Goal: Task Accomplishment & Management: Manage account settings

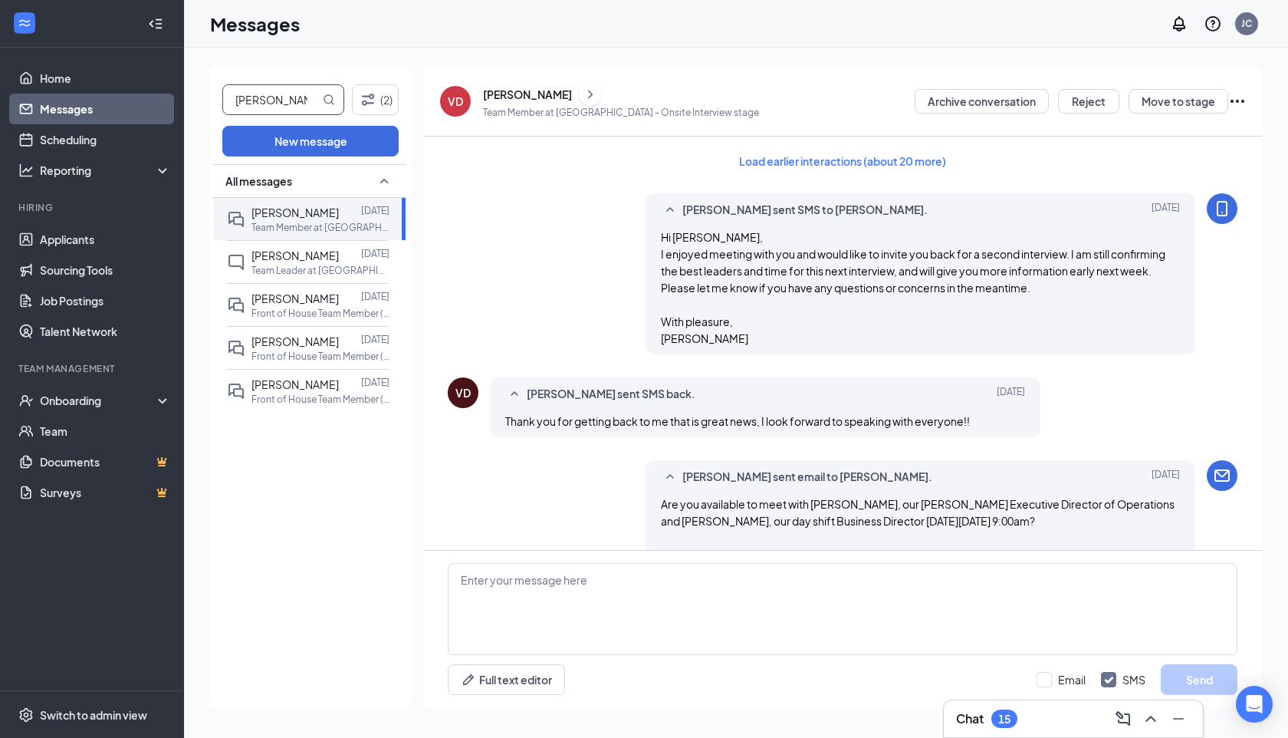
scroll to position [987, 0]
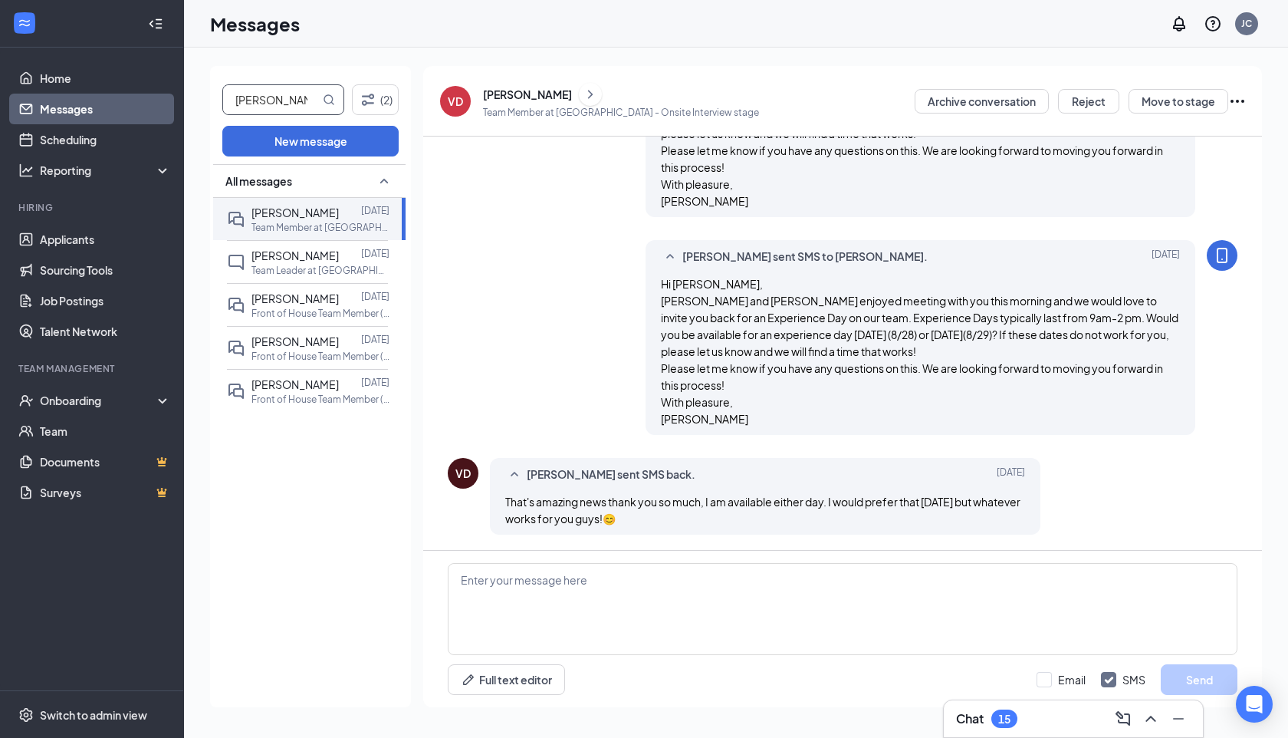
type input "[PERSON_NAME]"
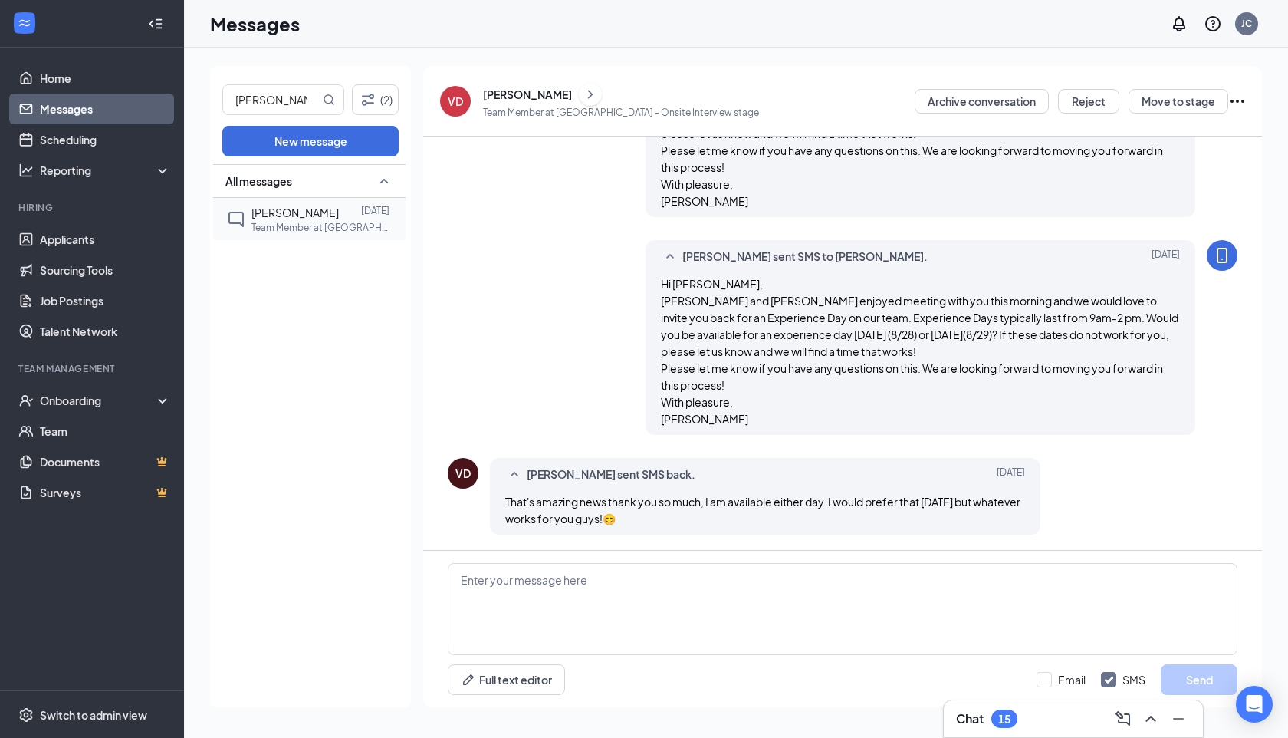
click at [306, 200] on div "[PERSON_NAME] [DATE] Team Member at [GEOGRAPHIC_DATA]" at bounding box center [307, 219] width 161 height 42
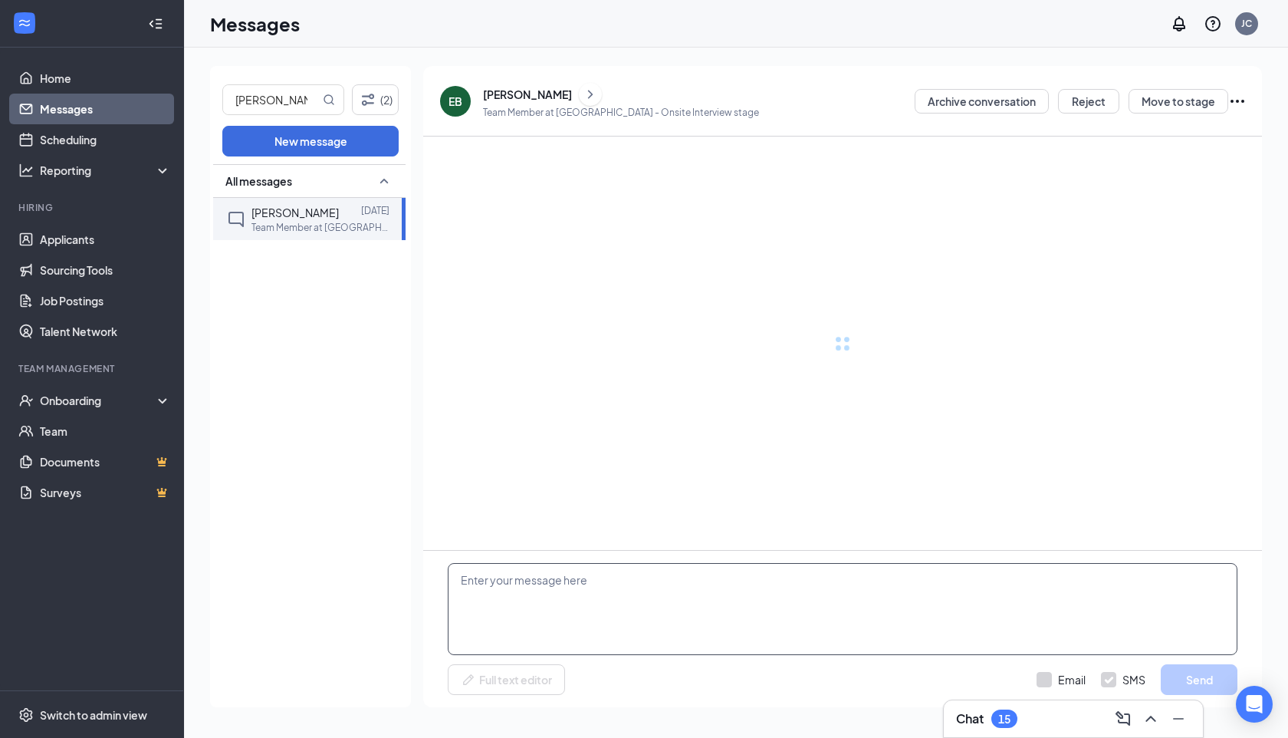
click at [606, 624] on textarea at bounding box center [843, 609] width 790 height 92
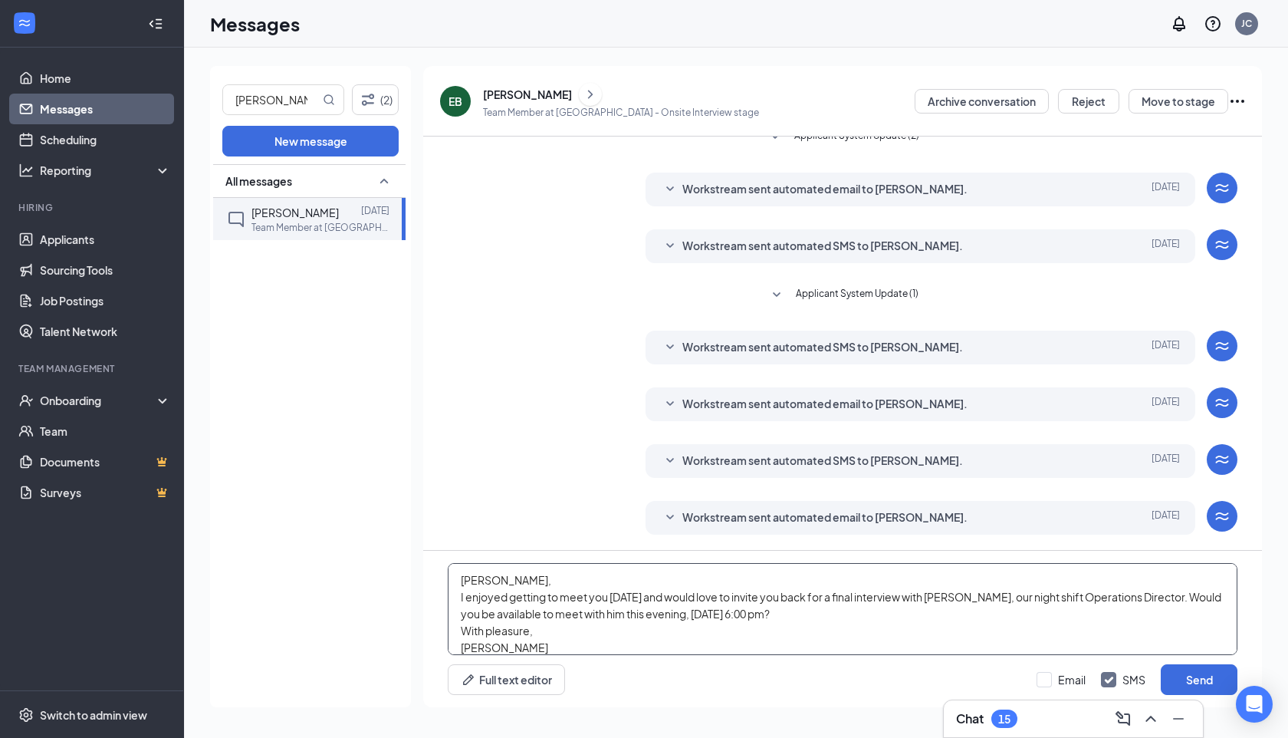
scroll to position [9, 0]
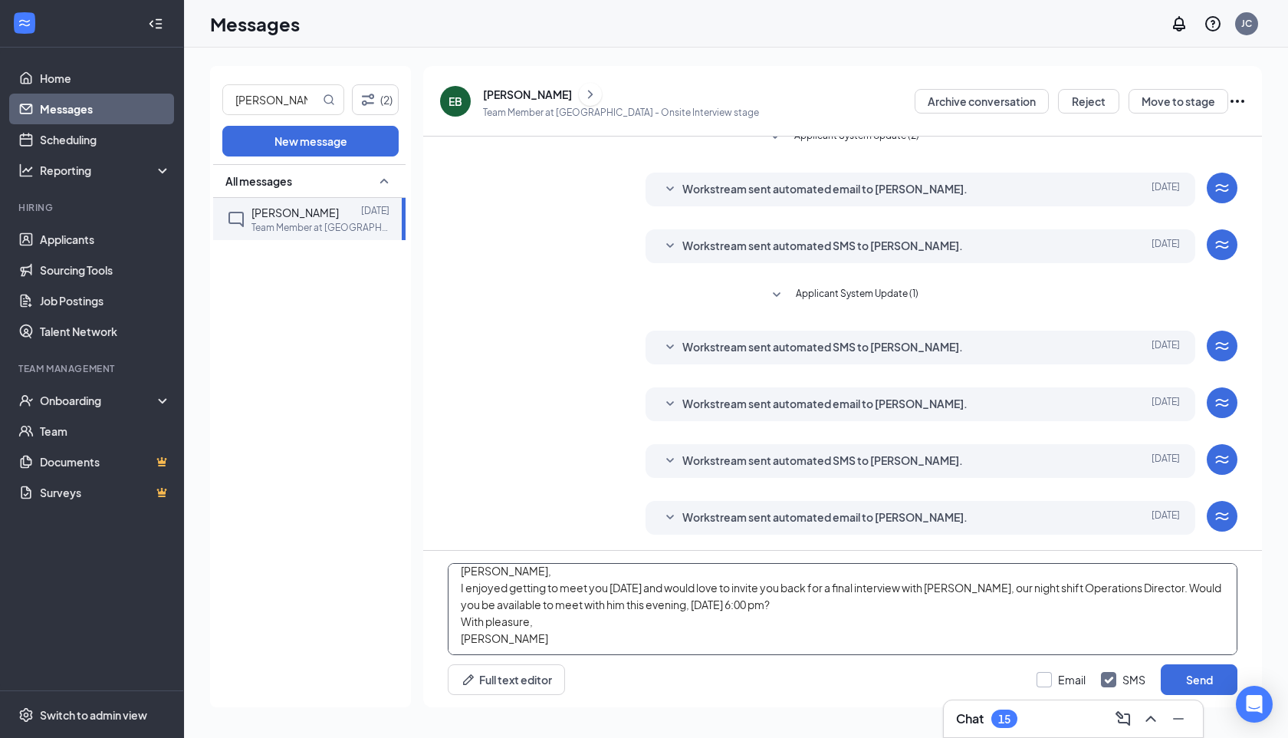
type textarea "Ethan, I enjoyed getting to meet you yesterday and would love to invite you bac…"
click at [1066, 680] on input "Email" at bounding box center [1061, 679] width 49 height 15
checkbox input "true"
click at [1177, 683] on button "Send" at bounding box center [1199, 679] width 77 height 31
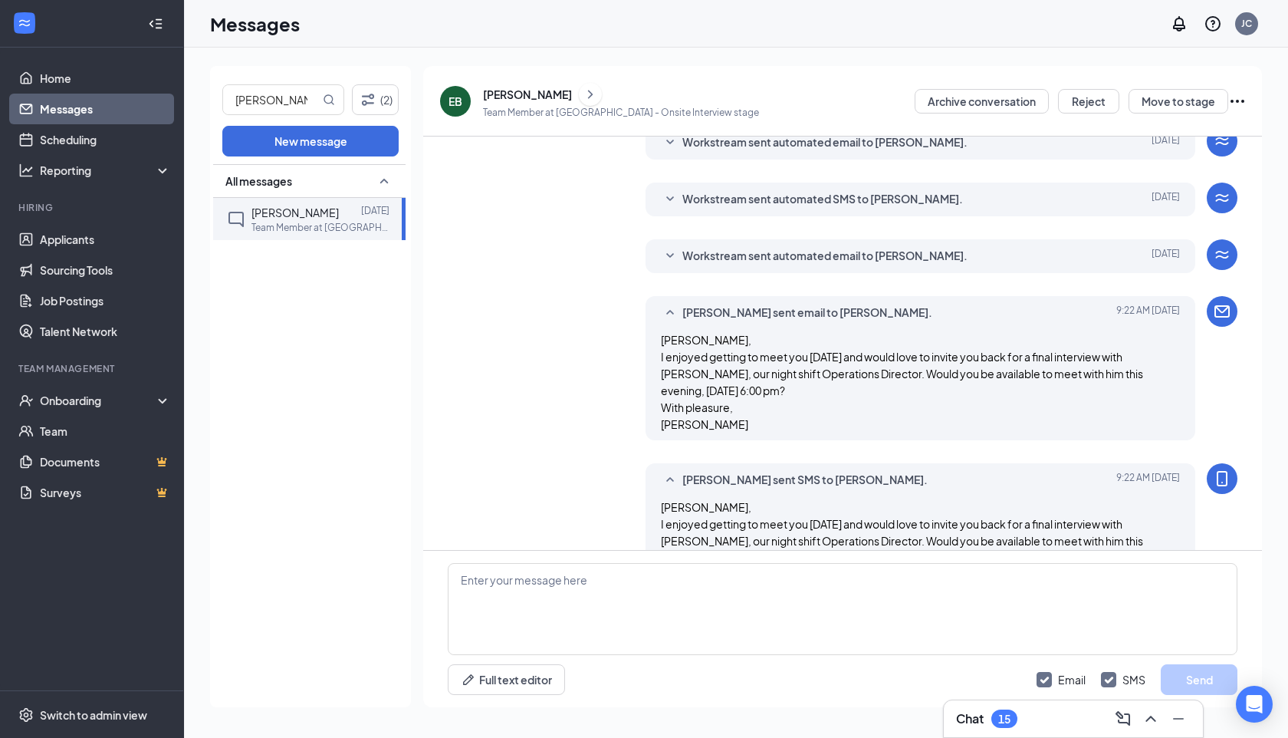
scroll to position [456, 0]
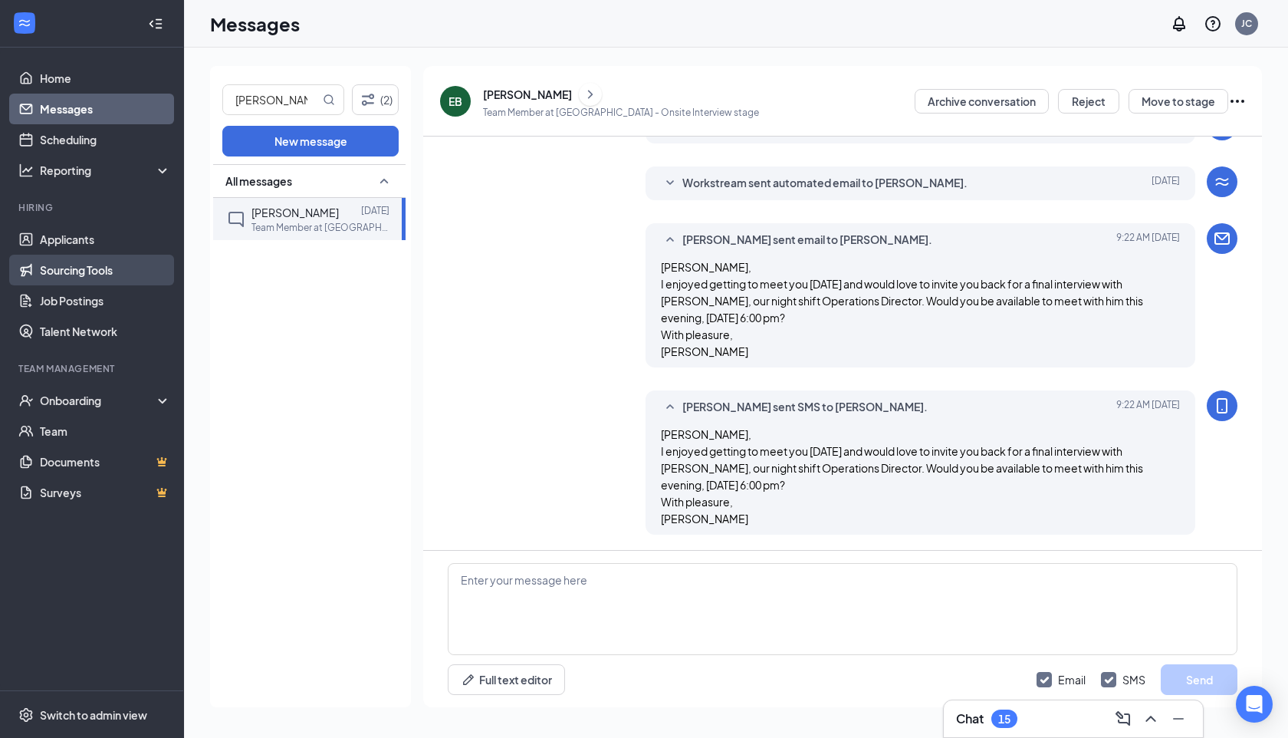
click at [61, 269] on link "Sourcing Tools" at bounding box center [105, 270] width 131 height 31
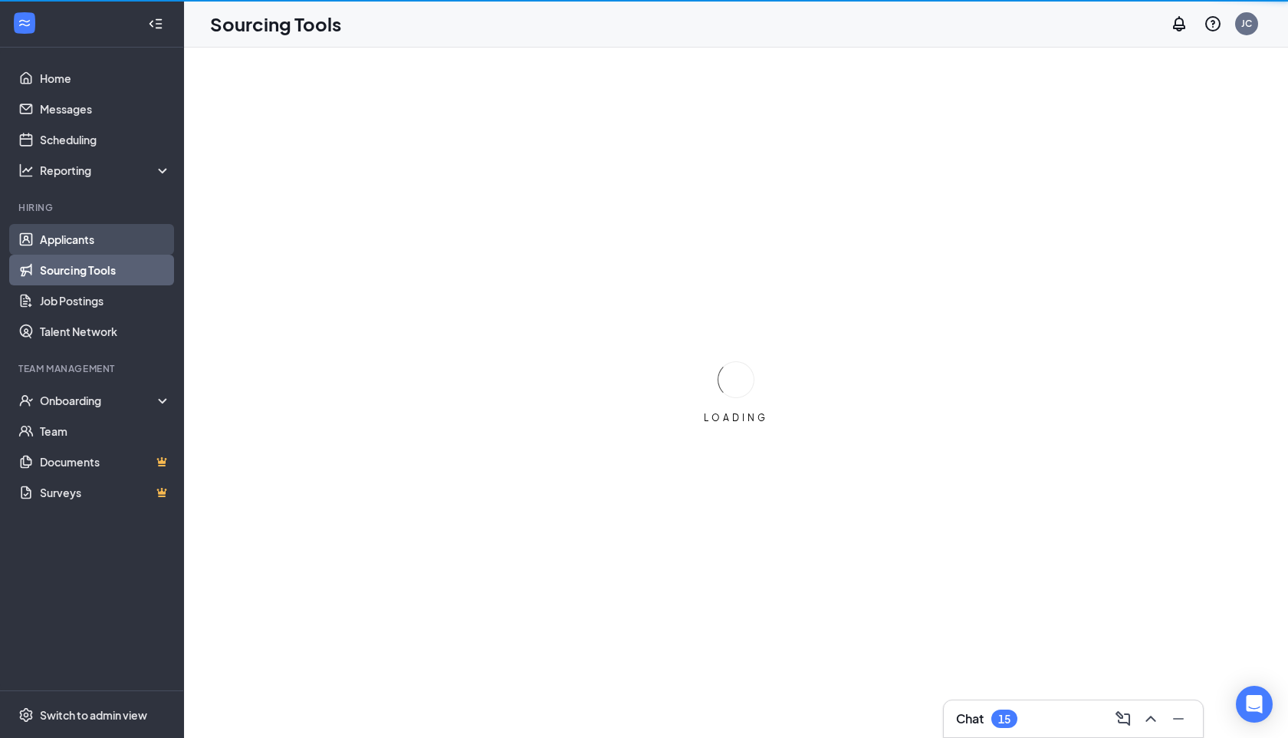
click at [61, 241] on link "Applicants" at bounding box center [105, 239] width 131 height 31
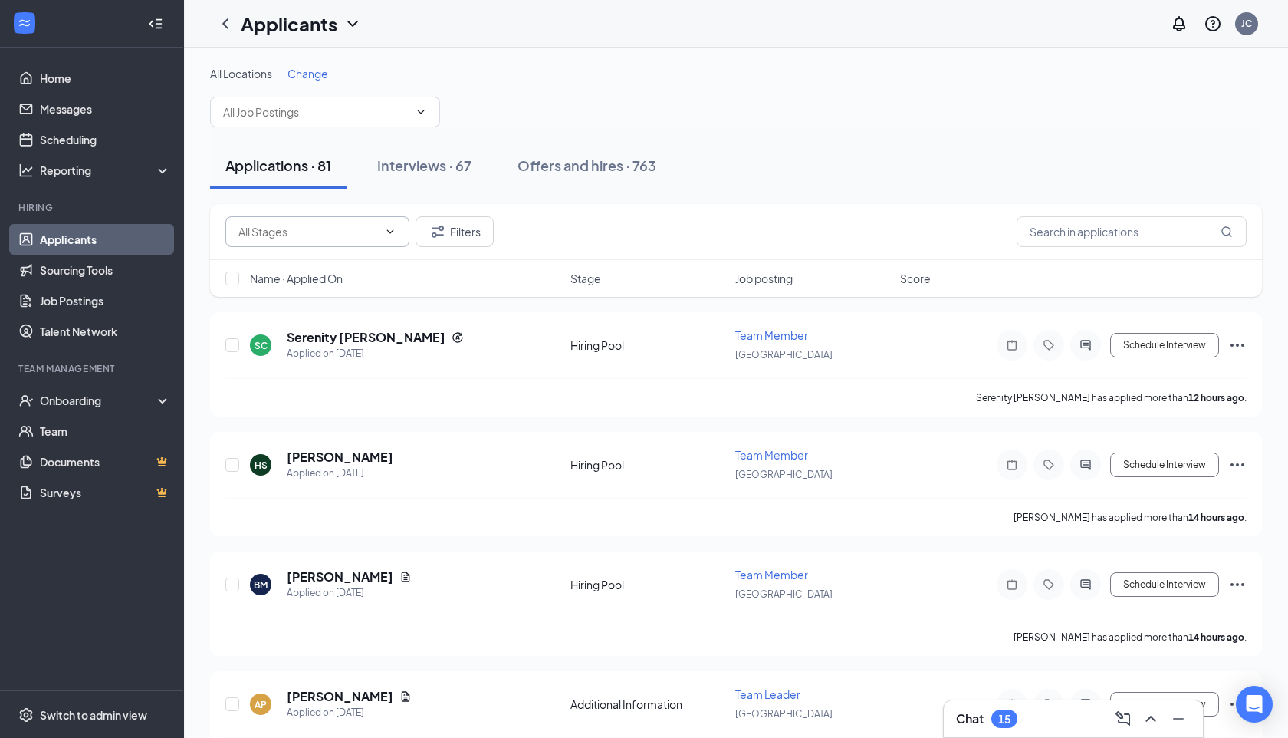
click at [354, 225] on input "text" at bounding box center [309, 231] width 140 height 17
click at [317, 334] on div "Hiring Pool (16)" at bounding box center [318, 338] width 160 height 17
type input "Hiring Pool (16)"
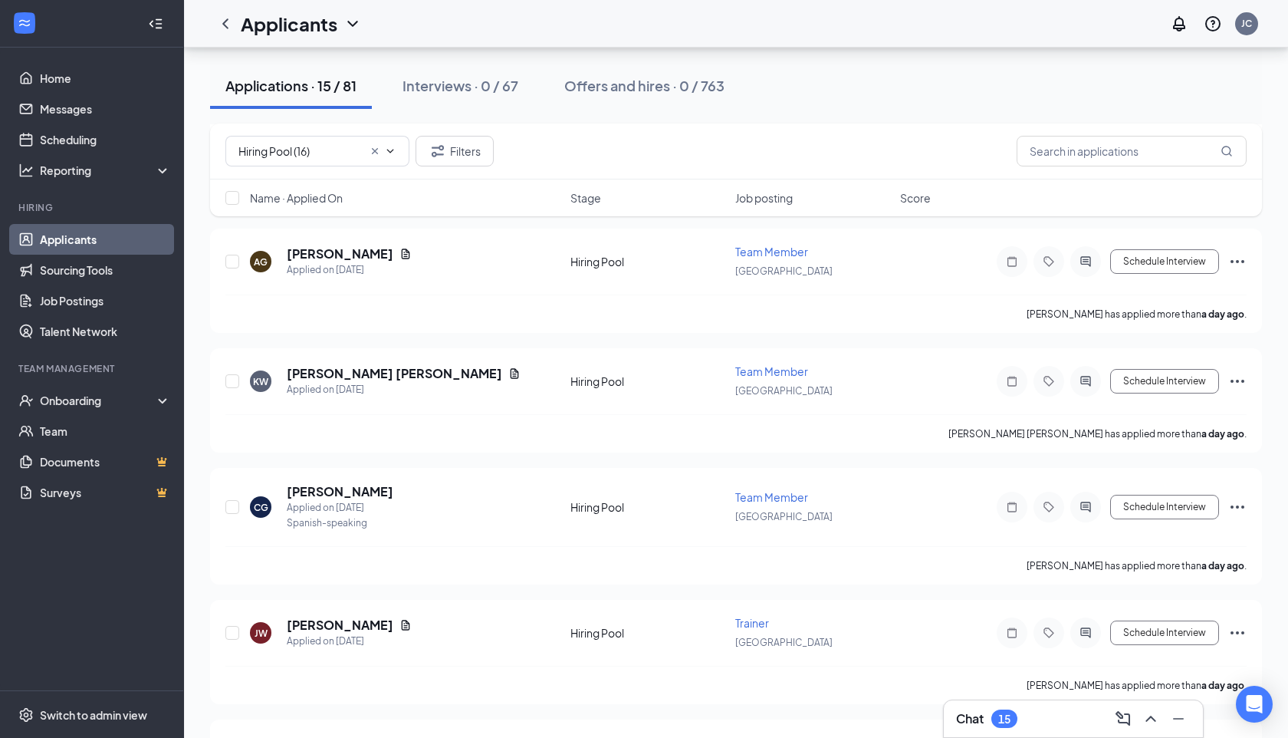
scroll to position [1381, 0]
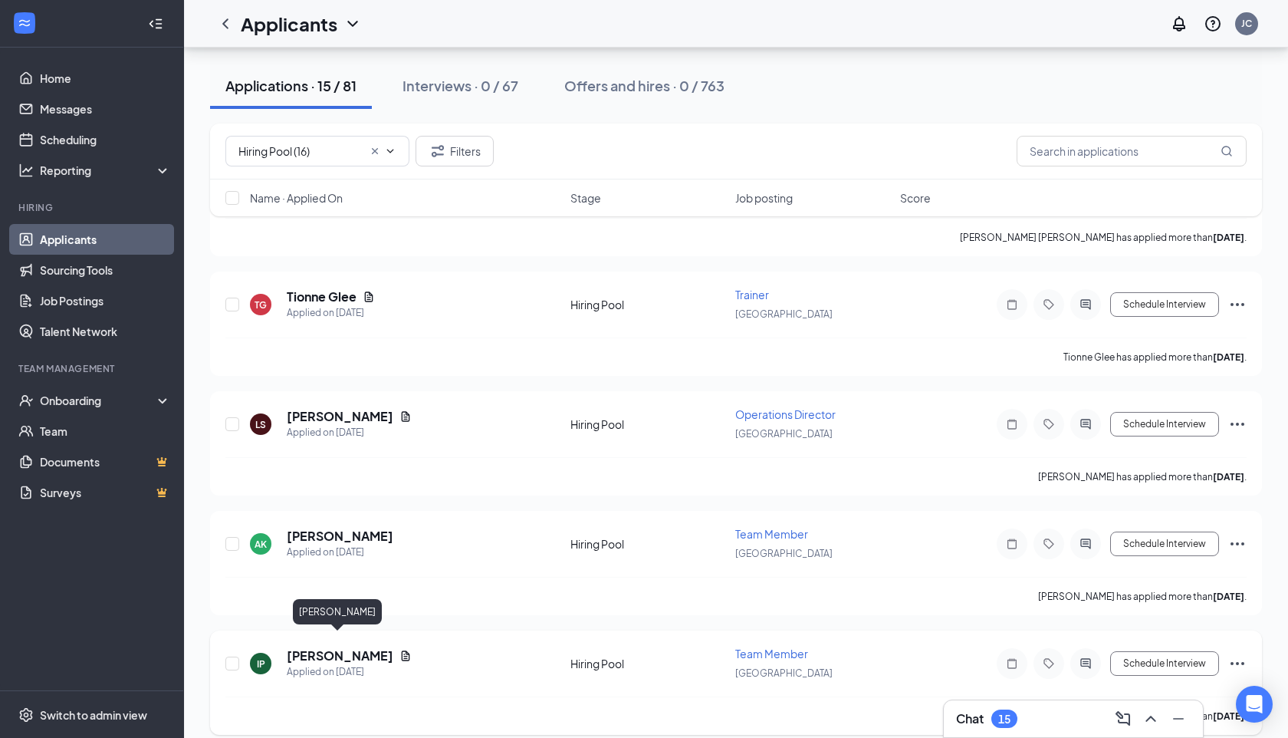
click at [353, 647] on h5 "Ivanilda Passos" at bounding box center [340, 655] width 107 height 17
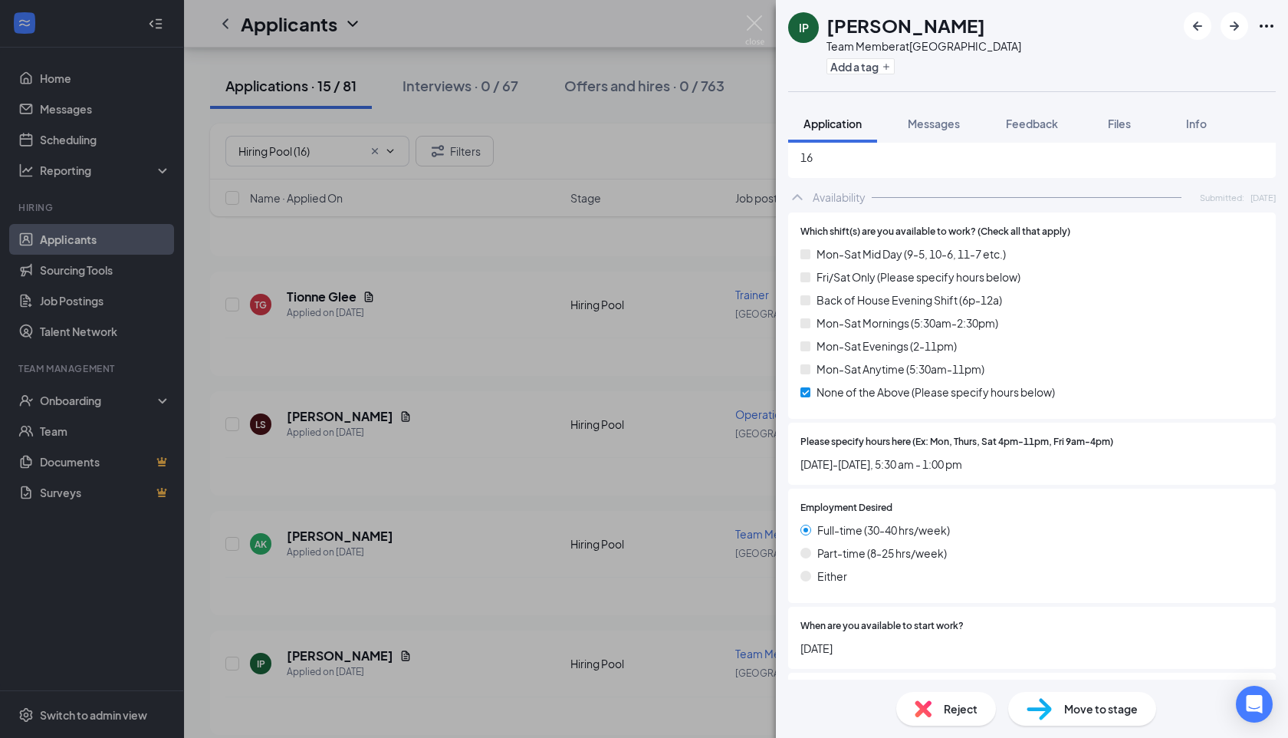
scroll to position [1390, 0]
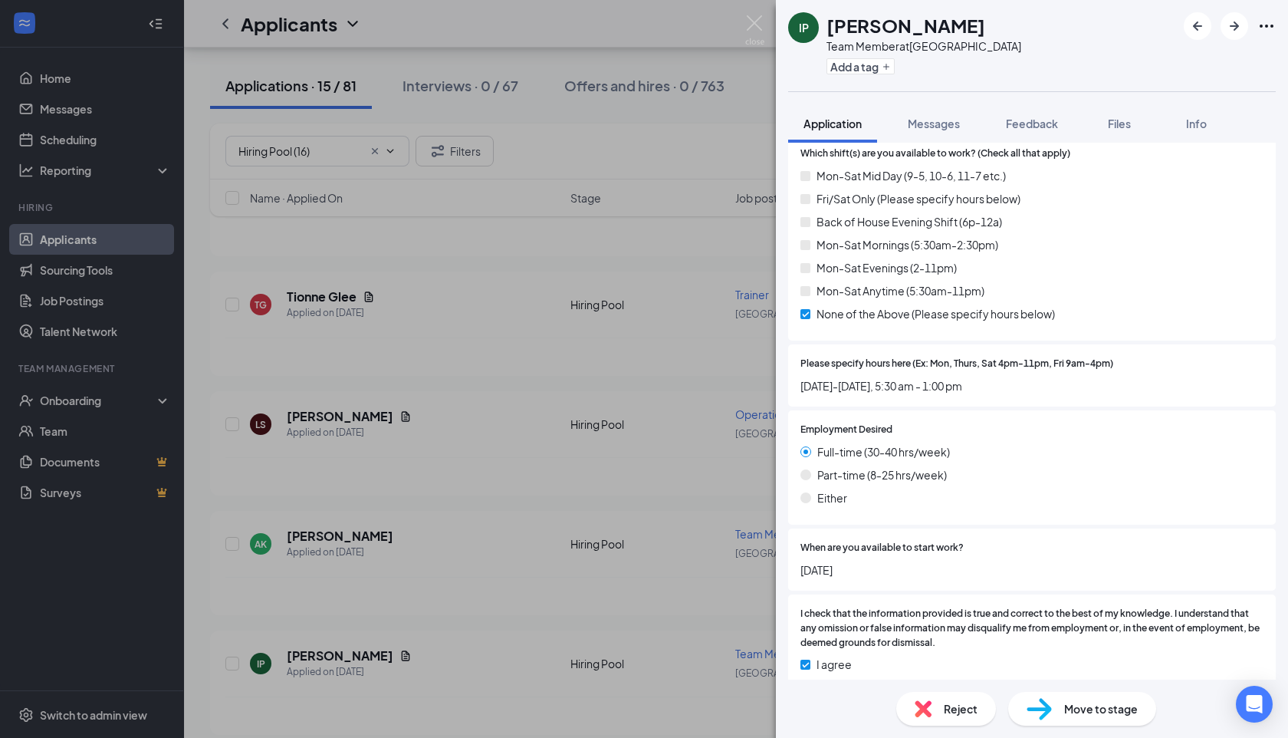
click at [1055, 700] on div "Move to stage" at bounding box center [1083, 709] width 148 height 34
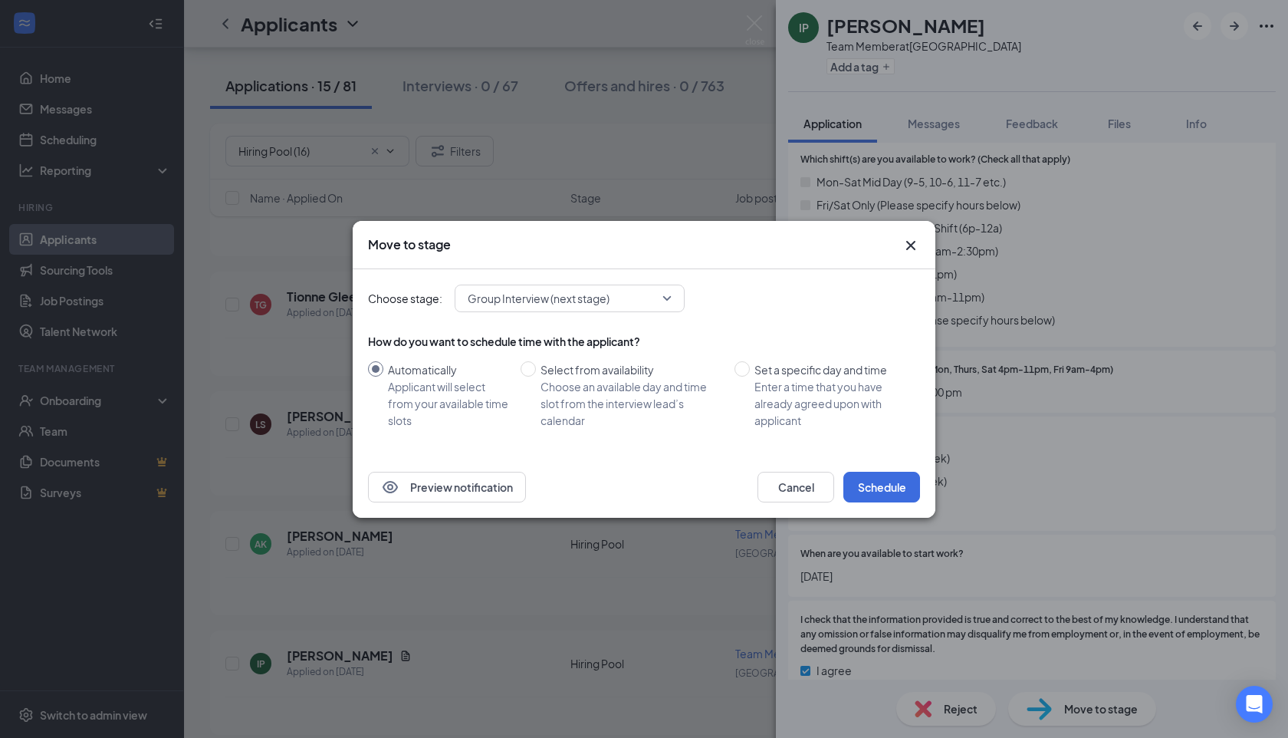
click at [638, 299] on span "Group Interview (next stage)" at bounding box center [563, 298] width 190 height 23
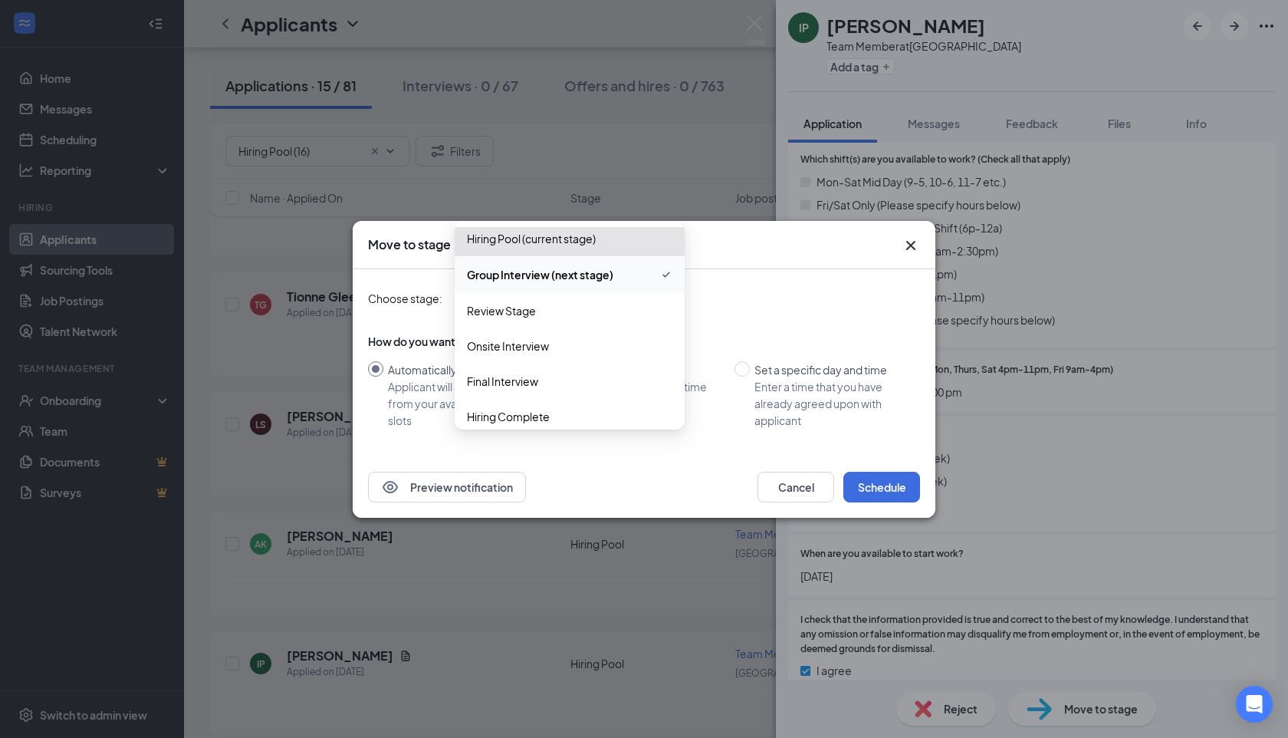
scroll to position [114, 0]
click at [565, 348] on span "Onsite Interview" at bounding box center [570, 344] width 206 height 17
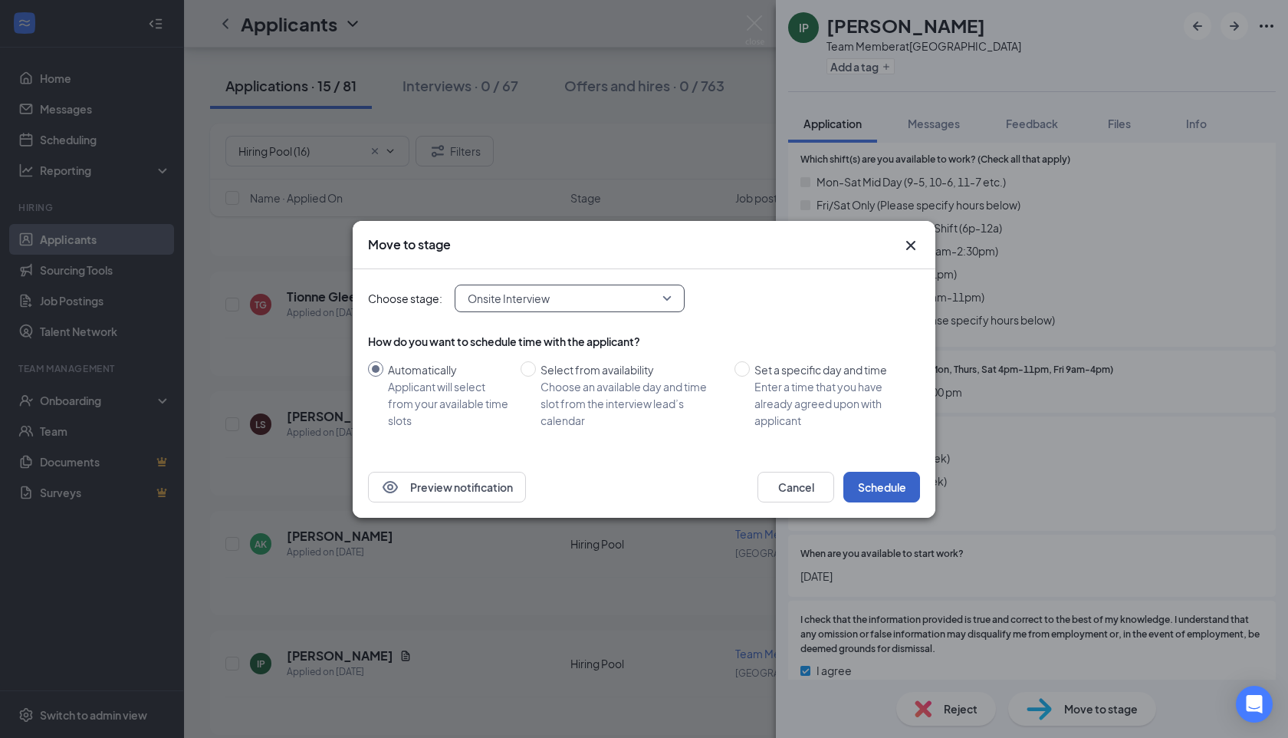
click at [894, 487] on button "Schedule" at bounding box center [882, 487] width 77 height 31
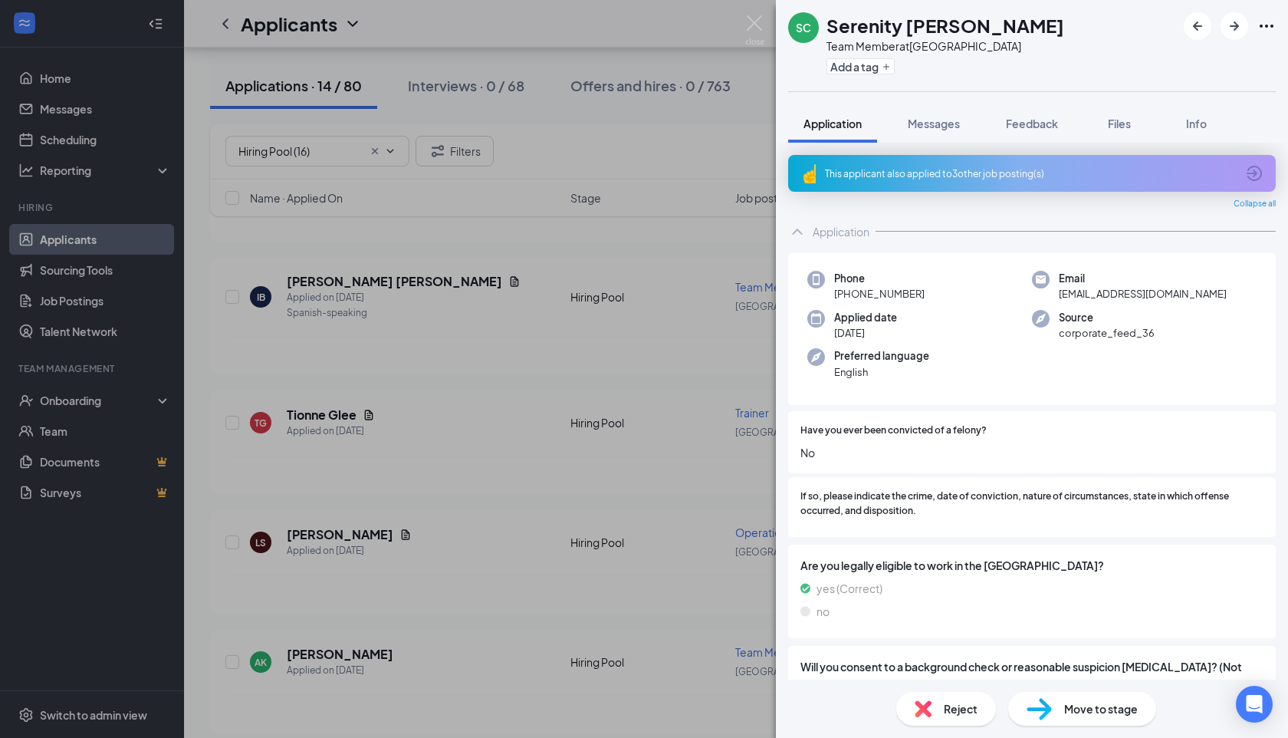
click at [539, 466] on div "SC Serenity Cusack Team Member at Summerville Add a tag Application Messages Fe…" at bounding box center [644, 369] width 1288 height 738
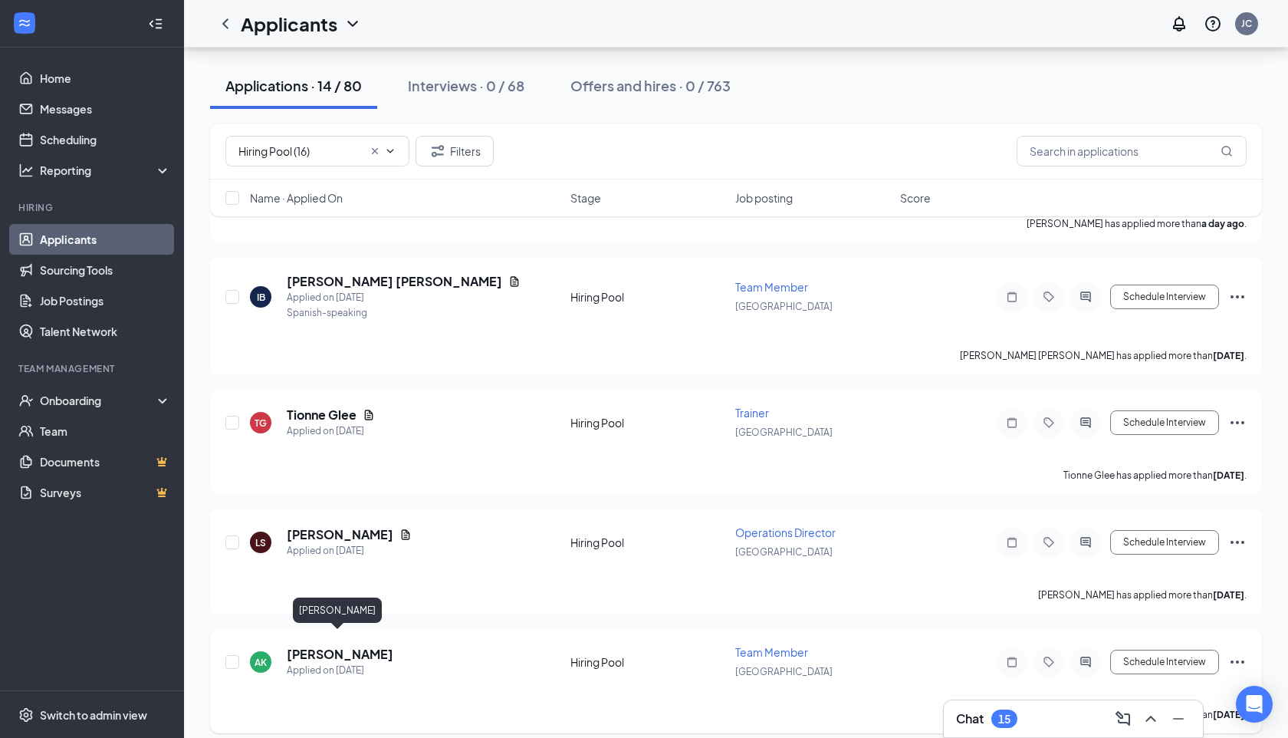
click at [351, 646] on h5 "Audrey Kelsey" at bounding box center [340, 654] width 107 height 17
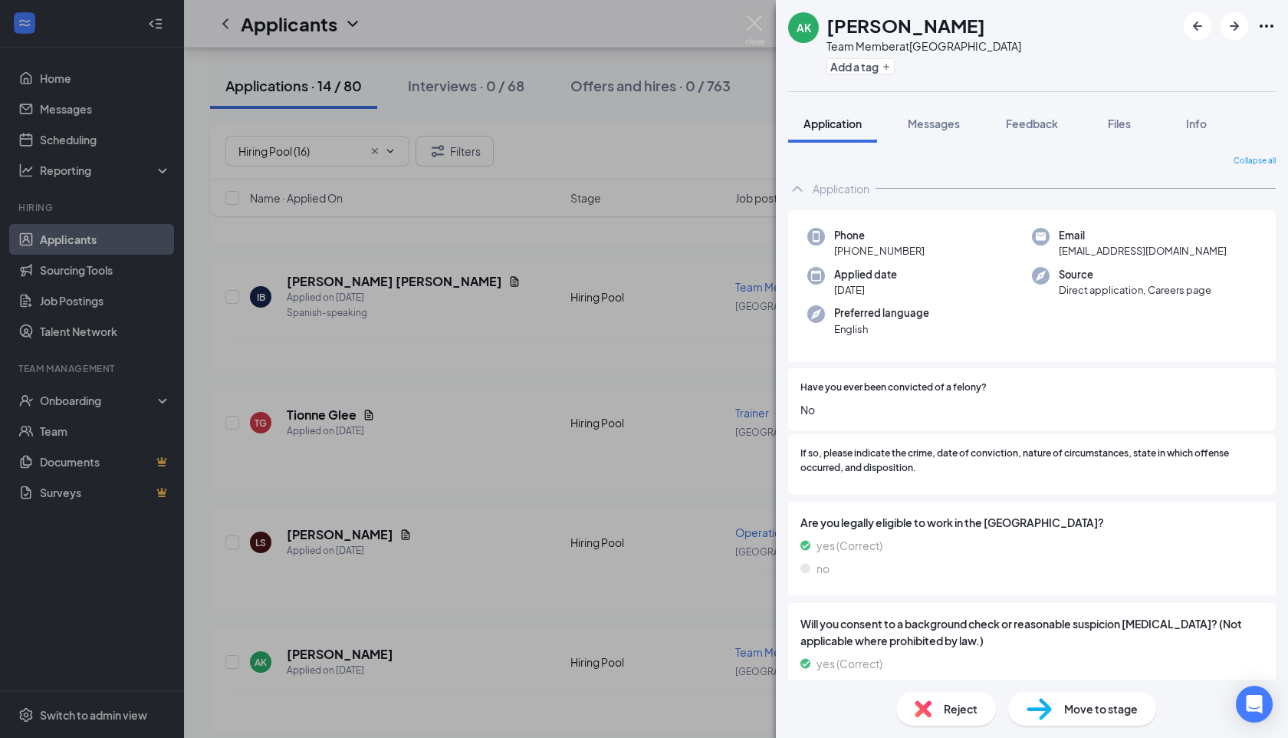
click at [437, 545] on div "AK Audrey Kelsey Team Member at Summerville Add a tag Application Messages Feed…" at bounding box center [644, 369] width 1288 height 738
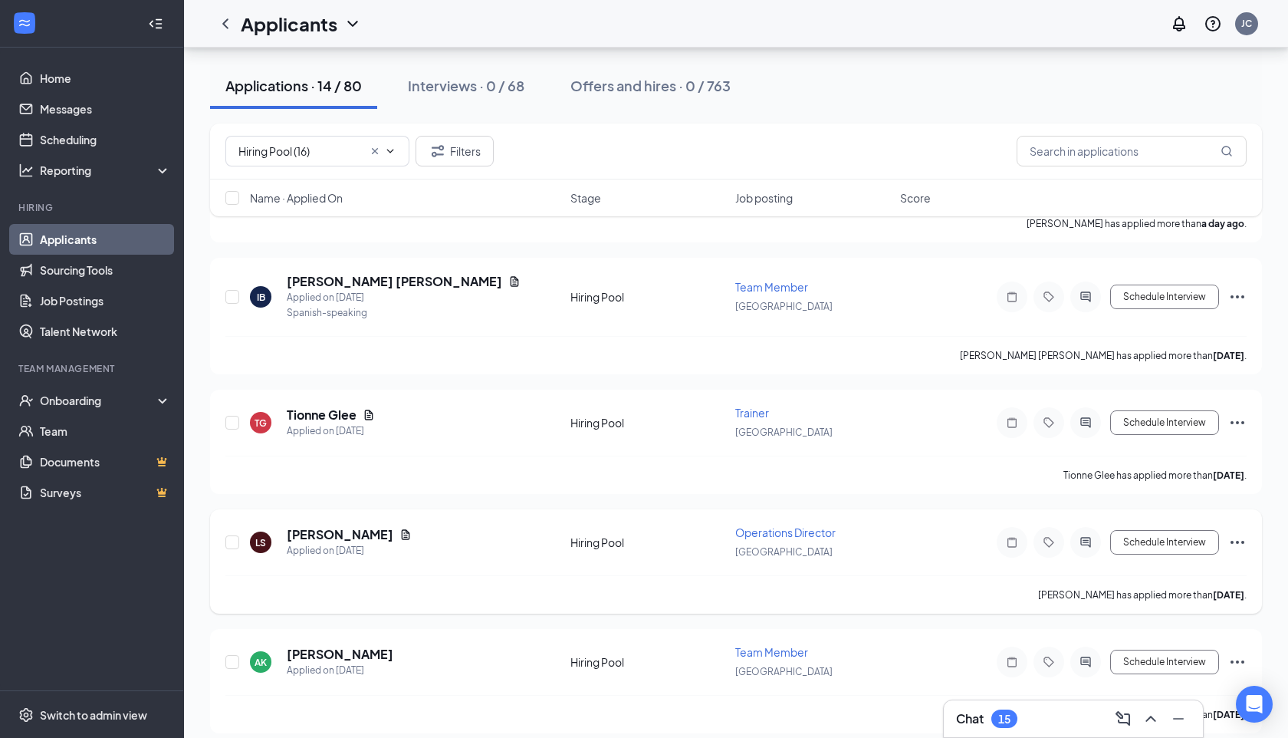
click at [364, 526] on h5 "[PERSON_NAME]" at bounding box center [340, 534] width 107 height 17
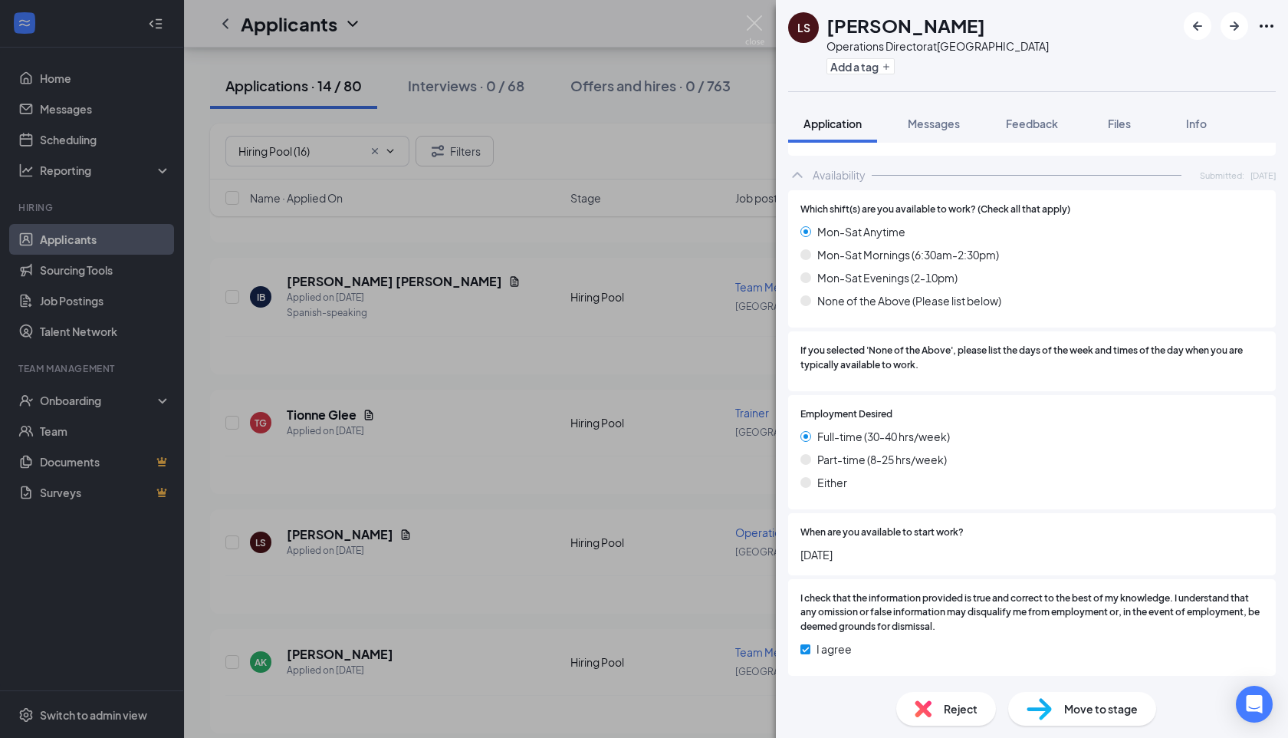
scroll to position [1390, 0]
click at [945, 119] on span "Messages" at bounding box center [934, 124] width 52 height 14
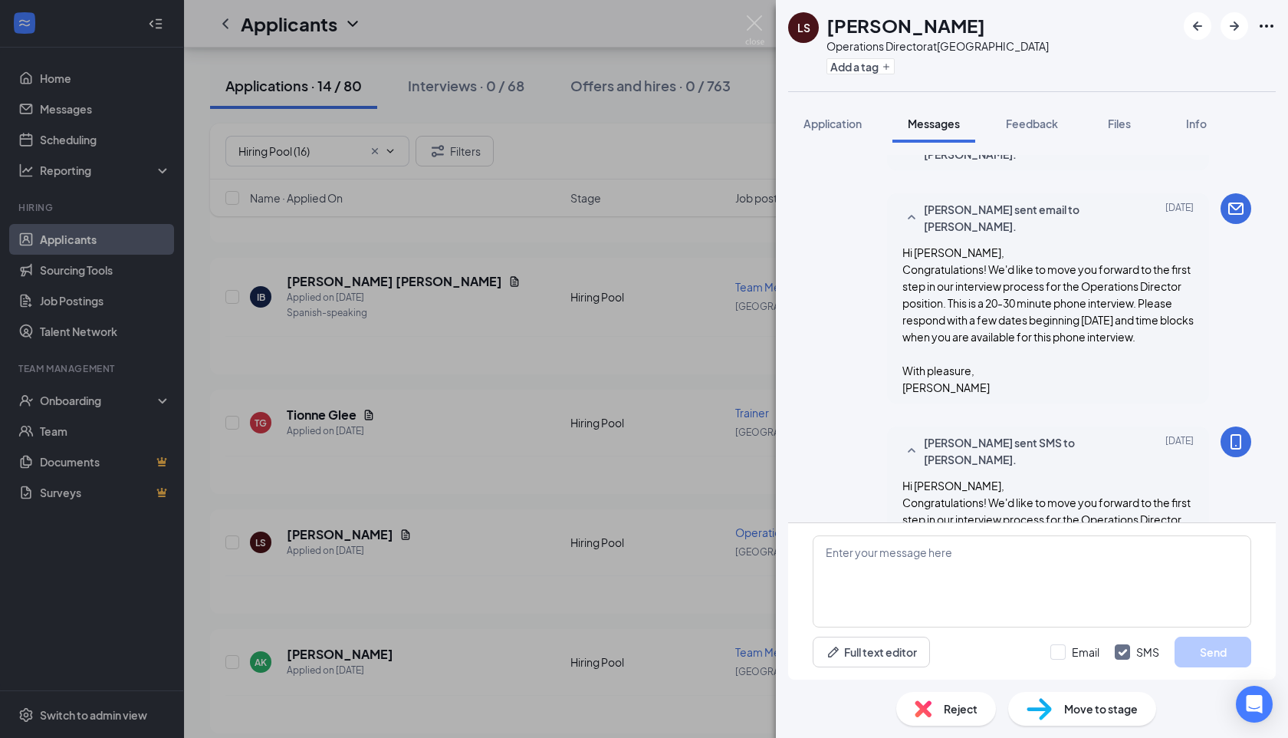
scroll to position [350, 0]
click at [383, 434] on div "LS Lilyana Simmons Operations Director at Summerville Add a tag Application Mes…" at bounding box center [644, 369] width 1288 height 738
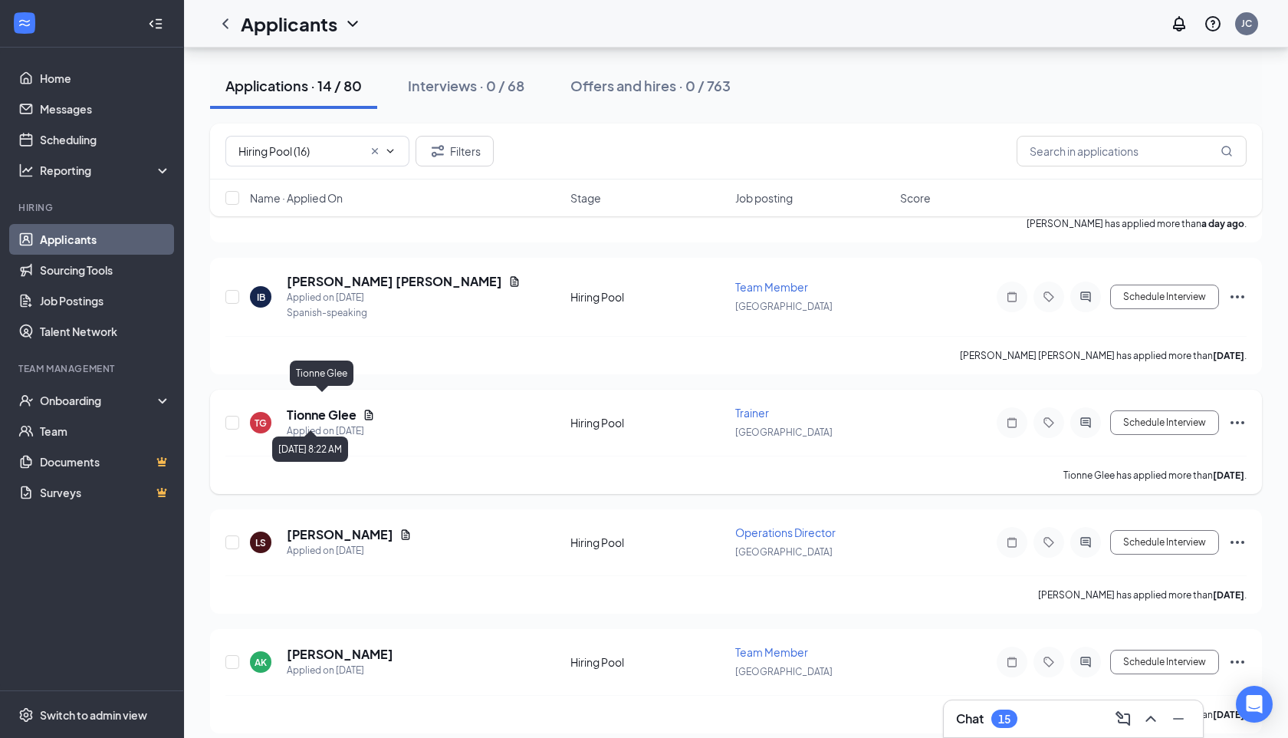
click at [330, 406] on h5 "Tionne Glee" at bounding box center [322, 414] width 70 height 17
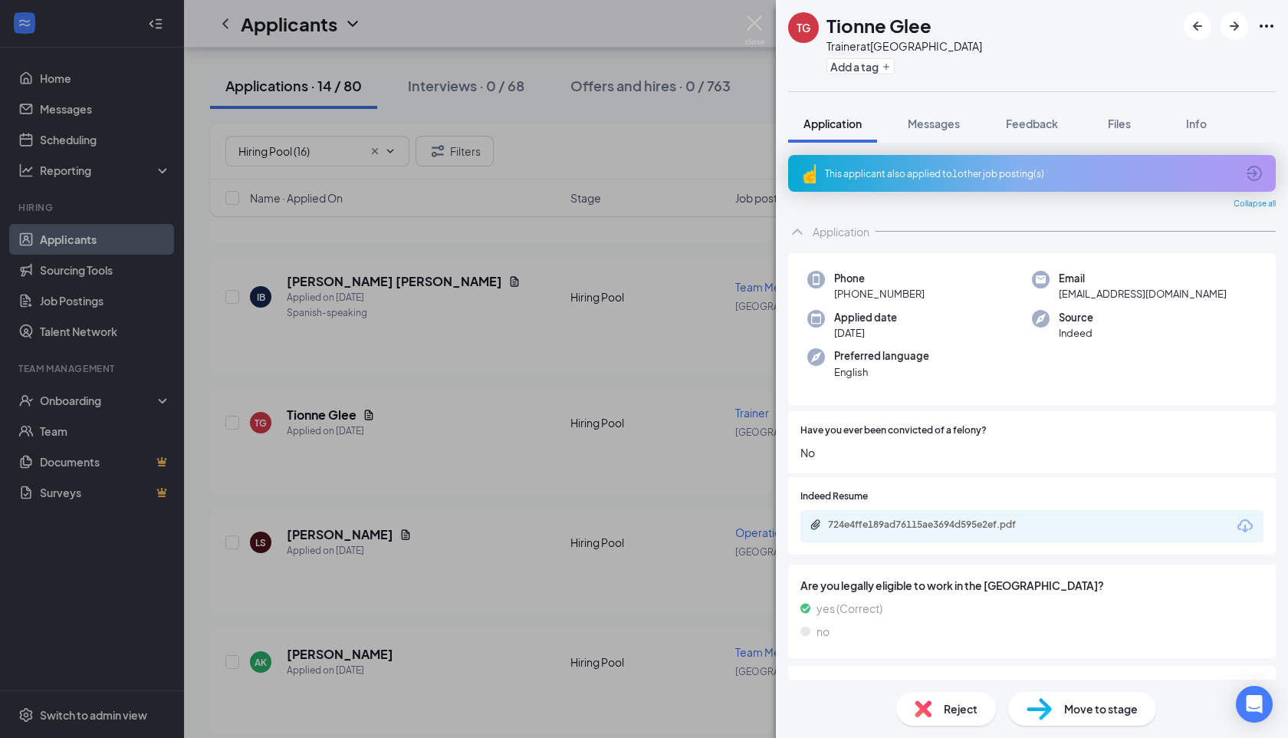
click at [962, 176] on div "This applicant also applied to 1 other job posting(s)" at bounding box center [1030, 173] width 411 height 13
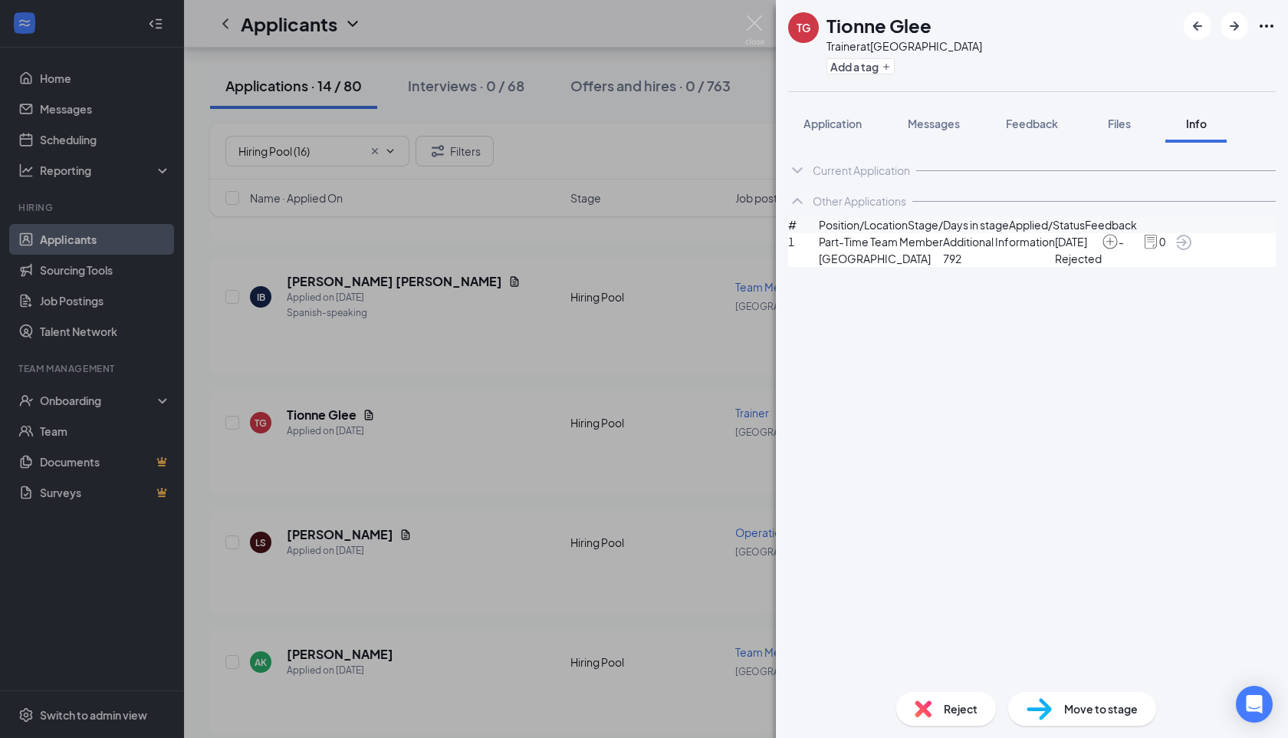
click at [1193, 252] on icon "ArrowCircle" at bounding box center [1184, 242] width 18 height 18
click at [946, 124] on span "Messages" at bounding box center [934, 124] width 52 height 14
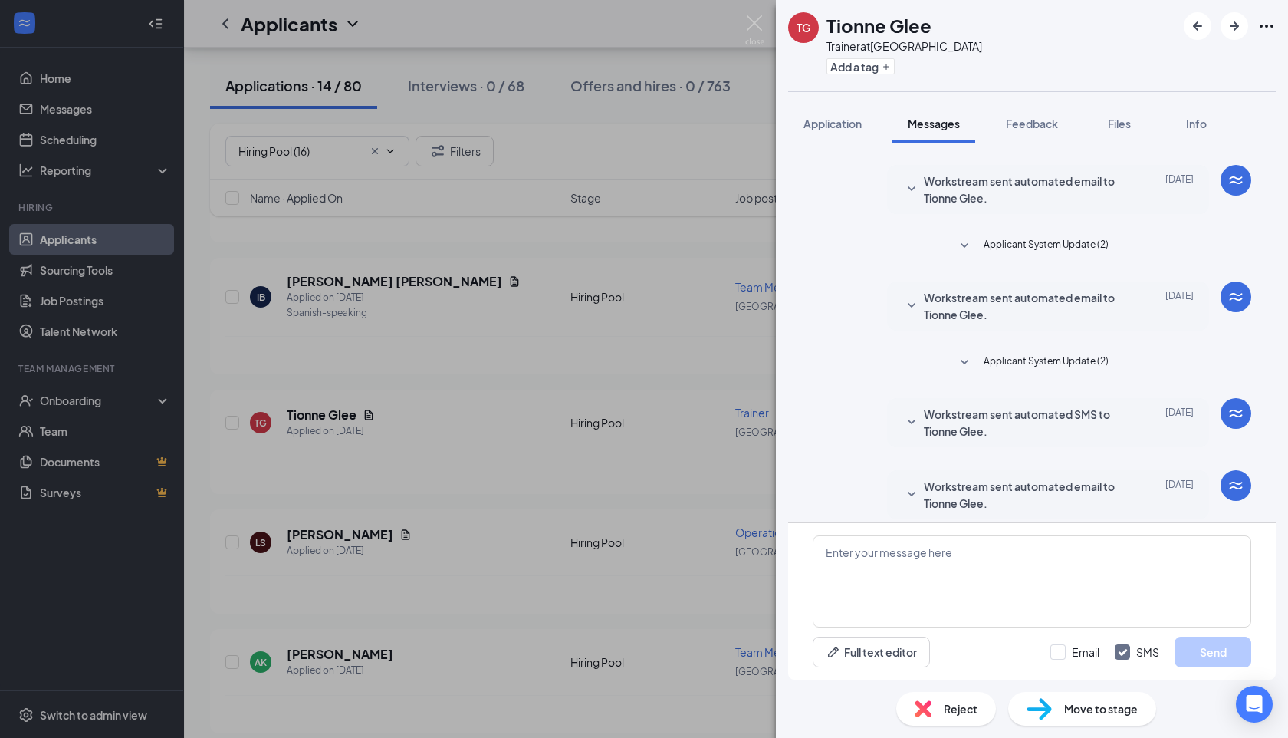
scroll to position [203, 0]
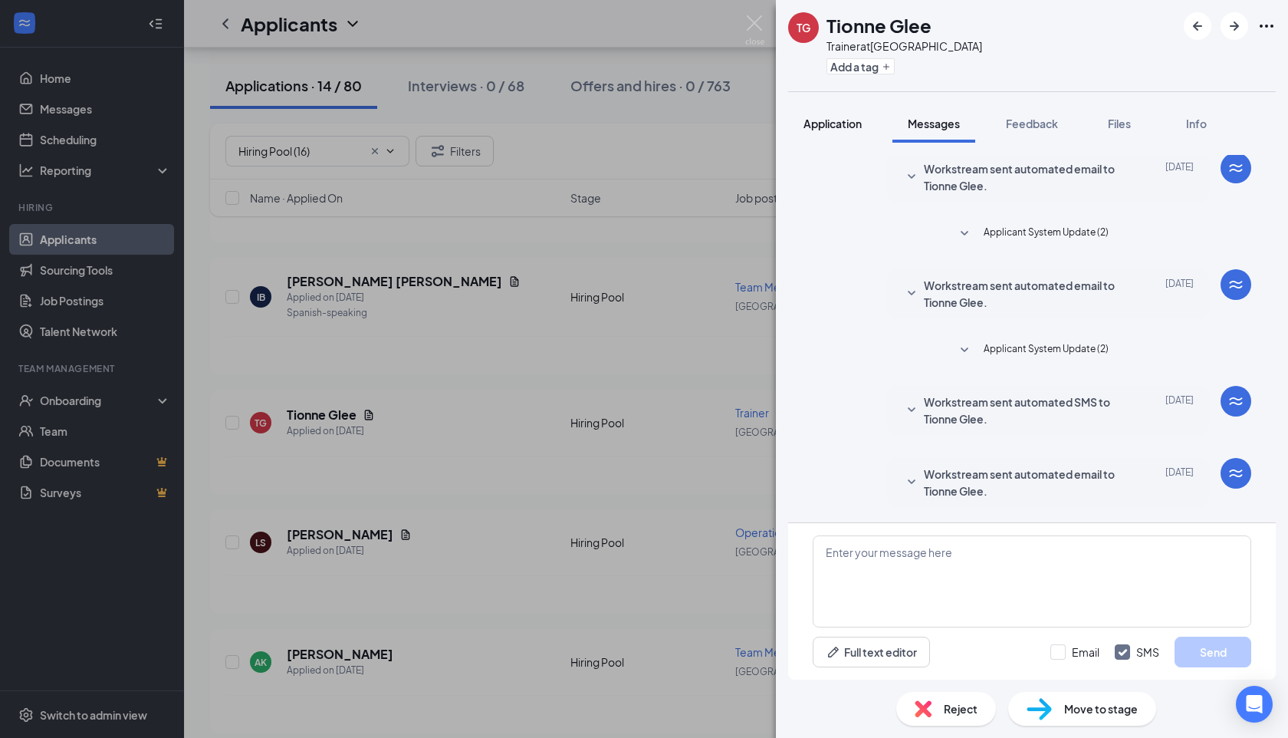
click at [859, 124] on span "Application" at bounding box center [833, 124] width 58 height 14
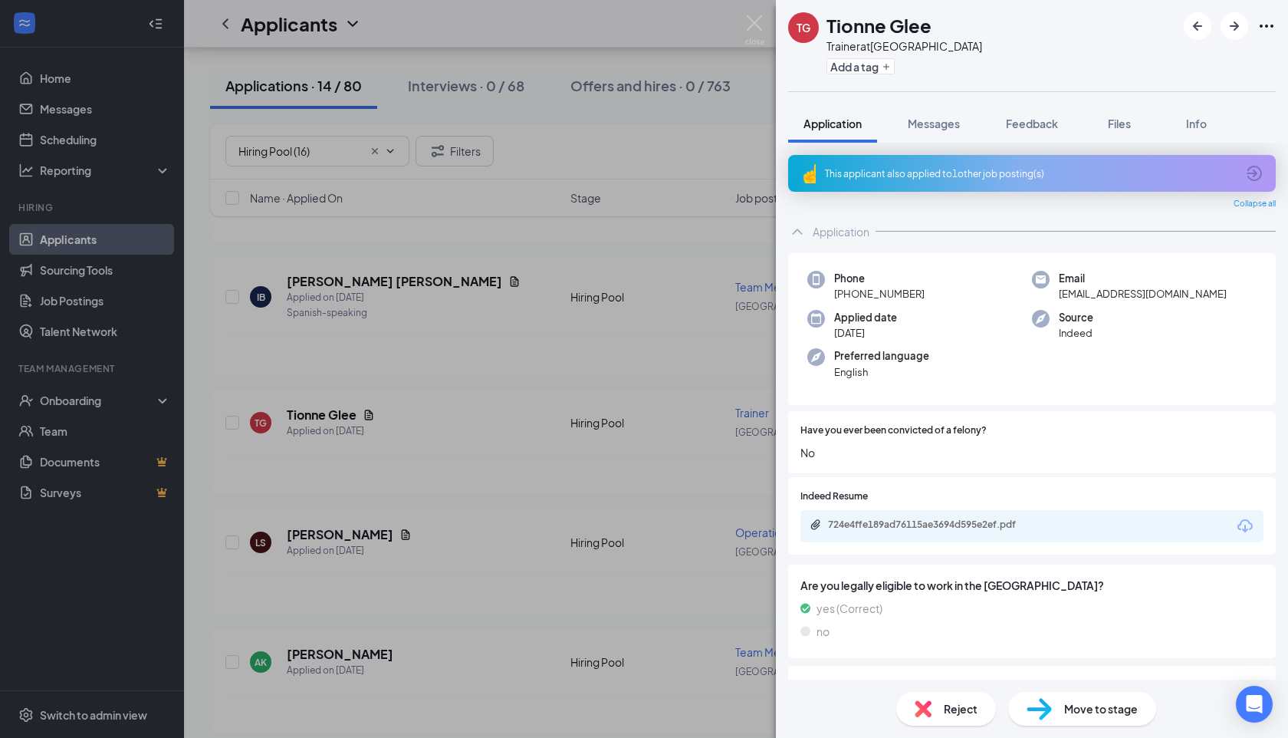
click at [959, 518] on div "724e4ffe189ad76115ae3694d595e2ef.pdf" at bounding box center [1032, 526] width 463 height 32
click at [959, 525] on div "724e4ffe189ad76115ae3694d595e2ef.pdf" at bounding box center [935, 524] width 215 height 12
click at [1066, 703] on span "Move to stage" at bounding box center [1102, 708] width 74 height 17
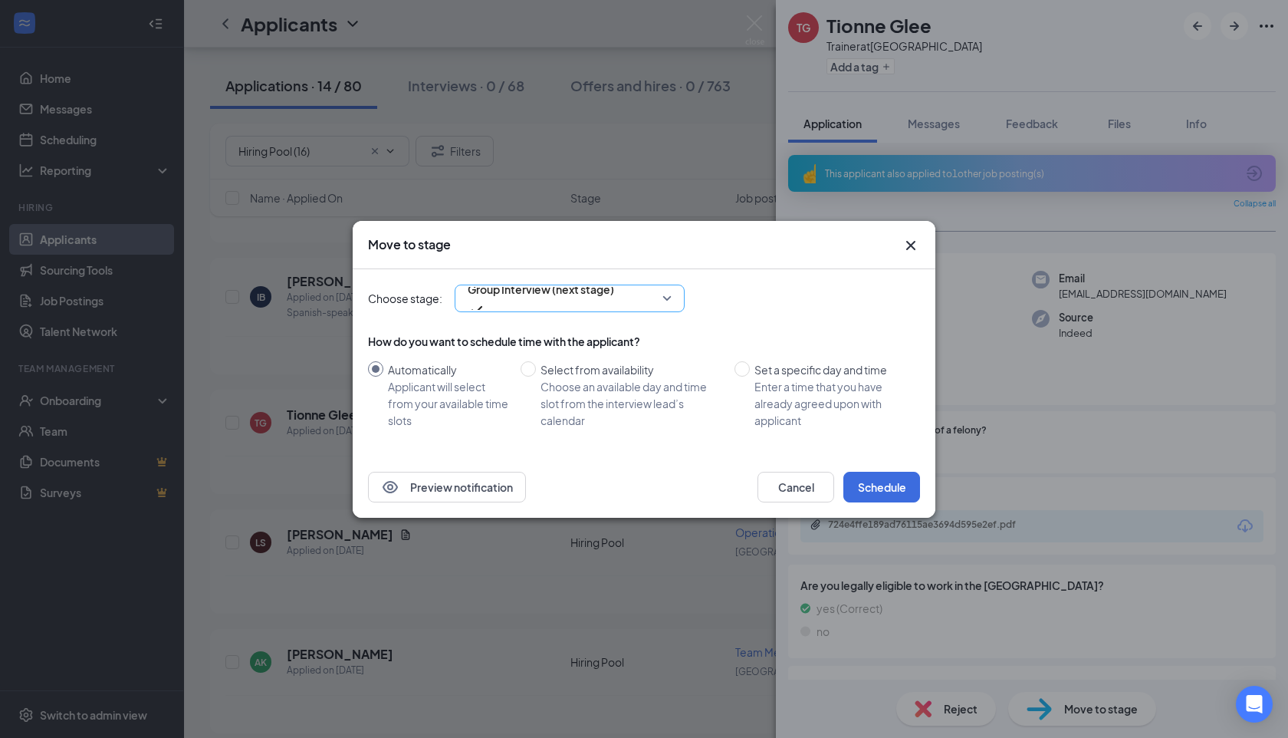
click at [614, 301] on span "Group Interview (next stage)" at bounding box center [541, 298] width 146 height 41
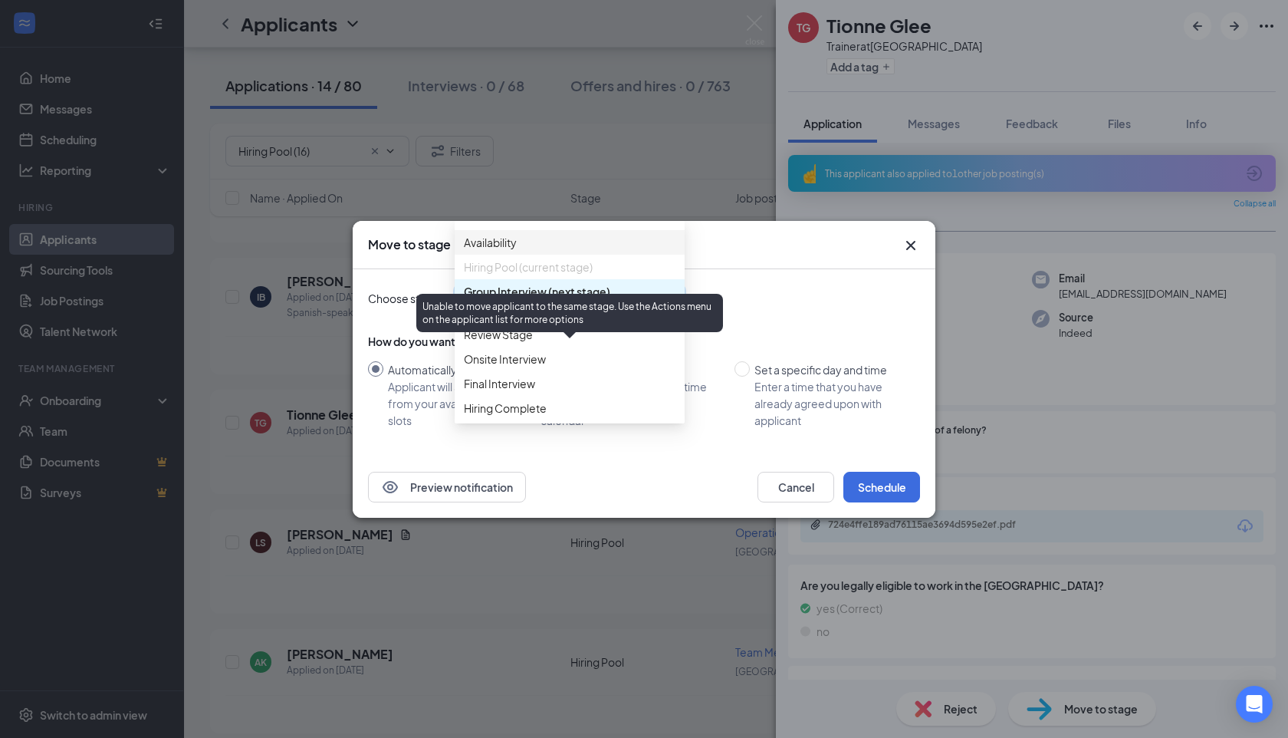
scroll to position [110, 0]
click at [579, 350] on span "Onsite Interview" at bounding box center [570, 358] width 212 height 17
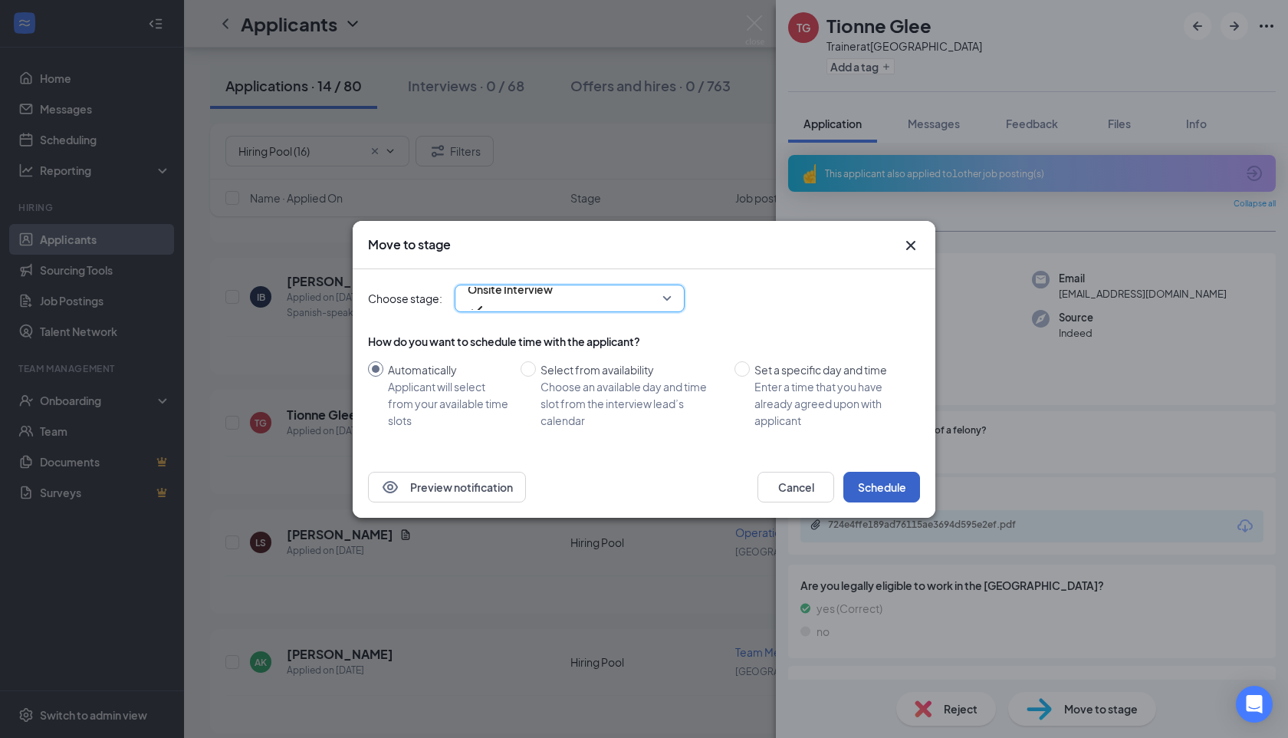
click at [874, 489] on button "Schedule" at bounding box center [882, 487] width 77 height 31
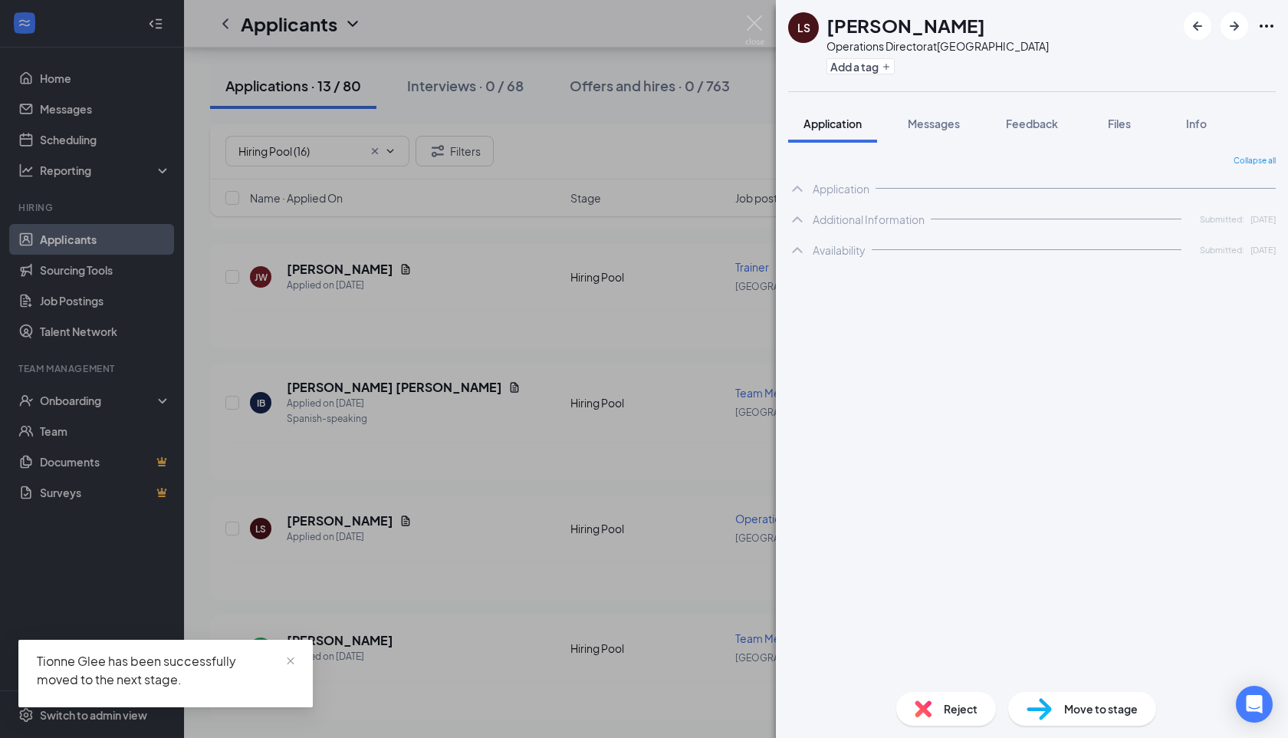
scroll to position [1144, 0]
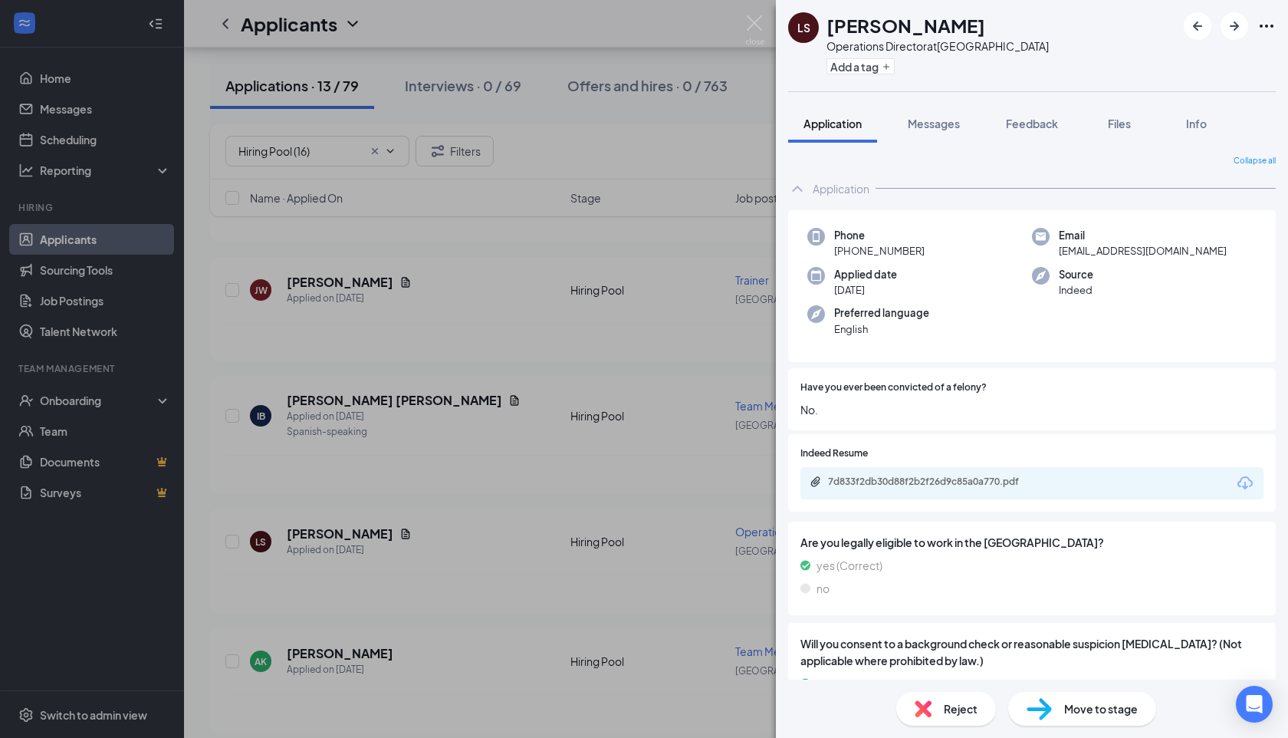
click at [515, 413] on div "LS Lilyana Simmons Operations Director at Summerville Add a tag Application Mes…" at bounding box center [644, 369] width 1288 height 738
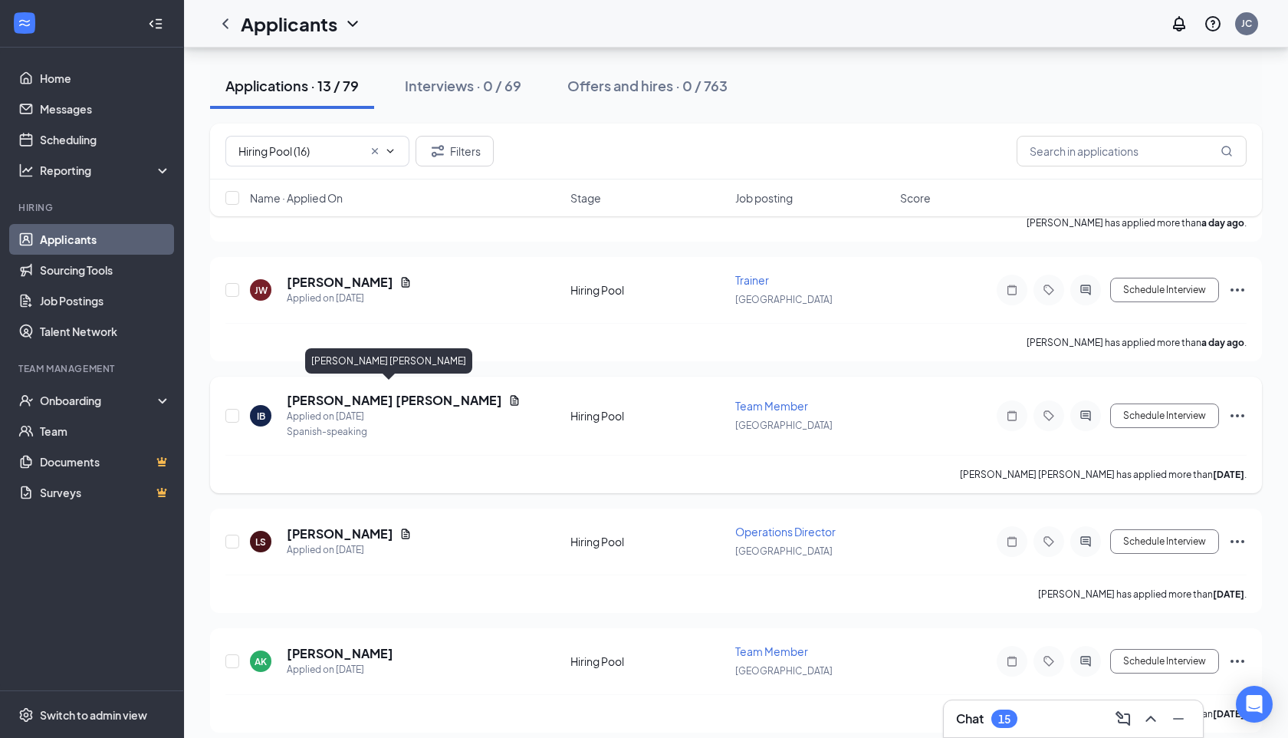
click at [434, 392] on h5 "Ingrid tatiana Balanta valencia" at bounding box center [395, 400] width 216 height 17
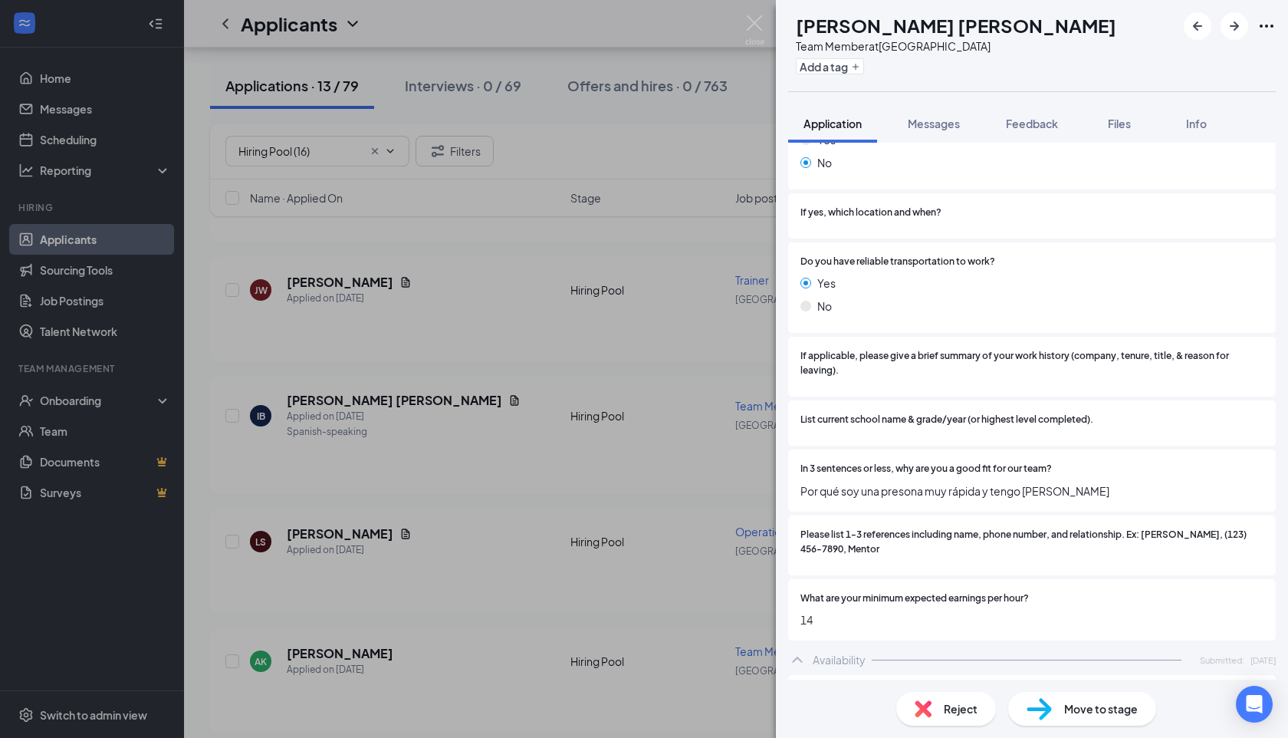
scroll to position [670, 0]
click at [941, 715] on div "Reject" at bounding box center [947, 709] width 100 height 34
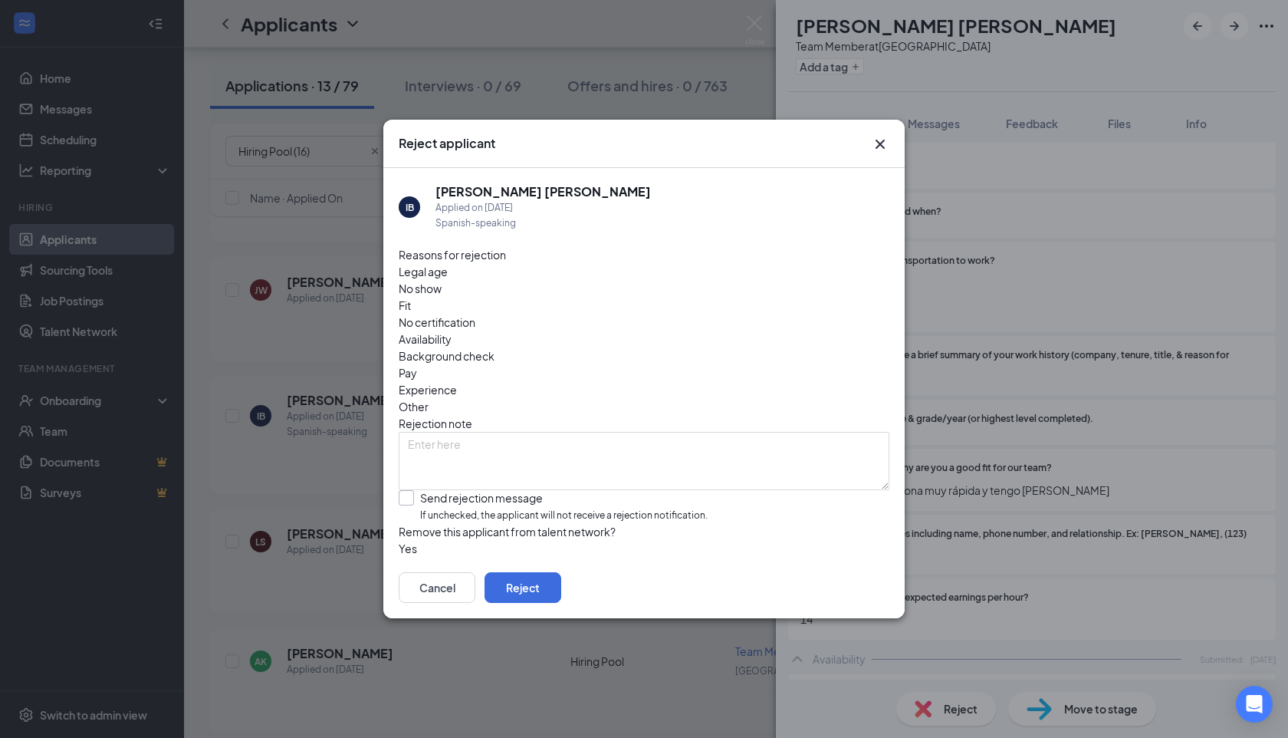
click at [426, 490] on input "Send rejection message If unchecked, the applicant will not receive a rejection…" at bounding box center [553, 506] width 309 height 33
checkbox input "true"
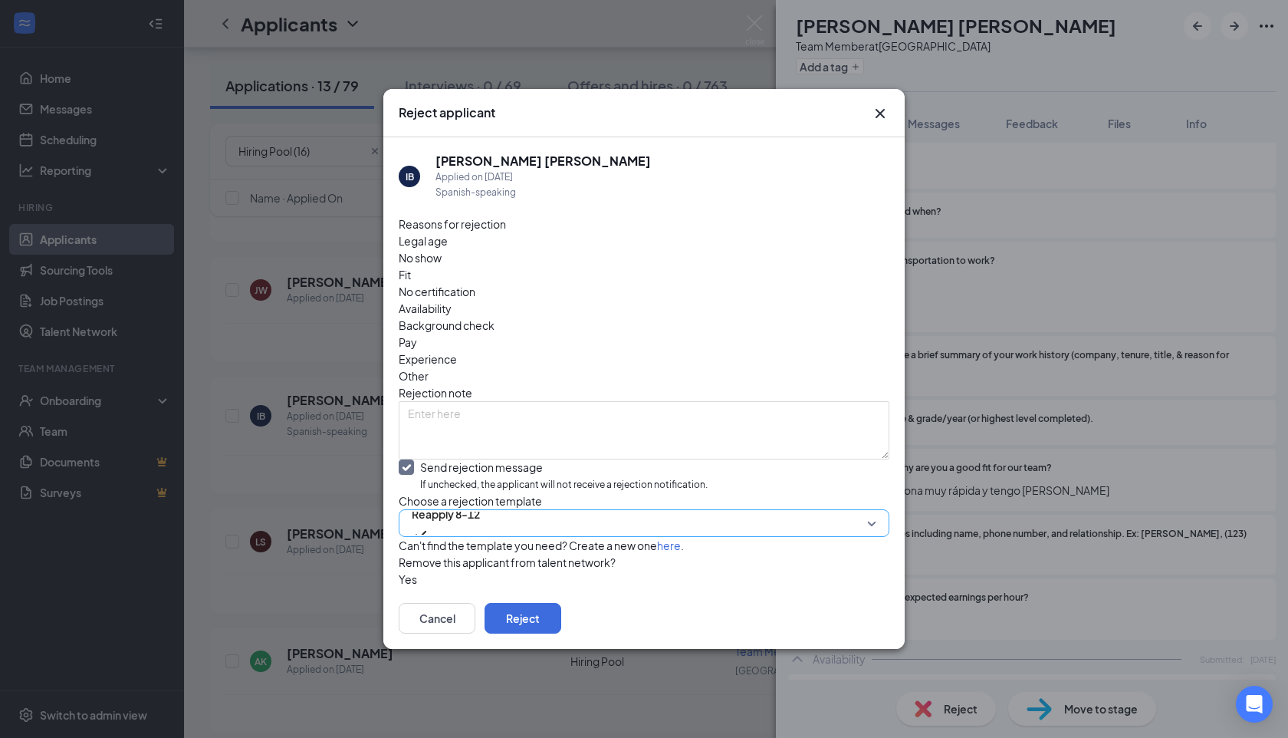
click at [444, 502] on span "Reapply 8-12" at bounding box center [446, 513] width 68 height 23
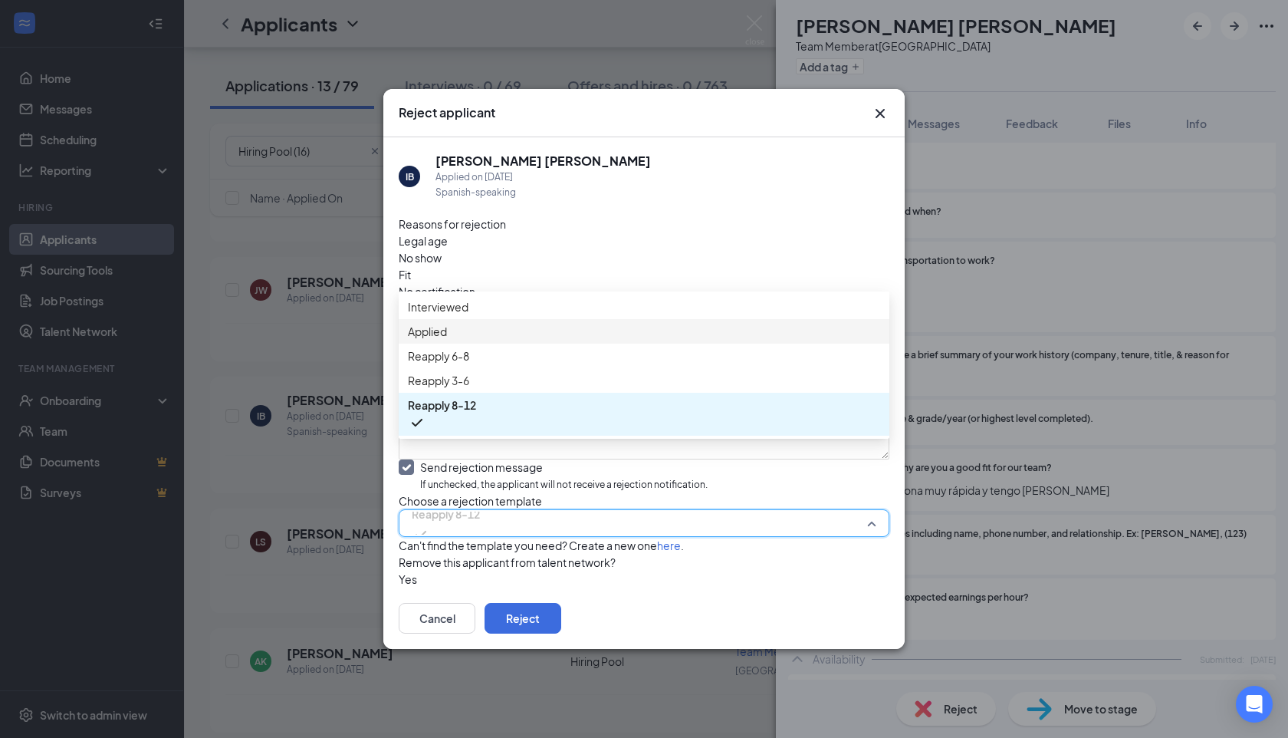
click at [446, 337] on span "Applied" at bounding box center [427, 331] width 39 height 17
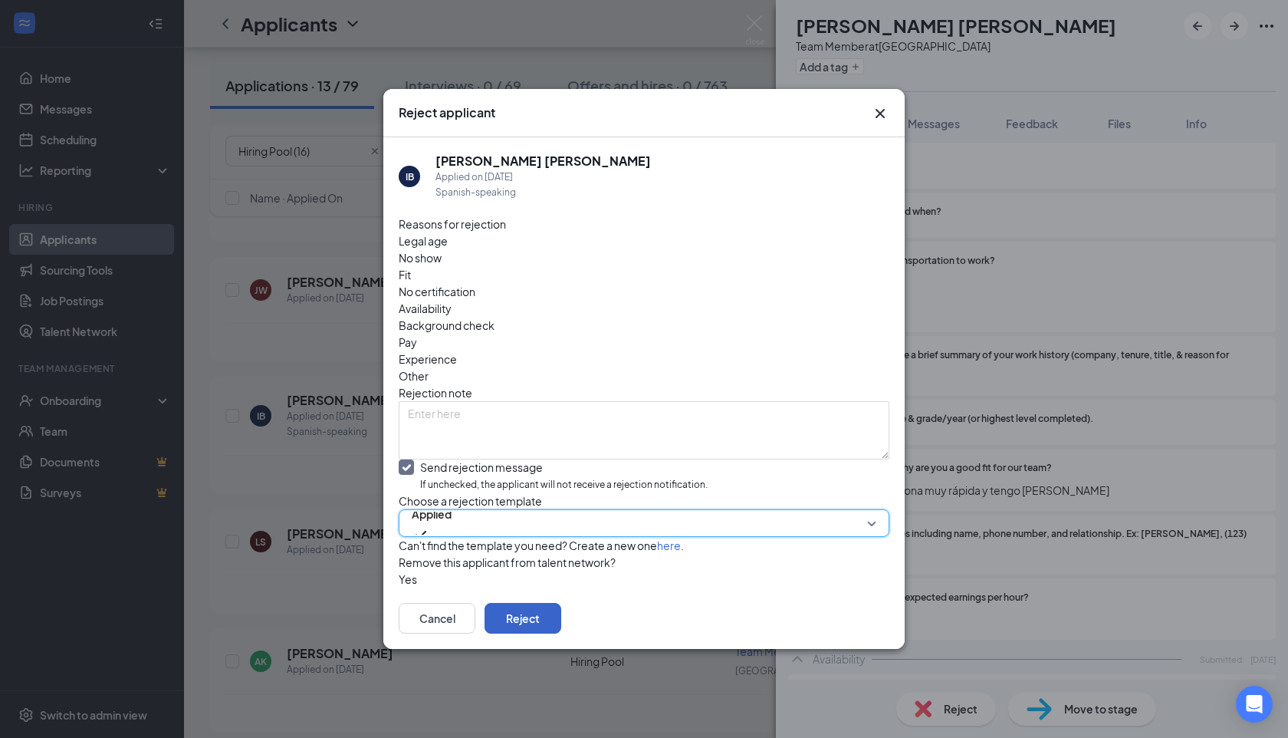
click at [561, 620] on button "Reject" at bounding box center [523, 618] width 77 height 31
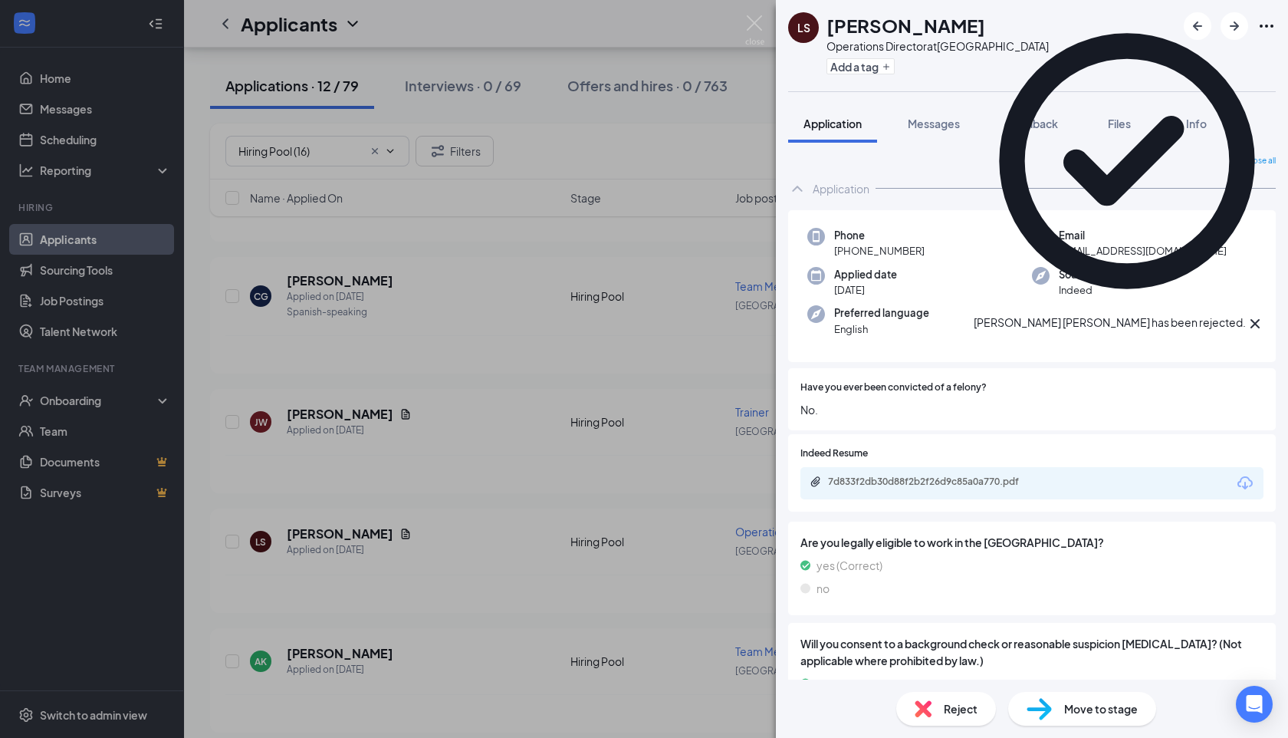
click at [370, 381] on div "LS Lilyana Simmons Operations Director at Summerville Add a tag Application Mes…" at bounding box center [644, 369] width 1288 height 738
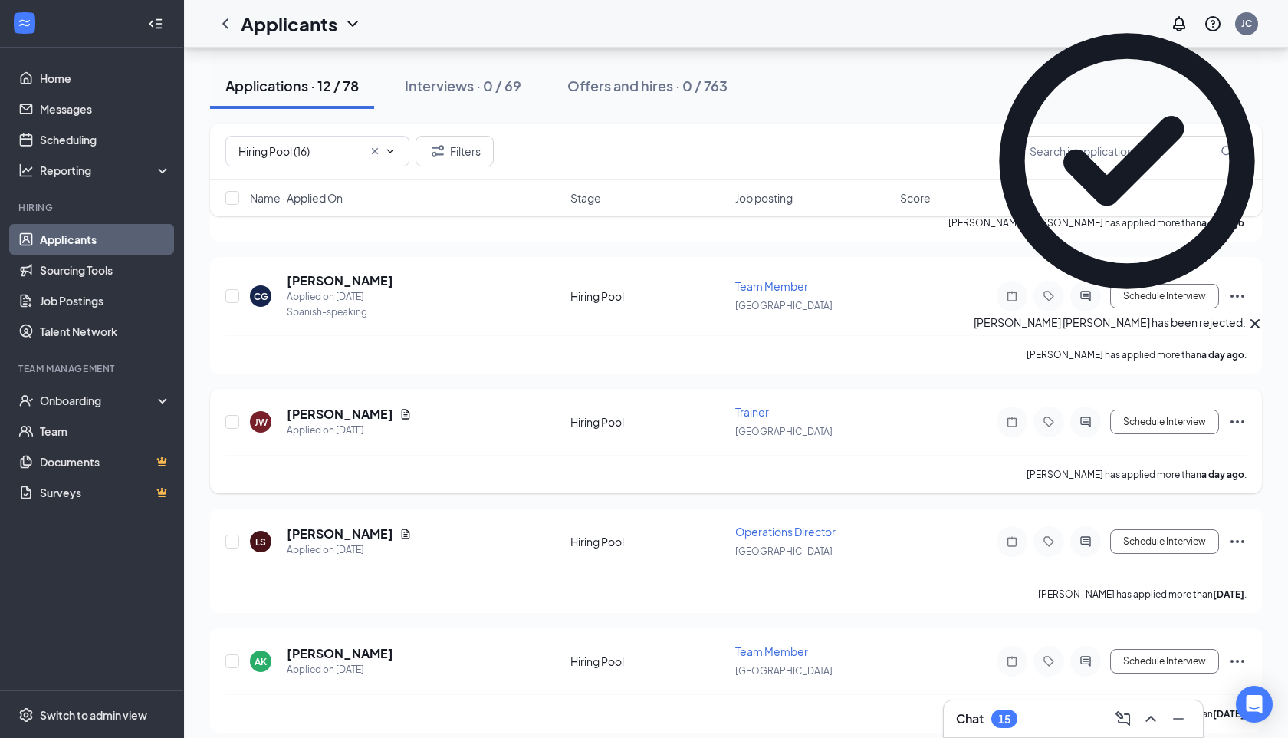
click at [366, 406] on h5 "Jerryanna Waring" at bounding box center [340, 414] width 107 height 17
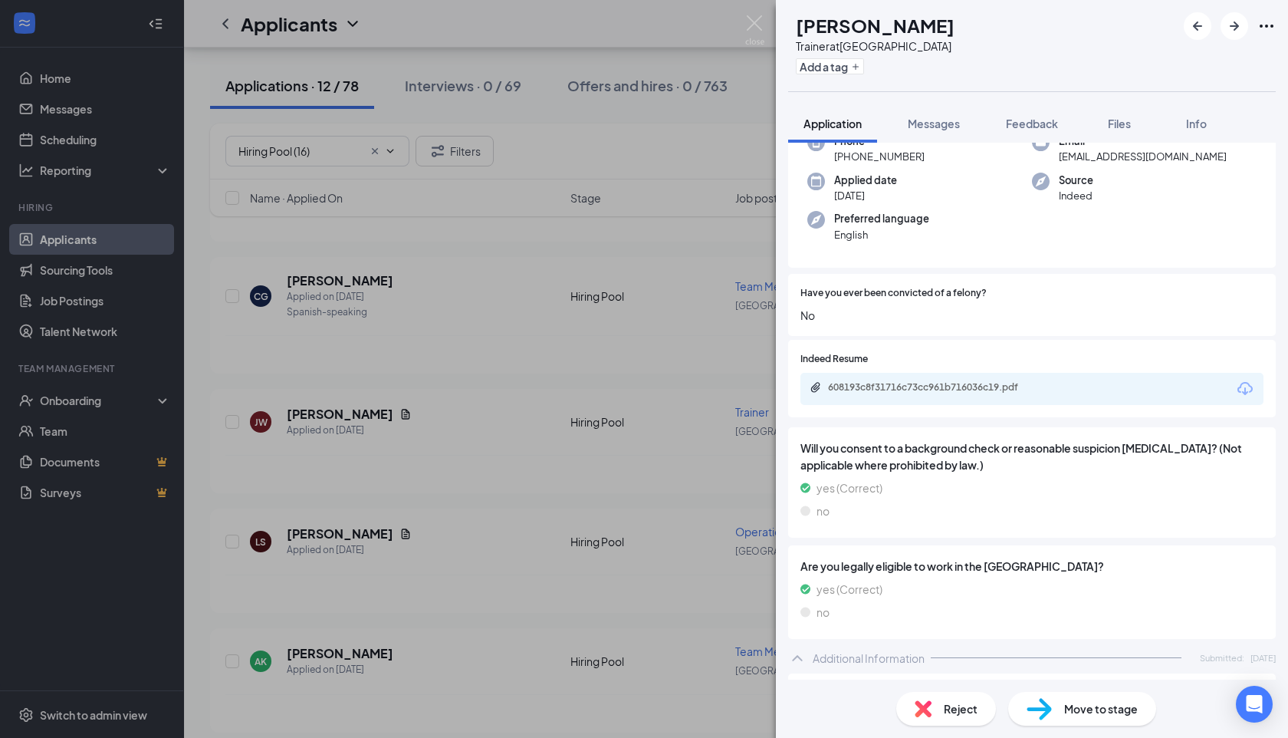
scroll to position [81, 0]
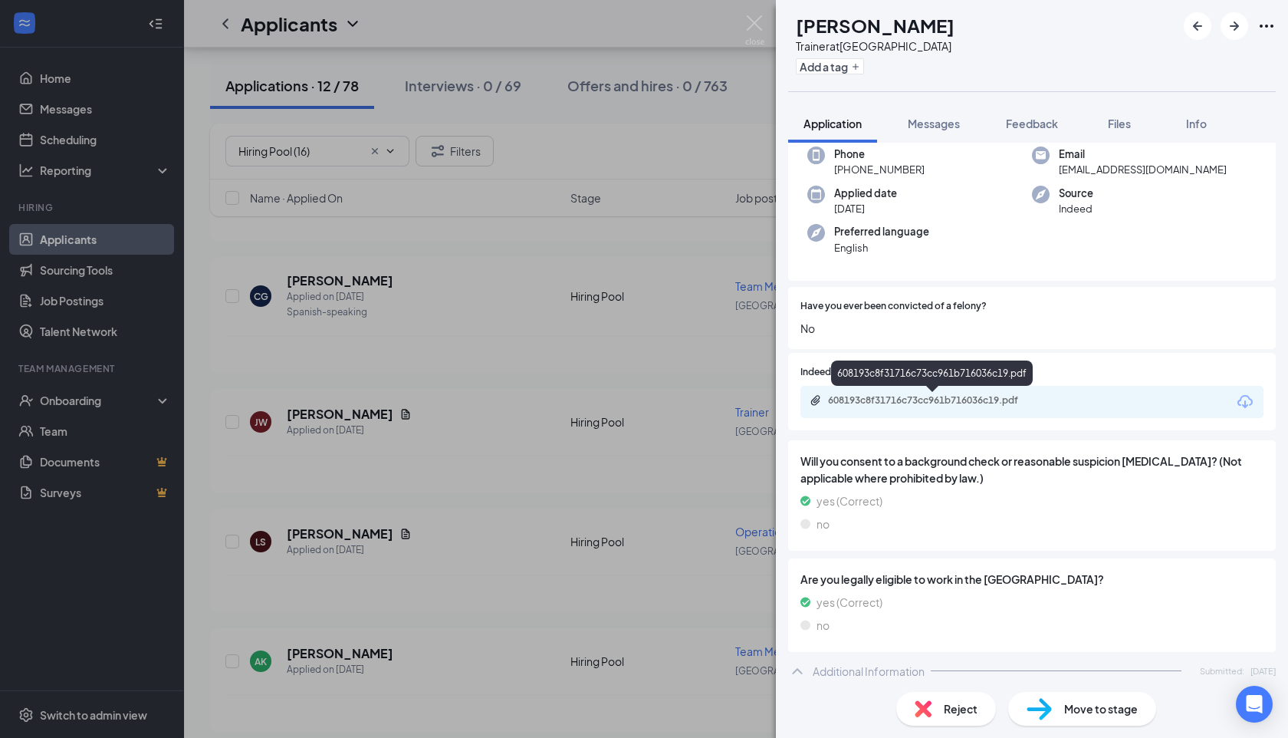
click at [1005, 404] on div "608193c8f31716c73cc961b716036c19.pdf" at bounding box center [935, 400] width 215 height 12
click at [933, 720] on div "Reject" at bounding box center [947, 709] width 100 height 34
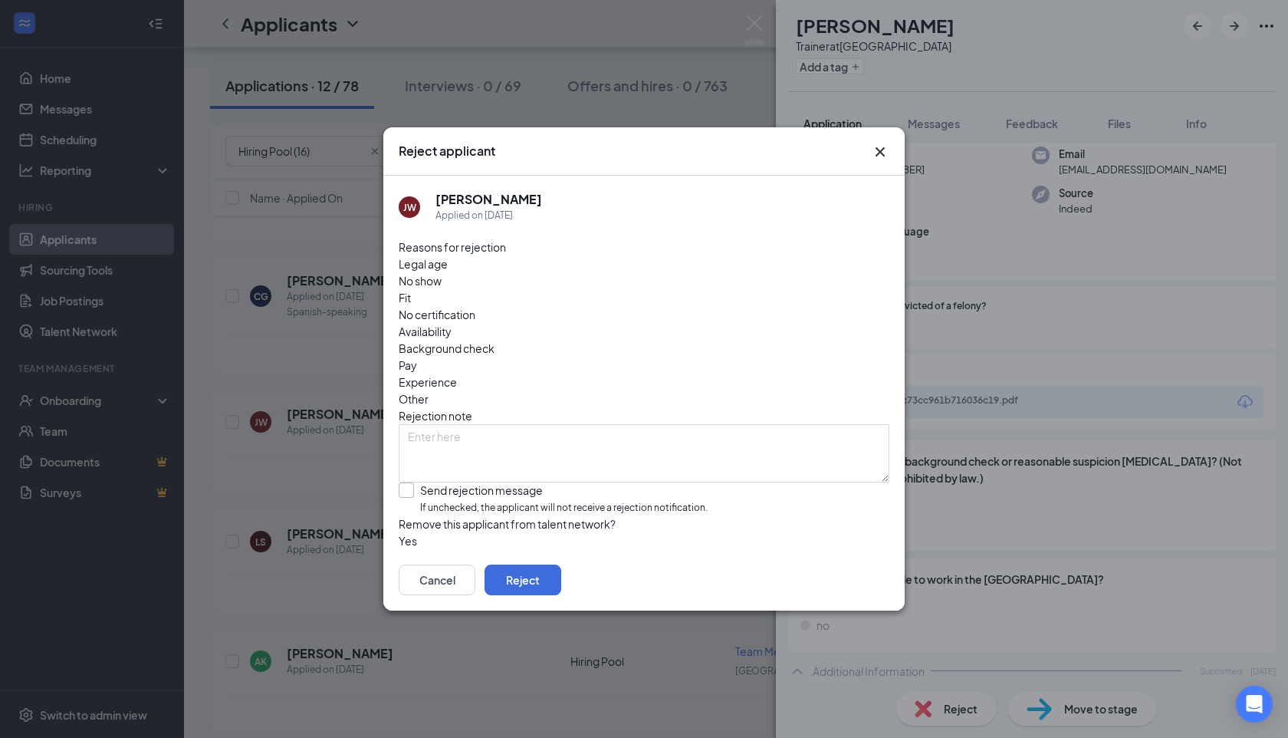
click at [514, 482] on input "Send rejection message If unchecked, the applicant will not receive a rejection…" at bounding box center [553, 498] width 309 height 33
checkbox input "true"
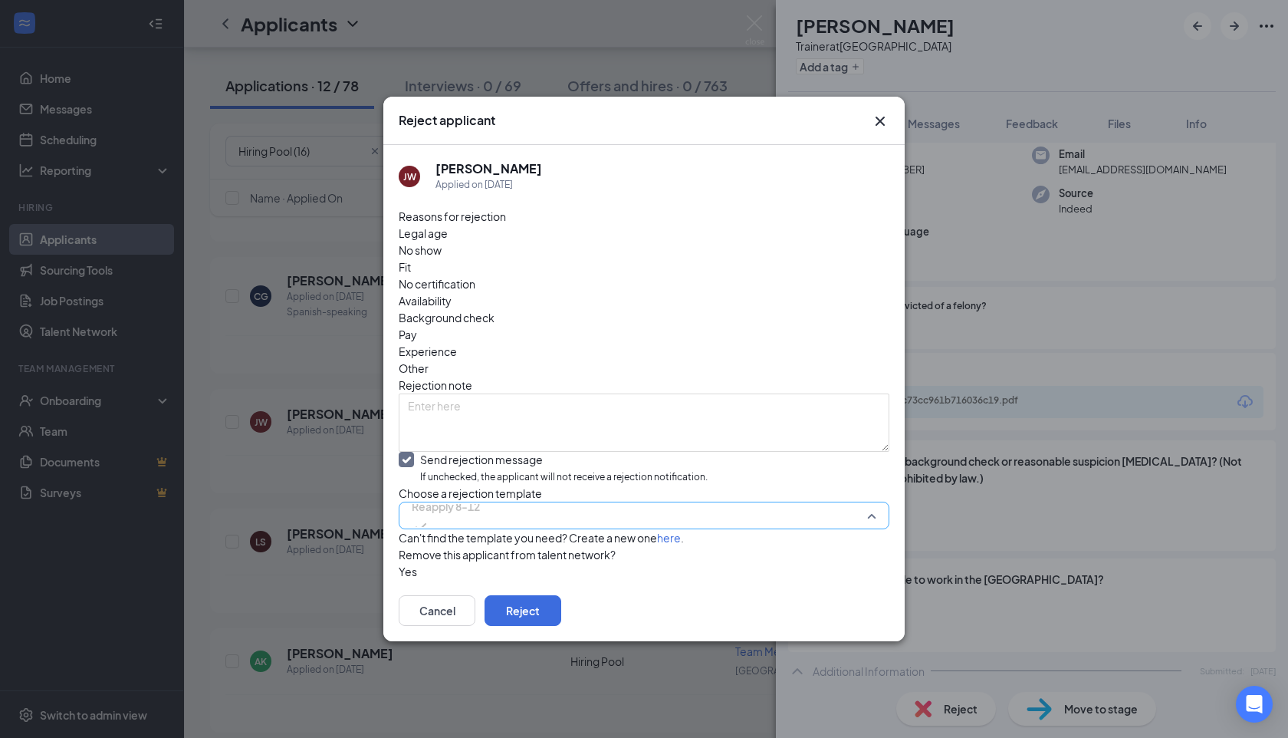
click at [480, 495] on span "Reapply 8-12" at bounding box center [446, 515] width 68 height 41
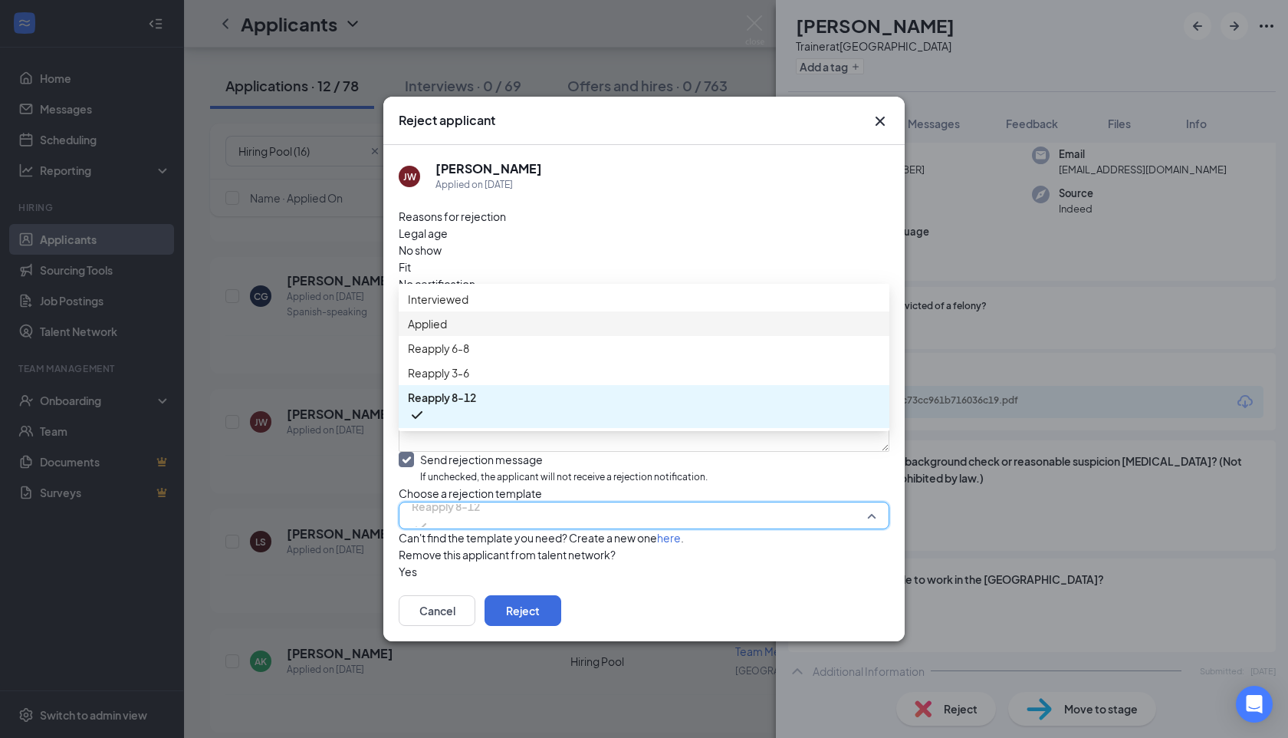
click at [485, 315] on div "Applied" at bounding box center [644, 323] width 491 height 25
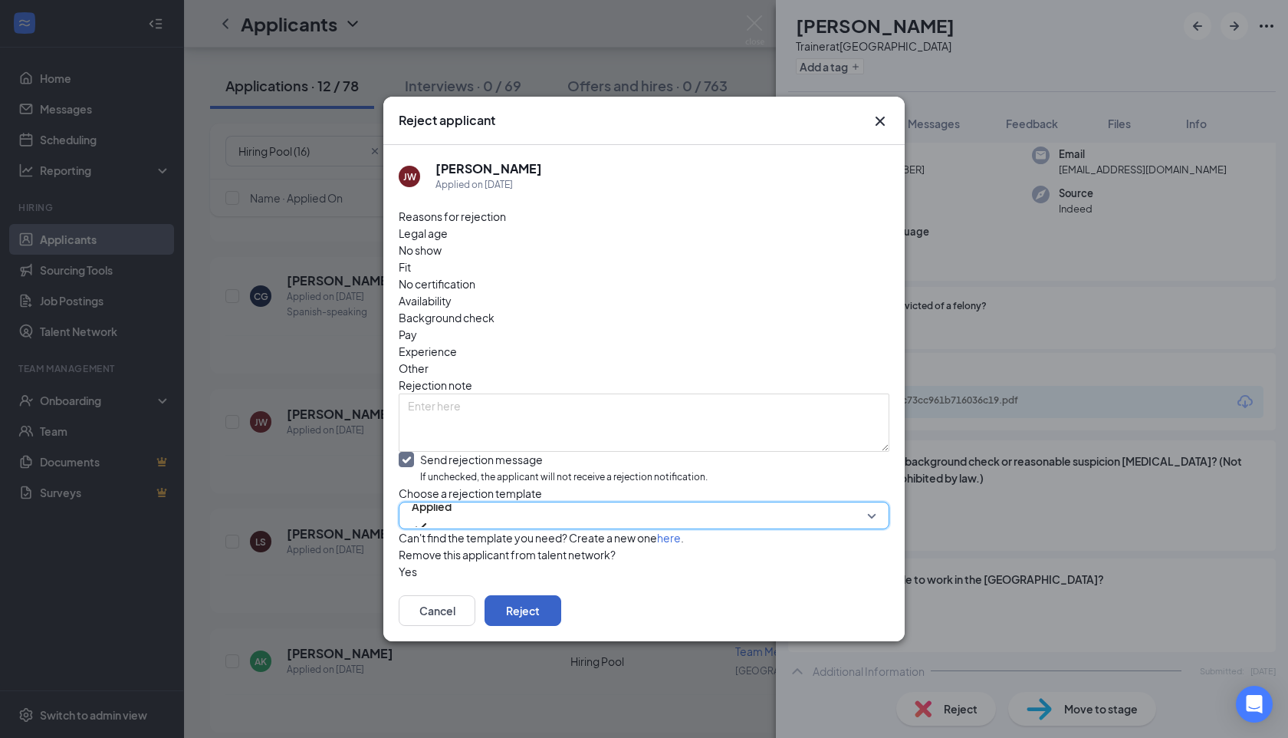
click at [561, 626] on button "Reject" at bounding box center [523, 610] width 77 height 31
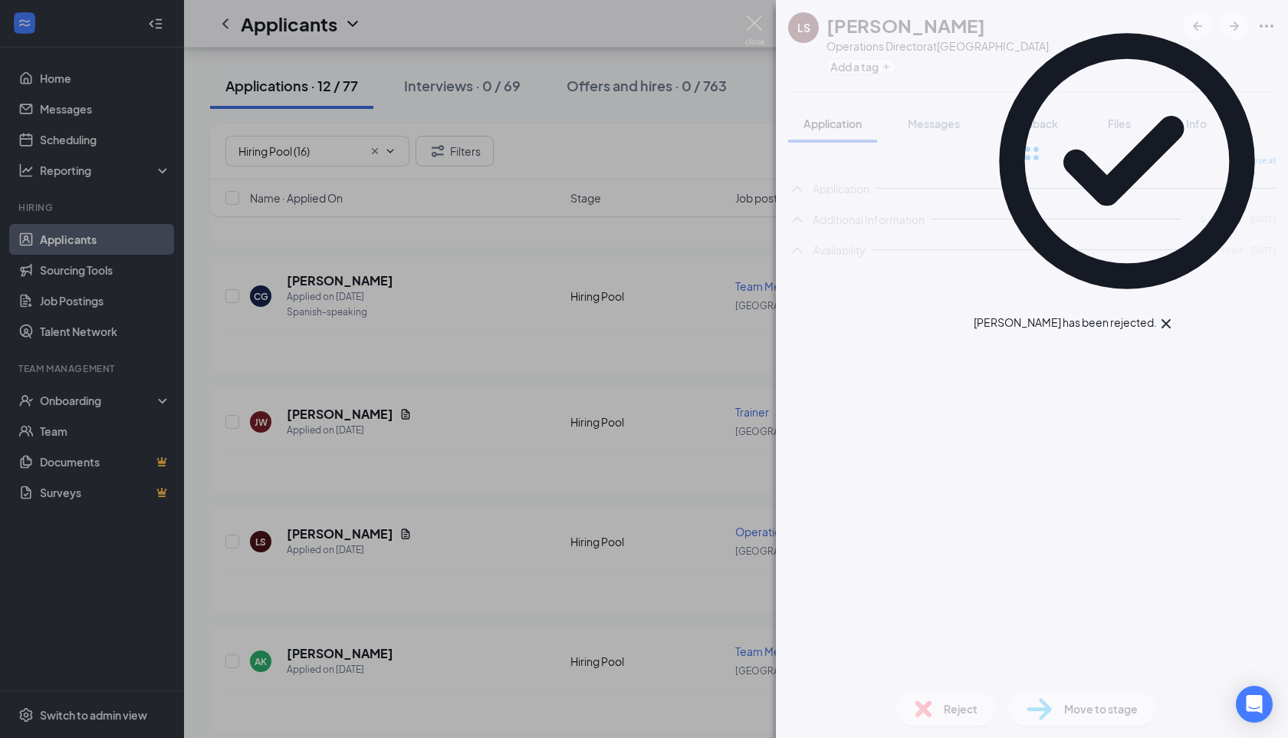
click at [362, 425] on div "LS Lilyana Simmons Operations Director at Summerville Add a tag Application Mes…" at bounding box center [644, 369] width 1288 height 738
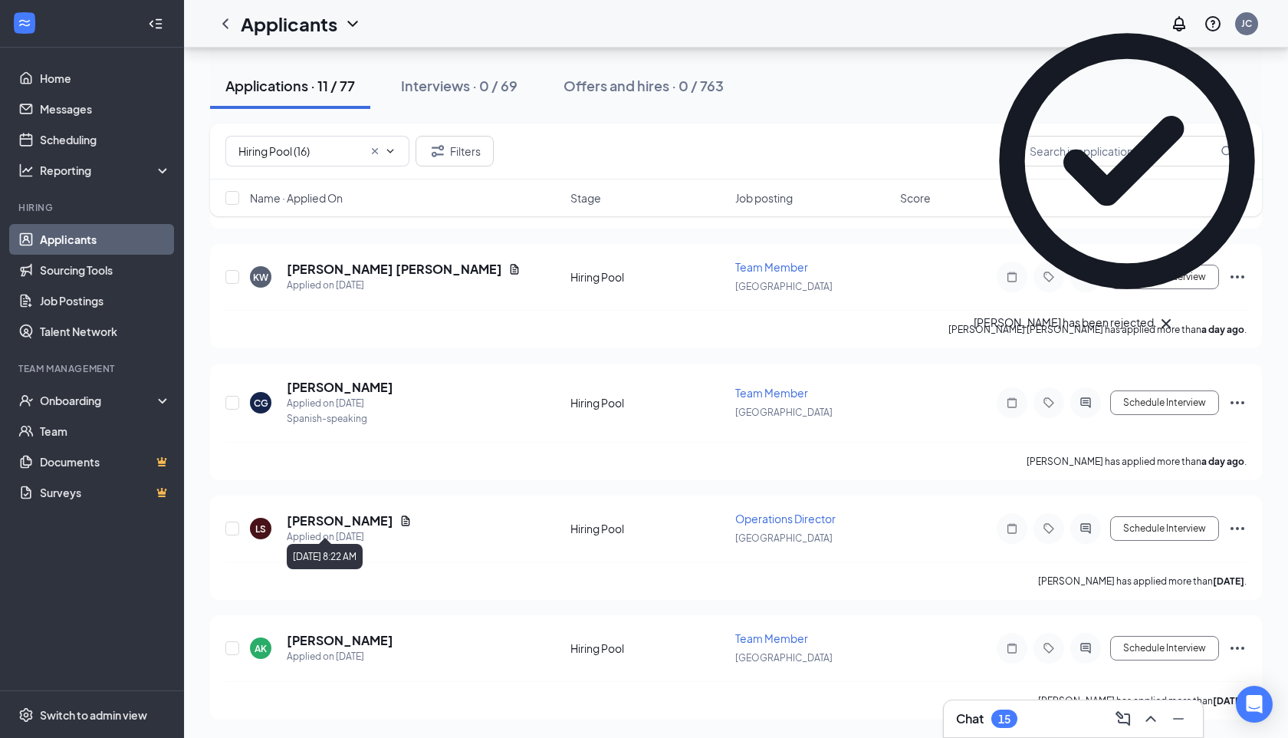
scroll to position [890, 0]
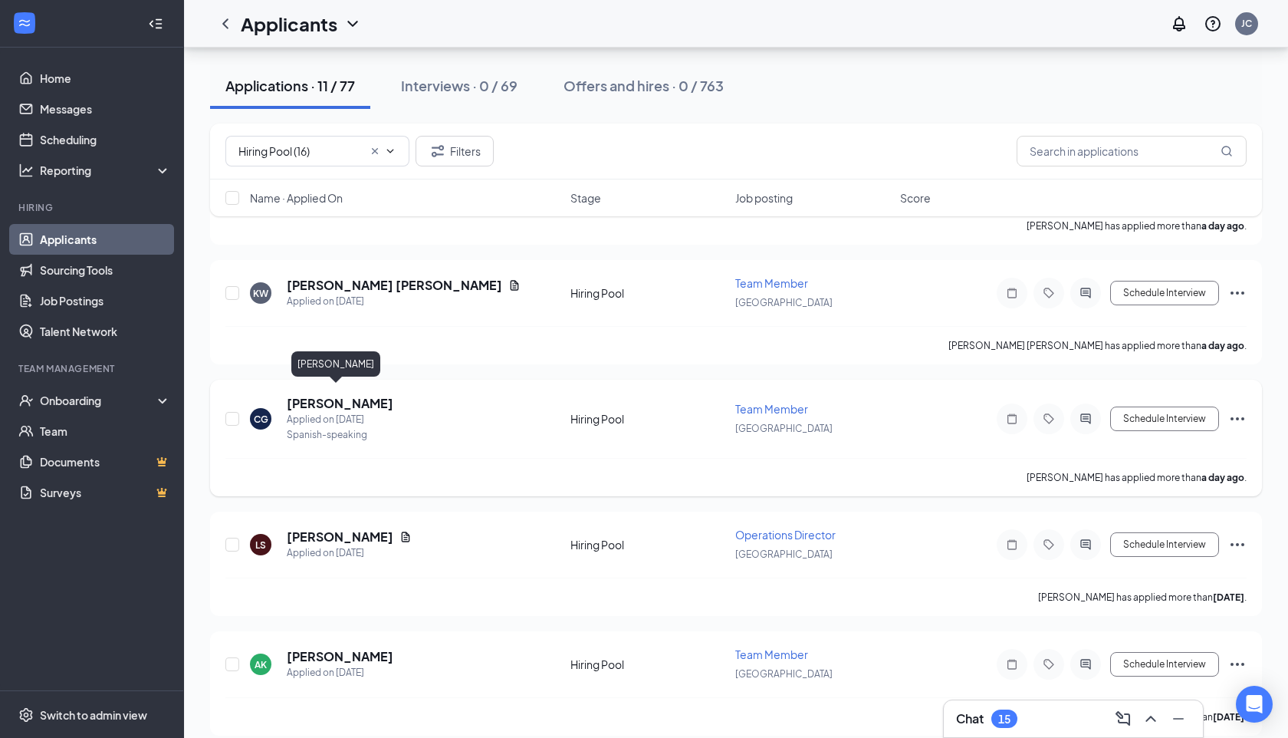
click at [328, 395] on h5 "Carlos Galban" at bounding box center [340, 403] width 107 height 17
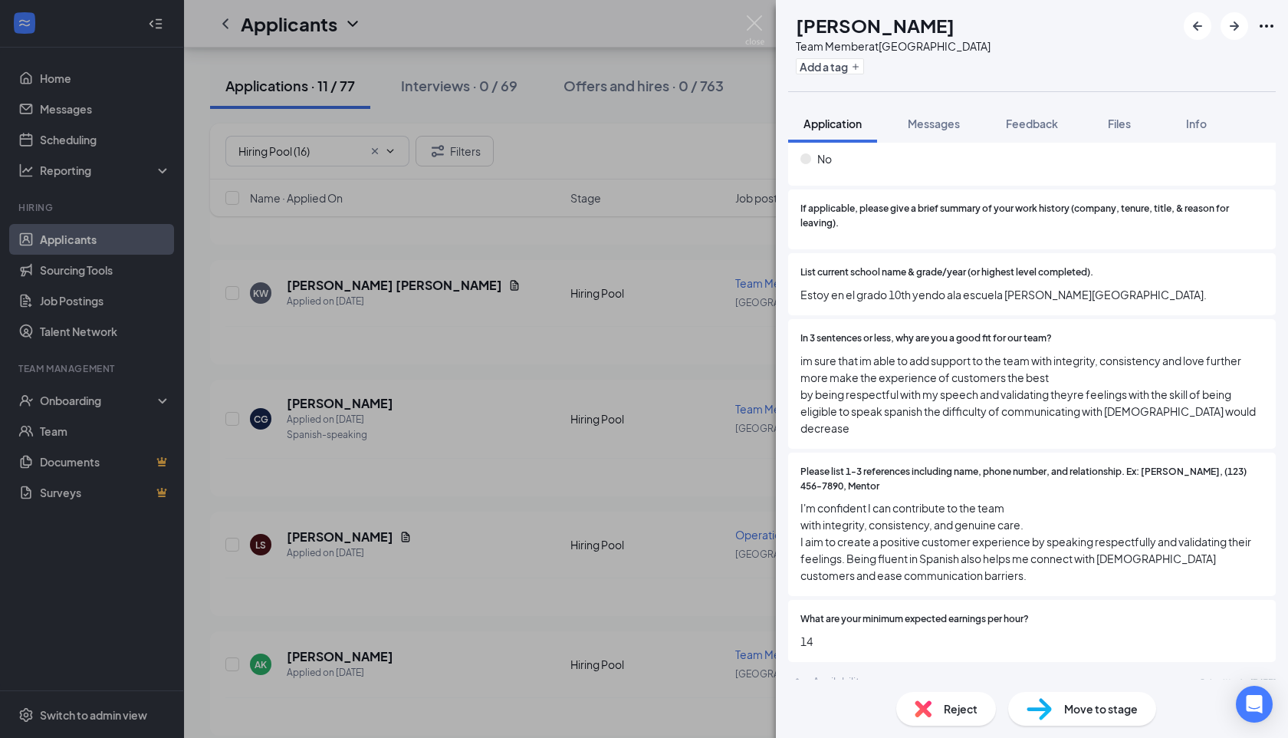
scroll to position [800, 0]
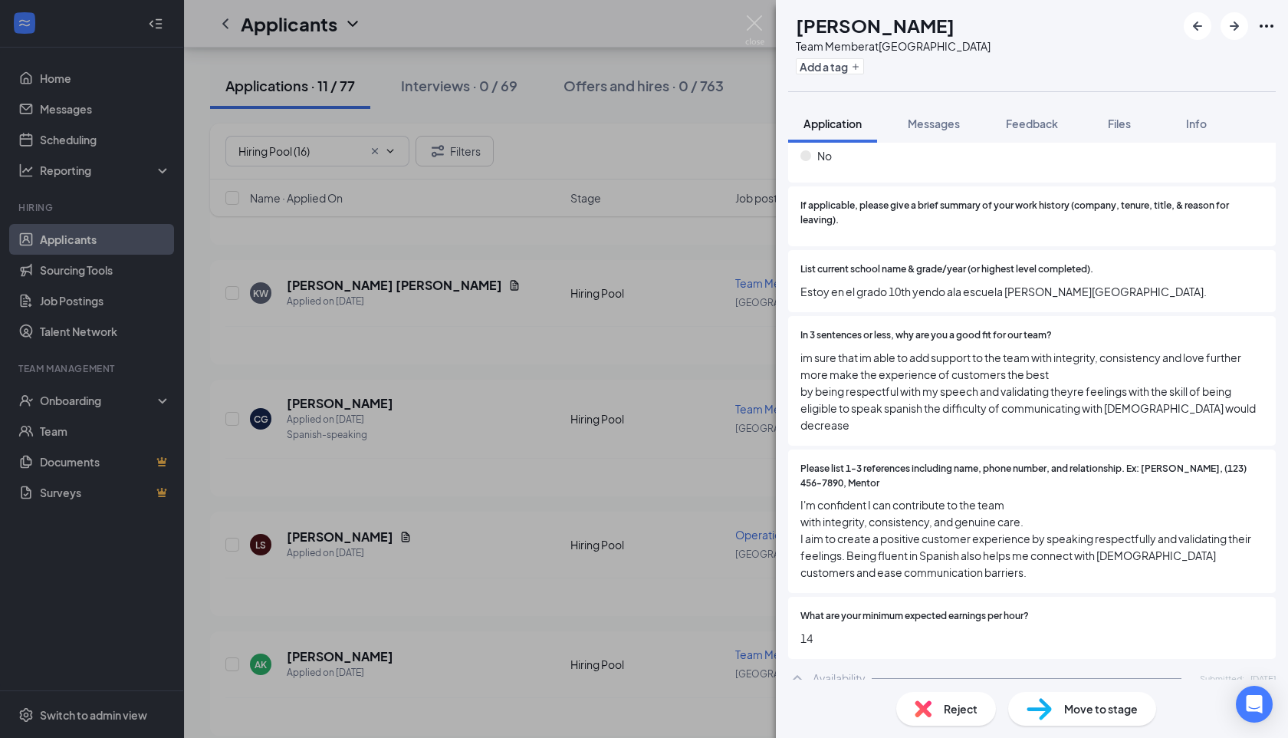
click at [994, 344] on div "In 3 sentences or less, why are you a good fit for our team? im sure that im ab…" at bounding box center [1032, 380] width 463 height 105
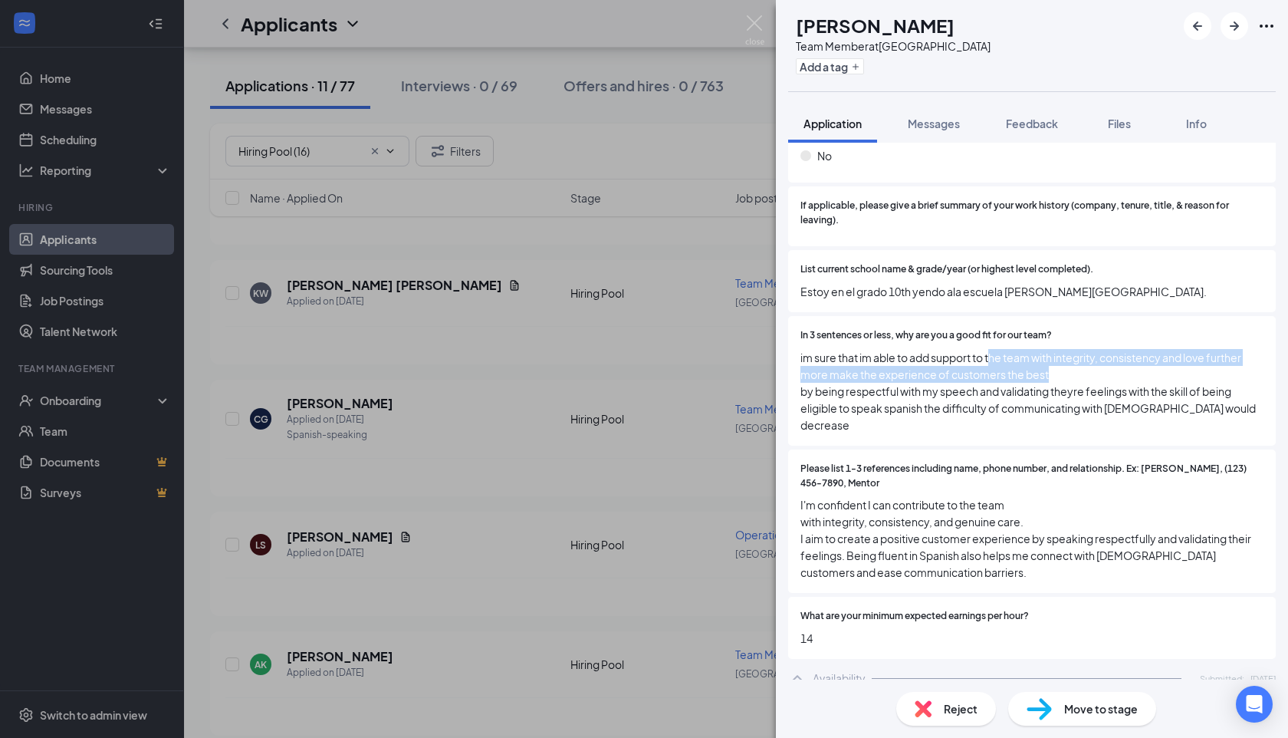
drag, startPoint x: 992, startPoint y: 350, endPoint x: 1063, endPoint y: 370, distance: 73.1
click at [1063, 370] on span "im sure that im able to add support to the team with integrity, consistency and…" at bounding box center [1032, 391] width 463 height 84
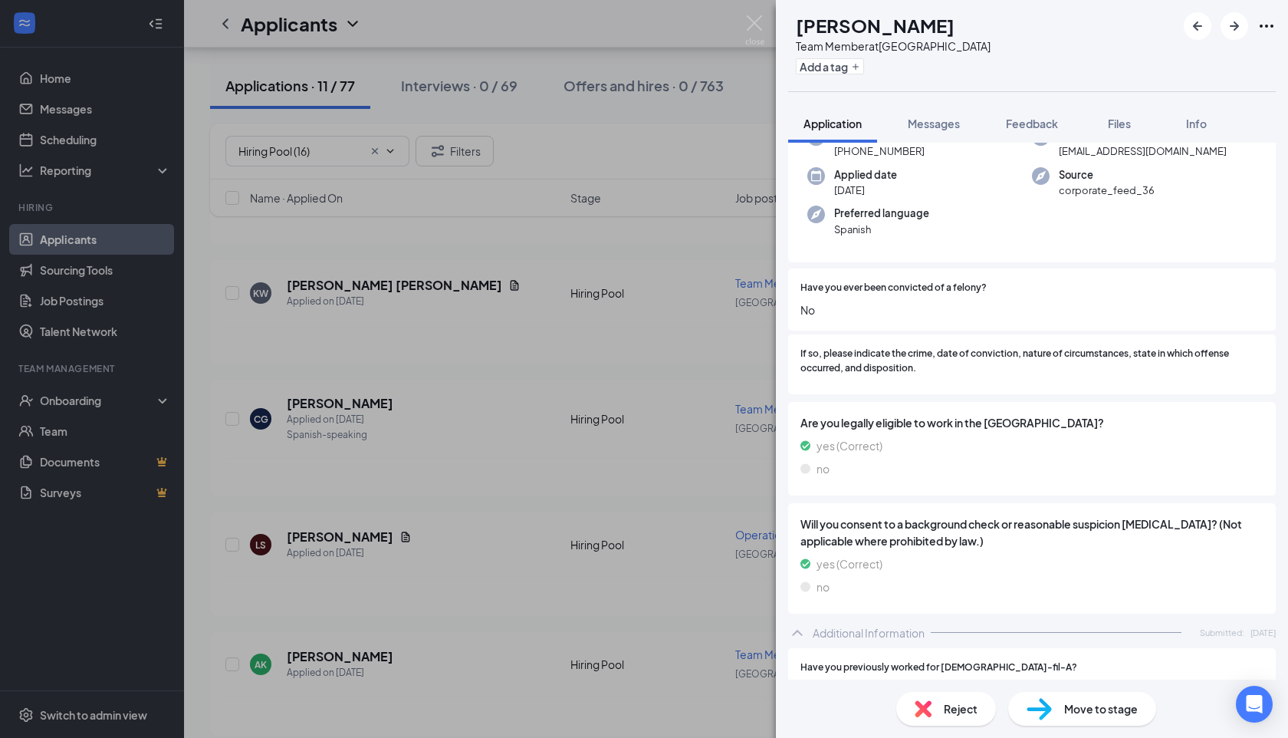
scroll to position [0, 0]
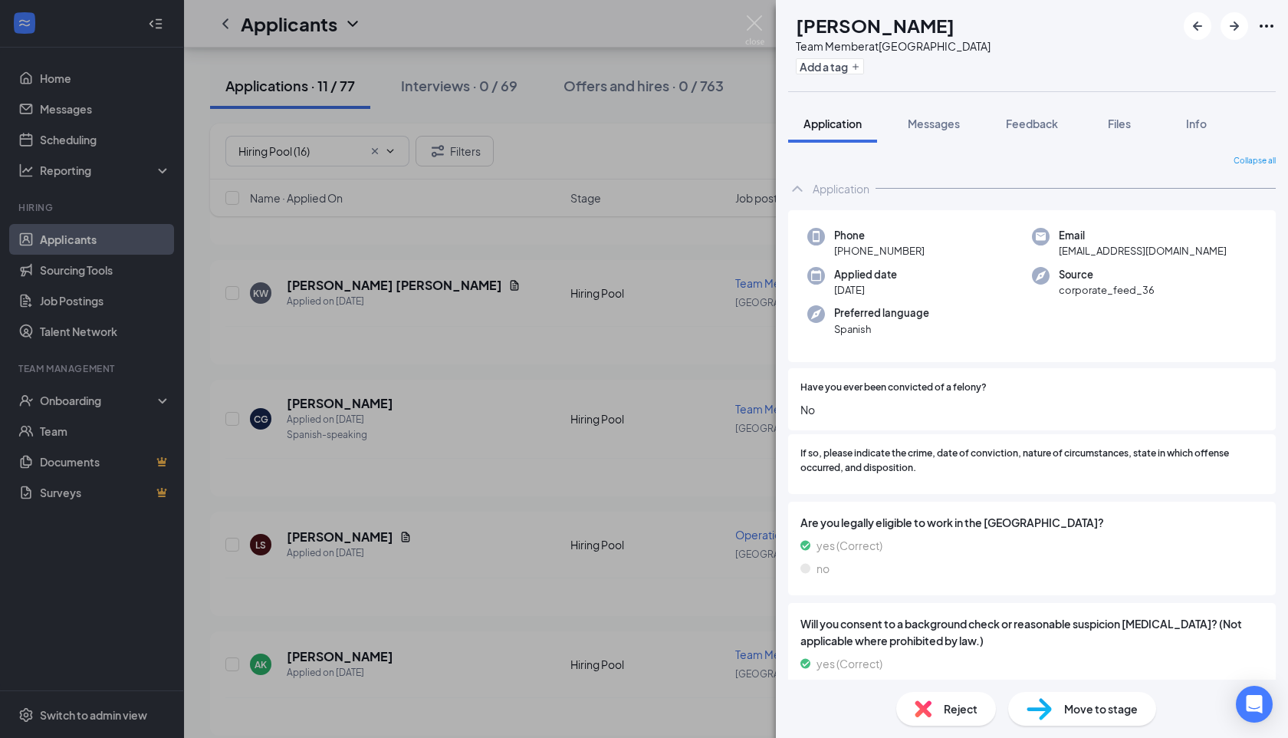
click at [931, 713] on img at bounding box center [923, 708] width 17 height 17
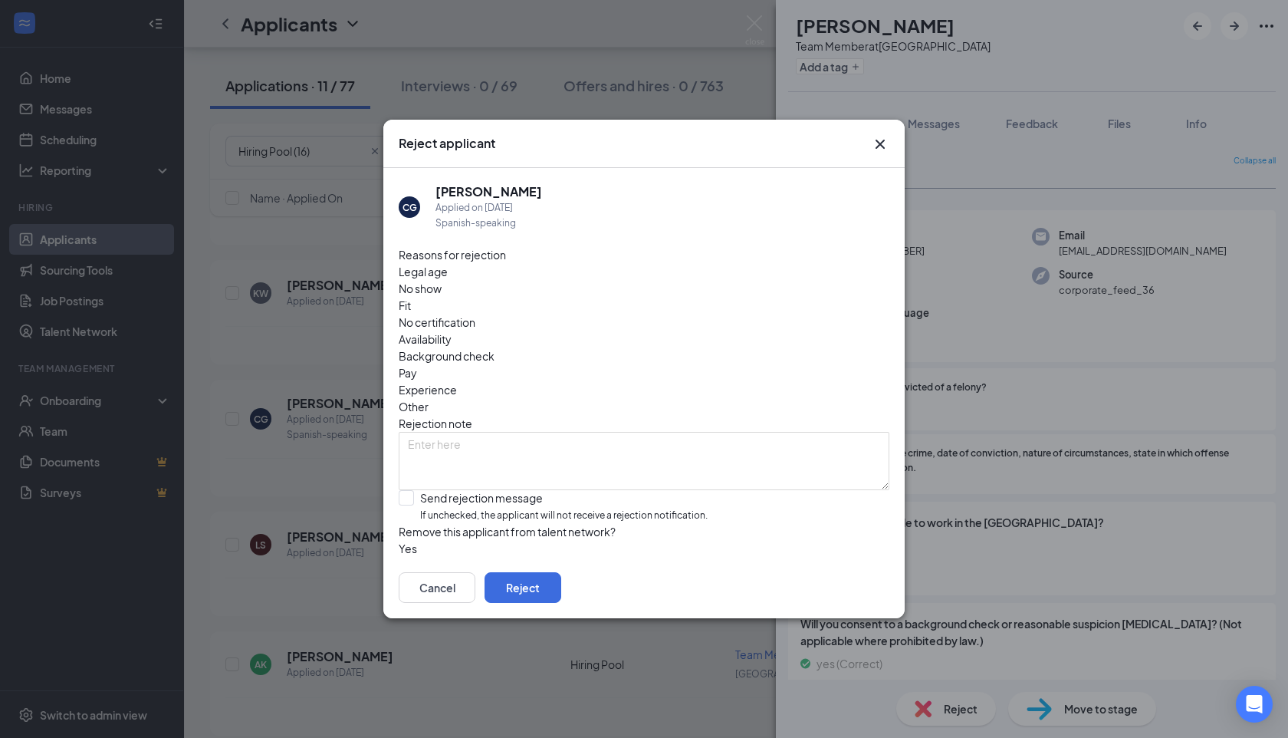
click at [1012, 189] on div "Reject applicant CG Carlos Galban Applied on Aug 26 Spanish-speaking Reasons fo…" at bounding box center [644, 369] width 1288 height 738
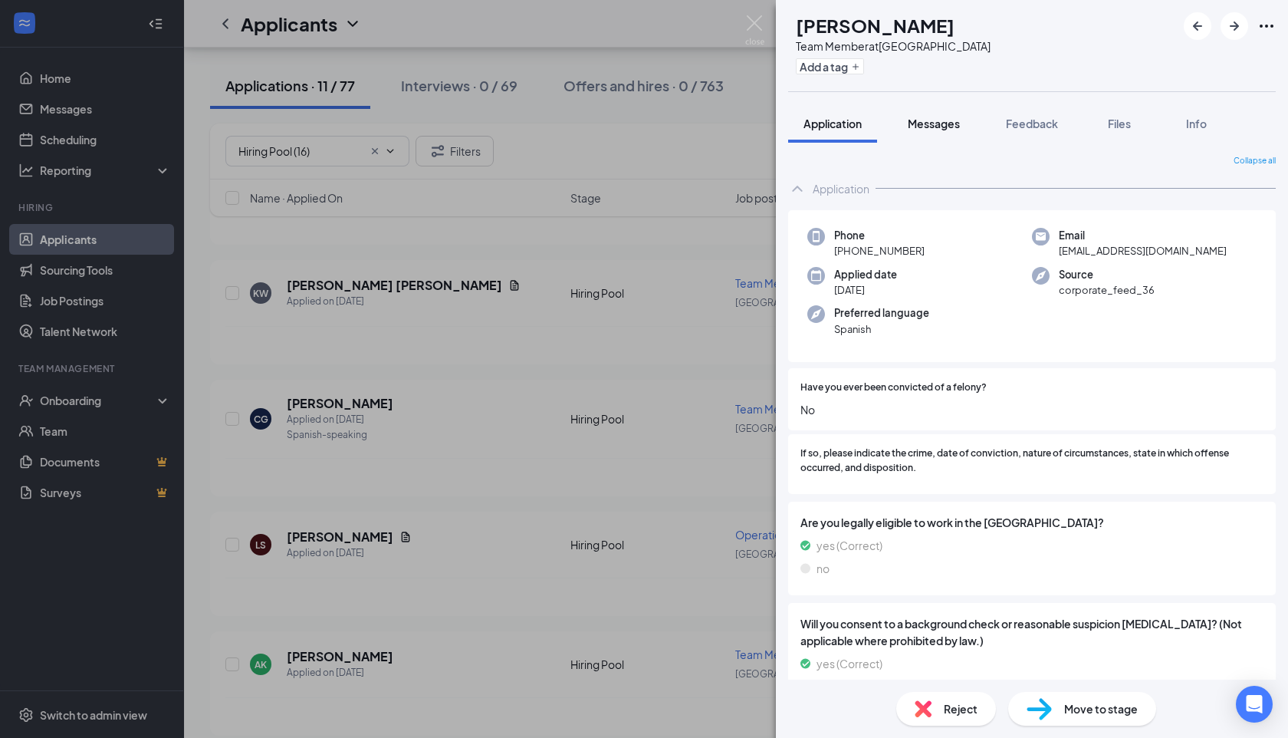
click at [935, 118] on span "Messages" at bounding box center [934, 124] width 52 height 14
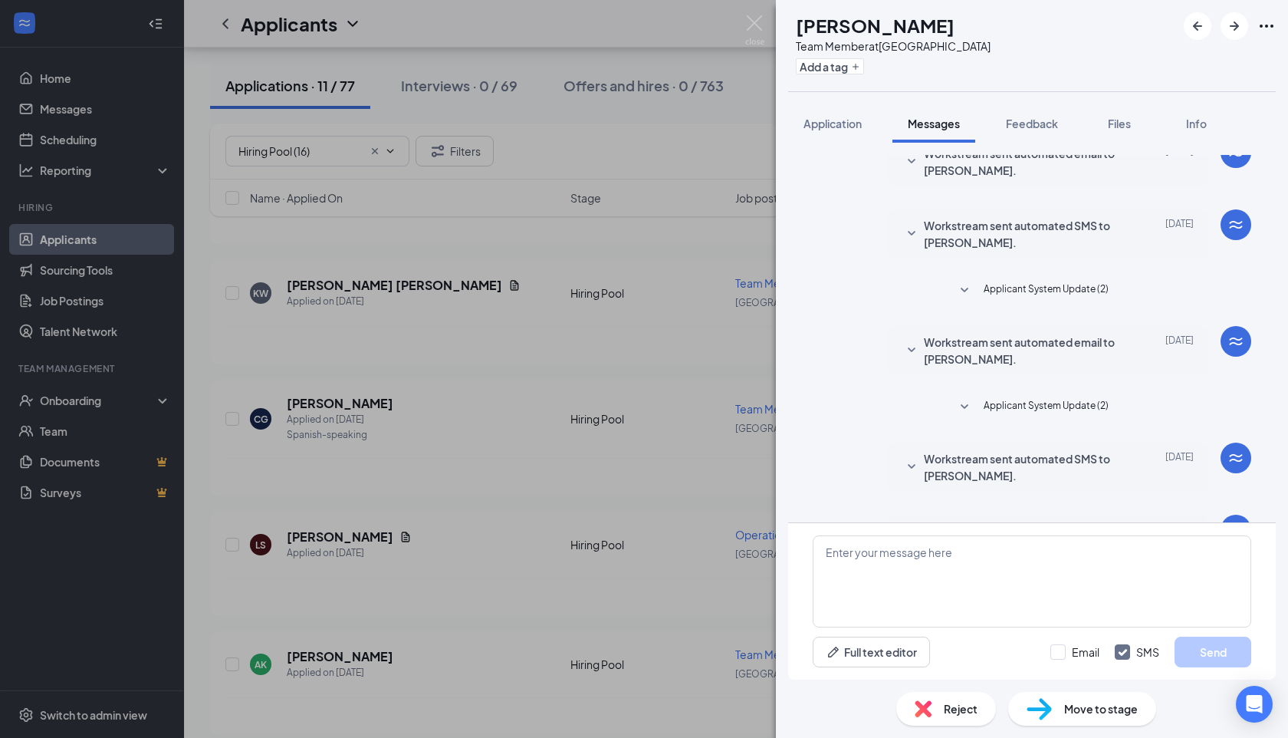
scroll to position [176, 0]
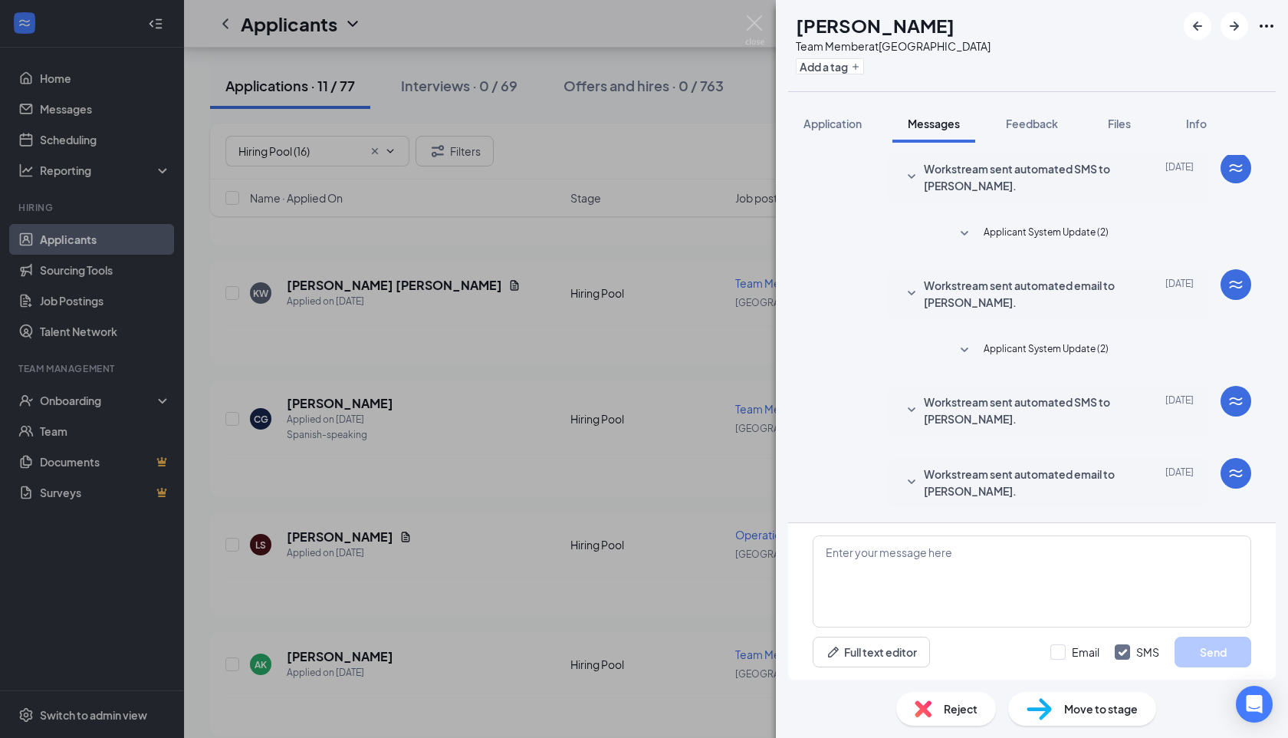
click at [1029, 364] on div "Load earlier interactions (about 1 more) Applicant System Update (1) Workstream…" at bounding box center [1032, 250] width 439 height 543
click at [1028, 359] on span "Applicant System Update (2)" at bounding box center [1046, 350] width 125 height 18
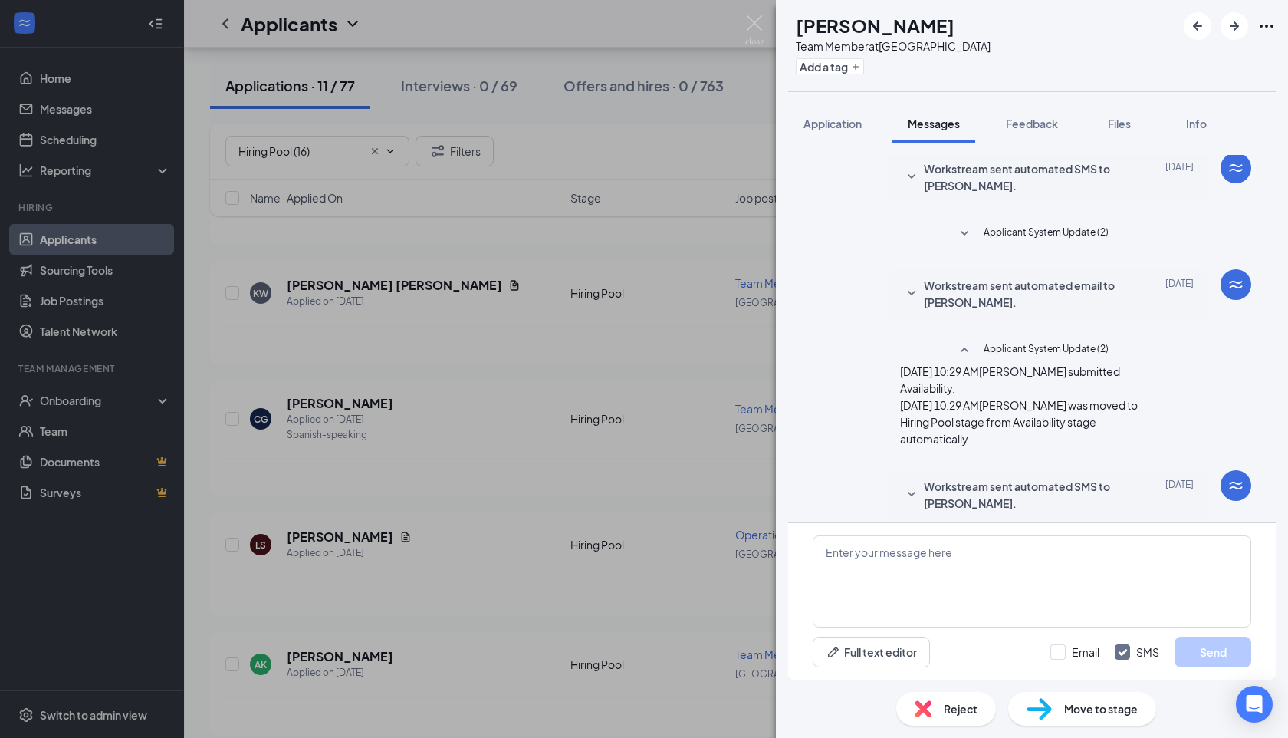
click at [961, 710] on span "Reject" at bounding box center [961, 708] width 34 height 17
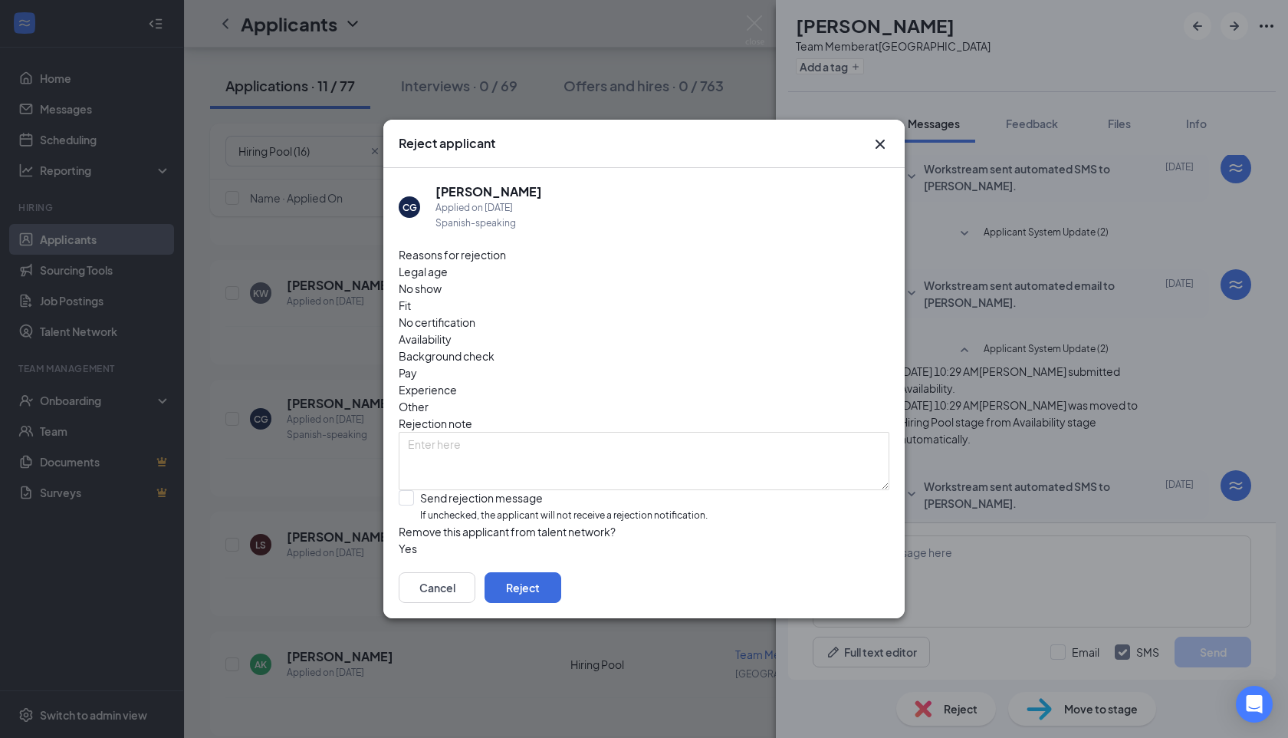
click at [463, 439] on div "Reasons for rejection Legal age No show Fit No certification Availability Backg…" at bounding box center [644, 401] width 491 height 311
click at [465, 490] on input "Send rejection message If unchecked, the applicant will not receive a rejection…" at bounding box center [553, 506] width 309 height 33
checkbox input "true"
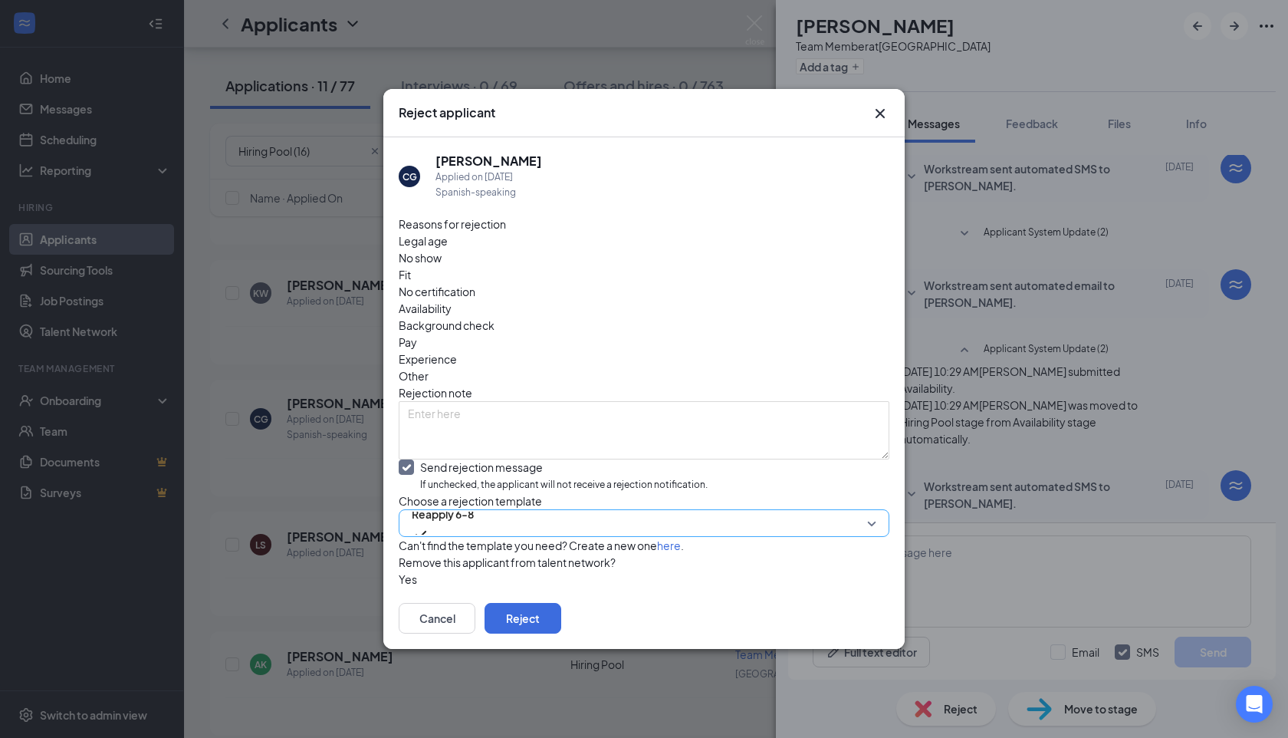
click at [470, 502] on span "Reapply 6-8" at bounding box center [443, 513] width 62 height 23
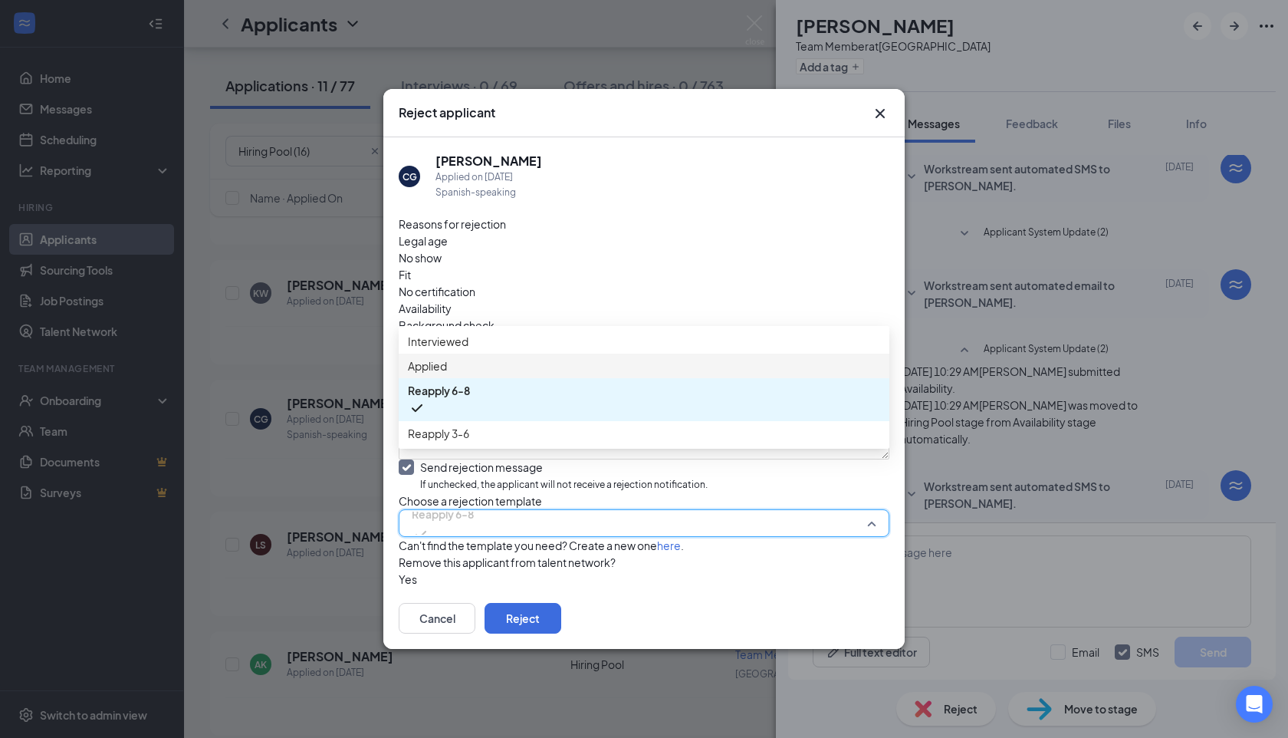
click at [471, 374] on span "Applied" at bounding box center [644, 365] width 472 height 17
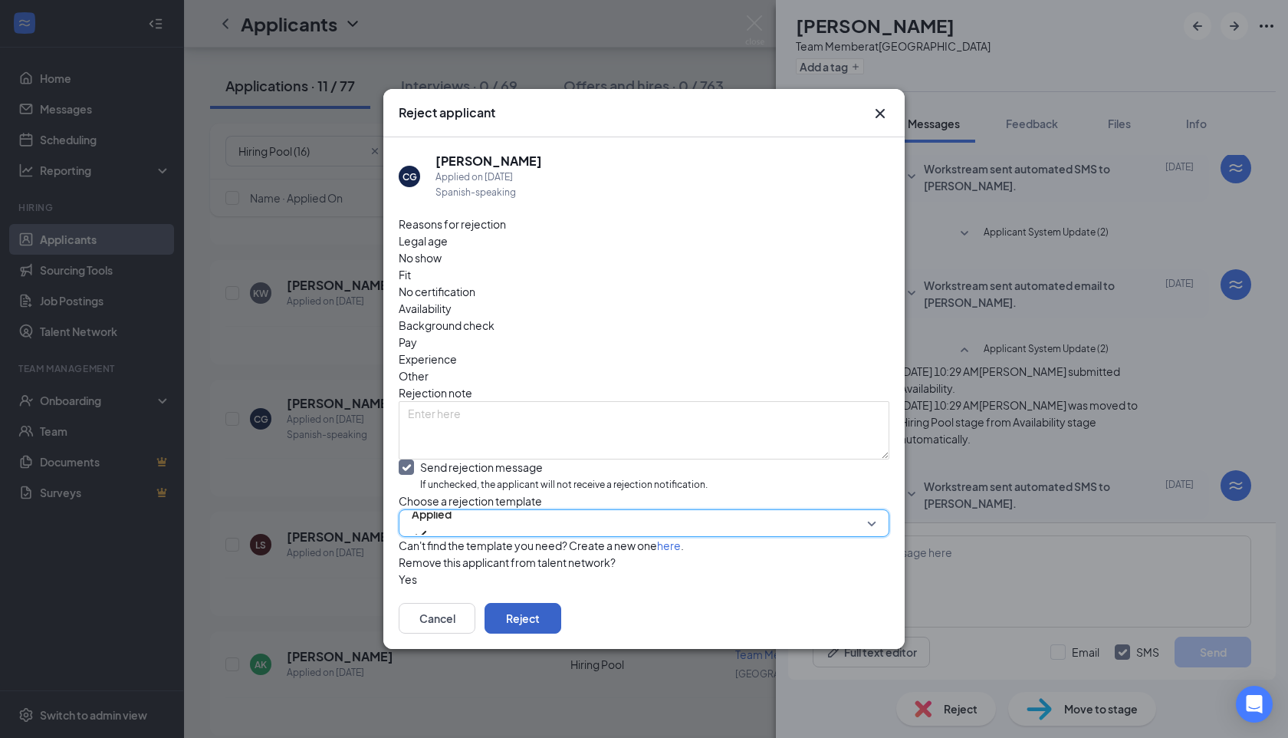
click at [561, 622] on button "Reject" at bounding box center [523, 618] width 77 height 31
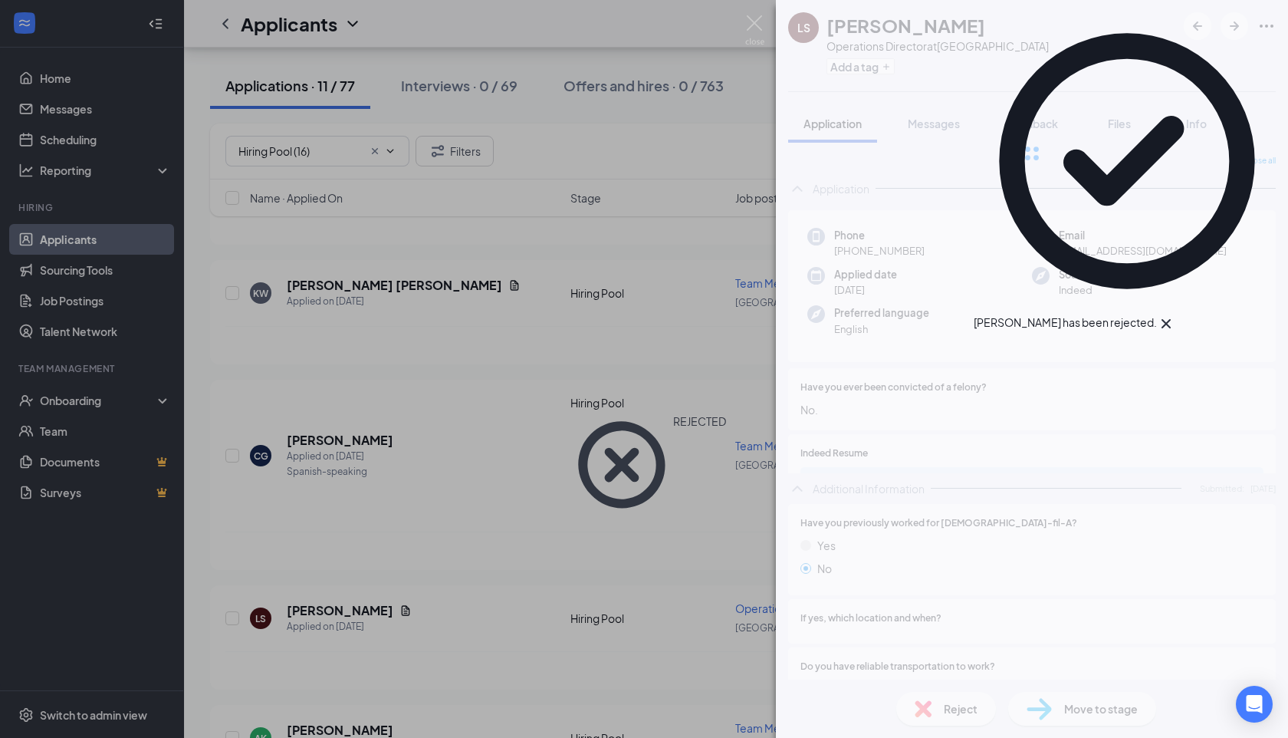
click at [548, 512] on div "LS Lilyana Simmons Operations Director at Summerville Add a tag Application Mes…" at bounding box center [644, 369] width 1288 height 738
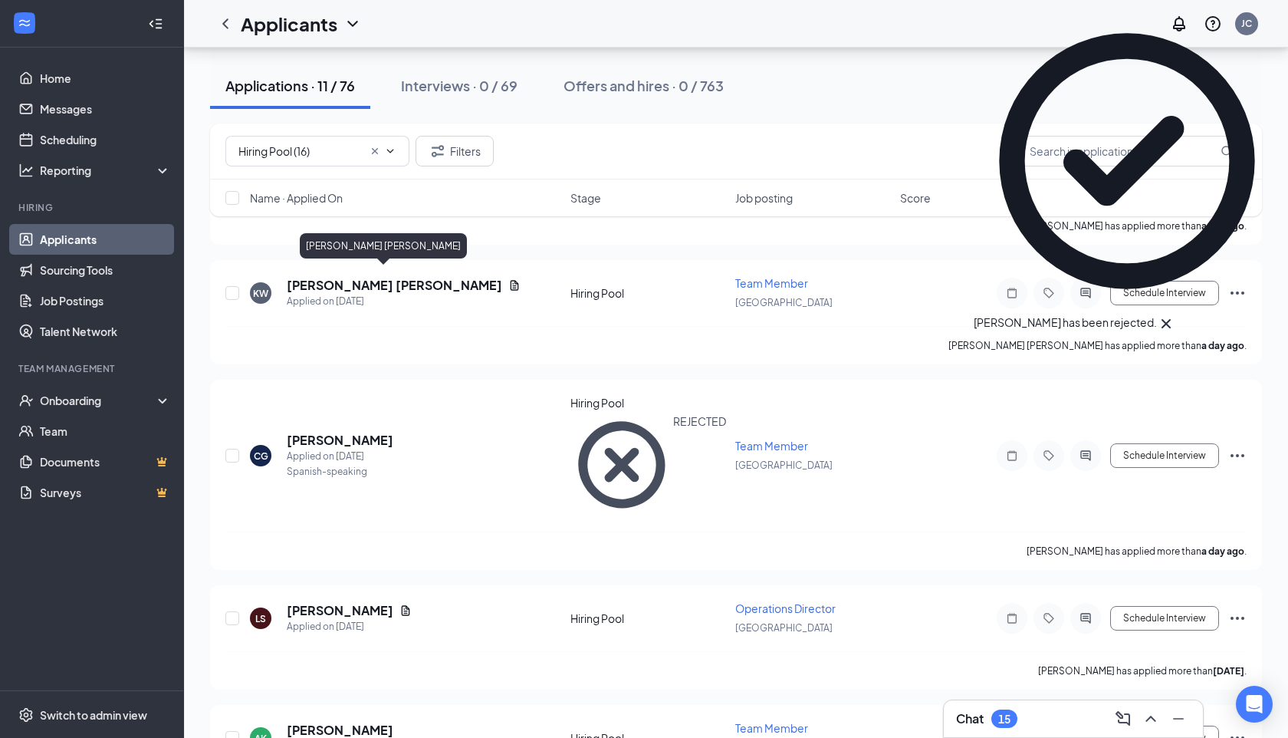
click at [330, 262] on div "Kimberly West Johnson" at bounding box center [383, 248] width 167 height 31
click at [334, 277] on h5 "Kimberly West Johnson" at bounding box center [395, 285] width 216 height 17
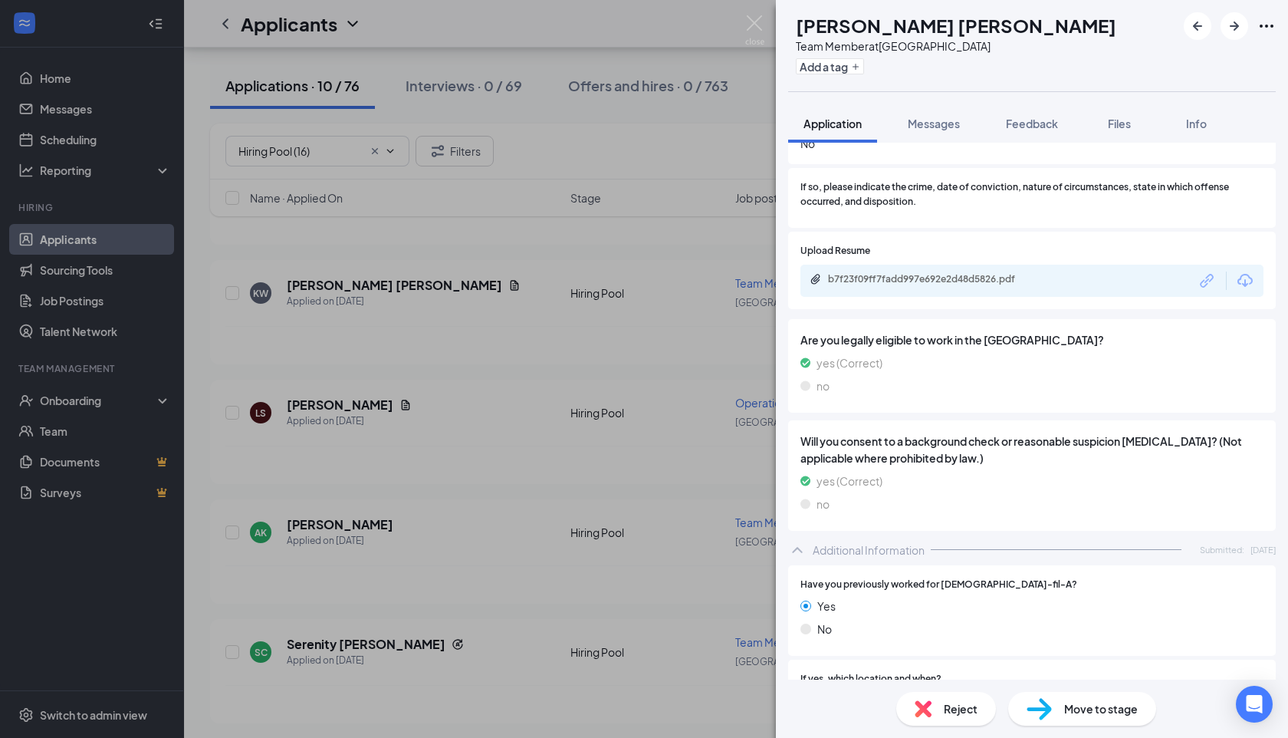
scroll to position [235, 0]
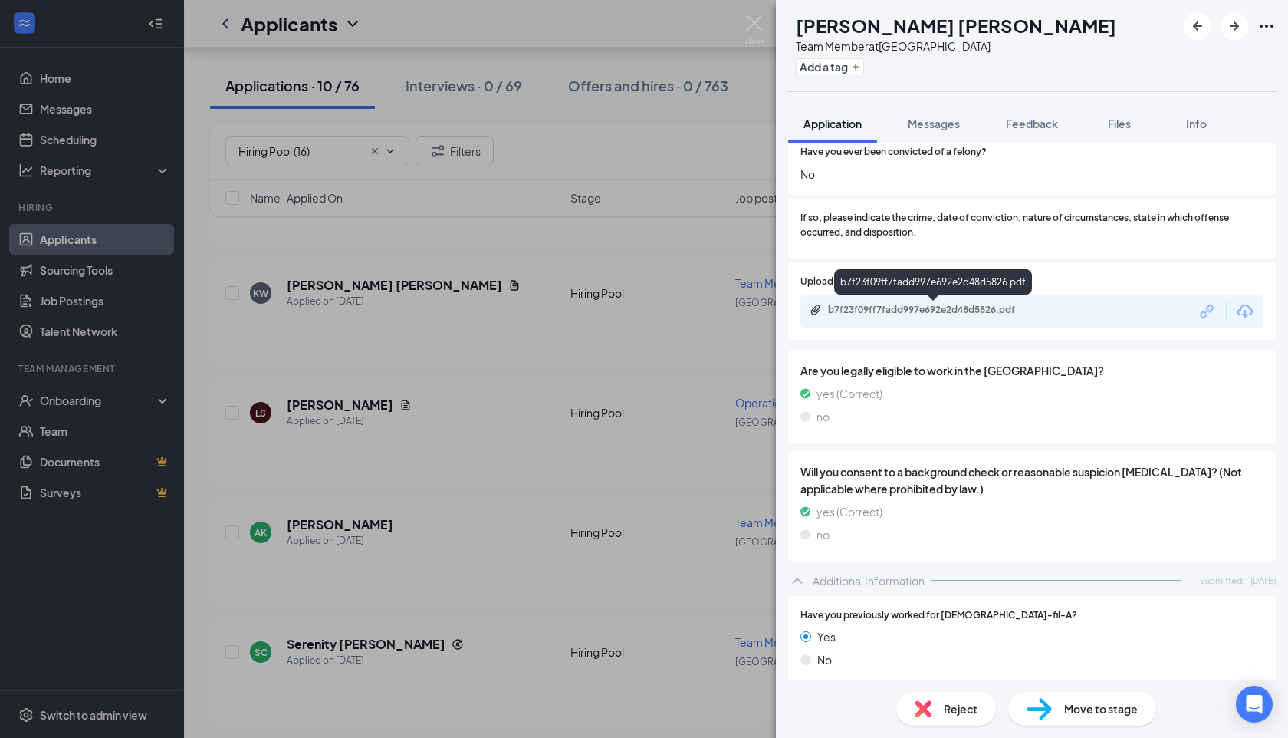
click at [931, 313] on div "b7f23f09ff7fadd997e692e2d48d5826.pdf" at bounding box center [935, 310] width 215 height 12
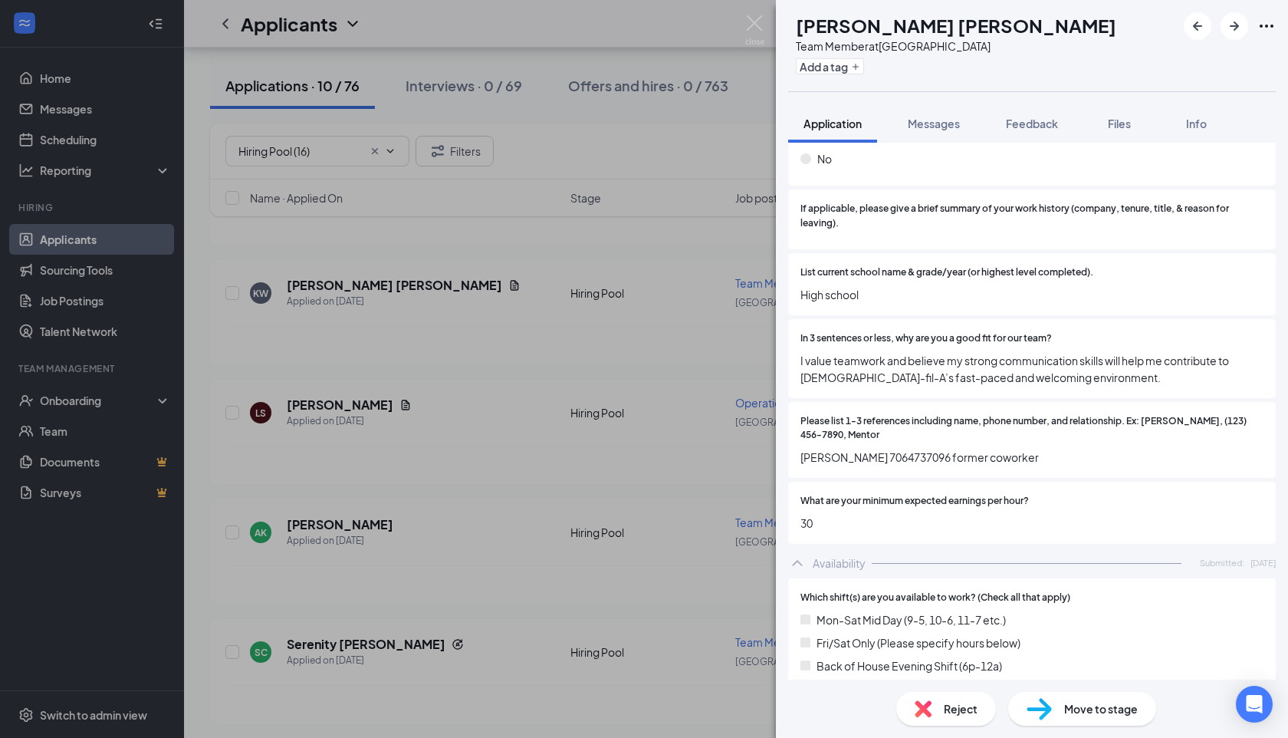
scroll to position [903, 0]
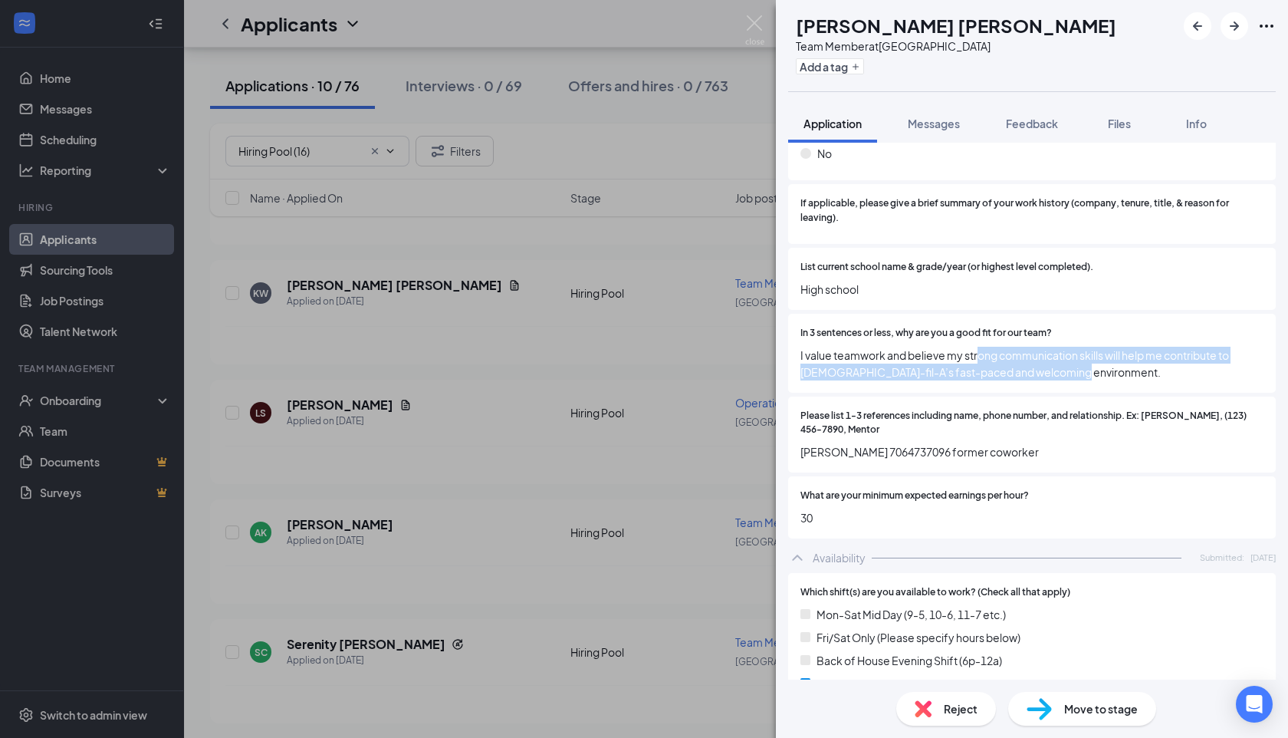
drag, startPoint x: 1105, startPoint y: 366, endPoint x: 976, endPoint y: 347, distance: 130.2
click at [976, 347] on span "I value teamwork and believe my strong communication skills will help me contri…" at bounding box center [1032, 364] width 463 height 34
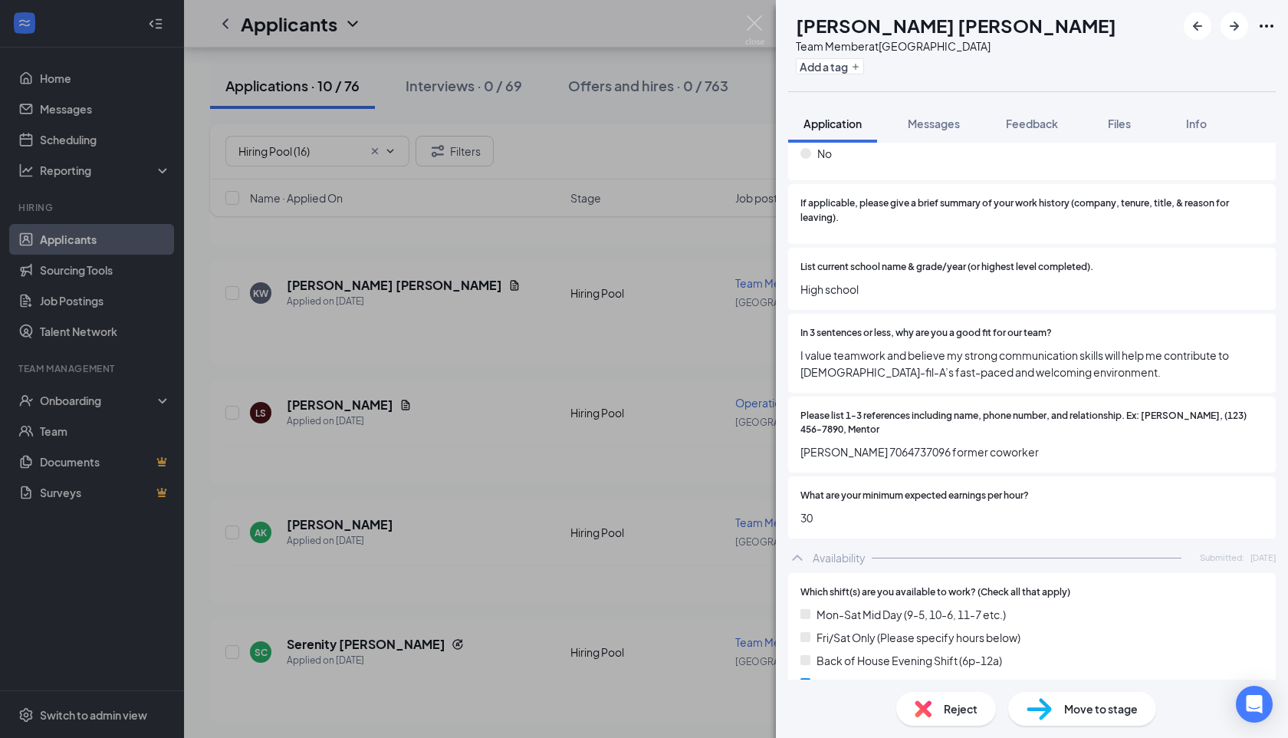
click at [956, 347] on span "I value teamwork and believe my strong communication skills will help me contri…" at bounding box center [1032, 364] width 463 height 34
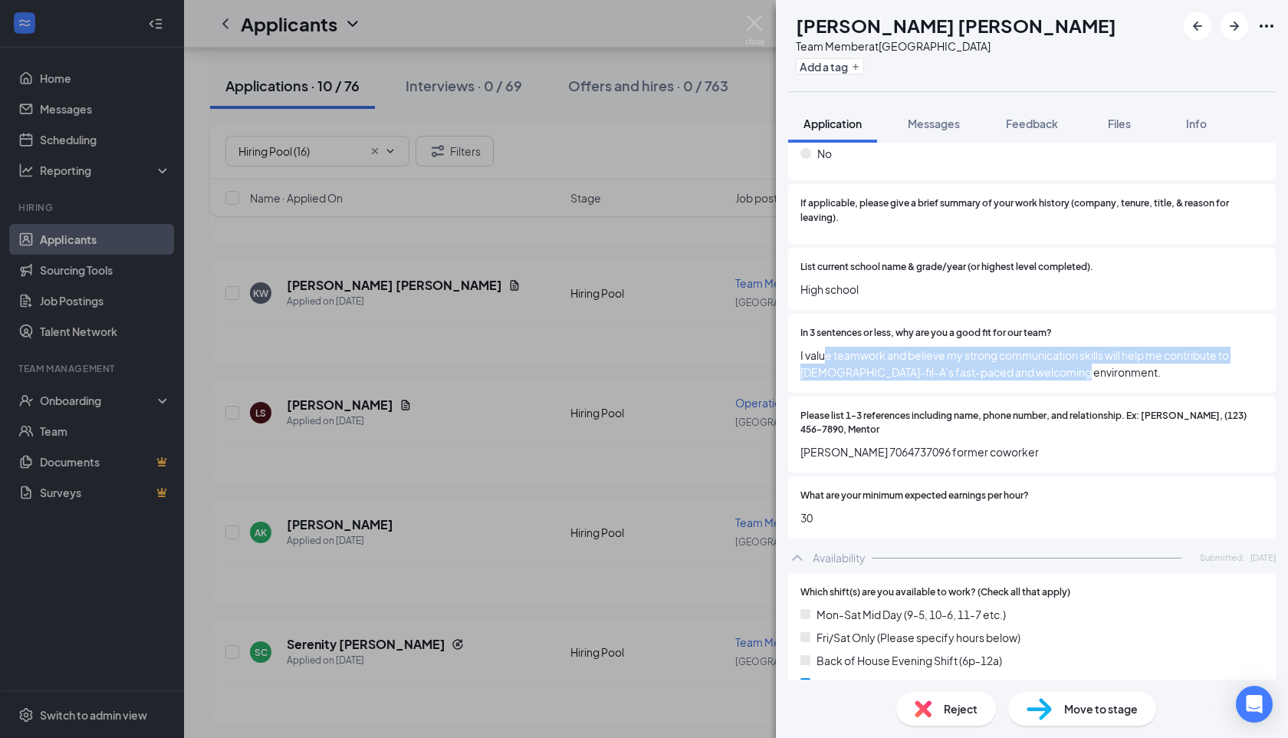
drag, startPoint x: 823, startPoint y: 354, endPoint x: 1066, endPoint y: 387, distance: 245.5
click at [1066, 387] on div "In 3 sentences or less, why are you a good fit for our team? I value teamwork a…" at bounding box center [1032, 353] width 488 height 79
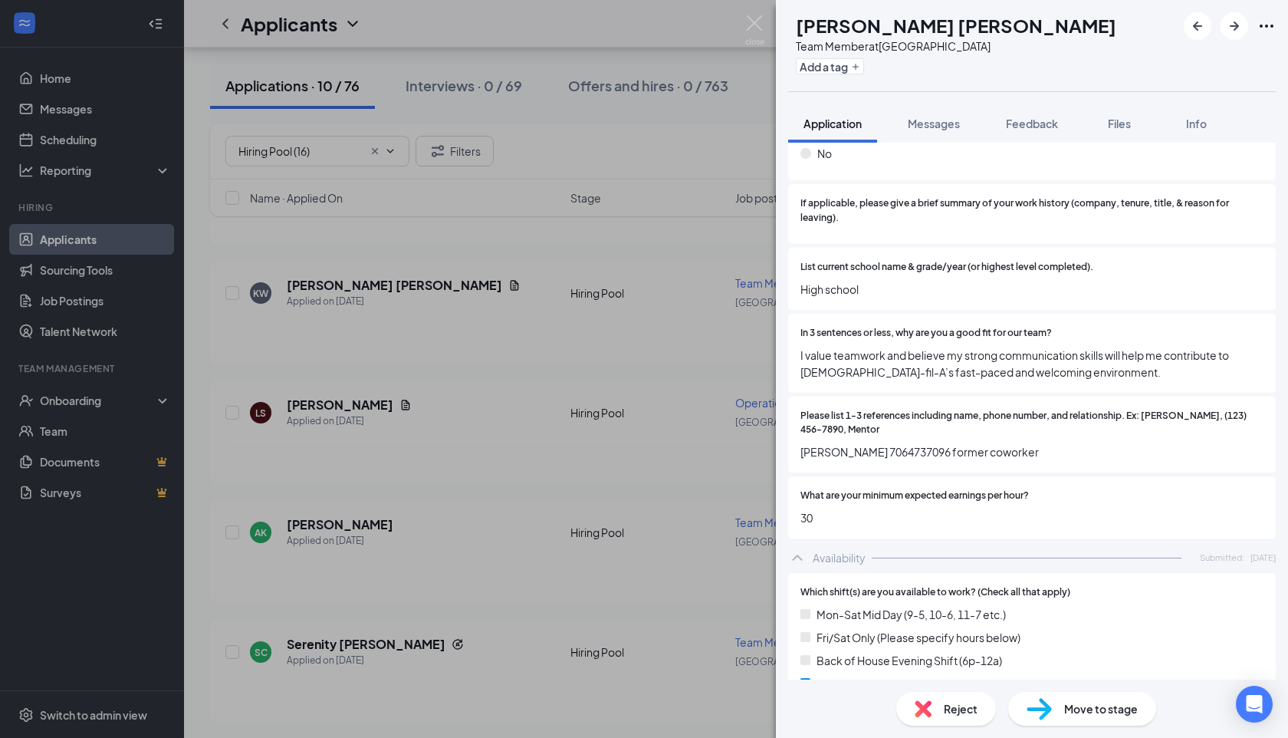
click at [1042, 532] on div "What are your minimum expected earnings per hour? 30" at bounding box center [1032, 507] width 488 height 62
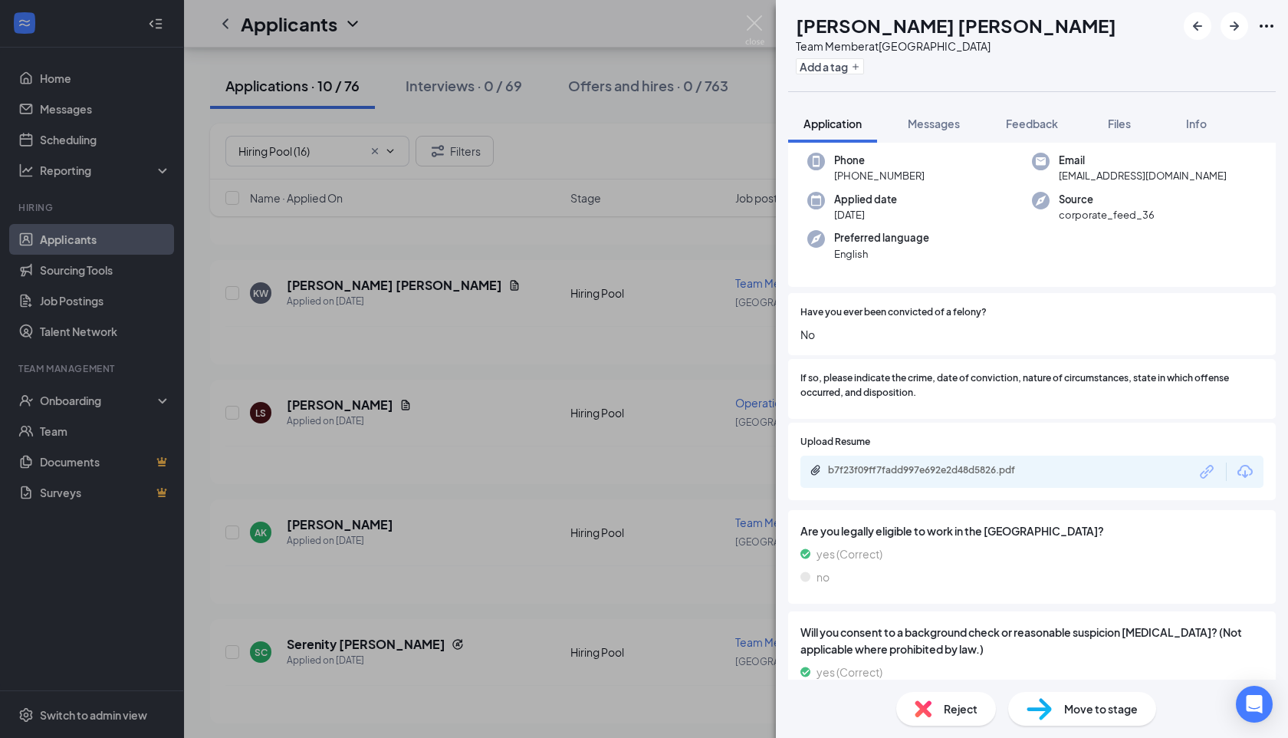
scroll to position [0, 0]
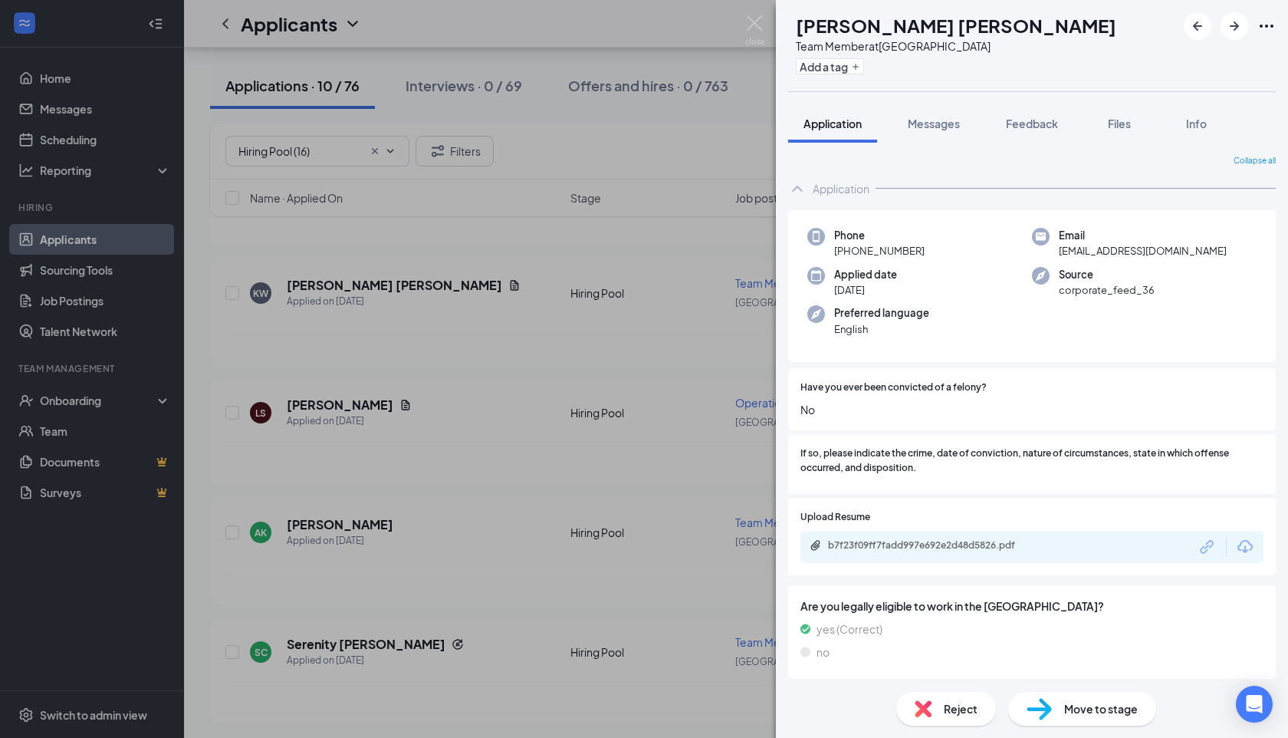
click at [967, 549] on div "b7f23f09ff7fadd997e692e2d48d5826.pdf" at bounding box center [935, 545] width 215 height 12
click at [910, 710] on div "Reject" at bounding box center [947, 709] width 100 height 34
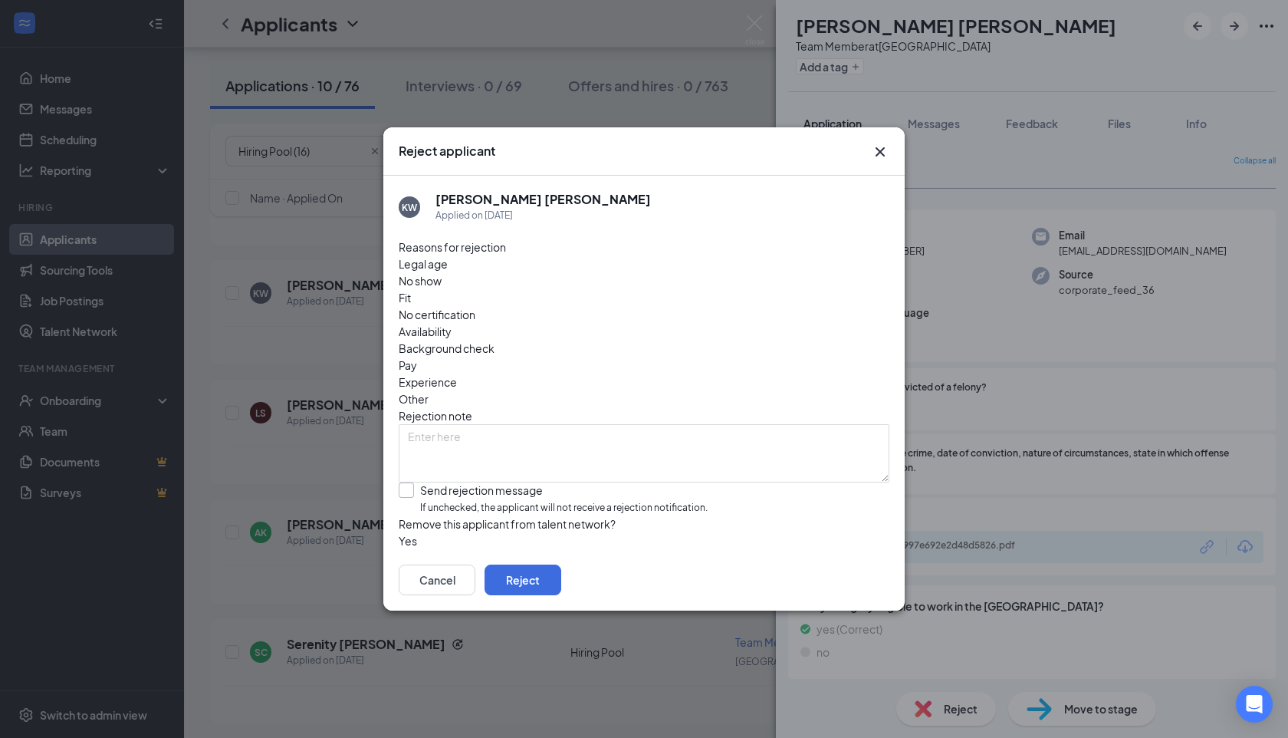
click at [485, 482] on input "Send rejection message If unchecked, the applicant will not receive a rejection…" at bounding box center [553, 498] width 309 height 33
checkbox input "true"
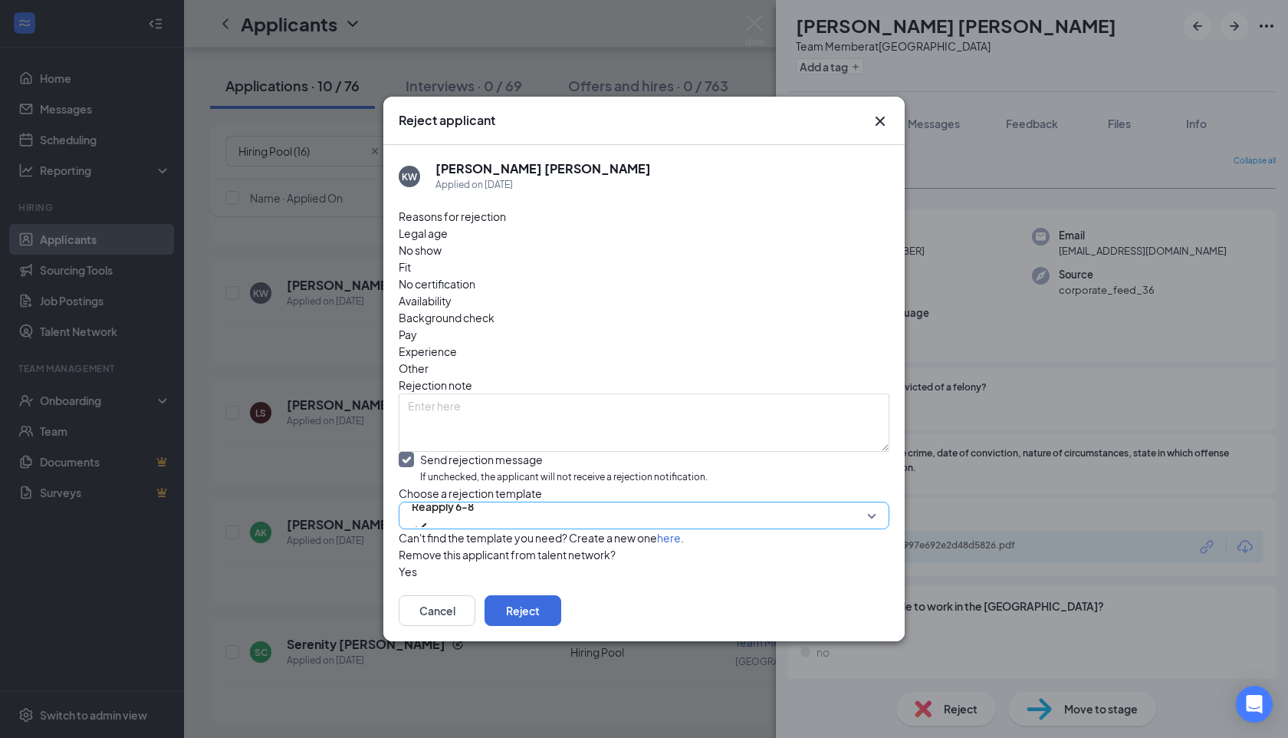
click at [474, 495] on span "Reapply 6-8" at bounding box center [443, 515] width 62 height 41
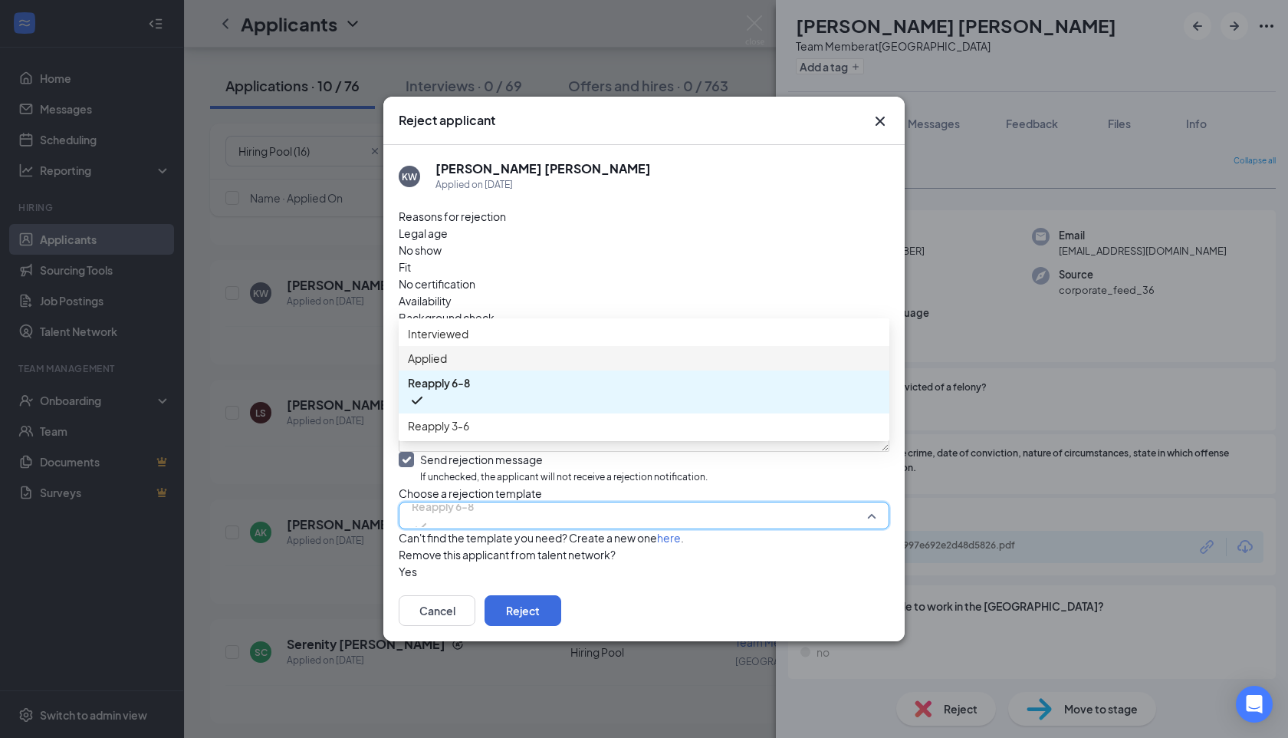
click at [463, 352] on div "Applied" at bounding box center [644, 358] width 491 height 25
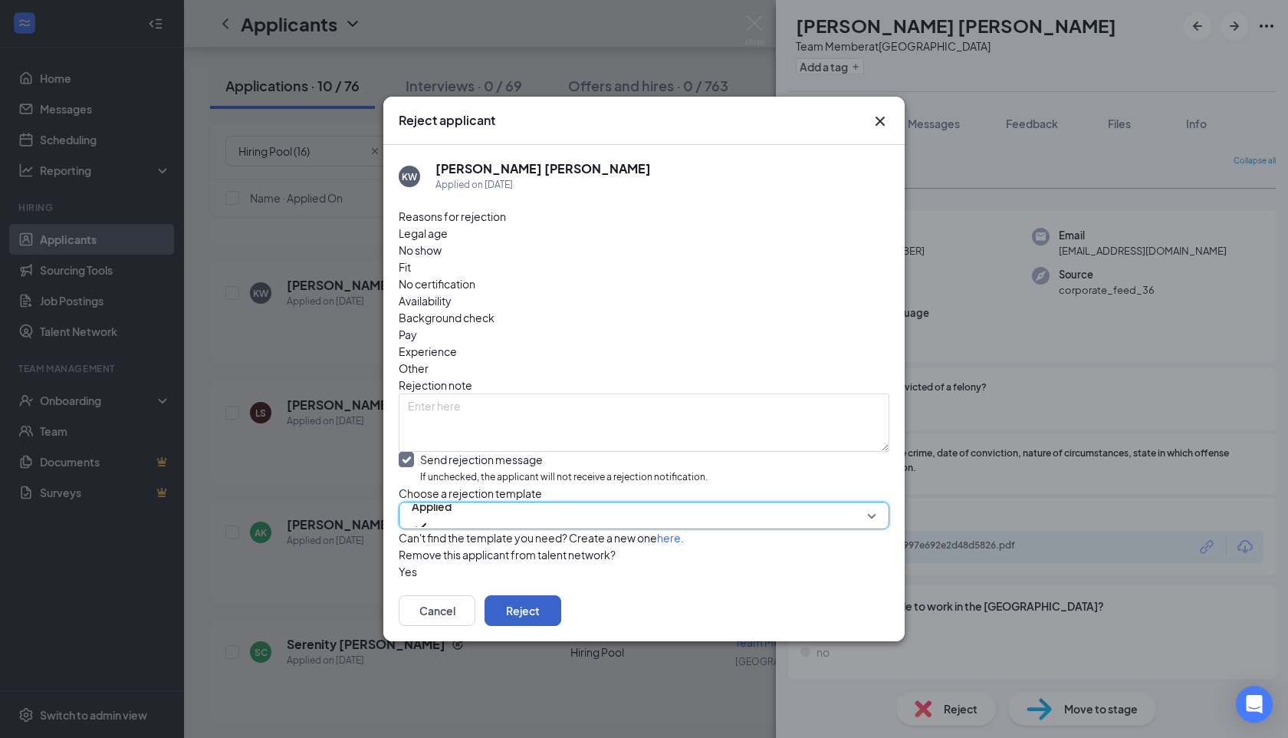
click at [561, 621] on button "Reject" at bounding box center [523, 610] width 77 height 31
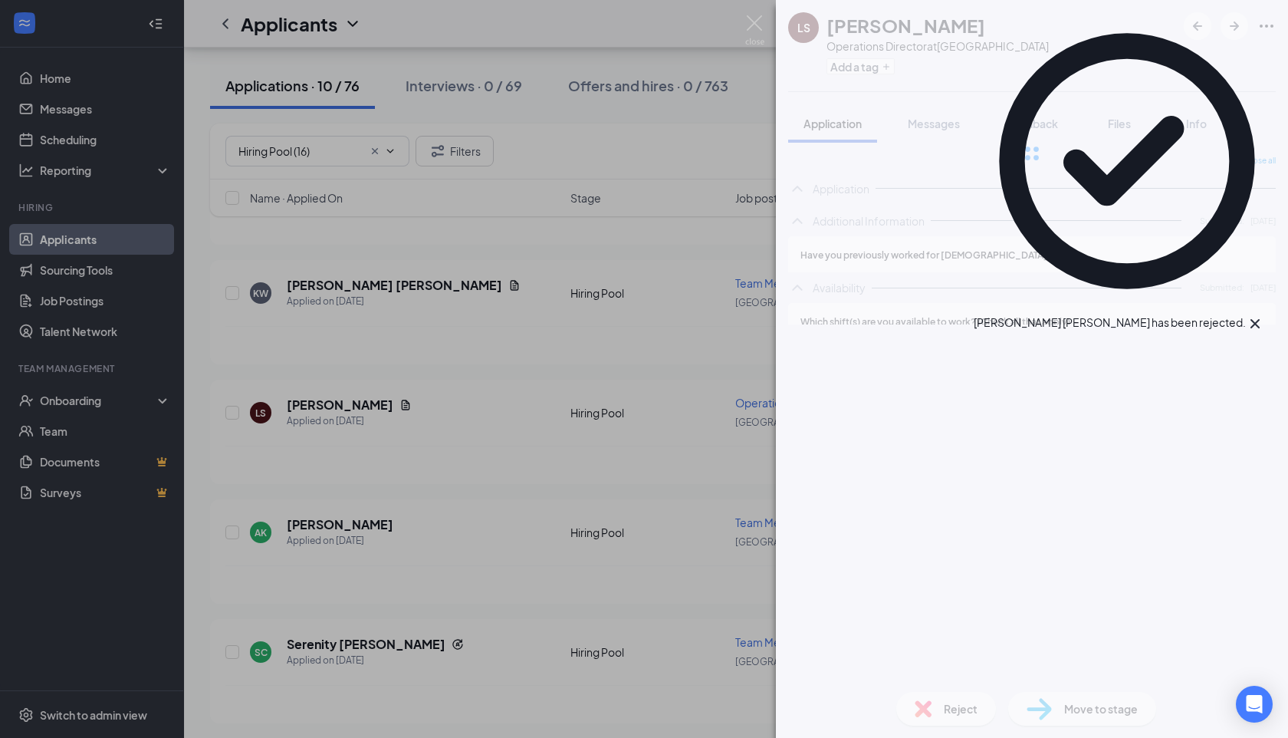
click at [433, 429] on div "LS Lilyana Simmons Operations Director at Summerville Add a tag Application Mes…" at bounding box center [644, 369] width 1288 height 738
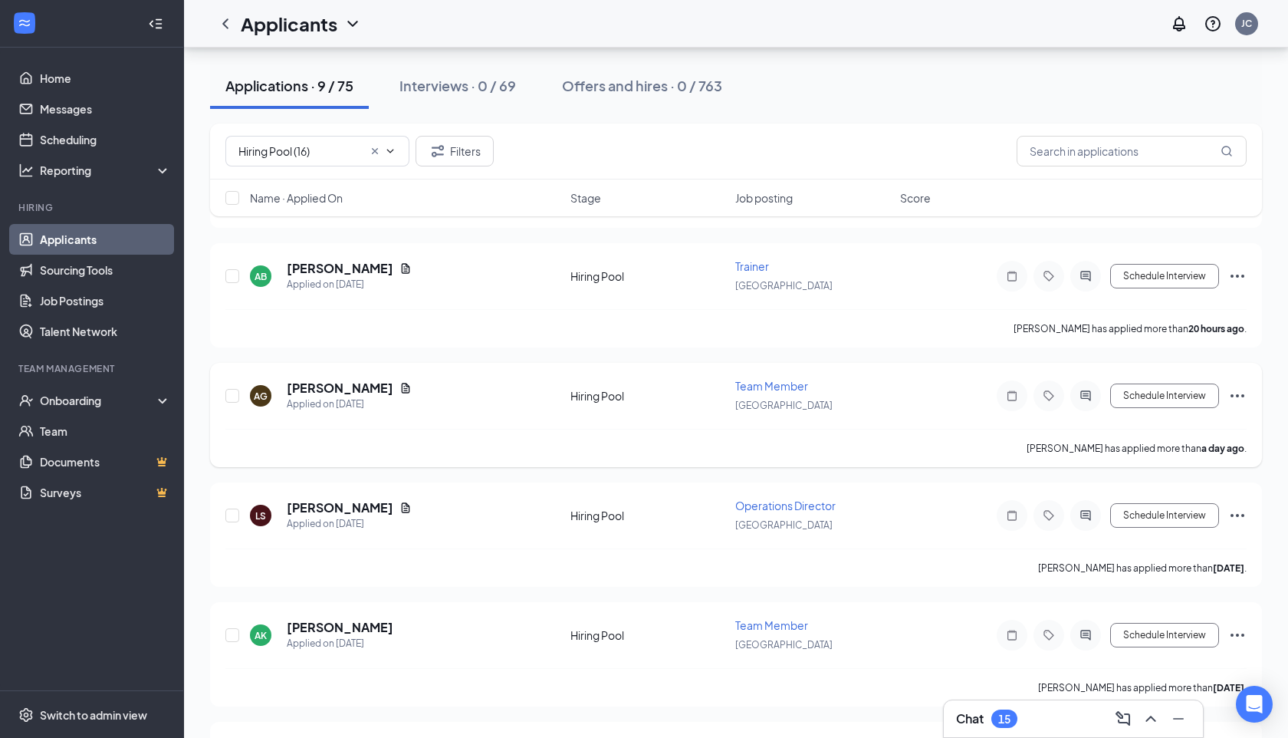
scroll to position [665, 0]
click at [337, 387] on h5 "Ashlyn Gaspard" at bounding box center [340, 390] width 107 height 17
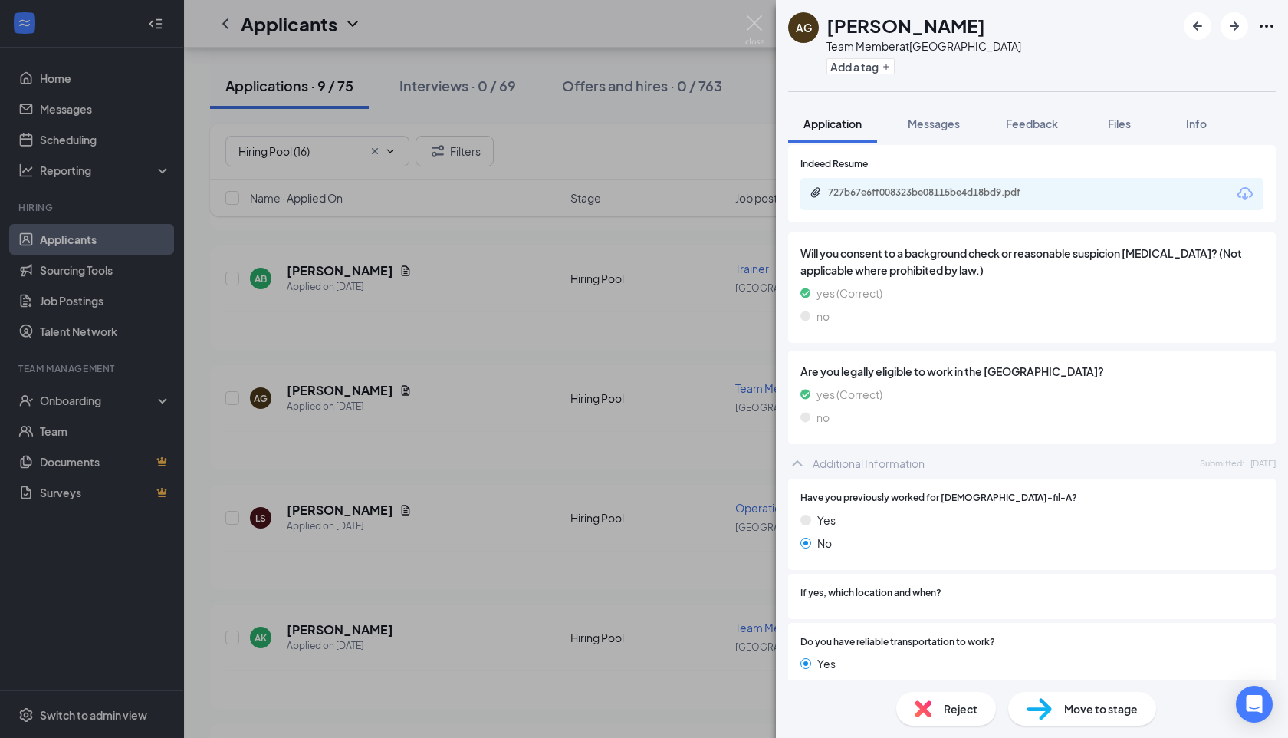
scroll to position [288, 0]
click at [854, 186] on div "727b67e6ff008323be08115be4d18bd9.pdf" at bounding box center [1032, 195] width 463 height 32
click at [854, 194] on div "727b67e6ff008323be08115be4d18bd9.pdf" at bounding box center [935, 193] width 215 height 12
click at [869, 206] on div "727b67e6ff008323be08115be4d18bd9.pdf" at bounding box center [1032, 193] width 463 height 32
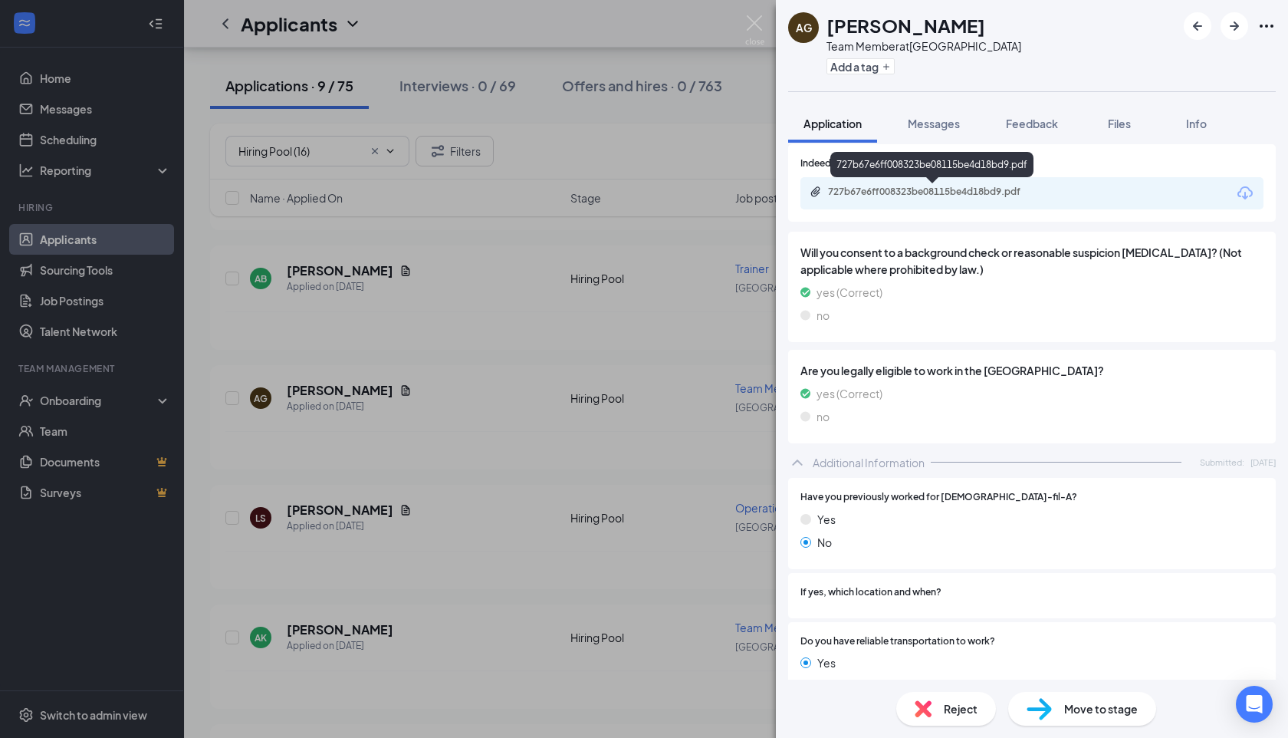
click at [869, 193] on div "727b67e6ff008323be08115be4d18bd9.pdf" at bounding box center [935, 192] width 215 height 12
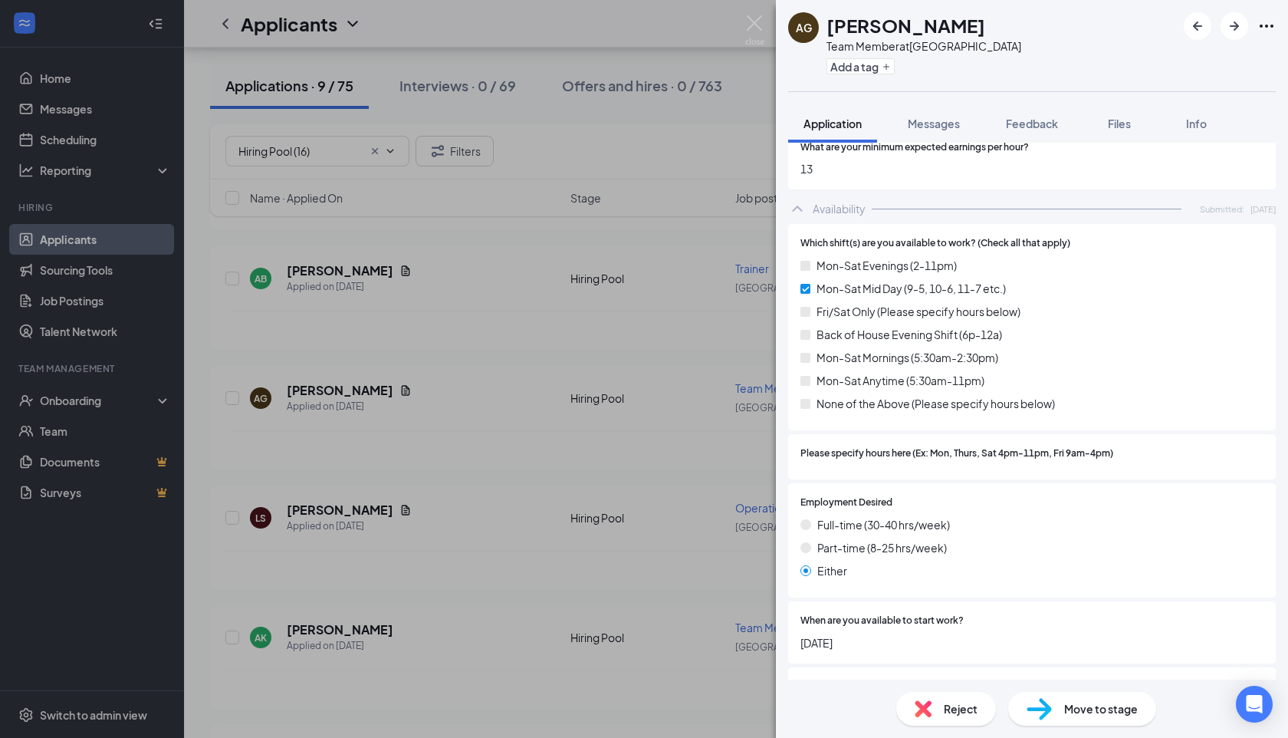
scroll to position [1327, 0]
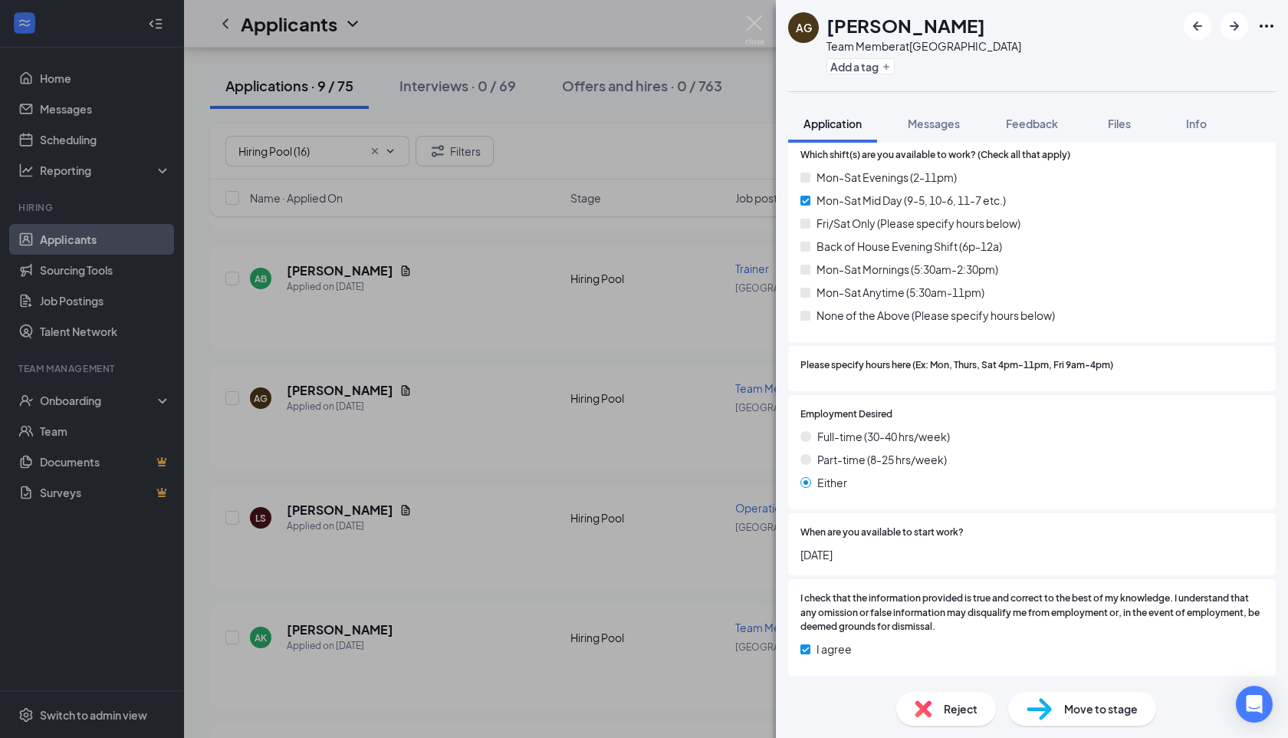
click at [1100, 714] on span "Move to stage" at bounding box center [1102, 708] width 74 height 17
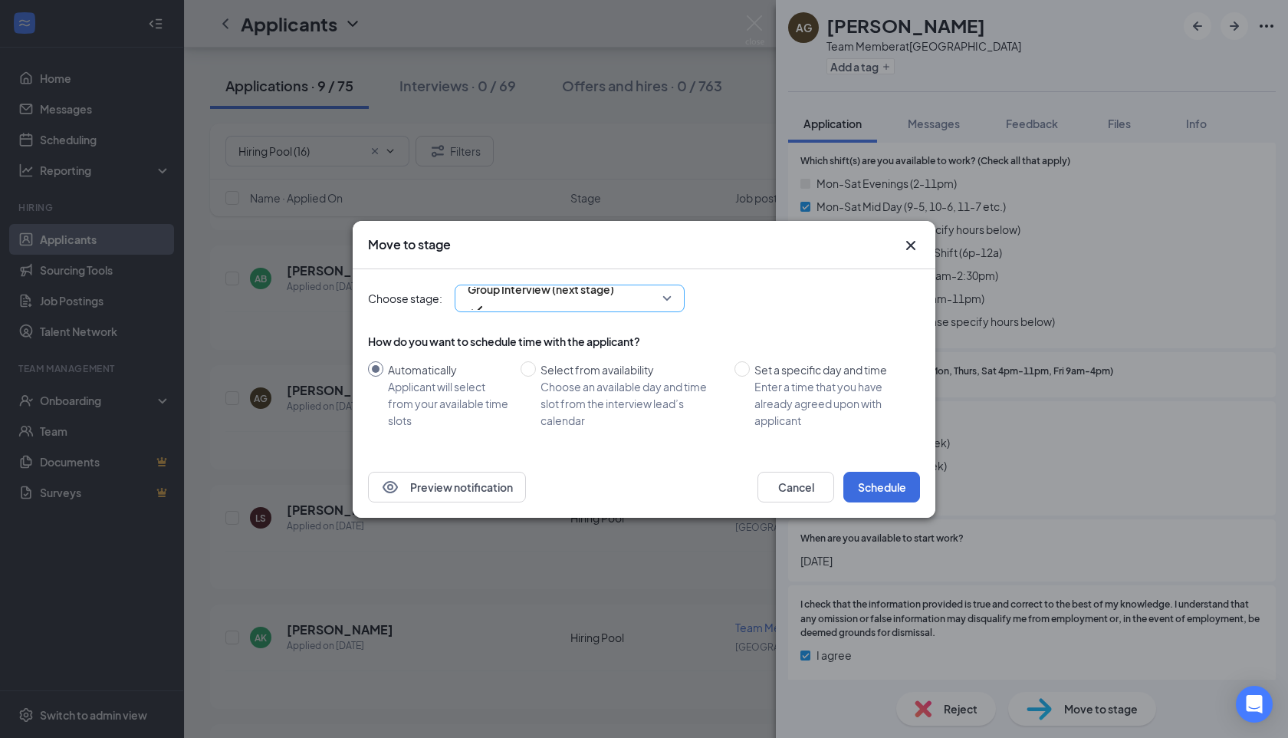
click at [545, 301] on span "Group Interview (next stage)" at bounding box center [541, 289] width 146 height 23
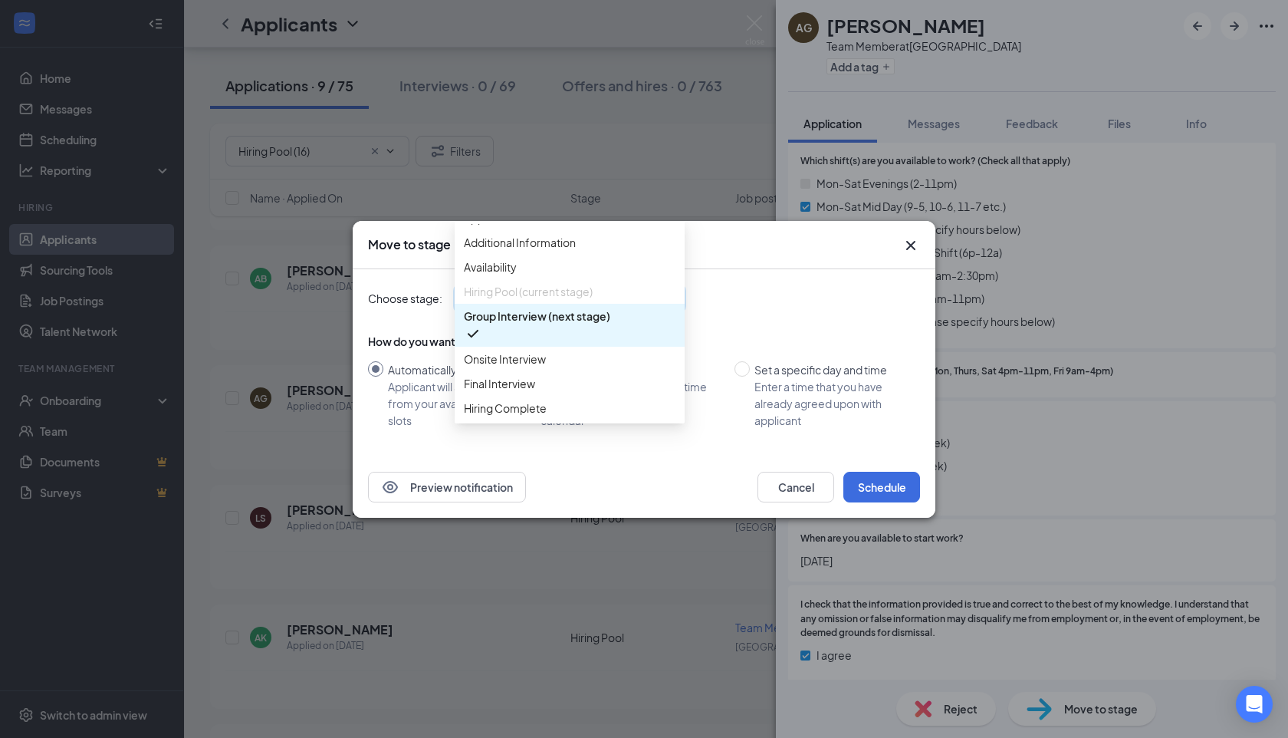
scroll to position [86, 0]
click at [536, 350] on span "Onsite Interview" at bounding box center [505, 358] width 82 height 17
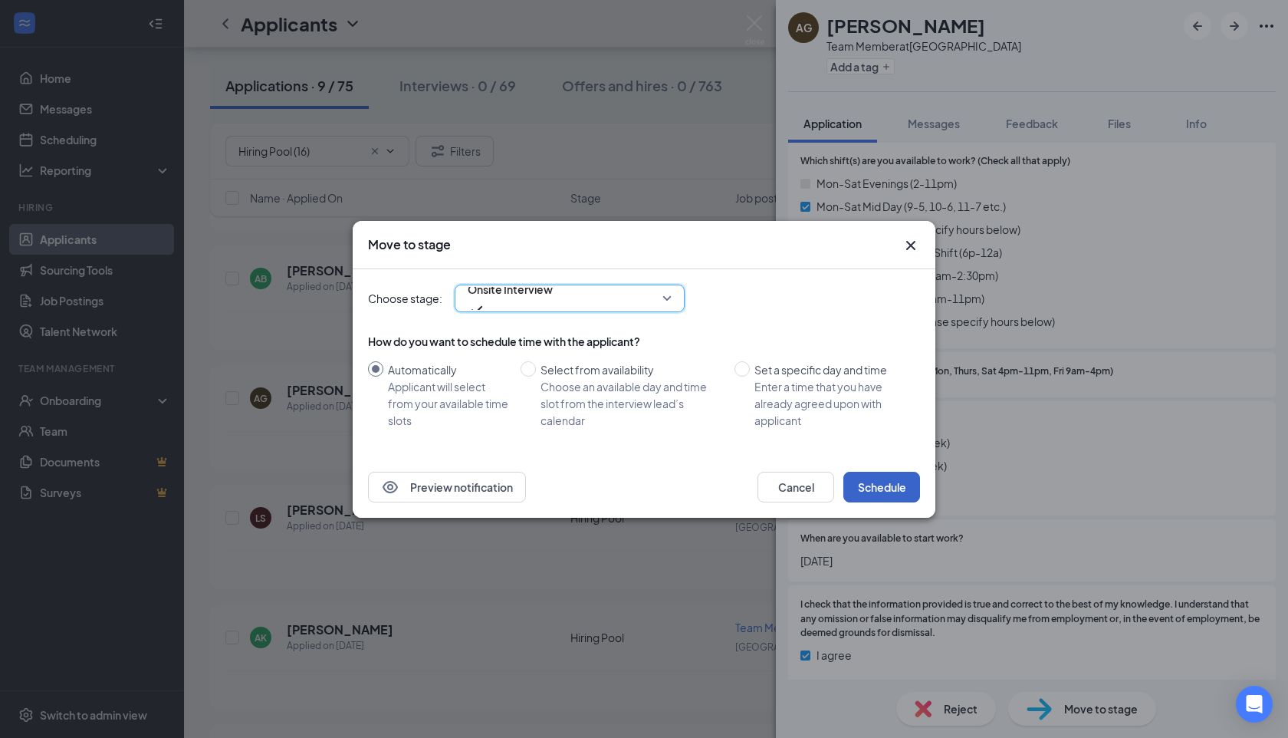
click at [894, 486] on button "Schedule" at bounding box center [882, 487] width 77 height 31
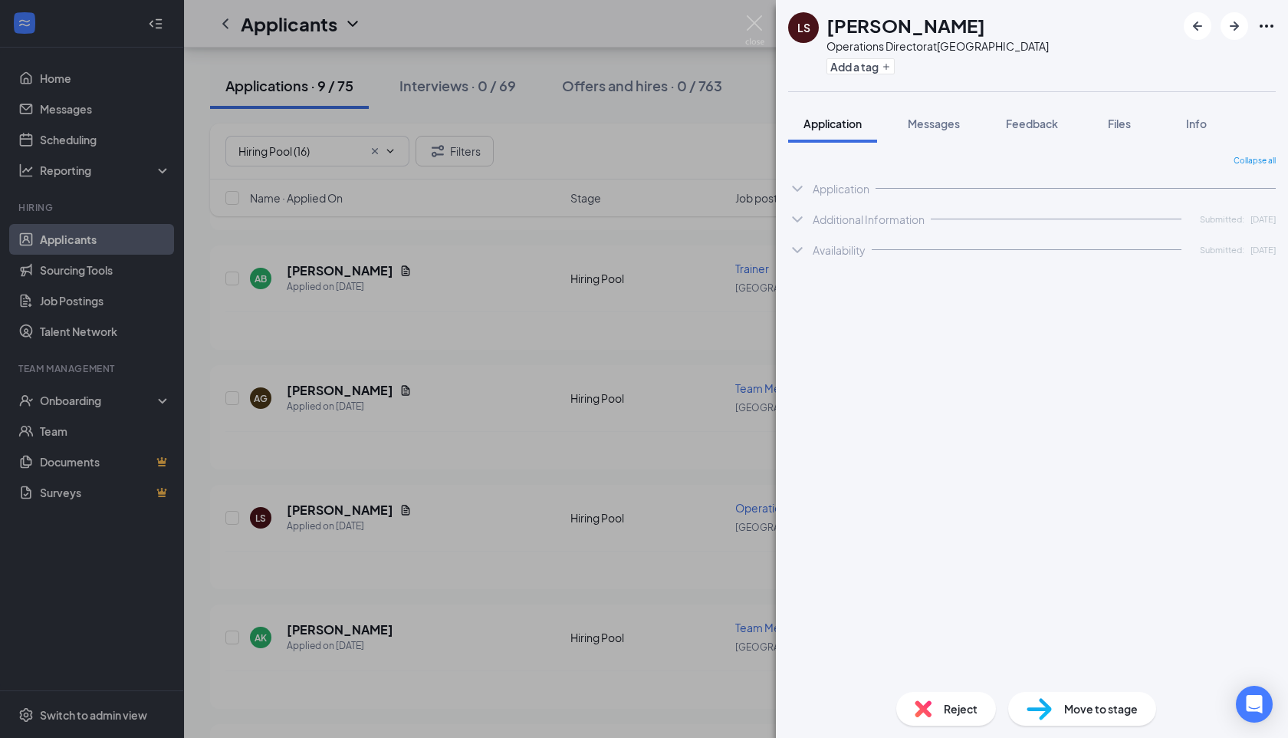
click at [451, 439] on div "LS Lilyana Simmons Operations Director at Summerville Add a tag Application Mes…" at bounding box center [644, 369] width 1288 height 738
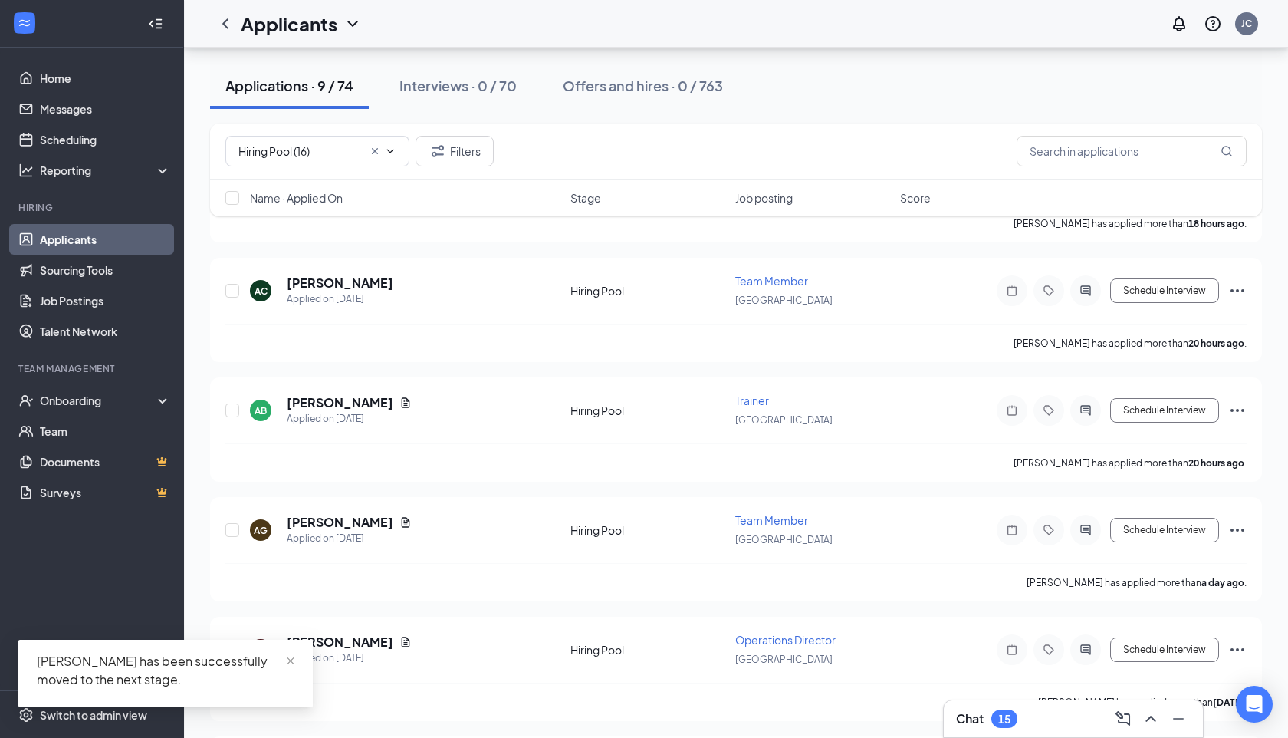
scroll to position [492, 0]
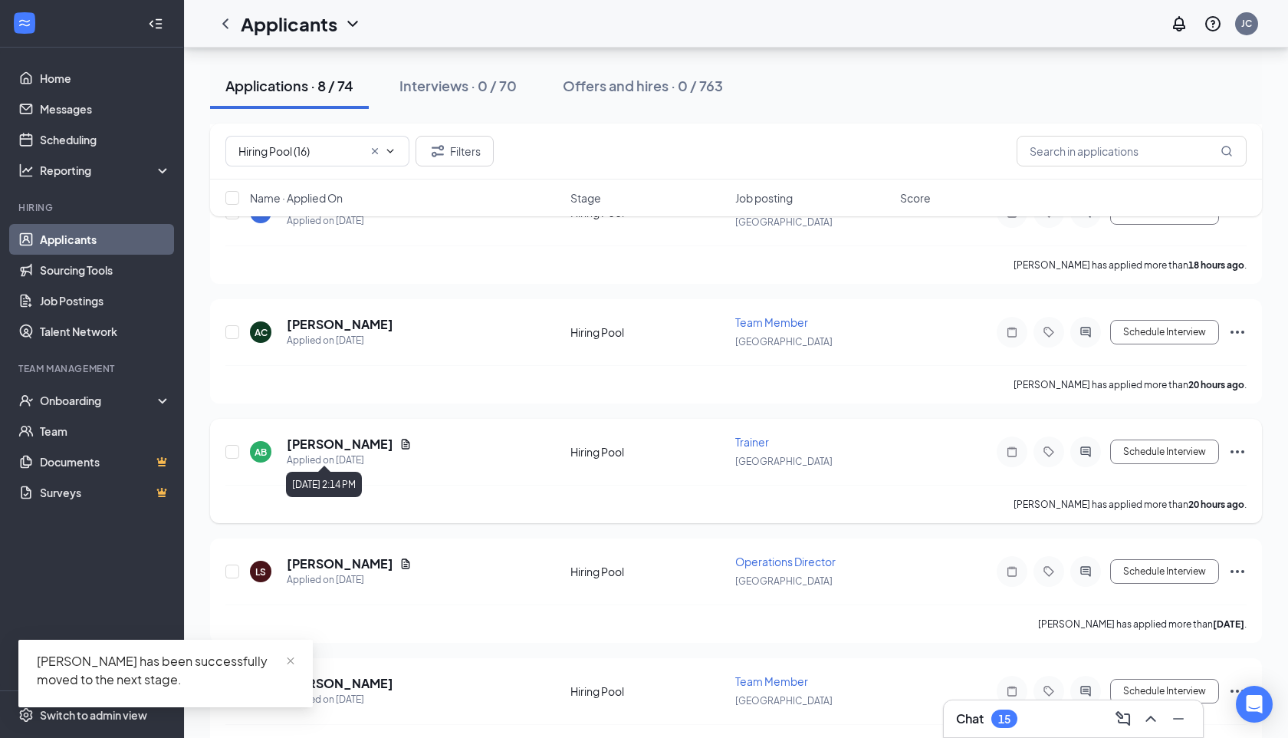
click at [341, 436] on h5 "Ashley Banuelos" at bounding box center [340, 444] width 107 height 17
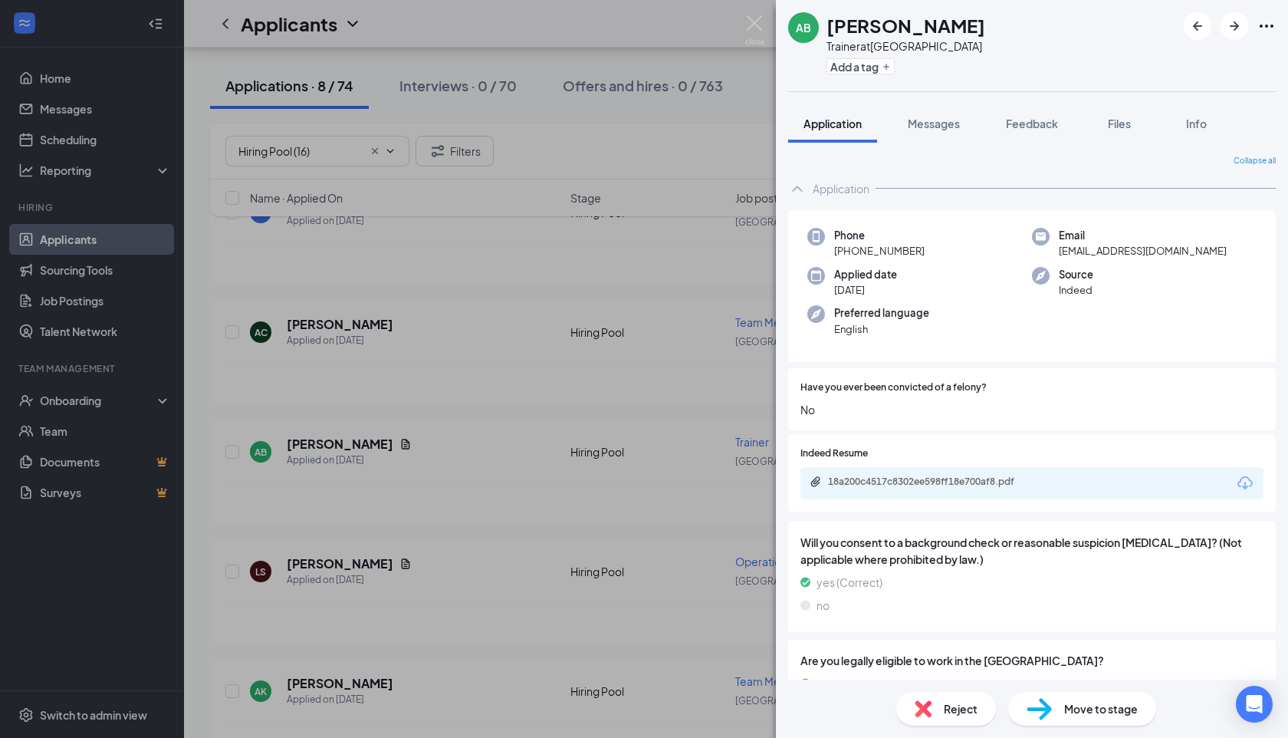
click at [947, 473] on div "18a200c4517c8302ee598ff18e700af8.pdf" at bounding box center [1032, 483] width 463 height 32
click at [946, 477] on div "18a200c4517c8302ee598ff18e700af8.pdf" at bounding box center [935, 482] width 215 height 12
click at [923, 706] on img at bounding box center [923, 708] width 17 height 17
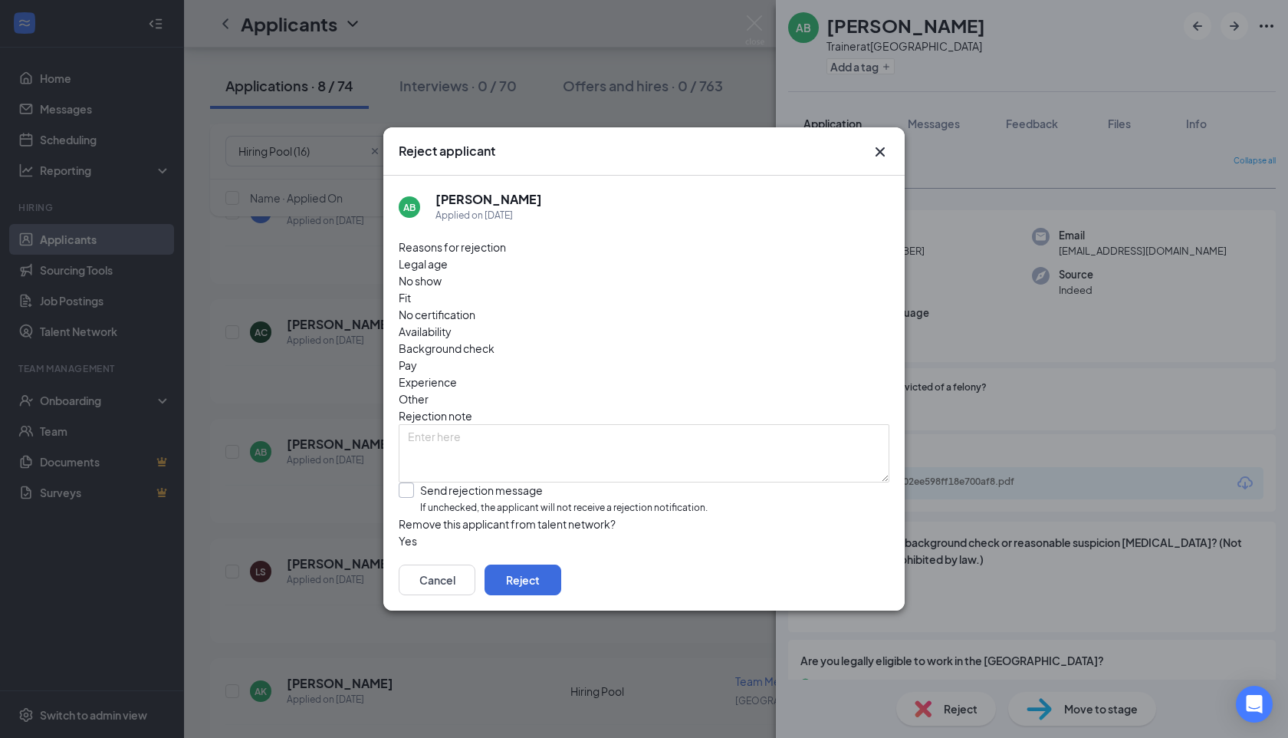
click at [480, 482] on input "Send rejection message If unchecked, the applicant will not receive a rejection…" at bounding box center [553, 498] width 309 height 33
checkbox input "true"
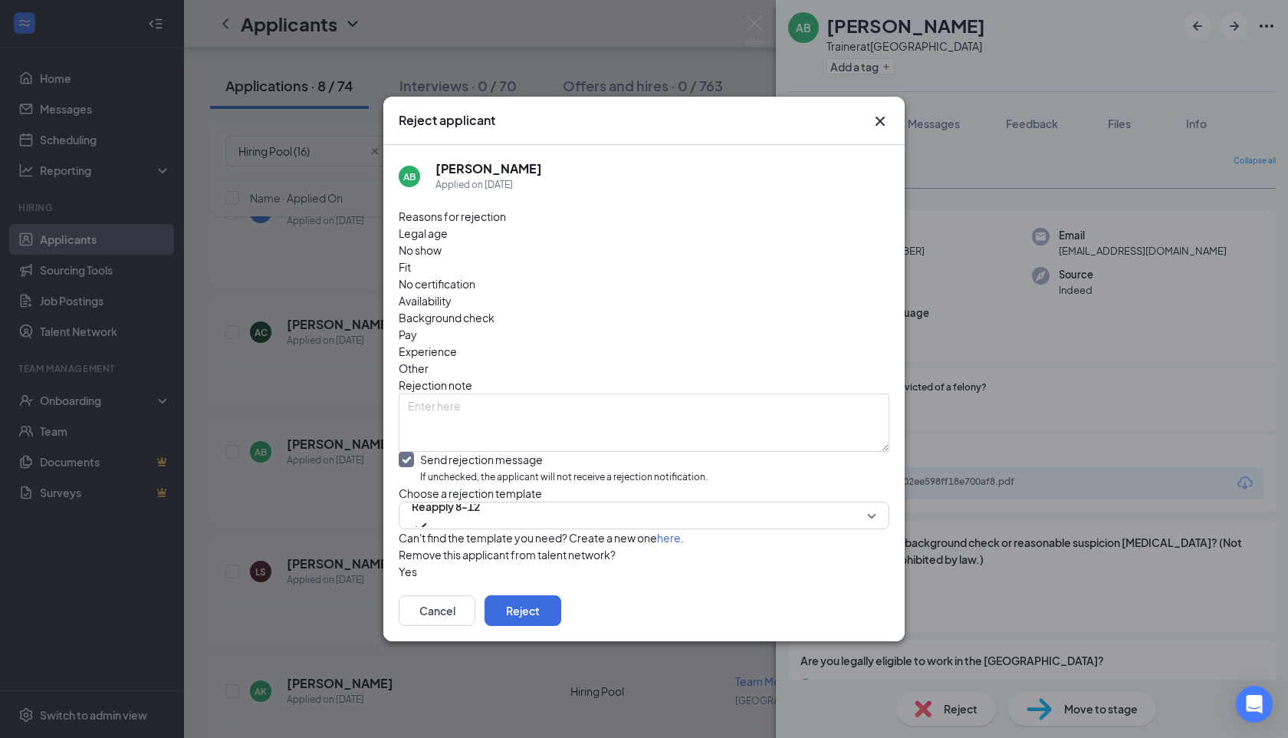
click at [539, 463] on div "Reasons for rejection Legal age No show Fit No certification Availability Backg…" at bounding box center [644, 394] width 491 height 372
click at [480, 495] on span "Reapply 8-12" at bounding box center [446, 515] width 68 height 41
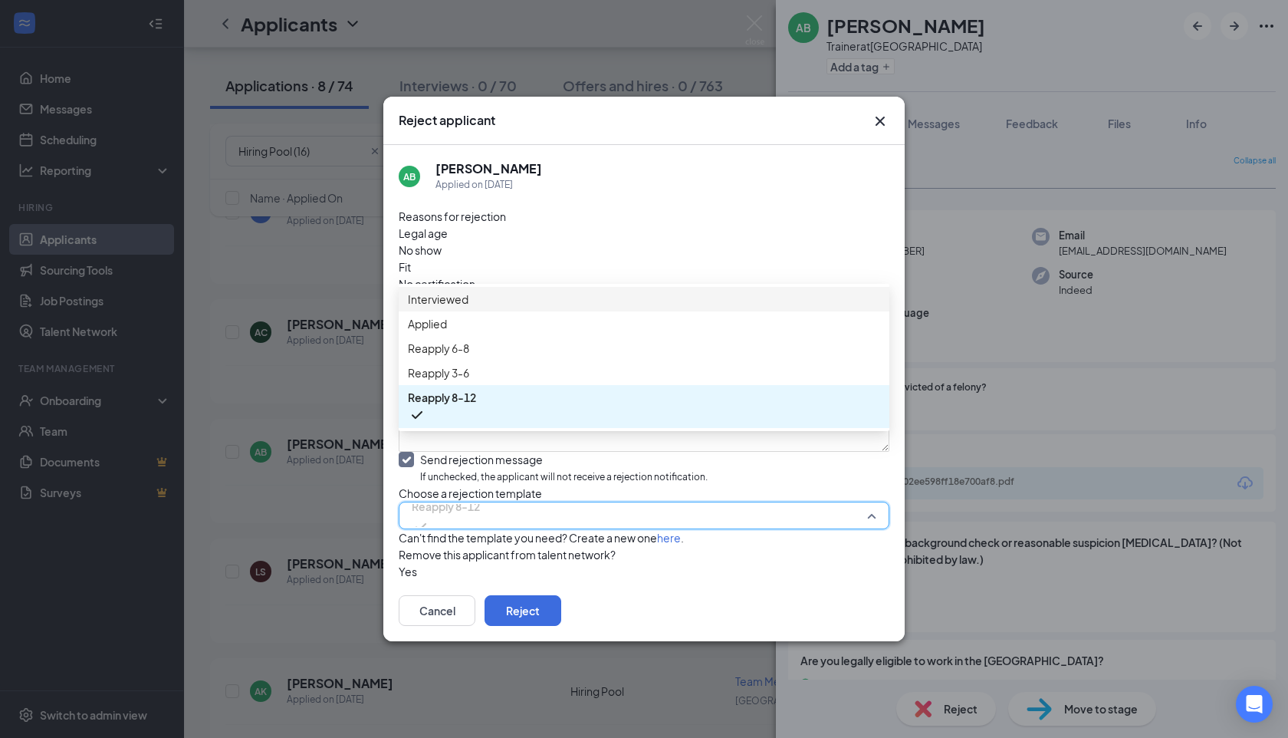
click at [509, 332] on span "Applied" at bounding box center [644, 323] width 472 height 17
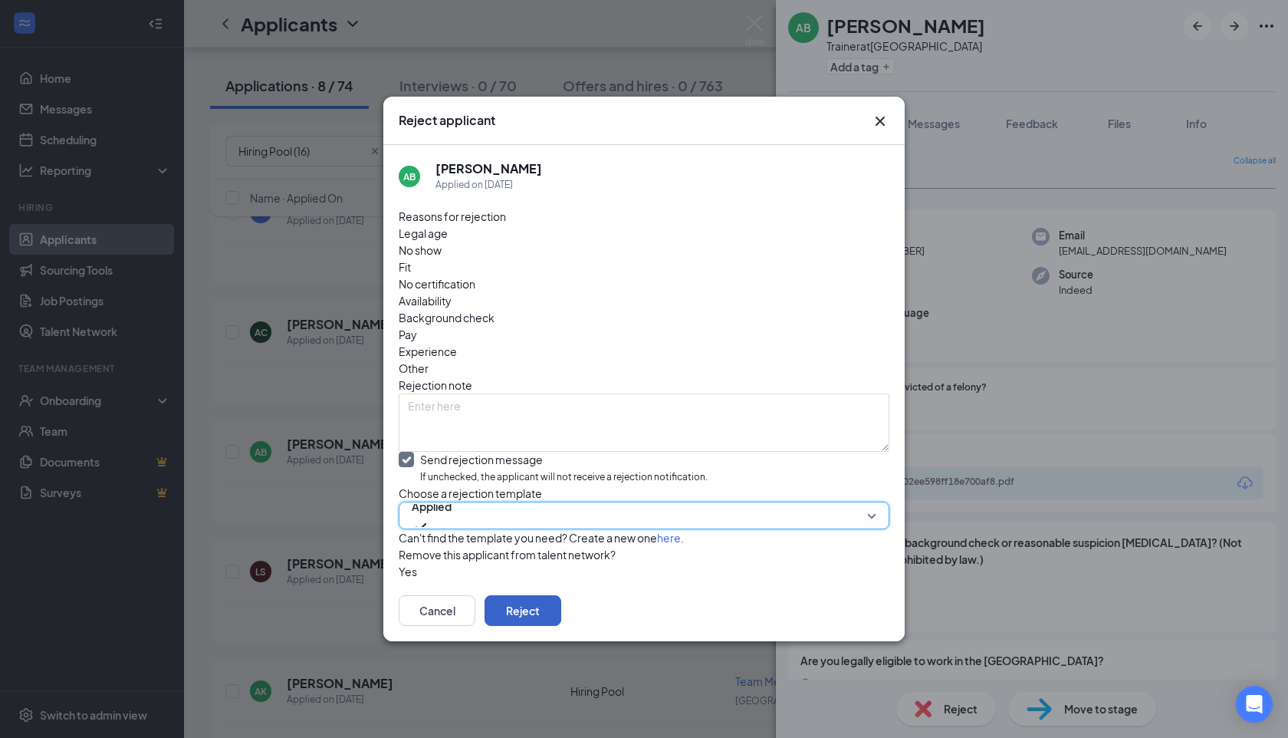
click at [561, 613] on button "Reject" at bounding box center [523, 610] width 77 height 31
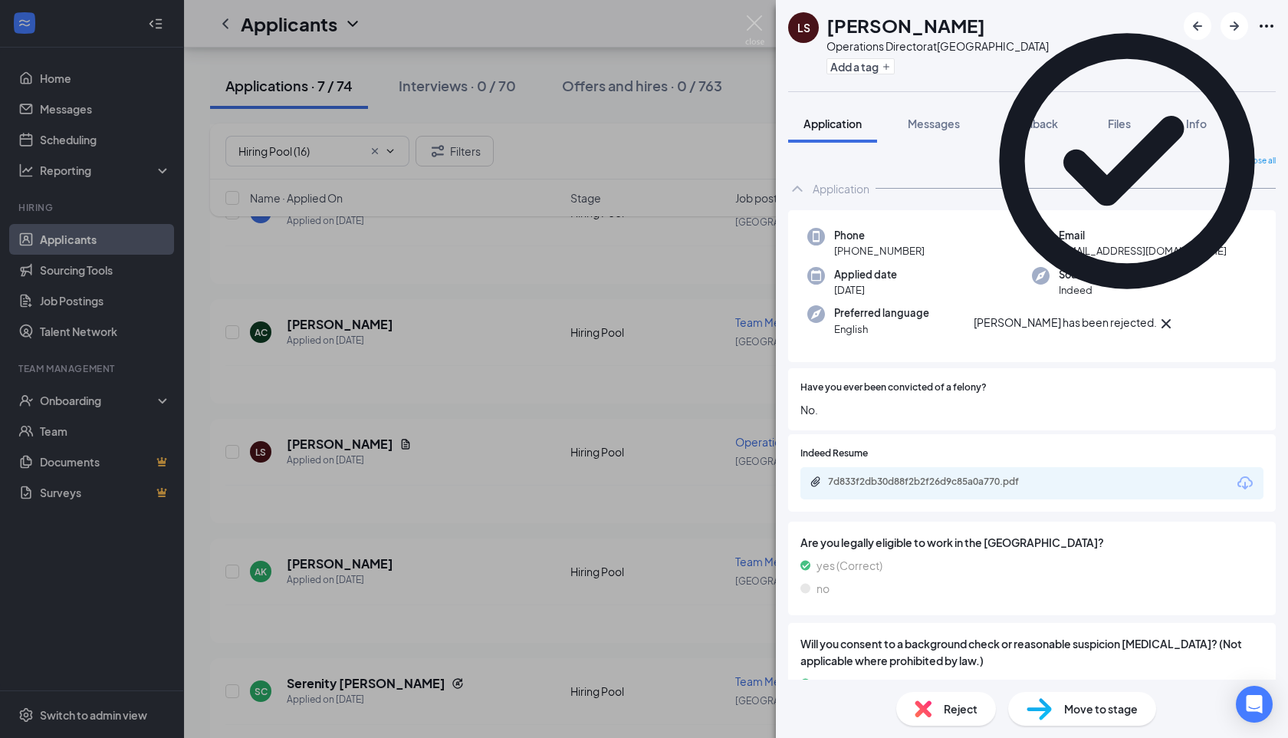
click at [507, 561] on div "LS Lilyana Simmons Operations Director at Summerville Add a tag Application Mes…" at bounding box center [644, 369] width 1288 height 738
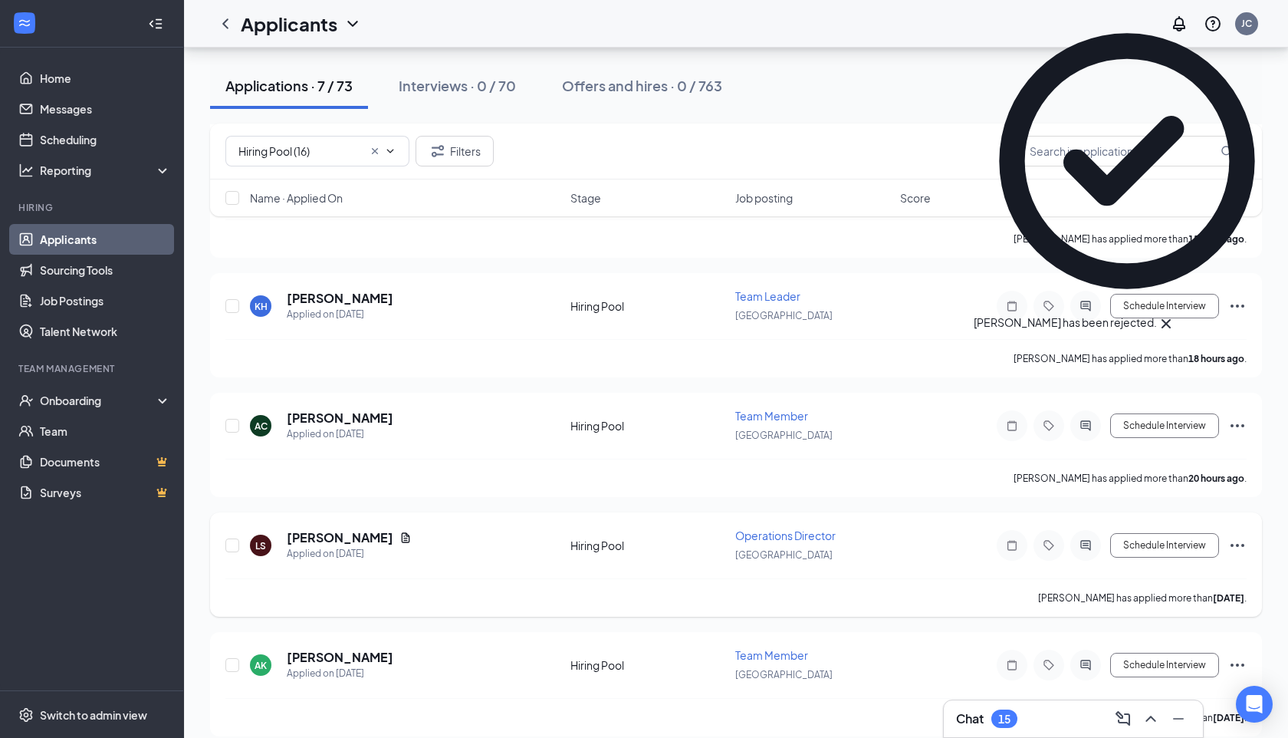
scroll to position [392, 0]
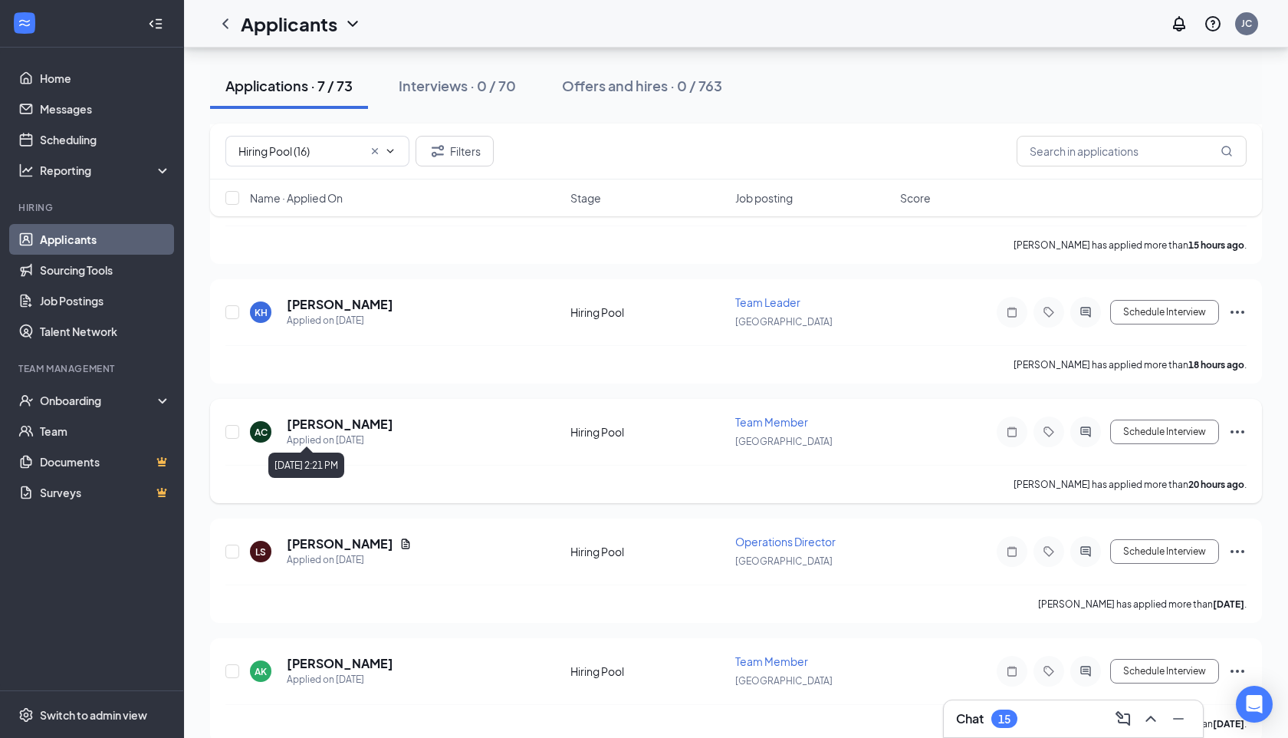
click at [346, 416] on h5 "[PERSON_NAME]" at bounding box center [340, 424] width 107 height 17
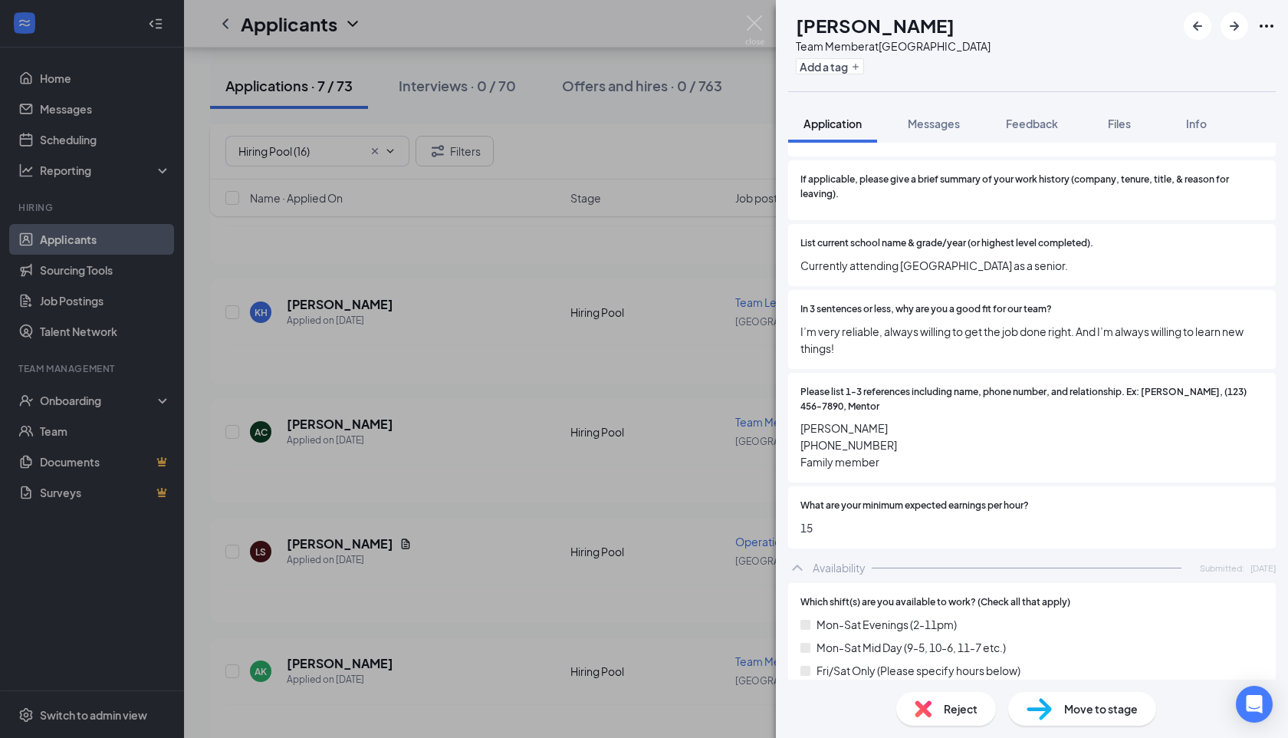
scroll to position [820, 0]
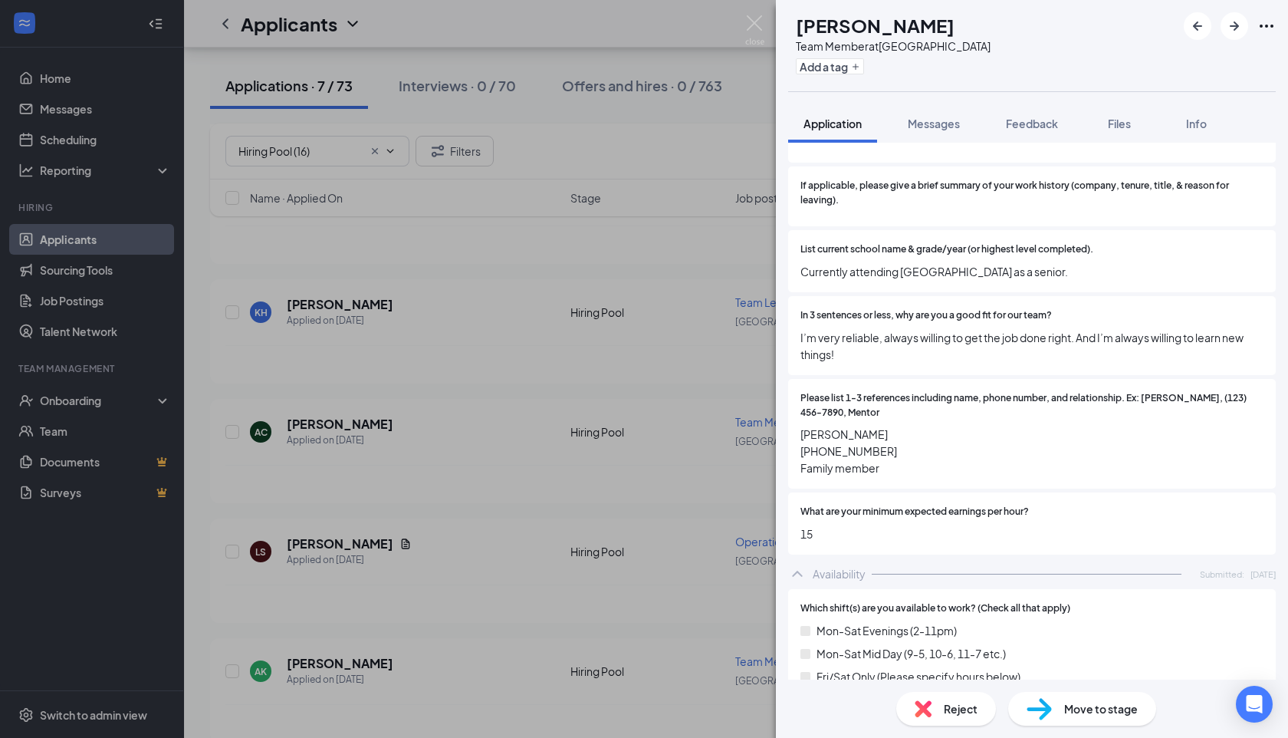
click at [1038, 705] on img at bounding box center [1039, 709] width 25 height 22
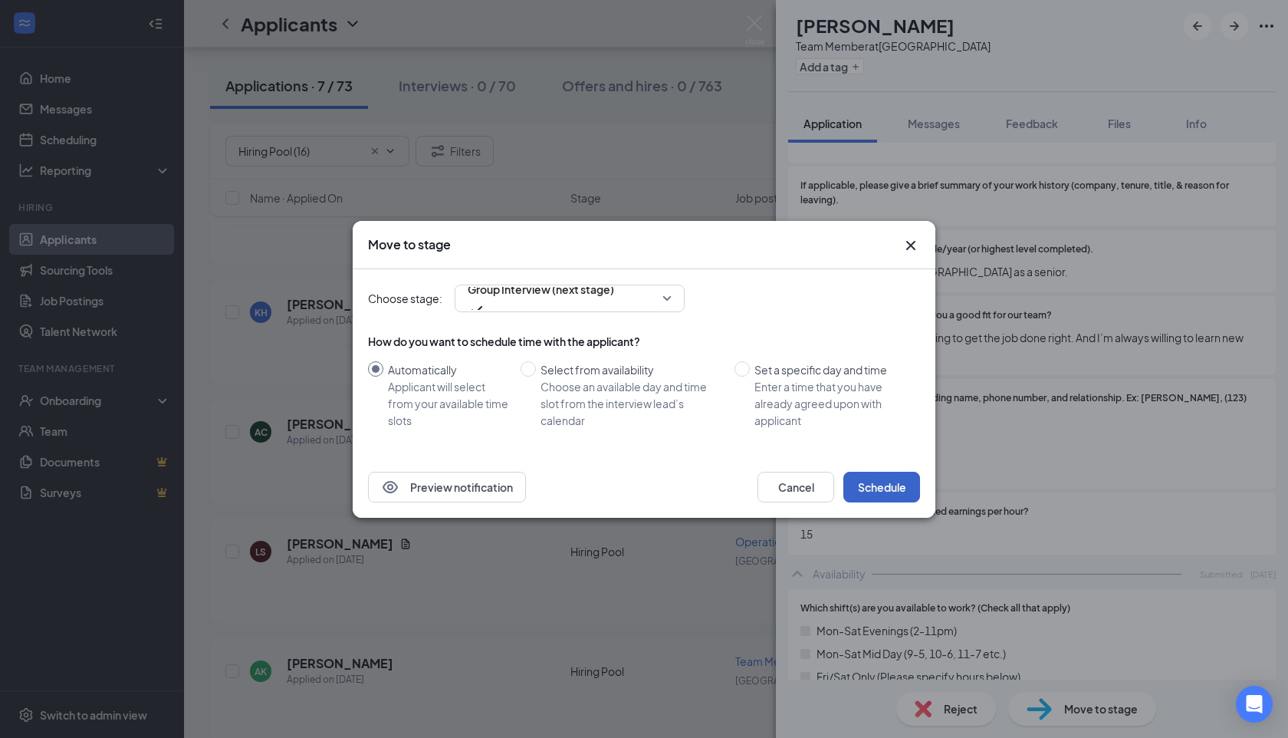
click at [869, 489] on button "Schedule" at bounding box center [882, 487] width 77 height 31
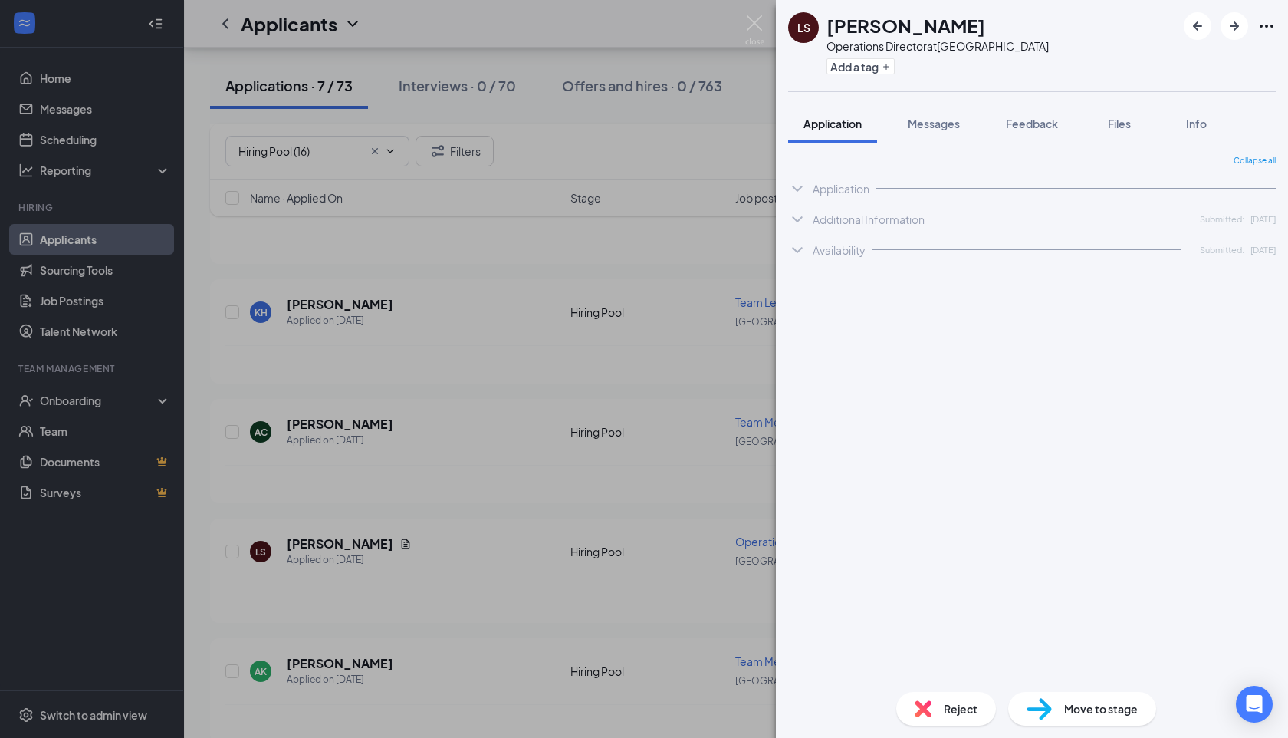
click at [386, 453] on div "LS Lilyana Simmons Operations Director at Summerville Add a tag Application Mes…" at bounding box center [644, 369] width 1288 height 738
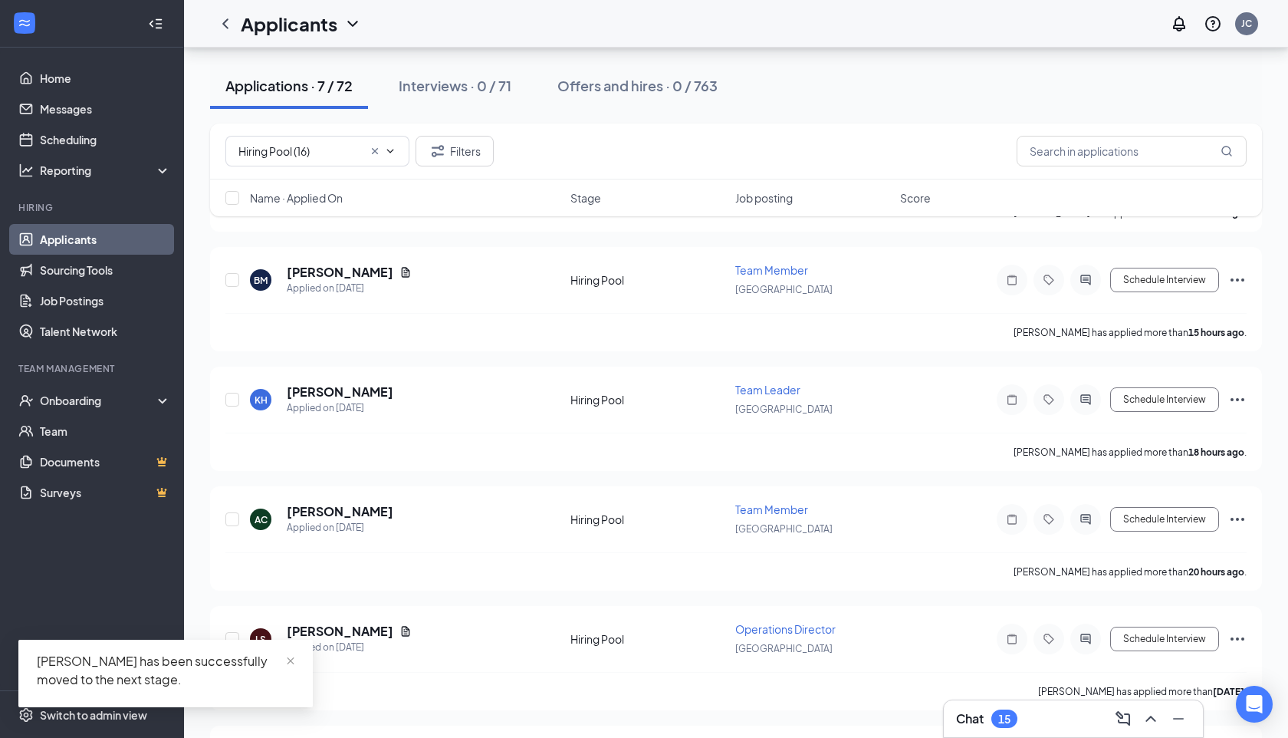
scroll to position [299, 0]
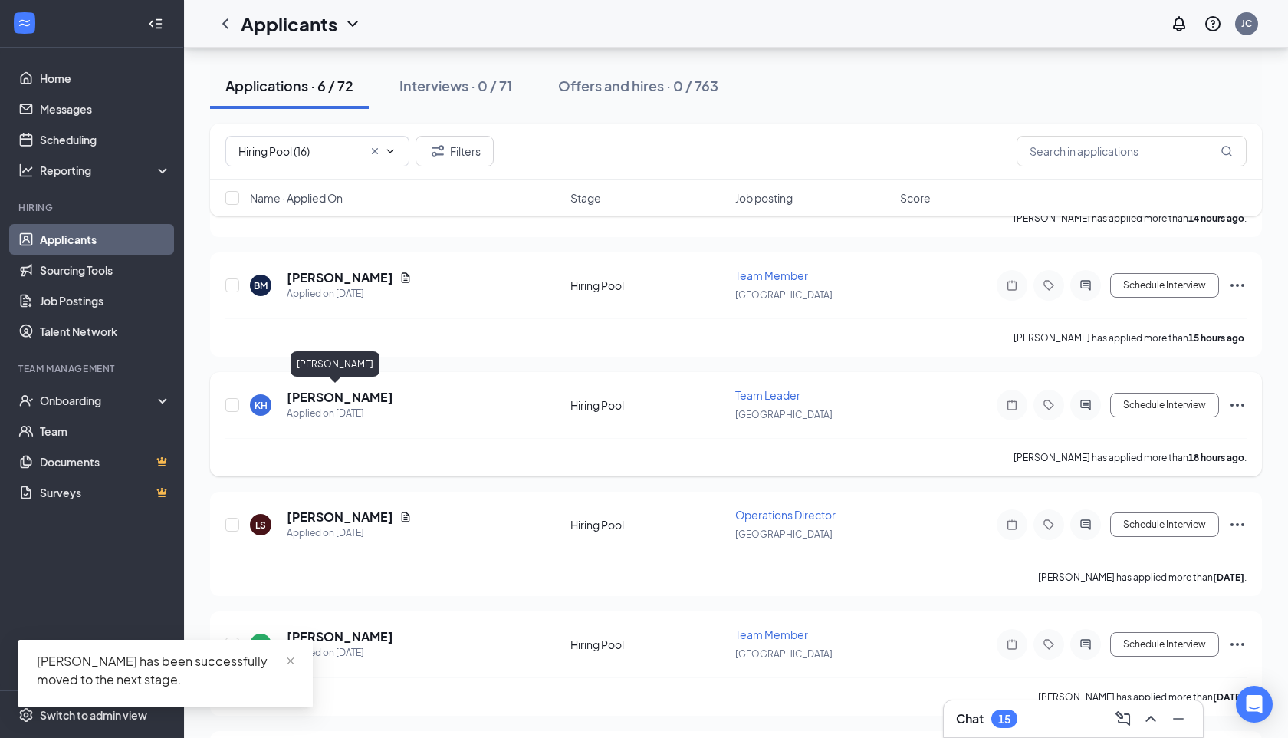
click at [320, 398] on h5 "Khalil Harris" at bounding box center [340, 397] width 107 height 17
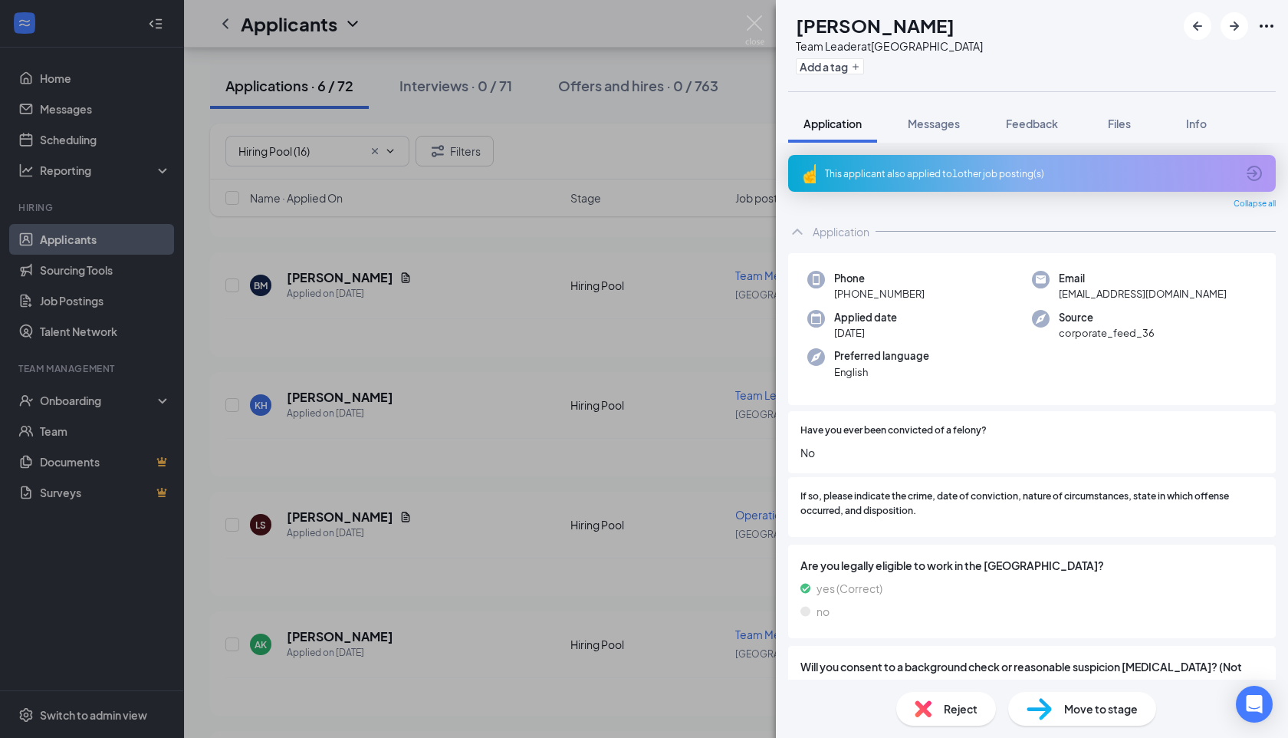
click at [986, 168] on div "This applicant also applied to 1 other job posting(s)" at bounding box center [1030, 173] width 411 height 13
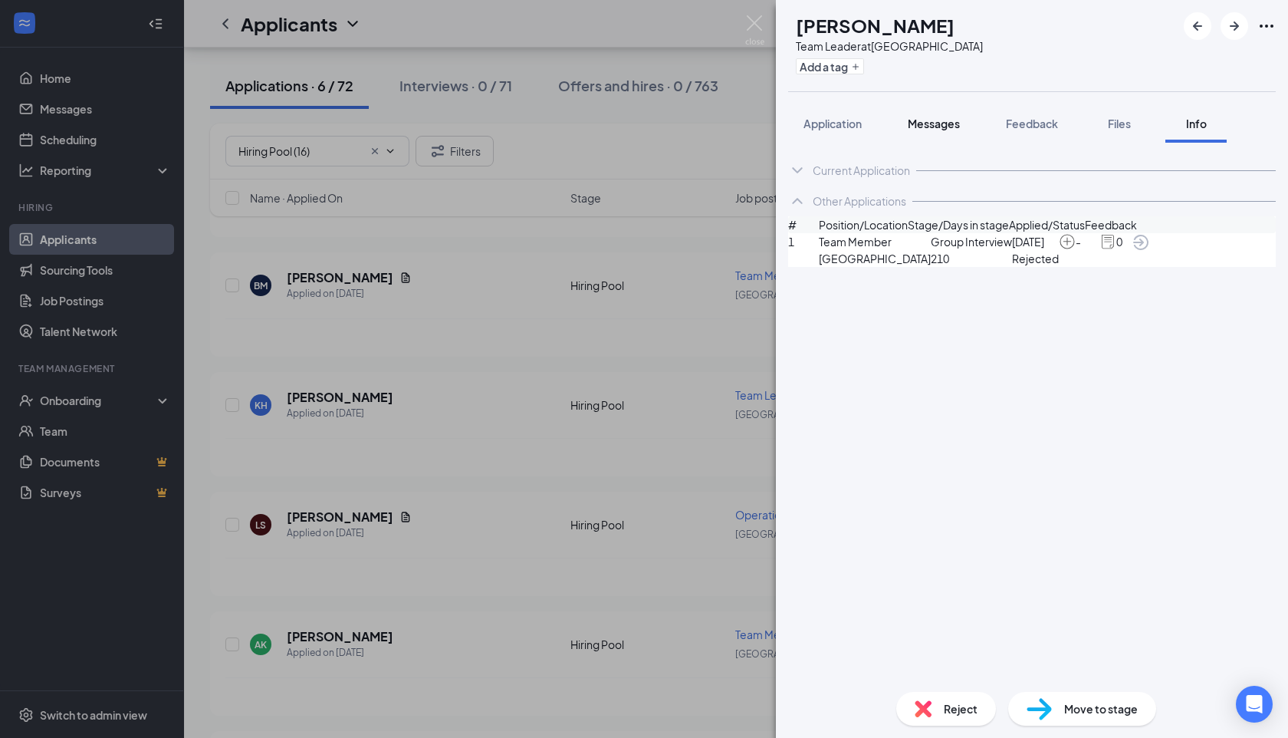
click at [913, 138] on button "Messages" at bounding box center [934, 123] width 83 height 38
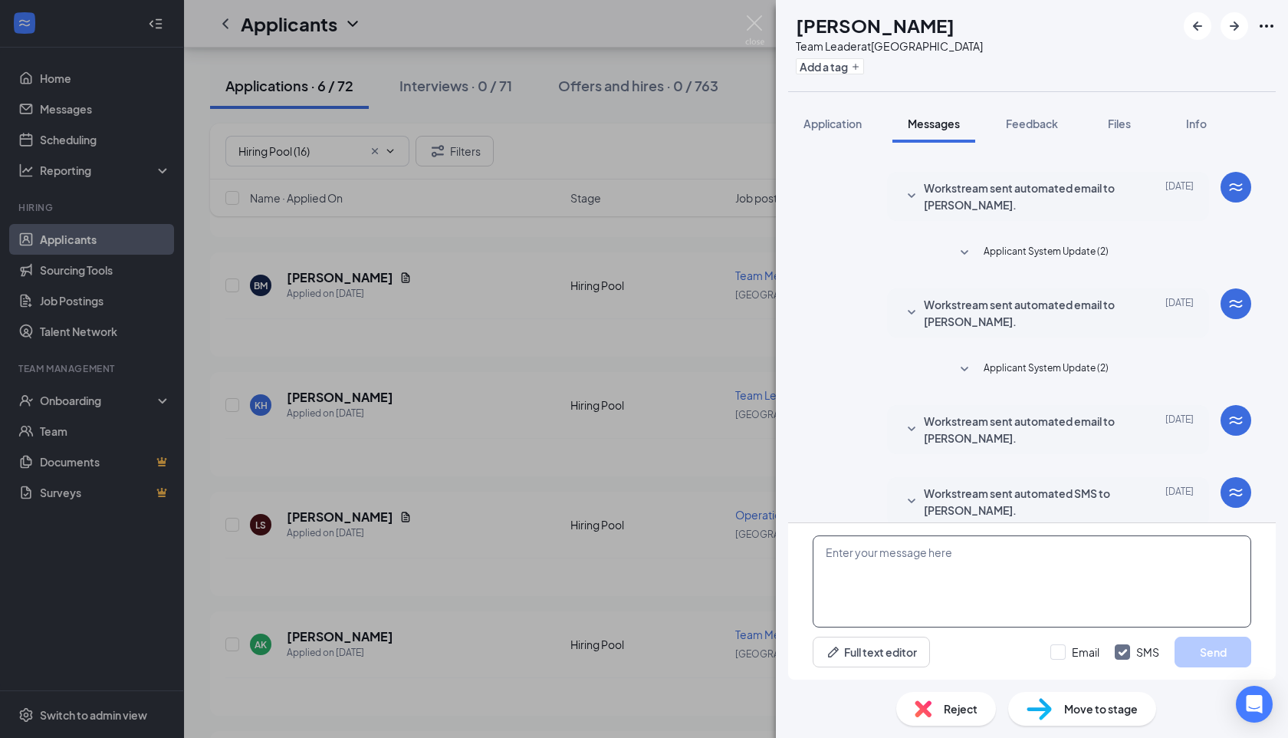
scroll to position [54, 0]
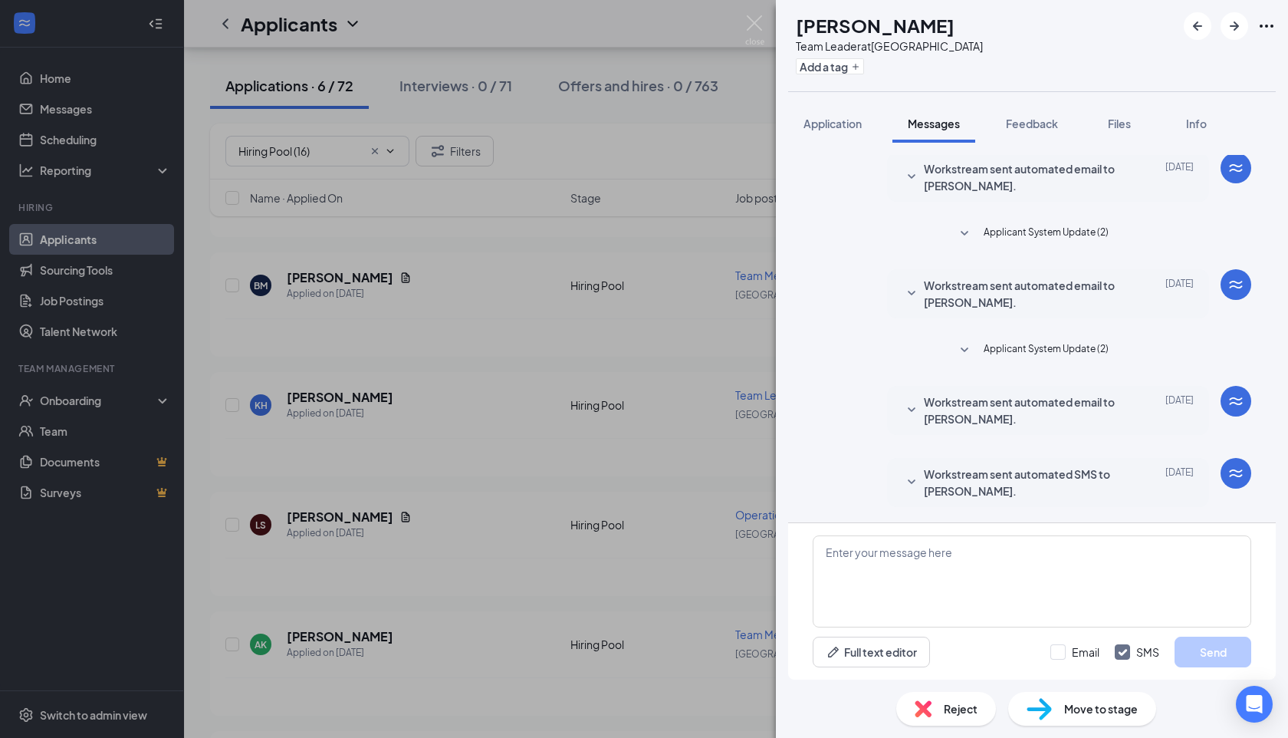
click at [953, 492] on span "Workstream sent automated SMS to Khalil Harris." at bounding box center [1024, 483] width 201 height 34
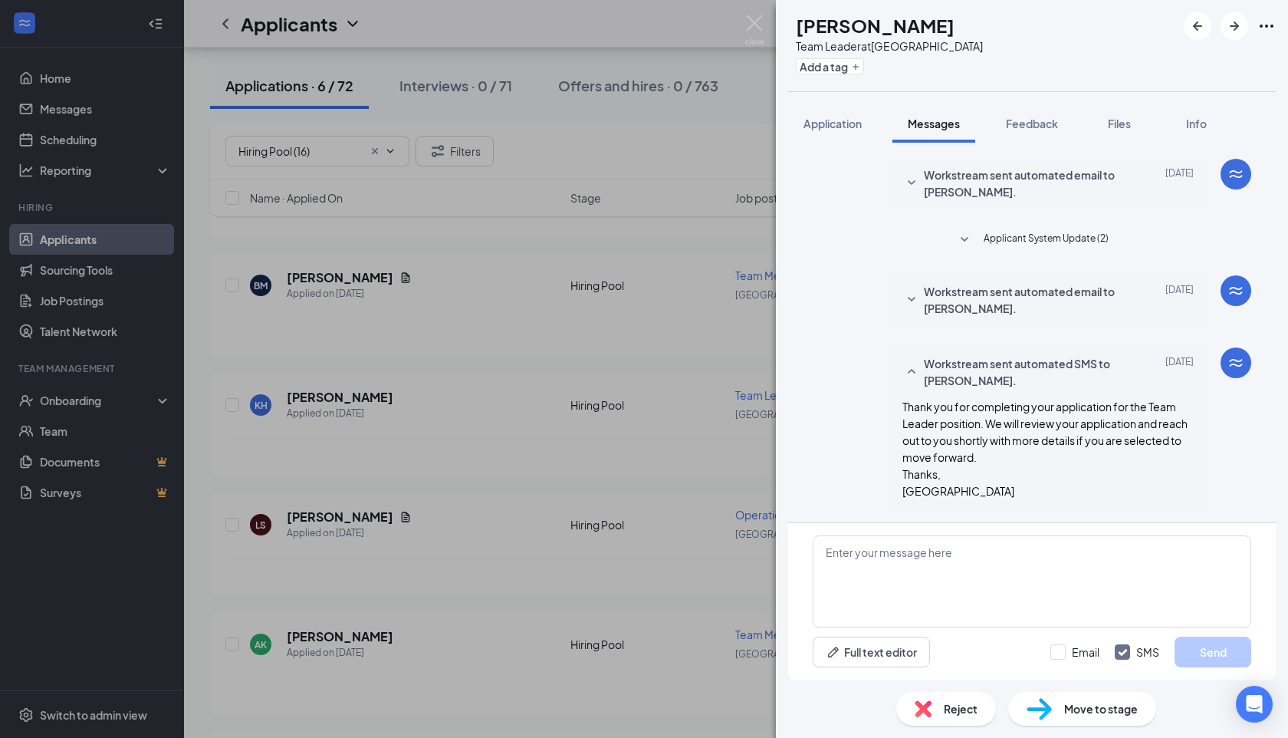
click at [848, 143] on div "Applicant System Update (2) Workstream sent automated email to Khalil Harris. A…" at bounding box center [1032, 411] width 512 height 537
click at [849, 125] on span "Application" at bounding box center [833, 124] width 58 height 14
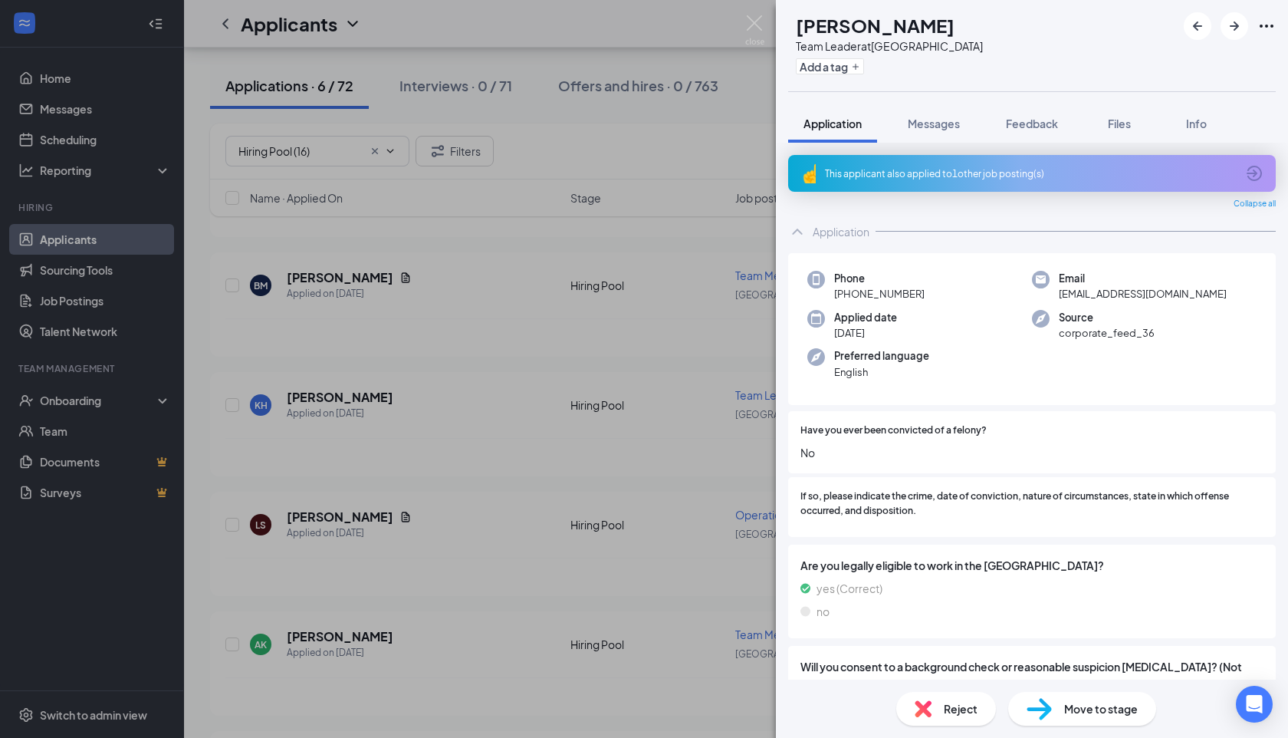
click at [980, 179] on div "This applicant also applied to 1 other job posting(s)" at bounding box center [1032, 173] width 488 height 37
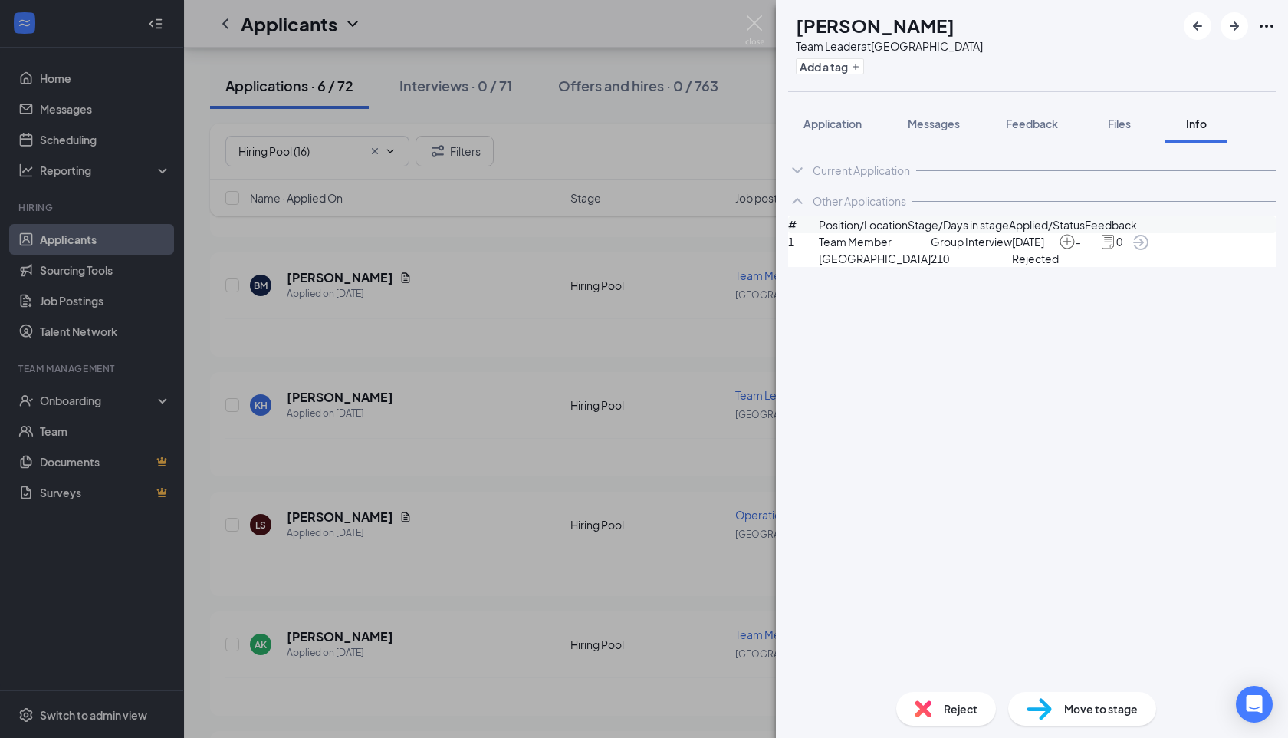
click at [1150, 252] on icon "ArrowCircle" at bounding box center [1141, 242] width 18 height 18
click at [933, 727] on div "Reject Move to stage" at bounding box center [1032, 709] width 512 height 58
click at [930, 713] on img at bounding box center [923, 708] width 17 height 17
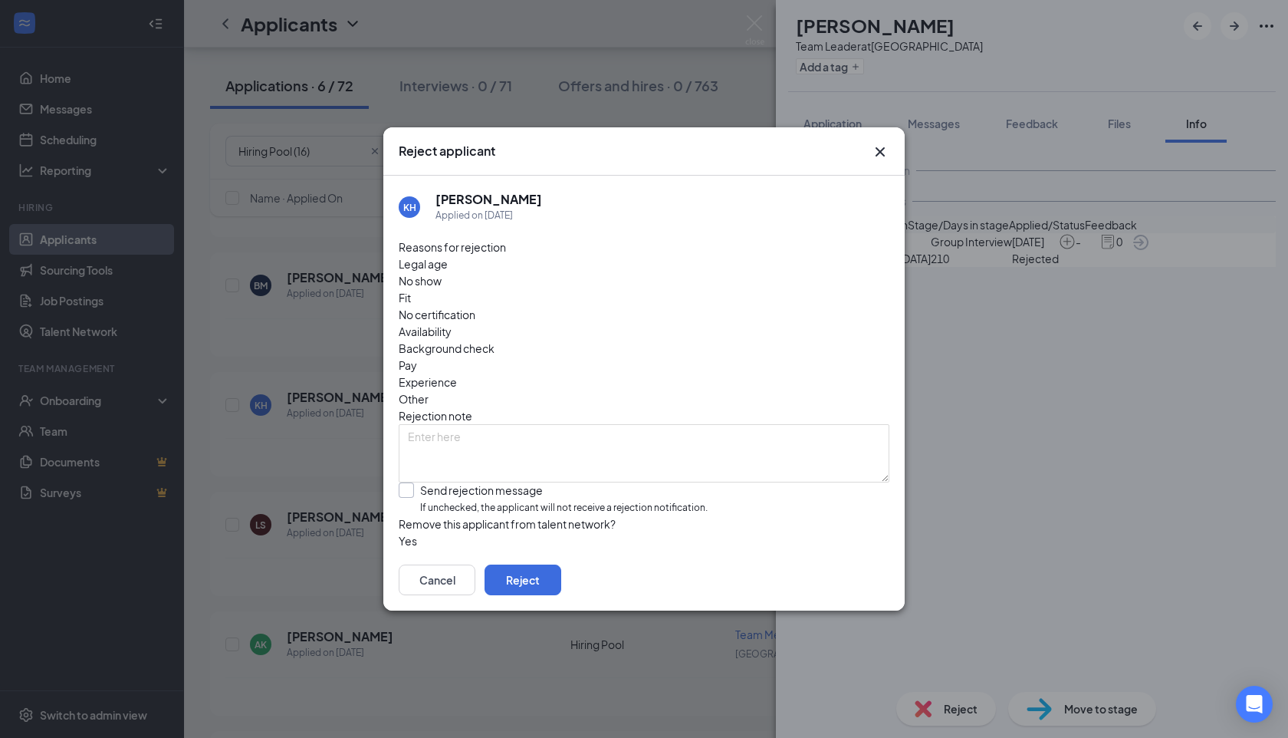
click at [464, 482] on input "Send rejection message If unchecked, the applicant will not receive a rejection…" at bounding box center [553, 498] width 309 height 33
checkbox input "true"
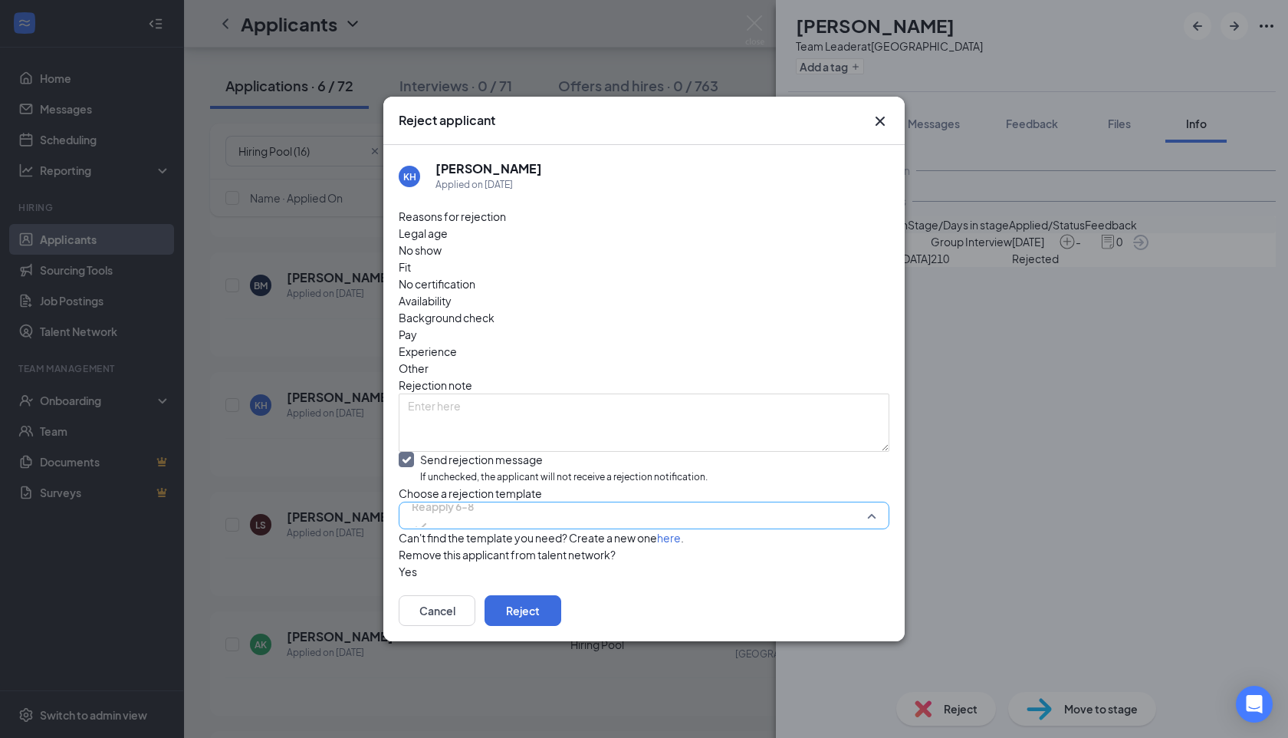
click at [474, 495] on span "Reapply 6-8" at bounding box center [443, 515] width 62 height 41
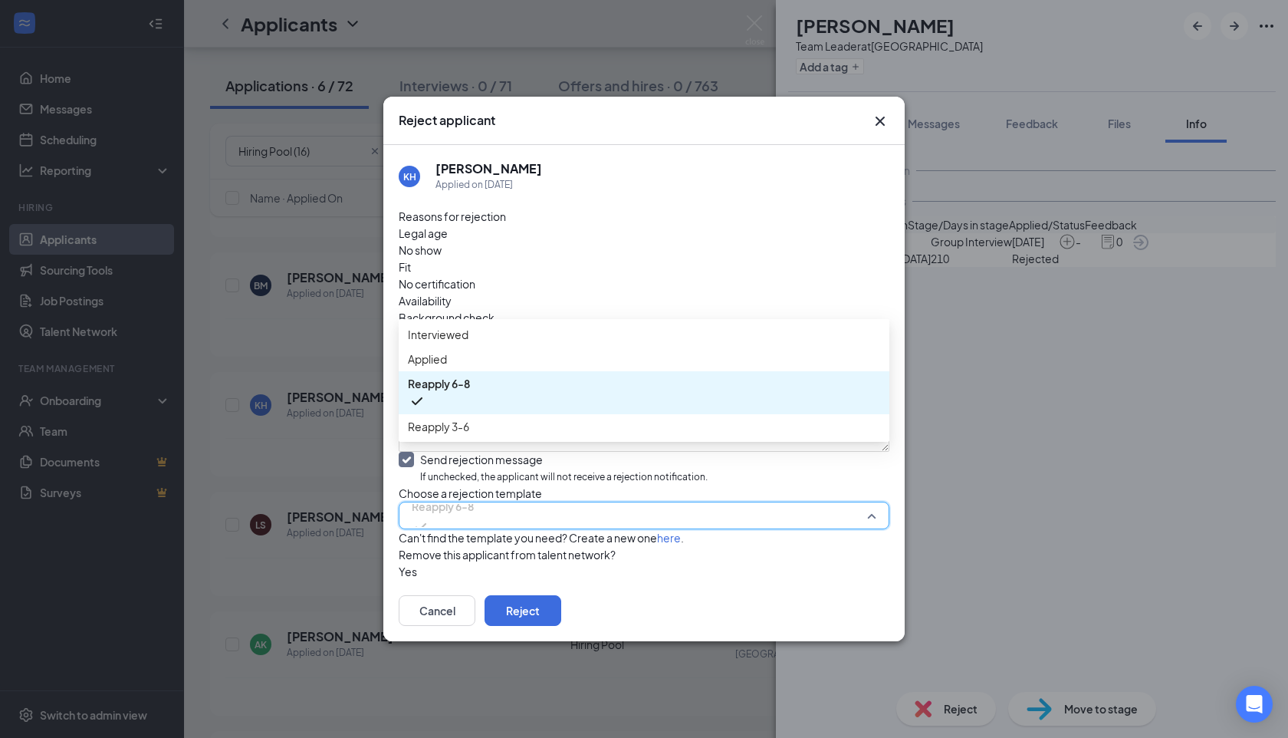
click at [482, 390] on div "Reapply 6-8" at bounding box center [644, 392] width 491 height 43
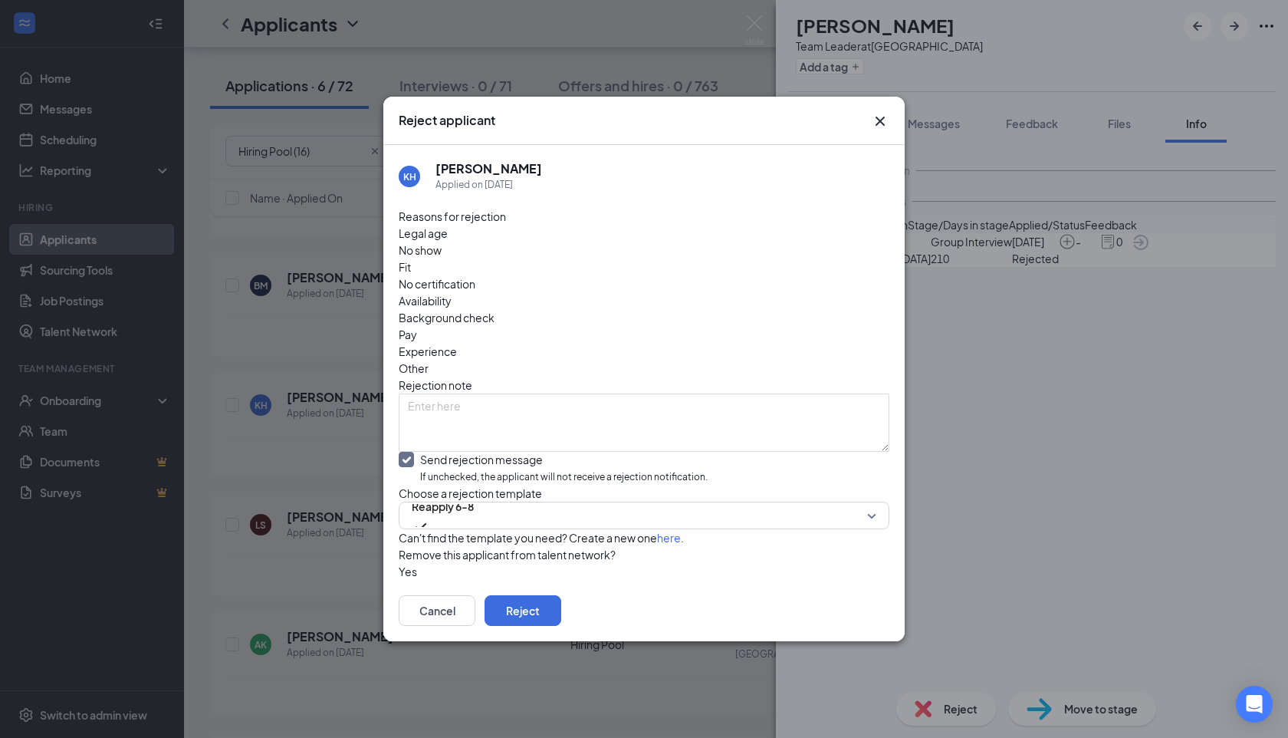
click at [472, 463] on div "Reasons for rejection Legal age No show Fit No certification Availability Backg…" at bounding box center [644, 394] width 491 height 372
click at [472, 495] on span "Reapply 6-8" at bounding box center [443, 506] width 62 height 23
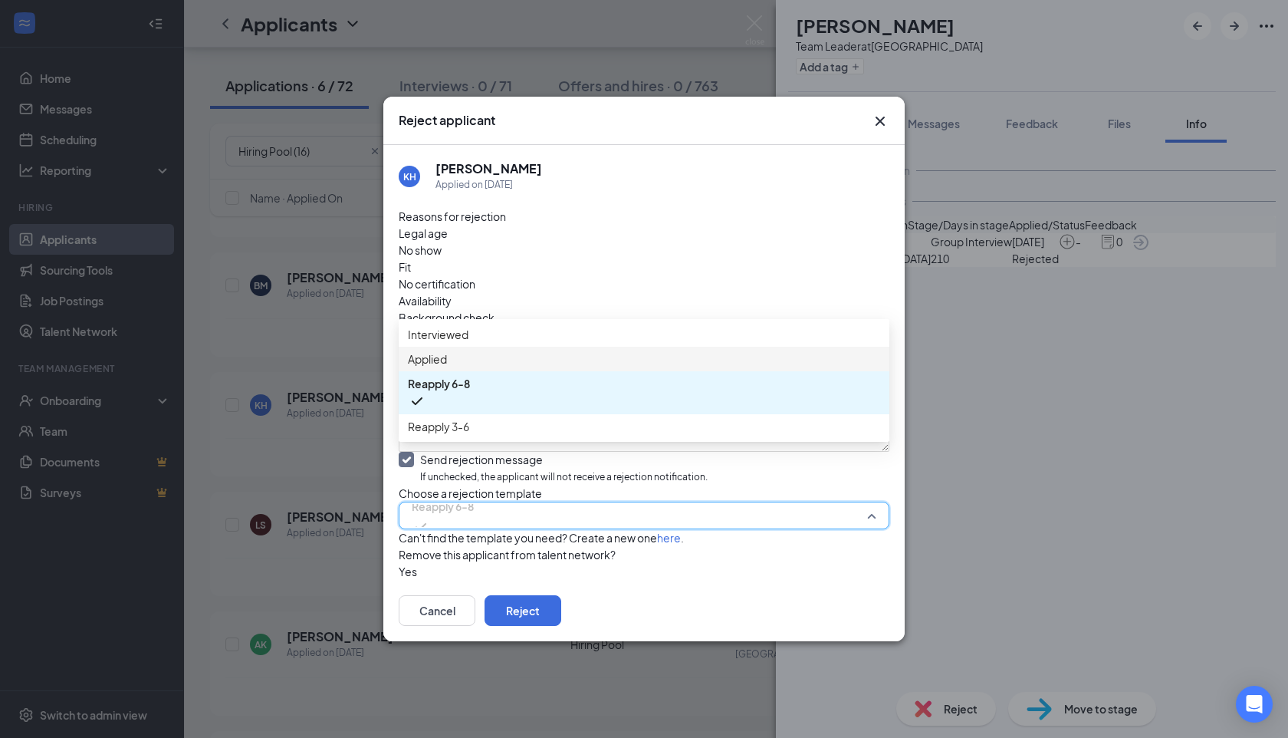
click at [469, 367] on span "Applied" at bounding box center [644, 358] width 472 height 17
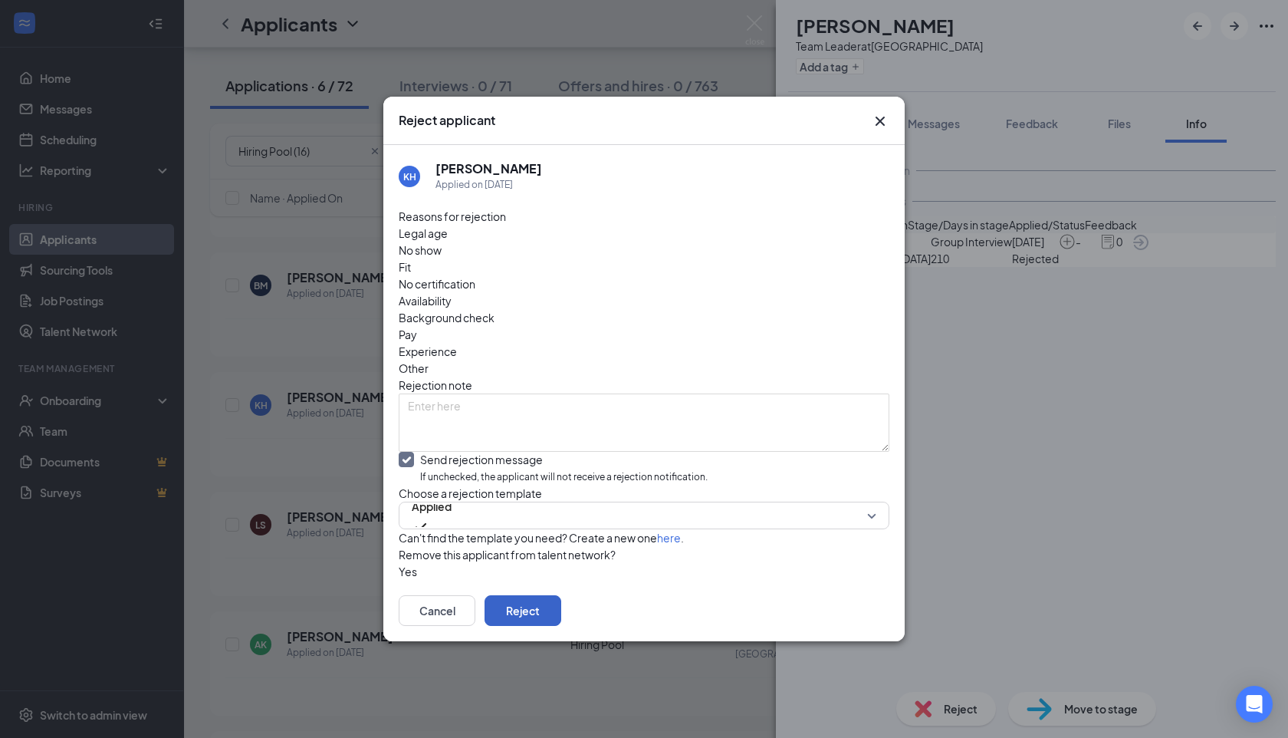
click at [561, 612] on button "Reject" at bounding box center [523, 610] width 77 height 31
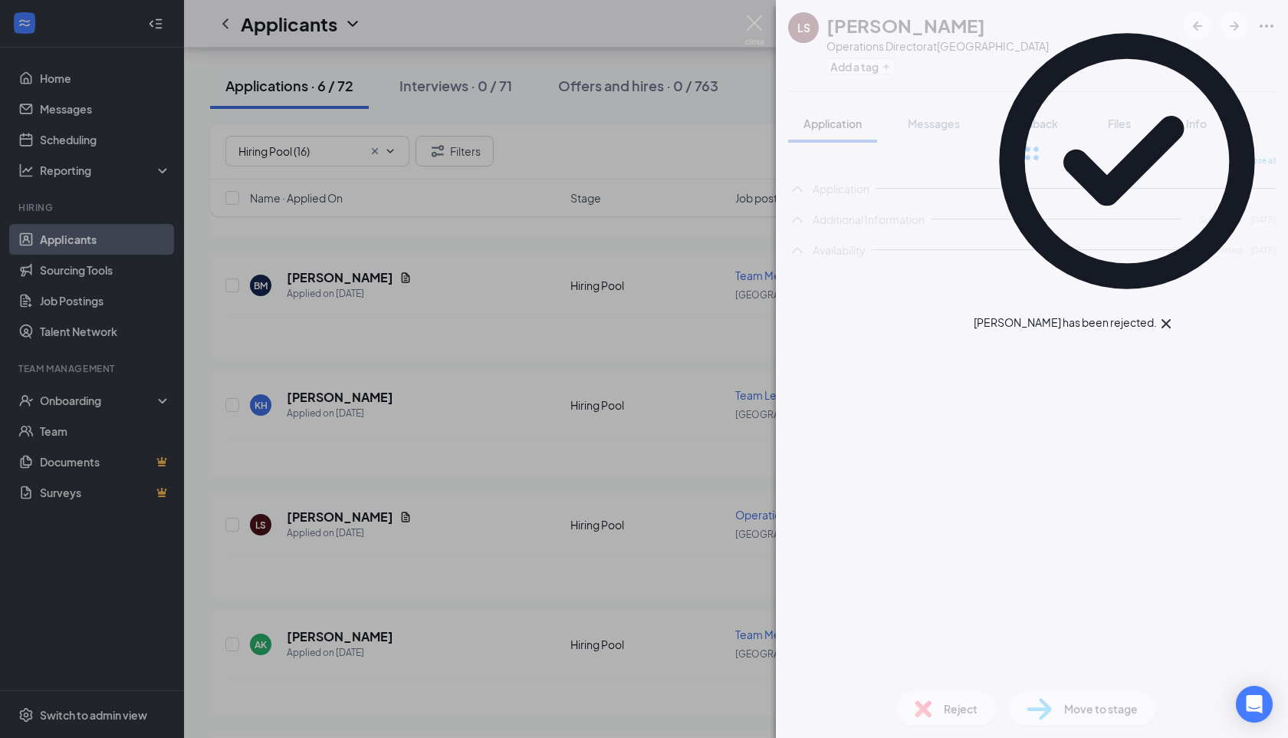
click at [367, 472] on div "LS Lilyana Simmons Operations Director at Summerville Add a tag Application Mes…" at bounding box center [644, 369] width 1288 height 738
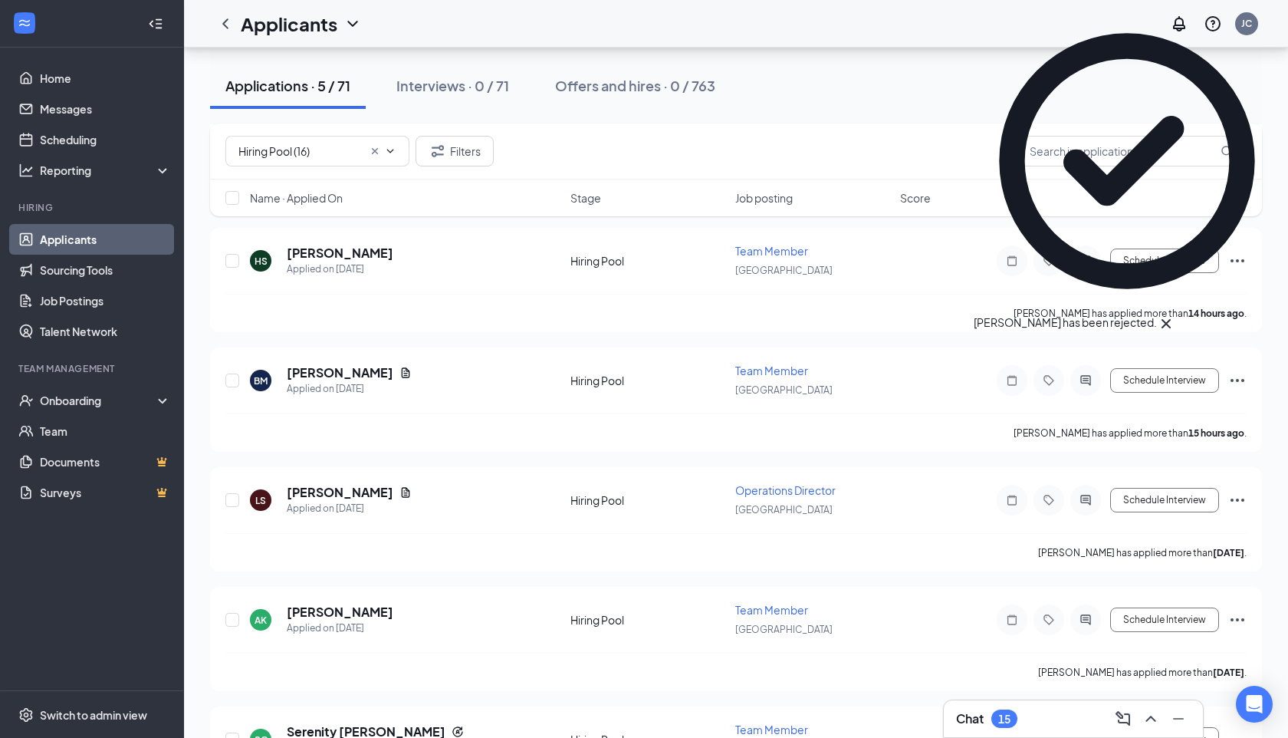
scroll to position [183, 0]
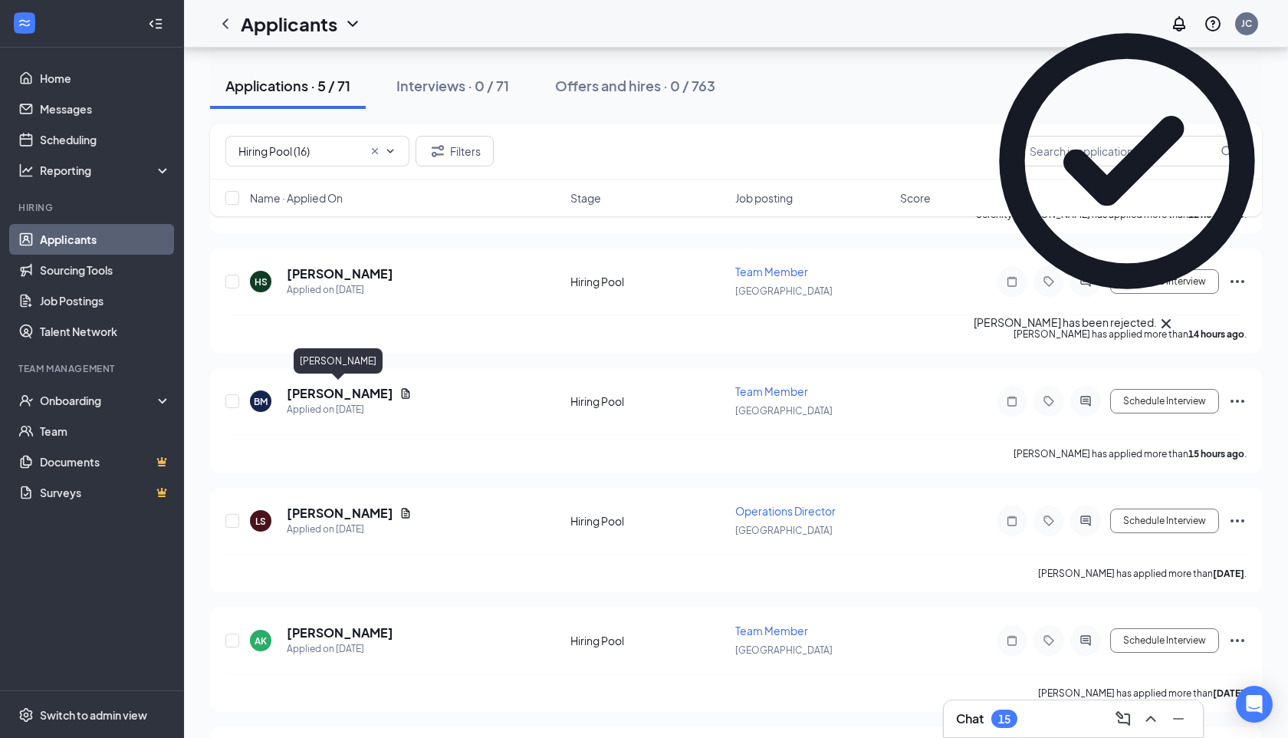
click at [327, 377] on div "[PERSON_NAME]" at bounding box center [338, 363] width 89 height 31
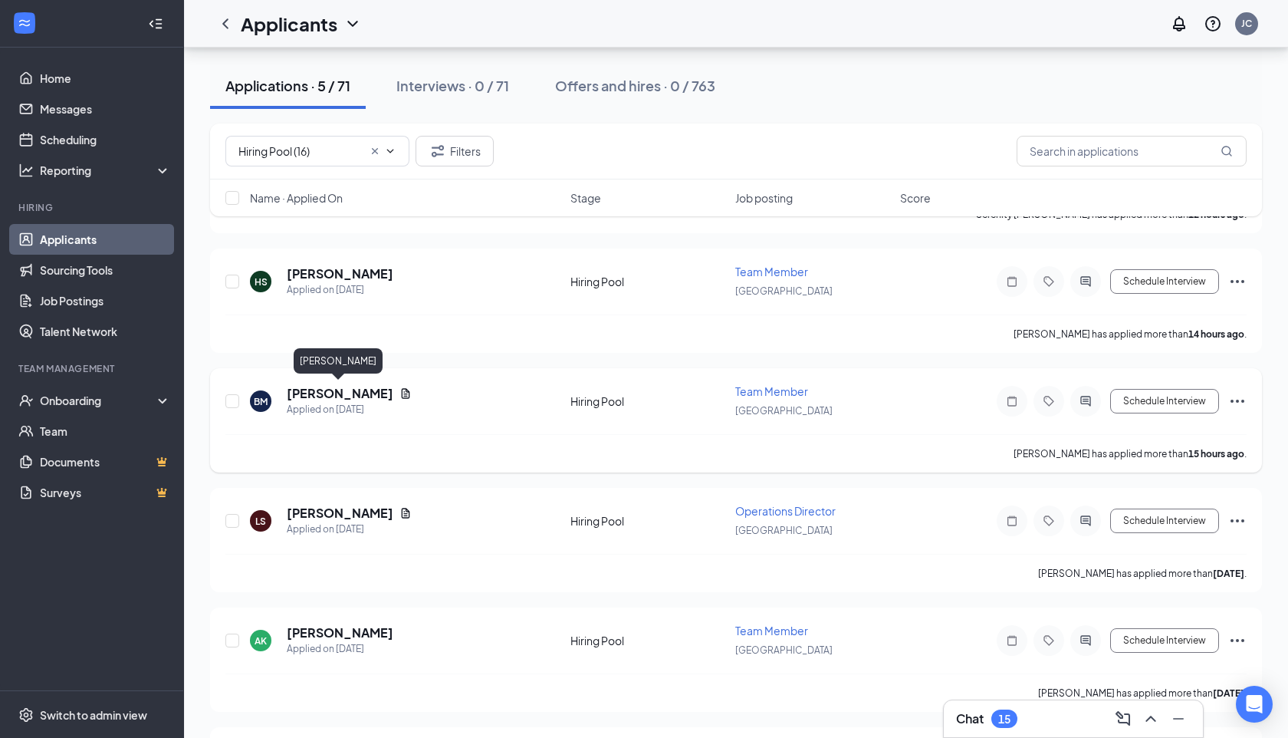
click at [326, 387] on h5 "[PERSON_NAME]" at bounding box center [340, 393] width 107 height 17
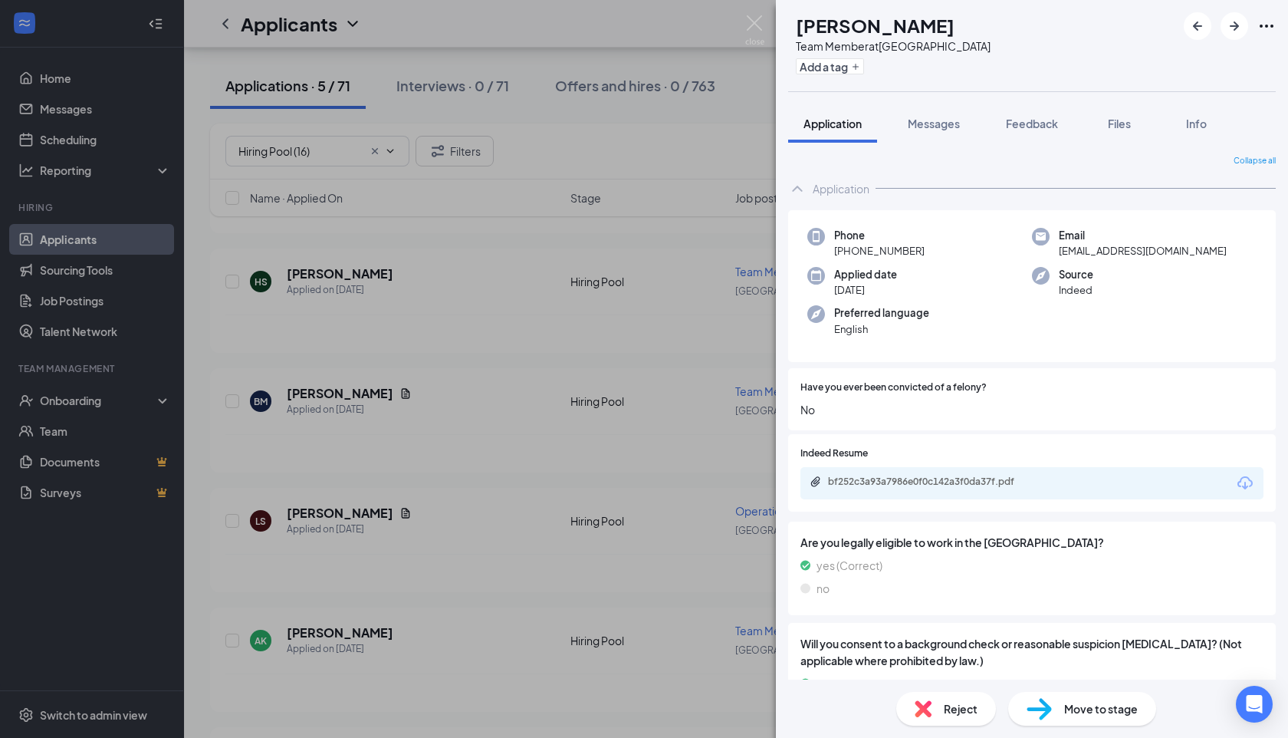
click at [1042, 481] on div "bf252c3a93a7986e0f0c142a3f0da37f.pdf" at bounding box center [935, 482] width 215 height 12
click at [1098, 716] on span "Move to stage" at bounding box center [1102, 708] width 74 height 17
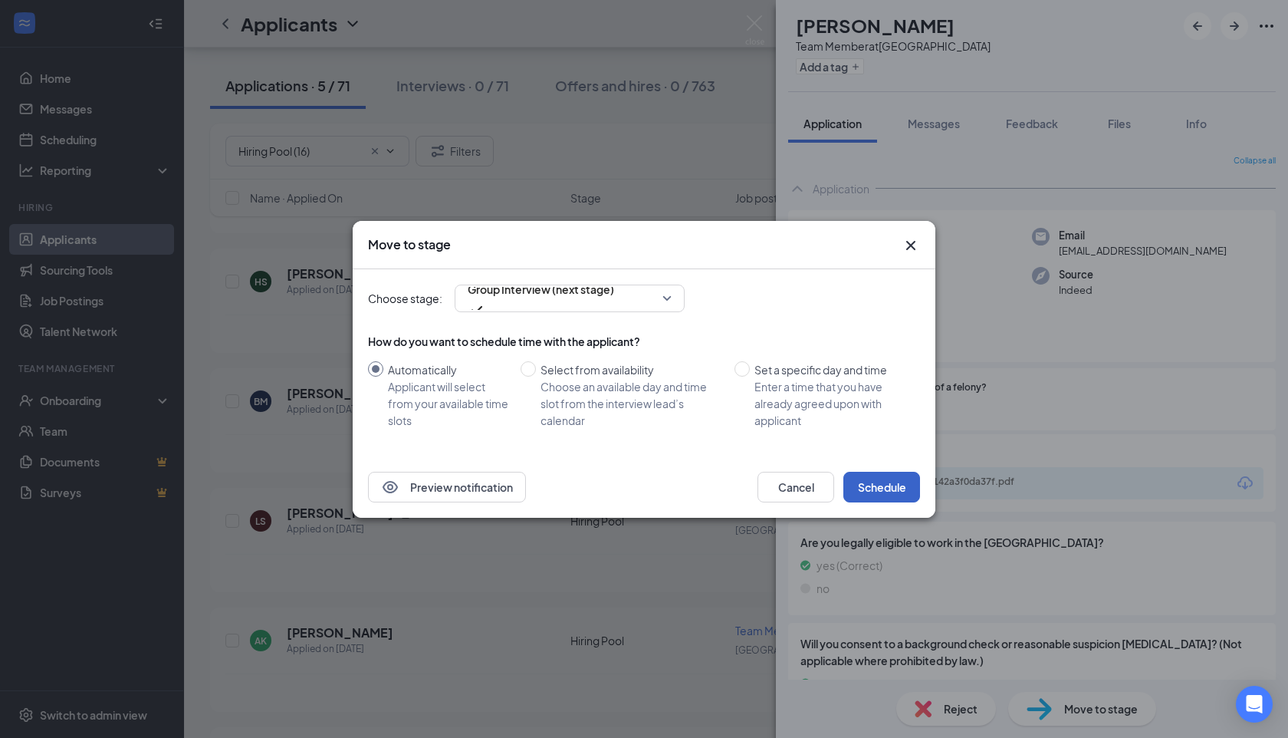
click at [896, 491] on button "Schedule" at bounding box center [882, 487] width 77 height 31
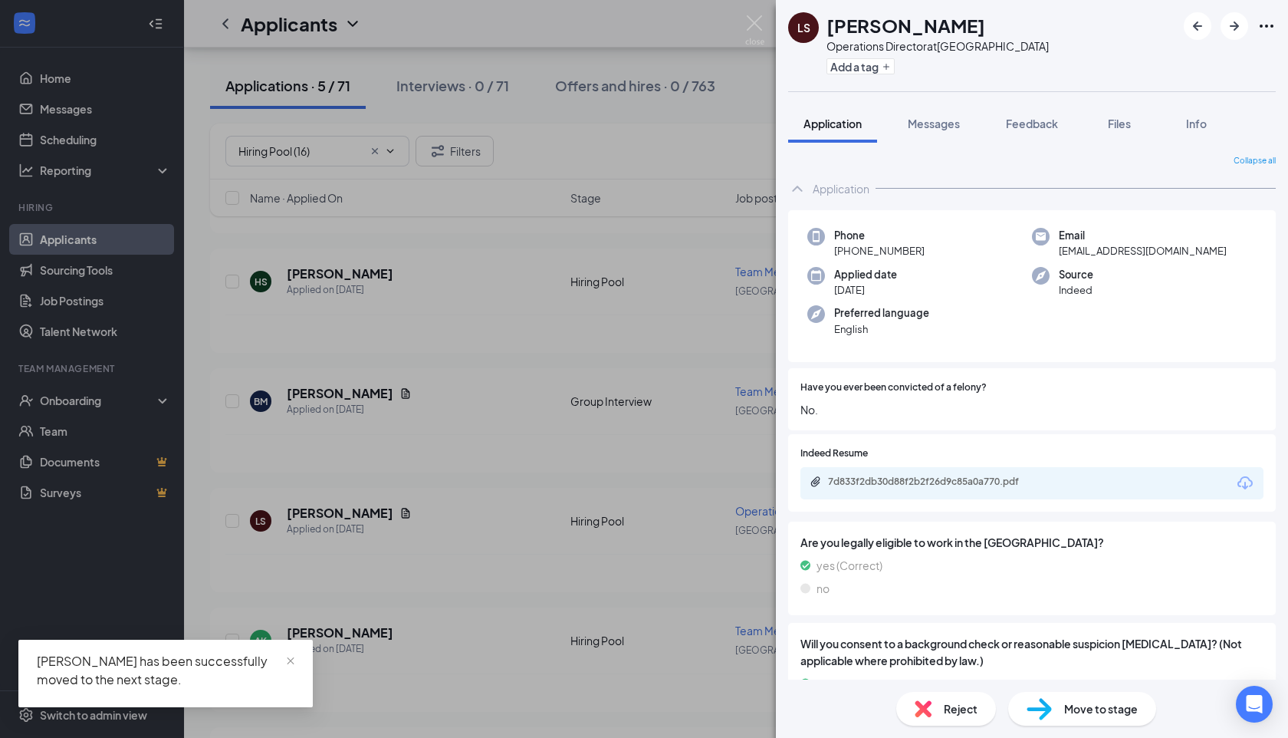
click at [390, 453] on div "LS Lilyana Simmons Operations Director at Summerville Add a tag Application Mes…" at bounding box center [644, 369] width 1288 height 738
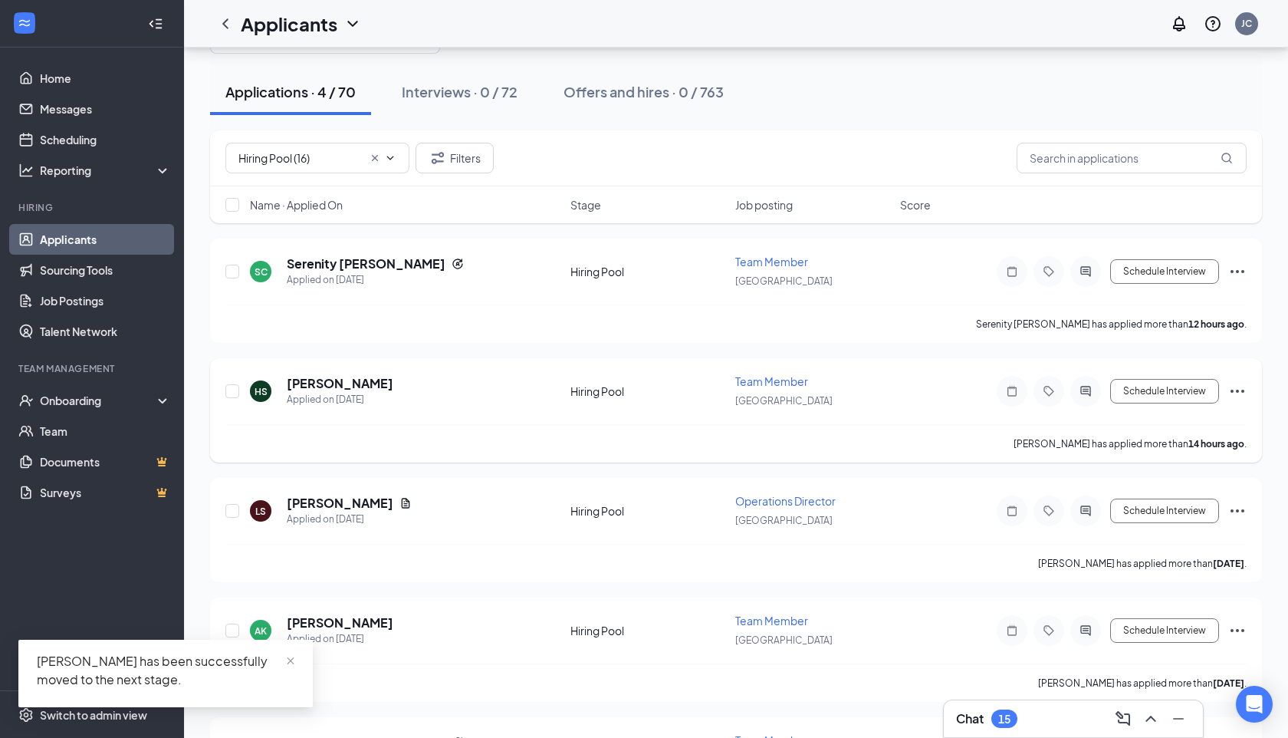
scroll to position [68, 0]
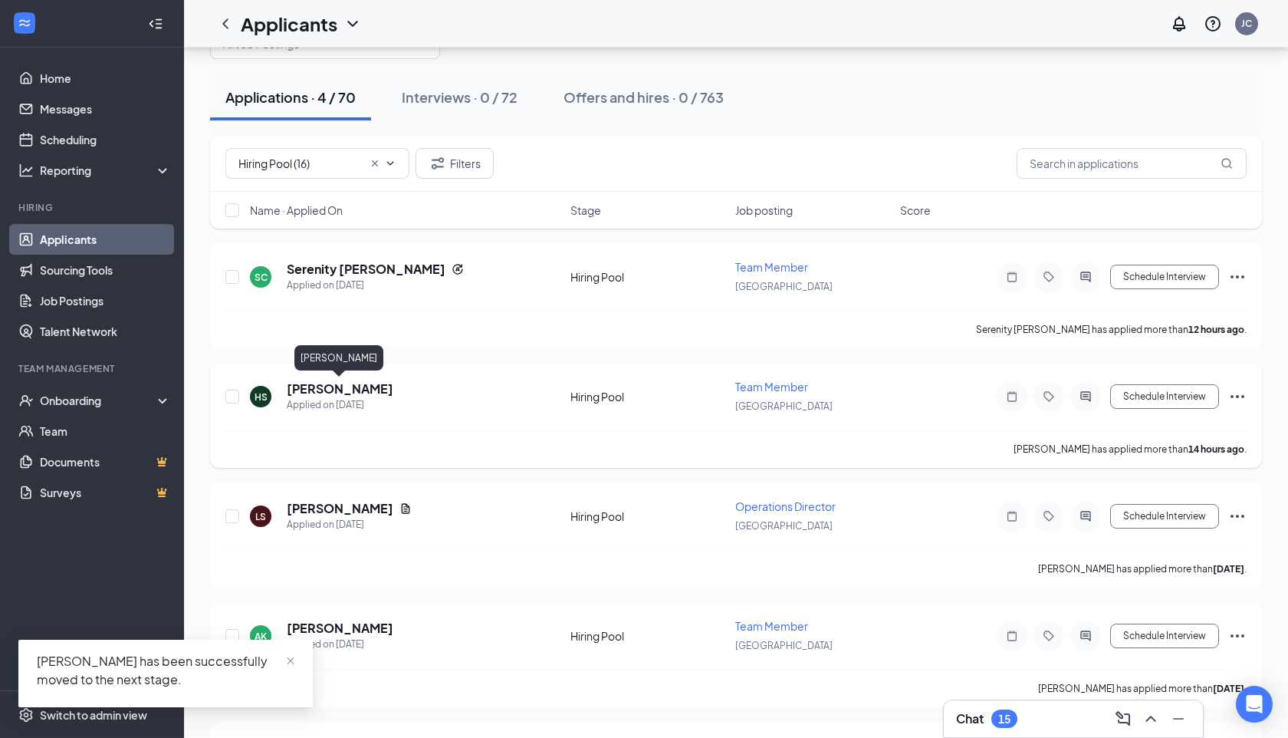
click at [329, 381] on h5 "[PERSON_NAME]" at bounding box center [340, 388] width 107 height 17
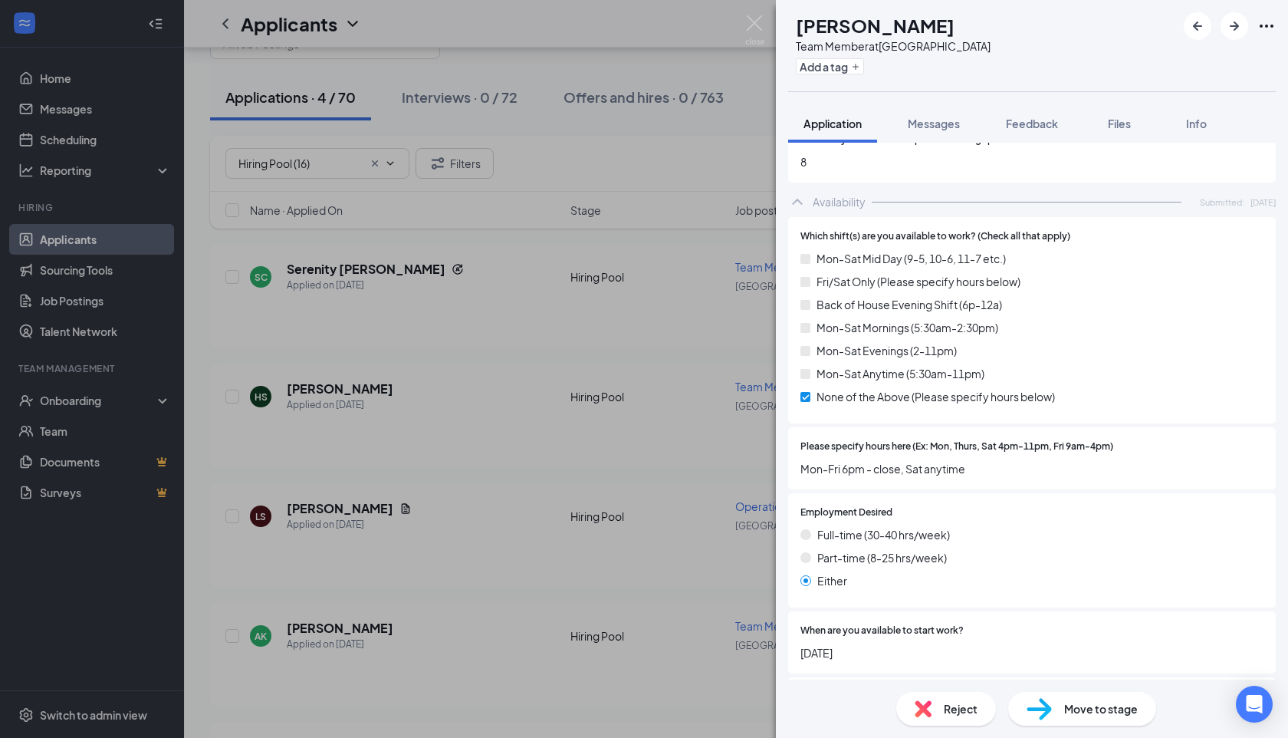
scroll to position [1341, 0]
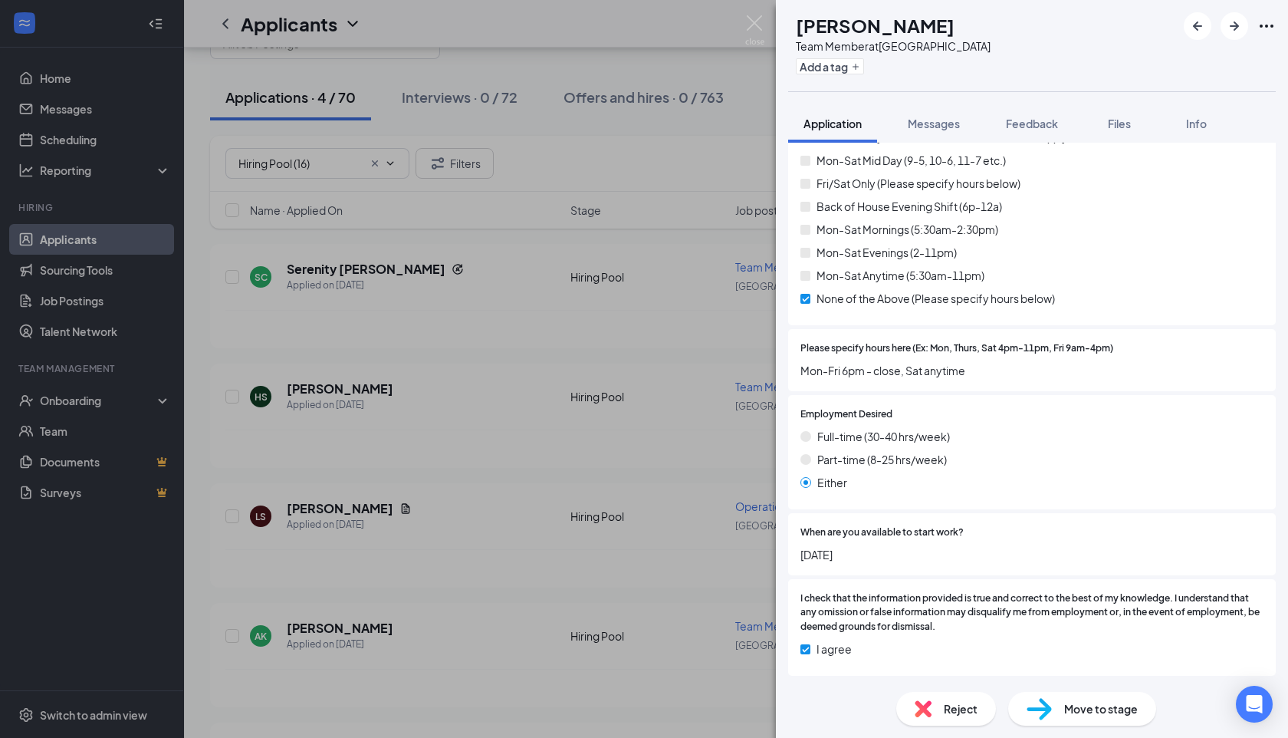
click at [1051, 713] on img at bounding box center [1039, 709] width 25 height 22
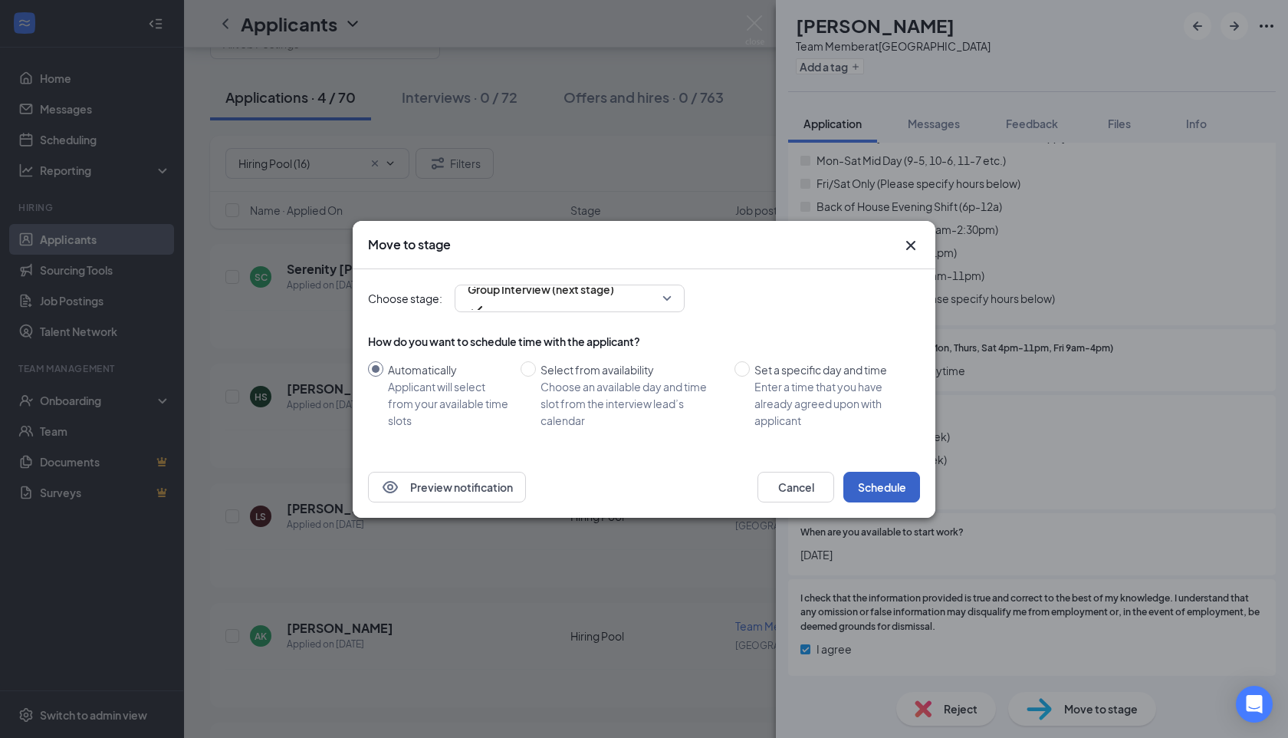
click at [863, 487] on button "Schedule" at bounding box center [882, 487] width 77 height 31
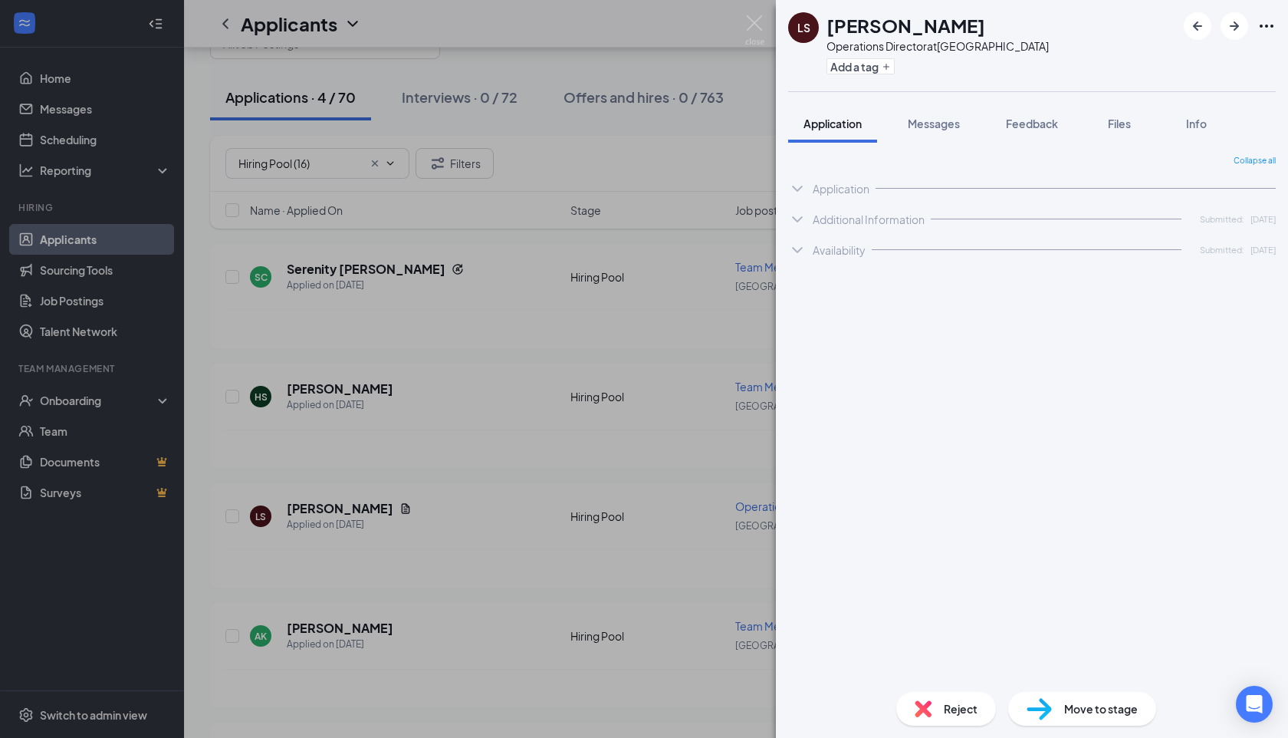
click at [301, 443] on div "LS Lilyana Simmons Operations Director at Summerville Add a tag Application Mes…" at bounding box center [644, 369] width 1288 height 738
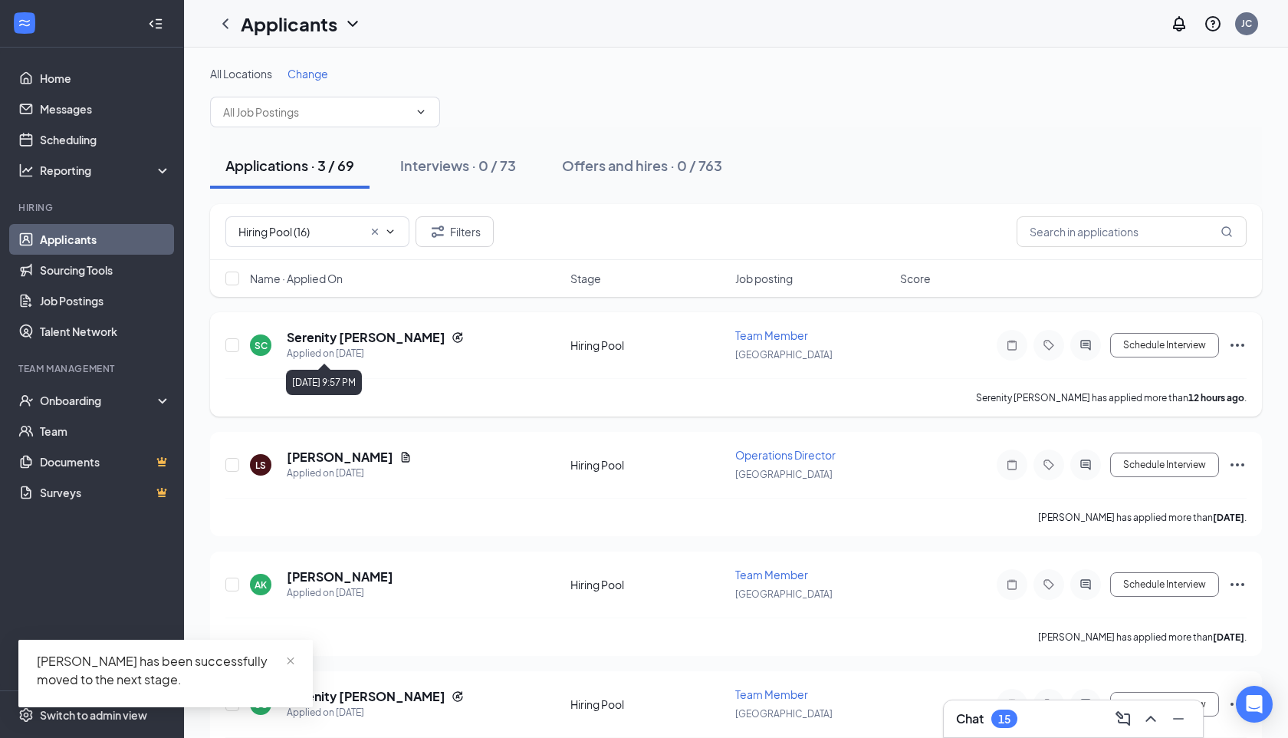
click at [318, 347] on div "Applied on [DATE]" at bounding box center [375, 353] width 177 height 15
click at [318, 336] on h5 "Serenity [PERSON_NAME]" at bounding box center [366, 337] width 159 height 17
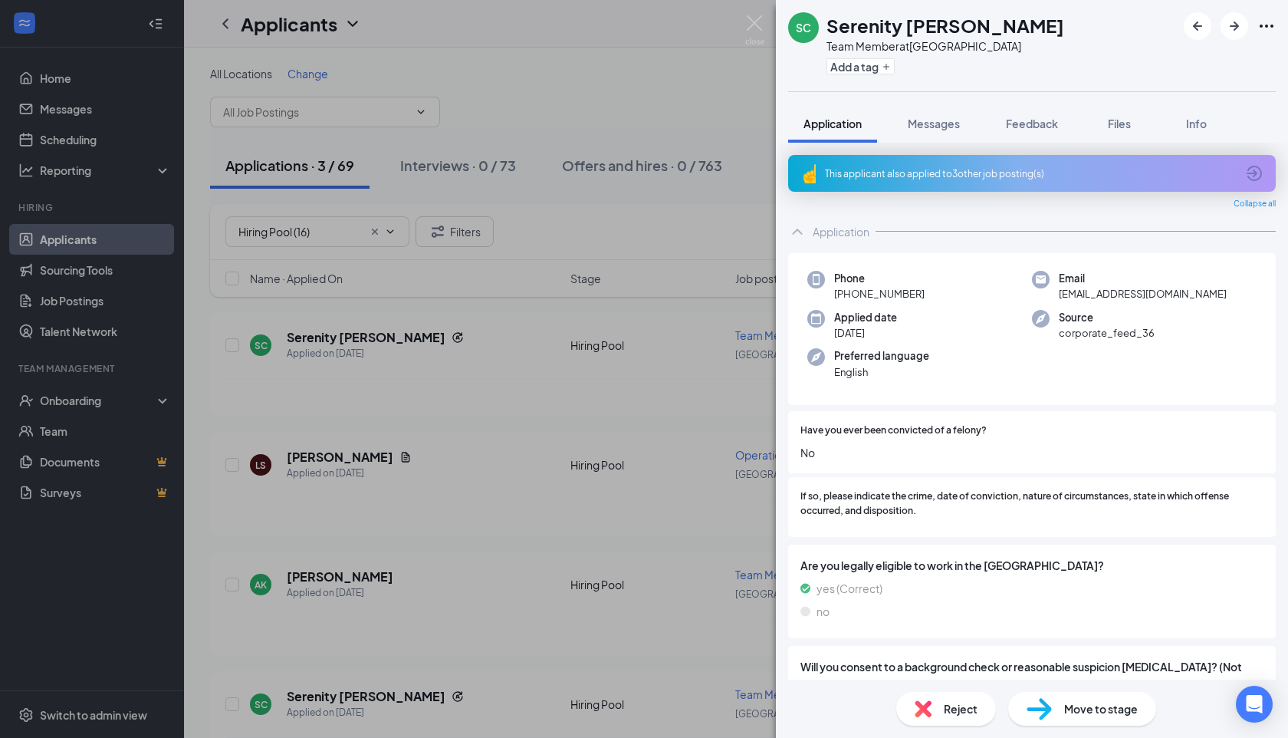
click at [903, 168] on div "This applicant also applied to 3 other job posting(s)" at bounding box center [1030, 173] width 411 height 13
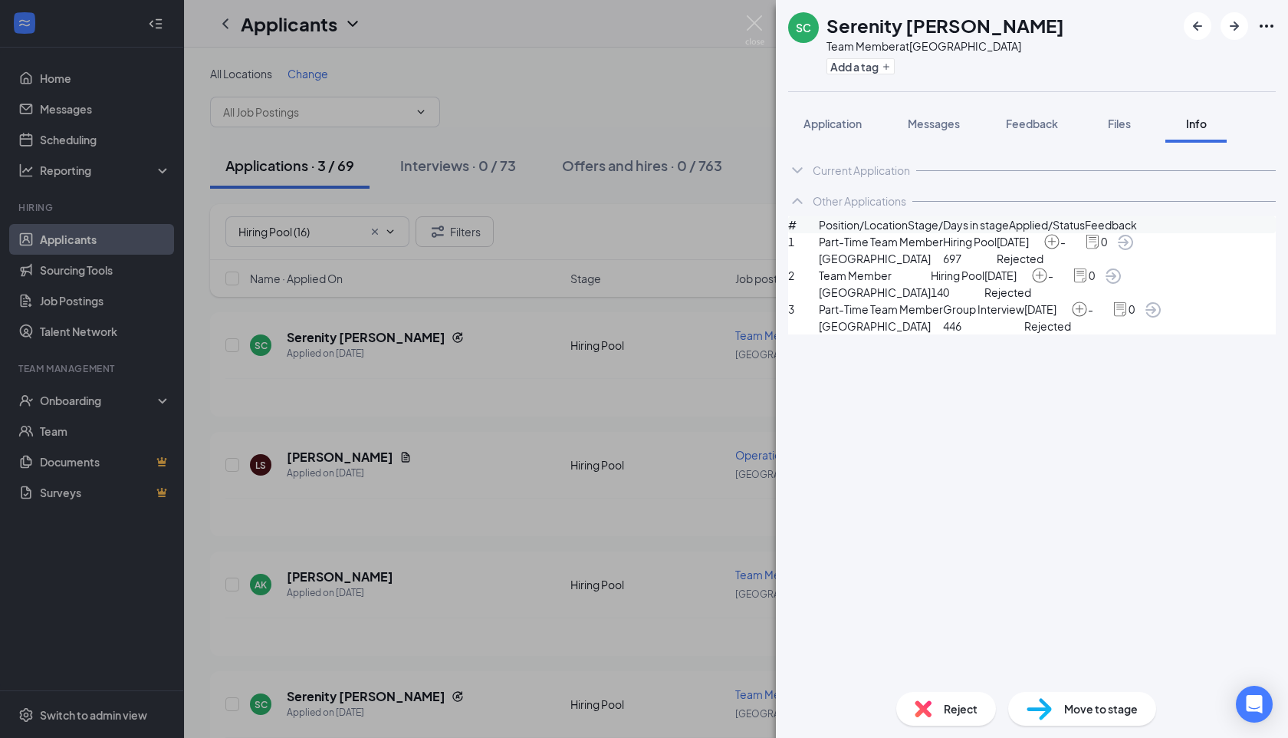
click at [1163, 319] on icon "ArrowCircle" at bounding box center [1153, 310] width 18 height 18
click at [818, 110] on button "Application" at bounding box center [832, 123] width 89 height 38
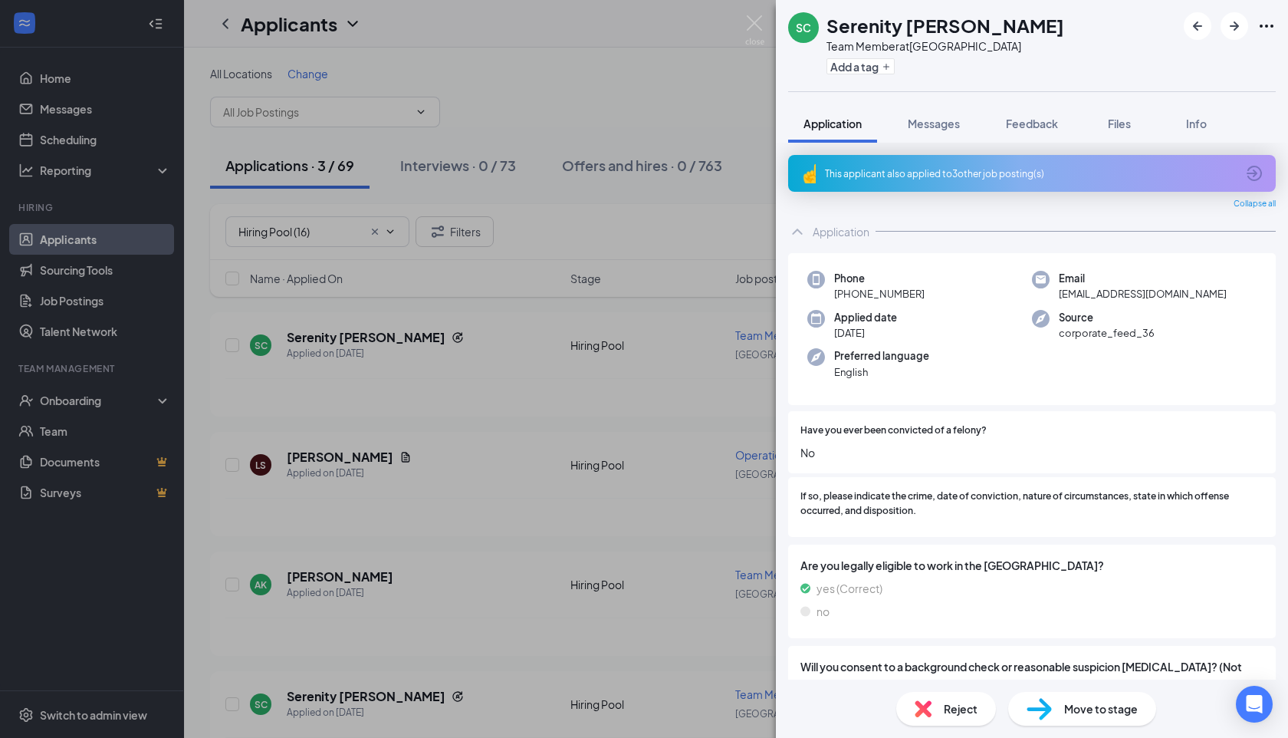
click at [940, 169] on div "This applicant also applied to 3 other job posting(s)" at bounding box center [1030, 173] width 411 height 13
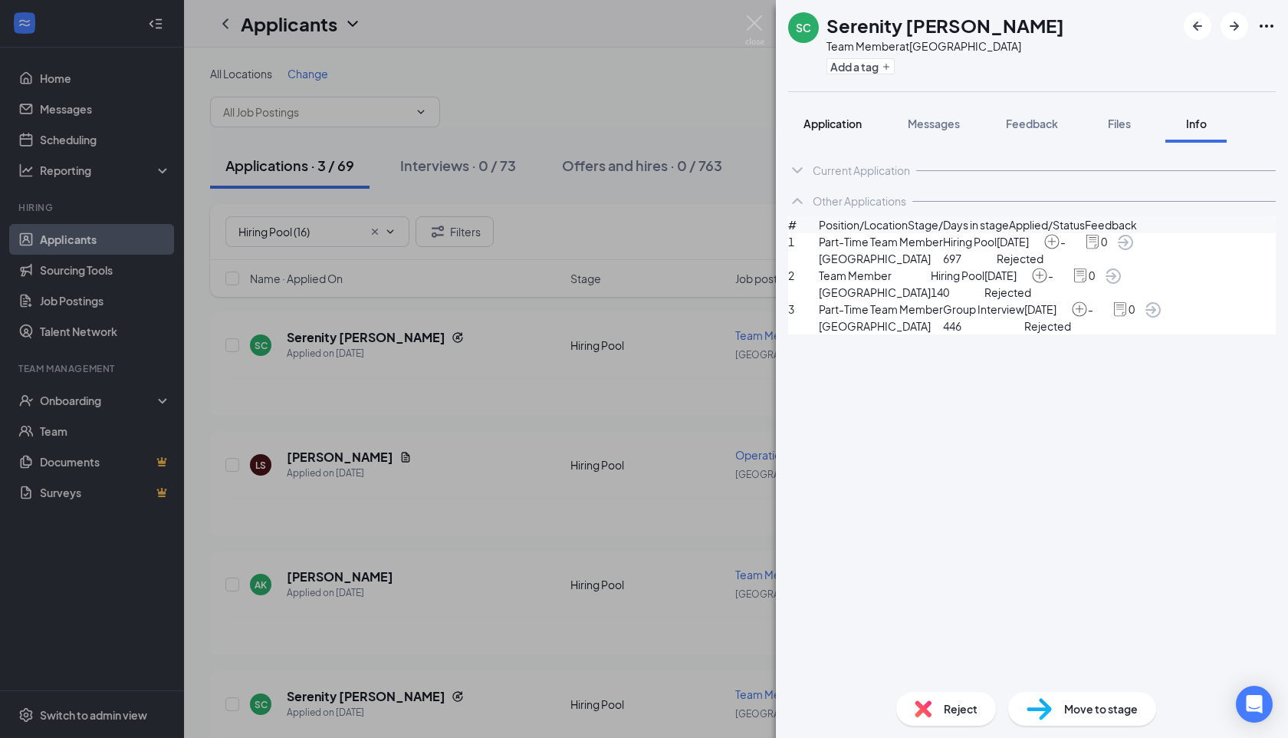
click at [844, 113] on button "Application" at bounding box center [832, 123] width 89 height 38
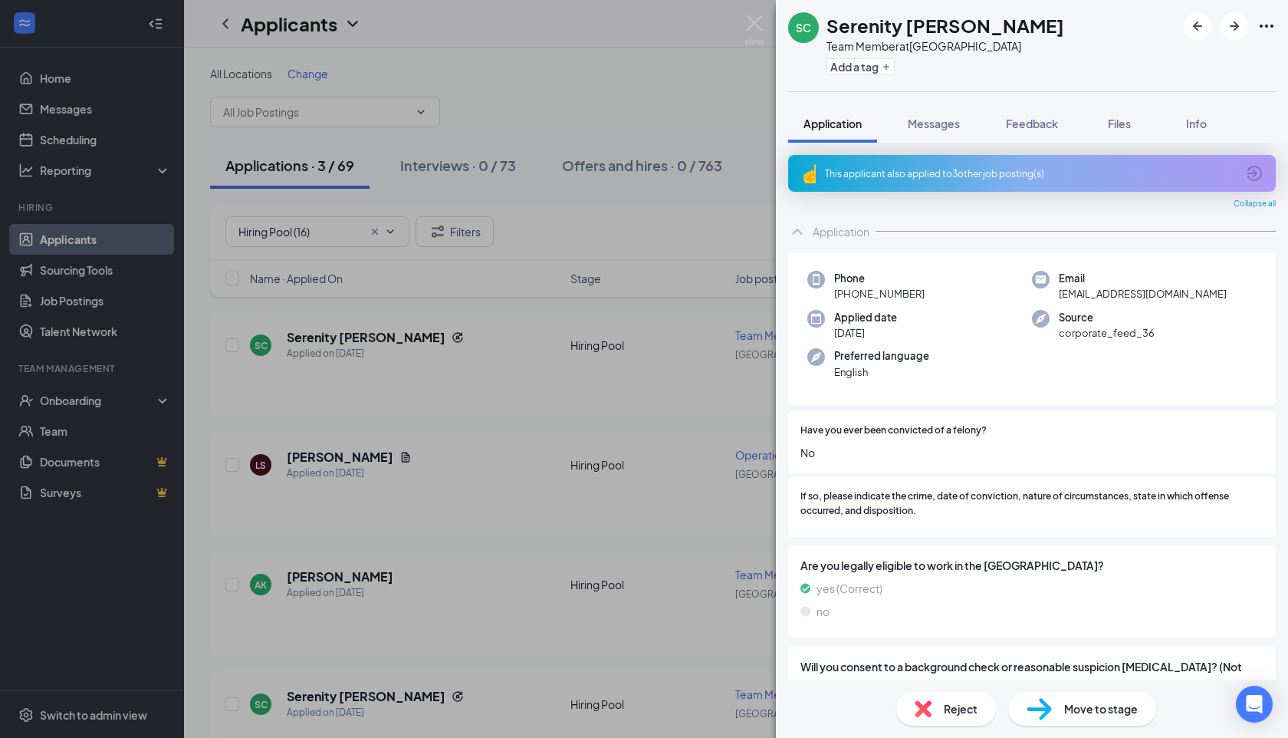
click at [1100, 697] on div "Move to stage" at bounding box center [1083, 709] width 148 height 34
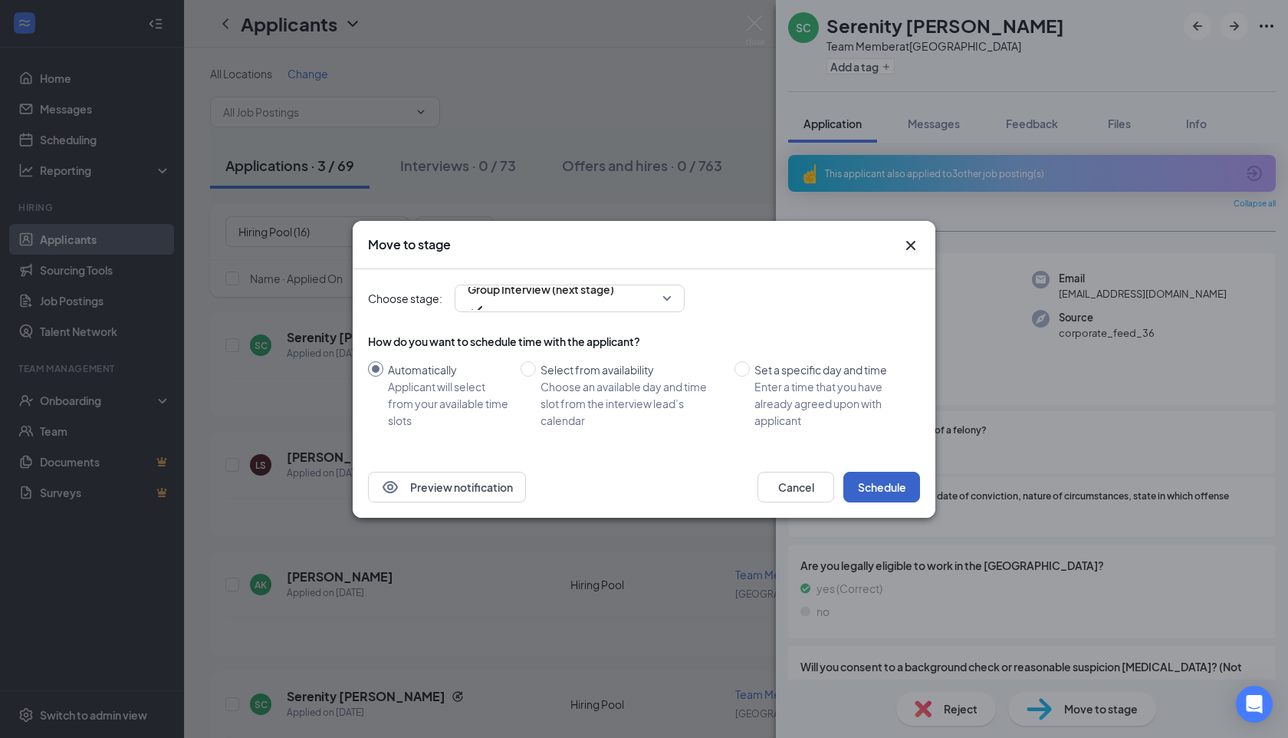
click at [898, 492] on button "Schedule" at bounding box center [882, 487] width 77 height 31
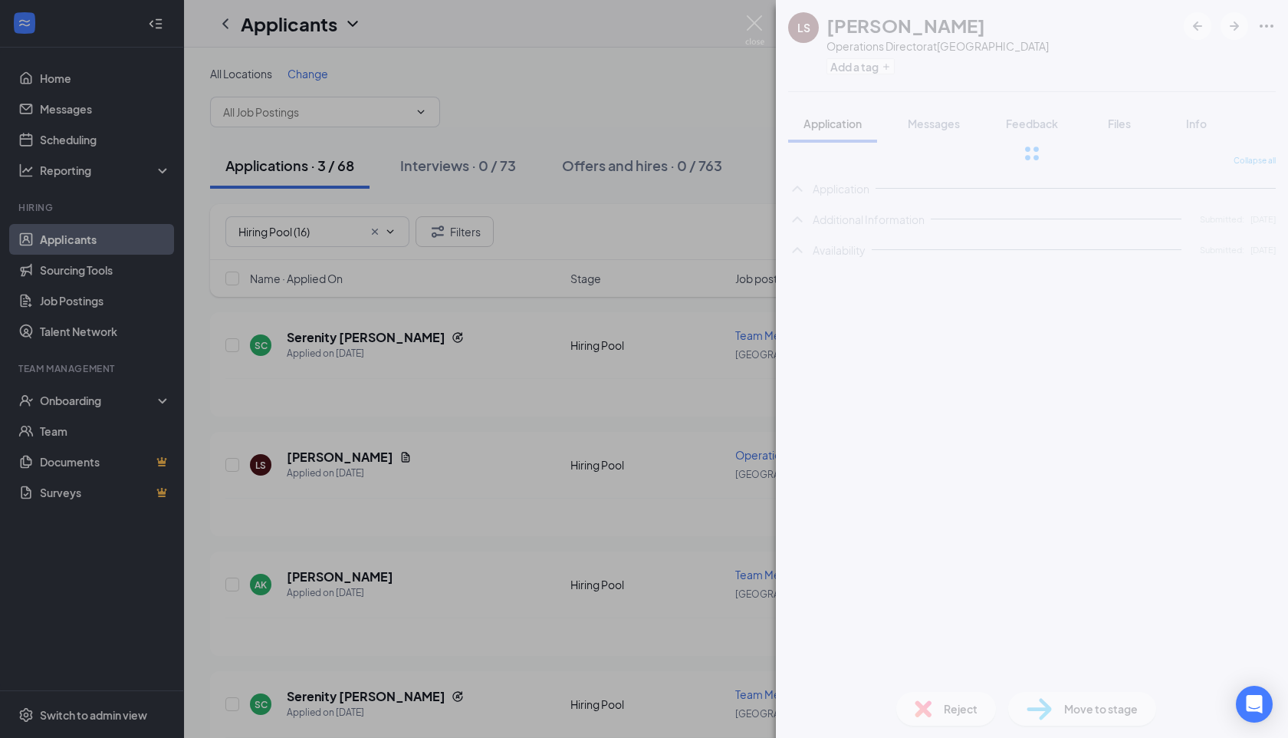
click at [566, 624] on div "LS Lilyana Simmons Operations Director at Summerville Add a tag Application Mes…" at bounding box center [644, 369] width 1288 height 738
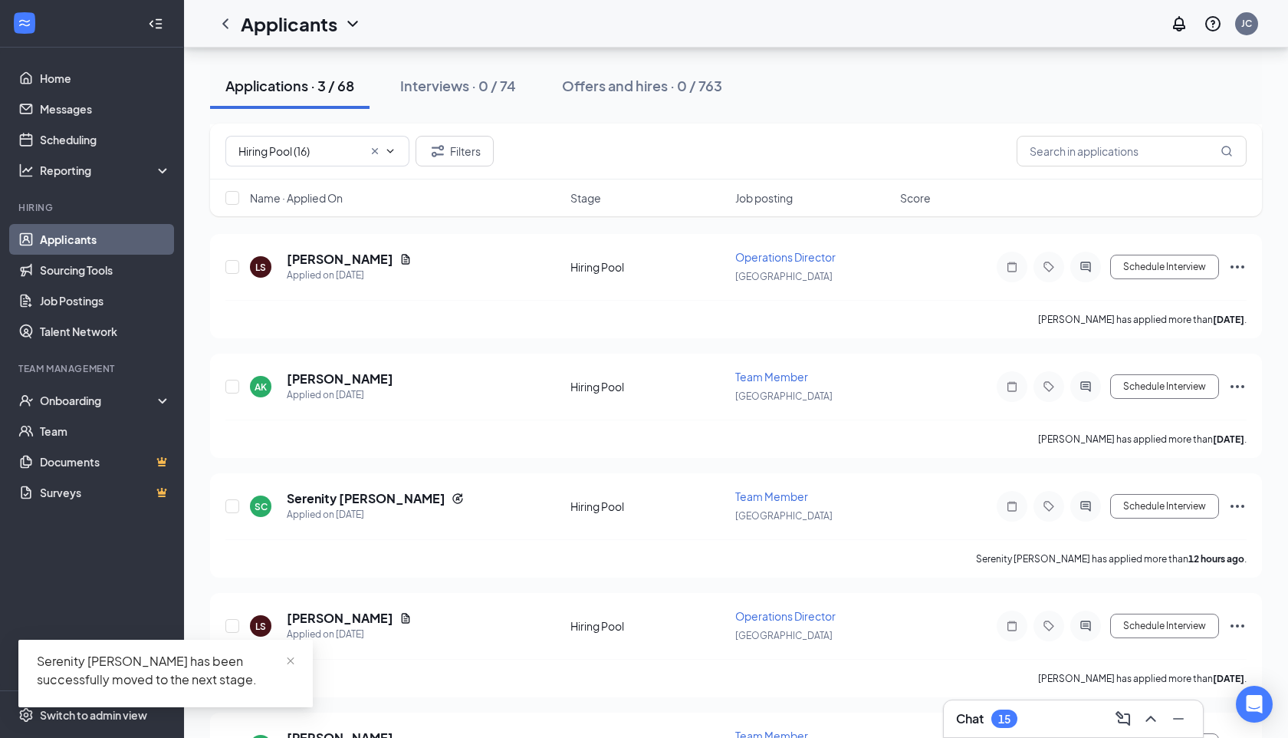
scroll to position [51, 0]
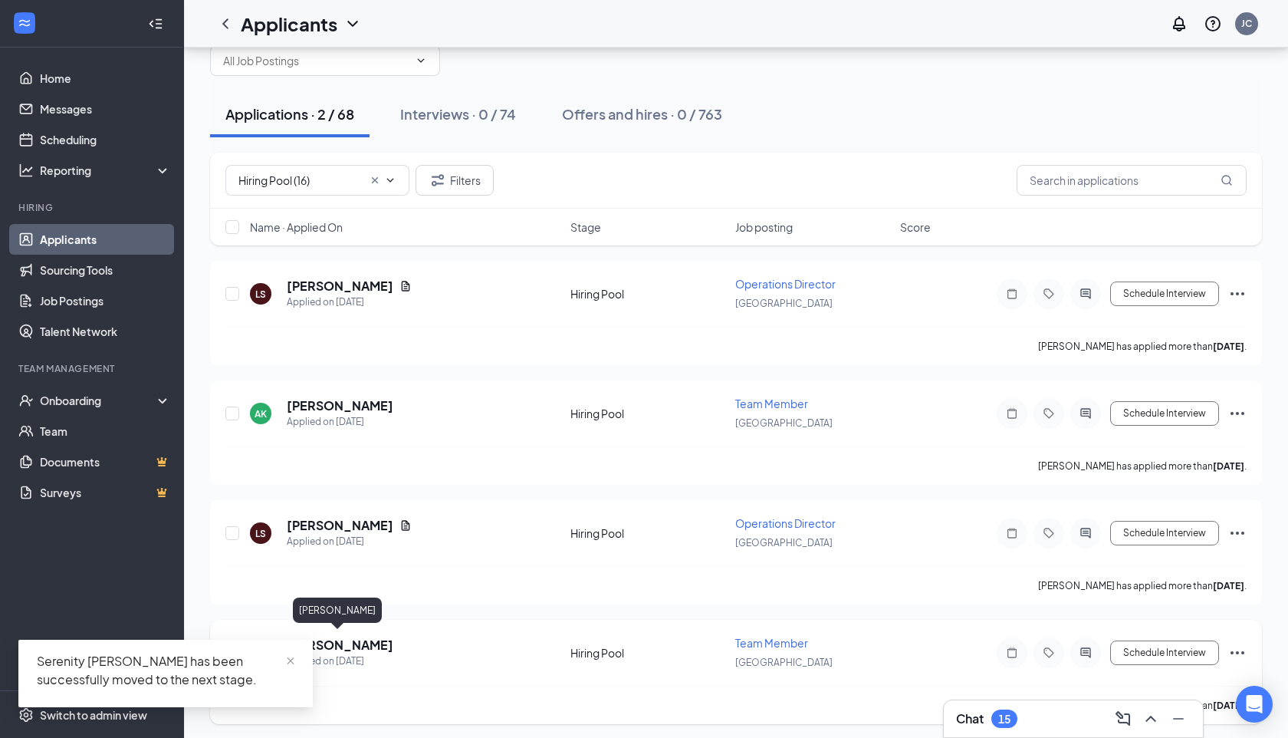
click at [354, 637] on h5 "Audrey Kelsey" at bounding box center [340, 645] width 107 height 17
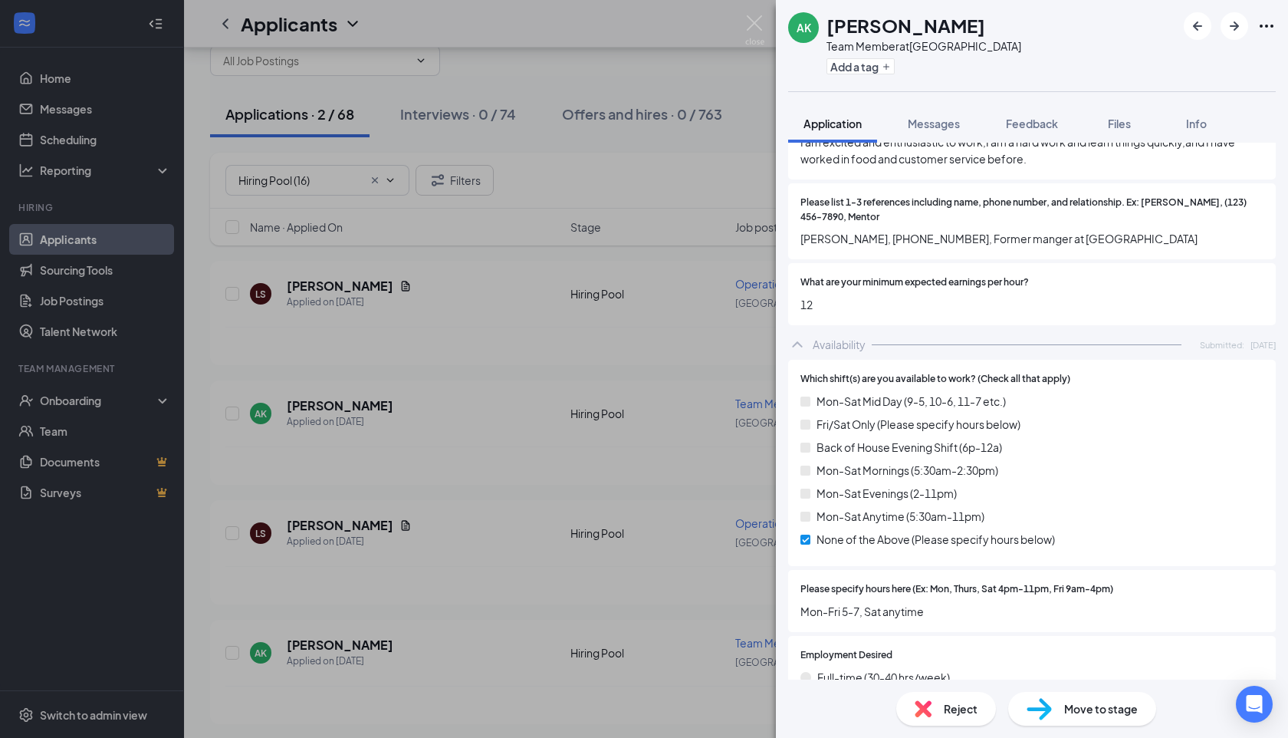
scroll to position [1256, 0]
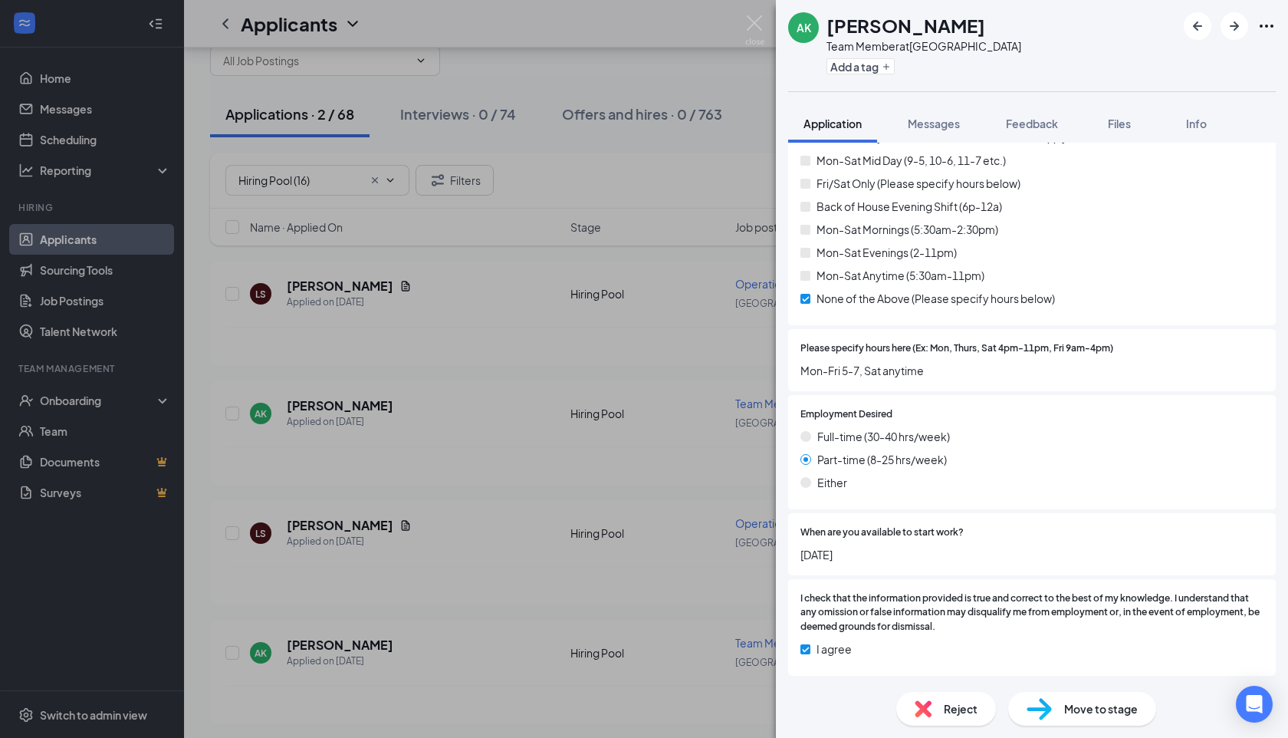
click at [933, 697] on div "Reject" at bounding box center [947, 709] width 100 height 34
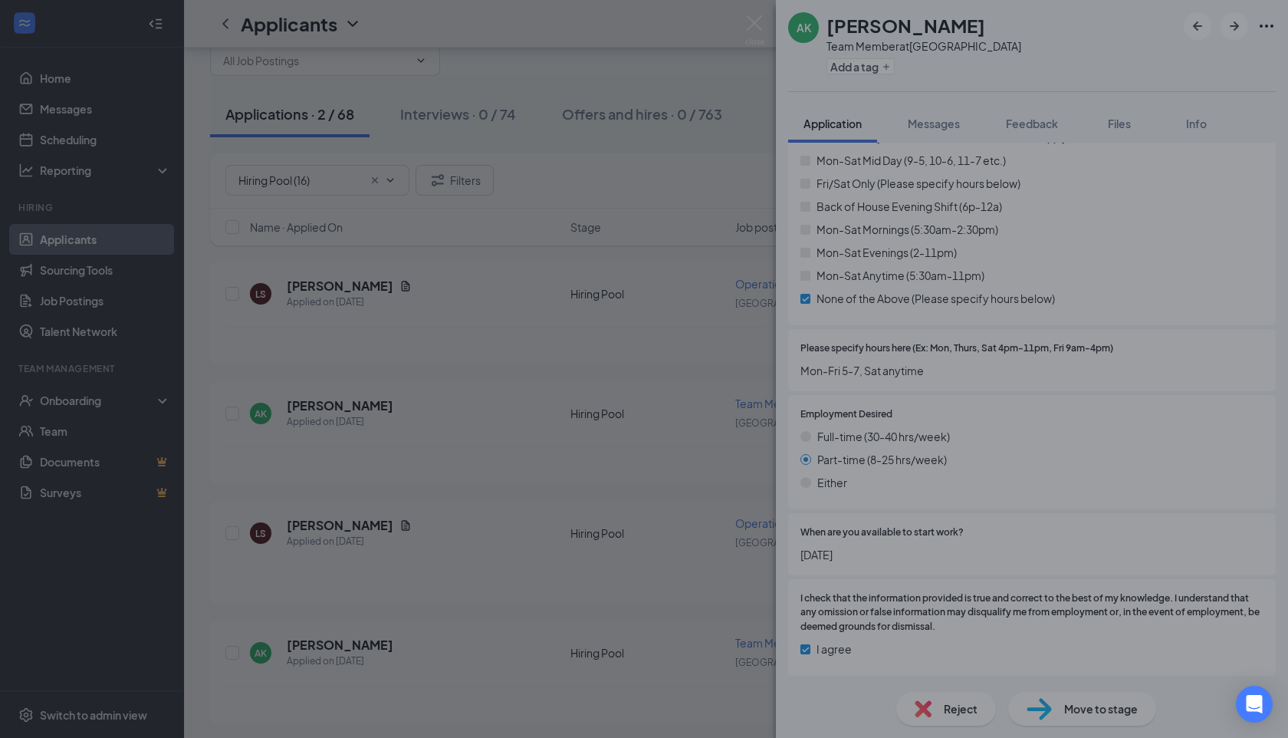
scroll to position [1250, 0]
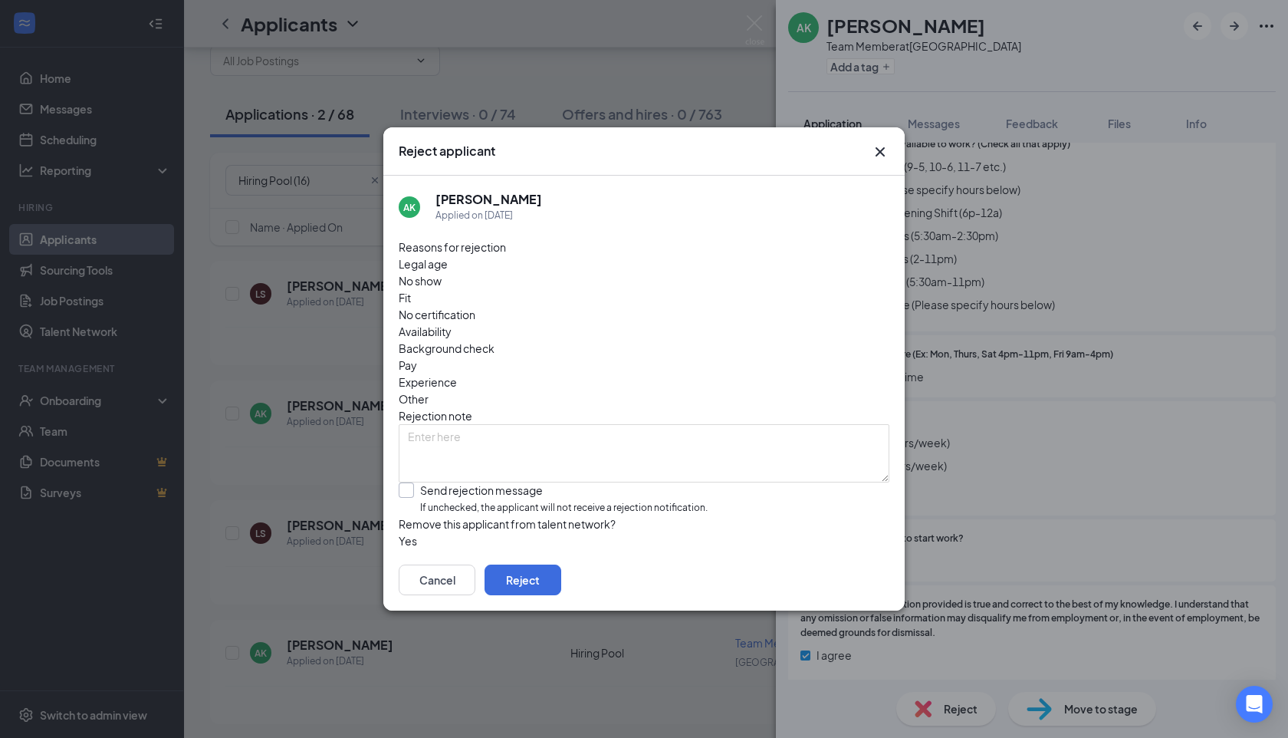
click at [445, 482] on input "Send rejection message If unchecked, the applicant will not receive a rejection…" at bounding box center [553, 498] width 309 height 33
checkbox input "true"
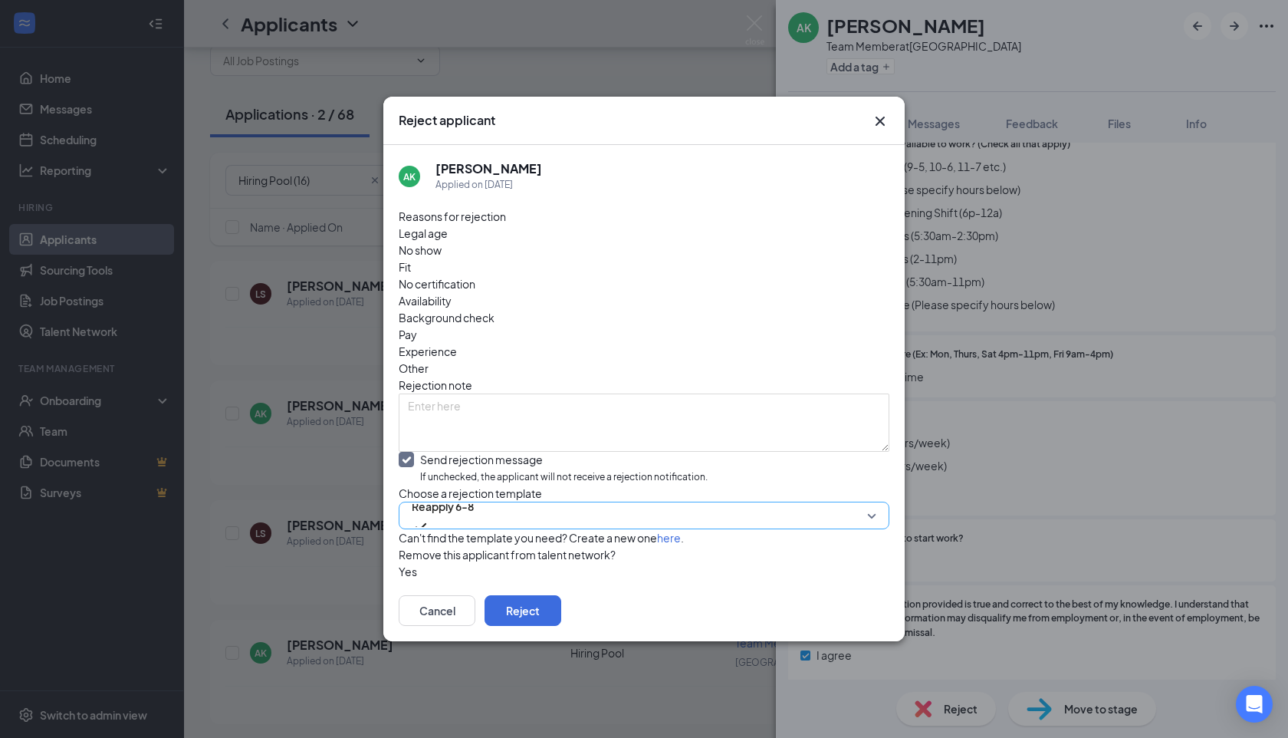
click at [474, 495] on span "Reapply 6-8" at bounding box center [443, 515] width 62 height 41
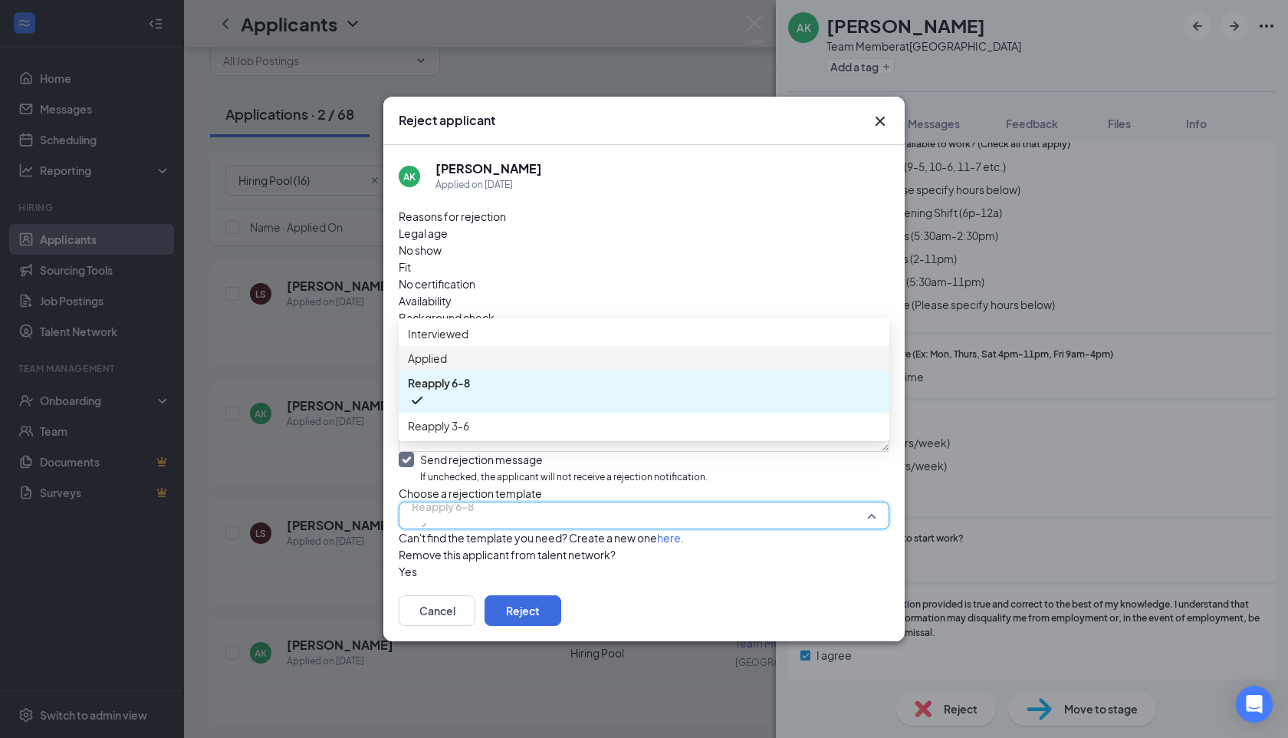
click at [480, 359] on span "Applied" at bounding box center [644, 358] width 472 height 17
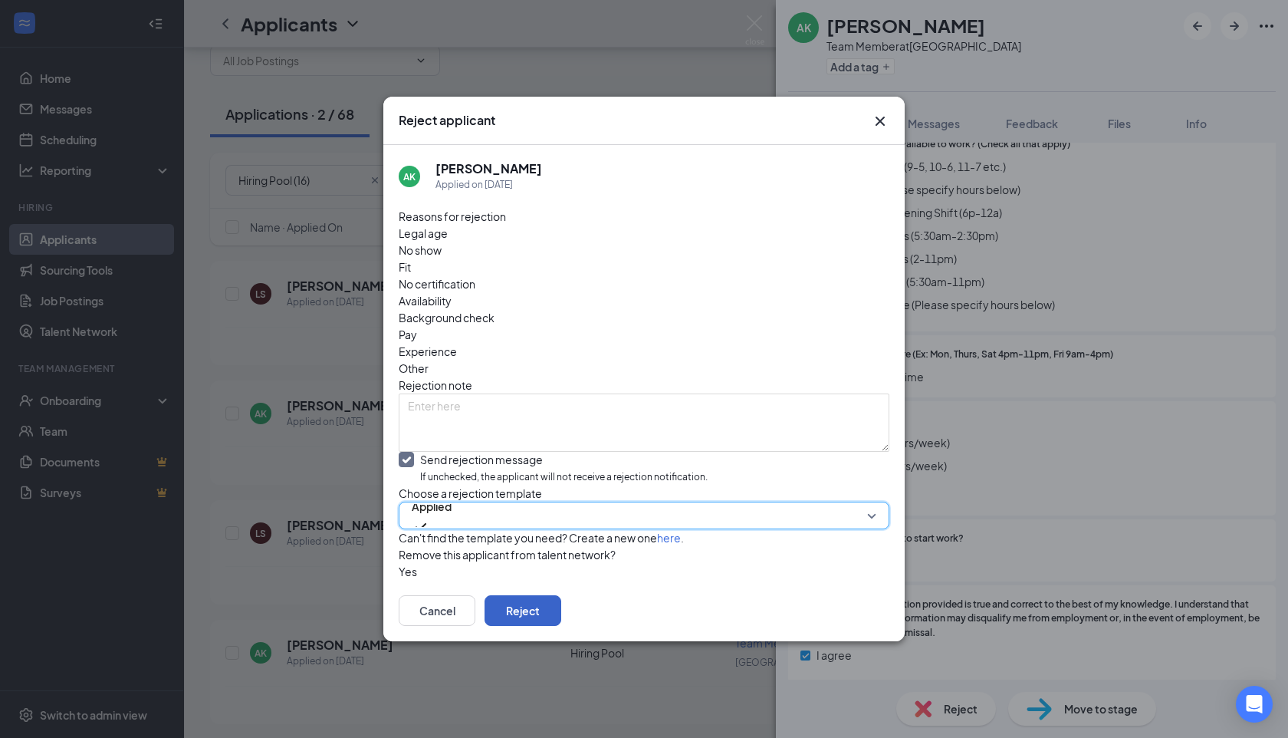
click at [561, 610] on button "Reject" at bounding box center [523, 610] width 77 height 31
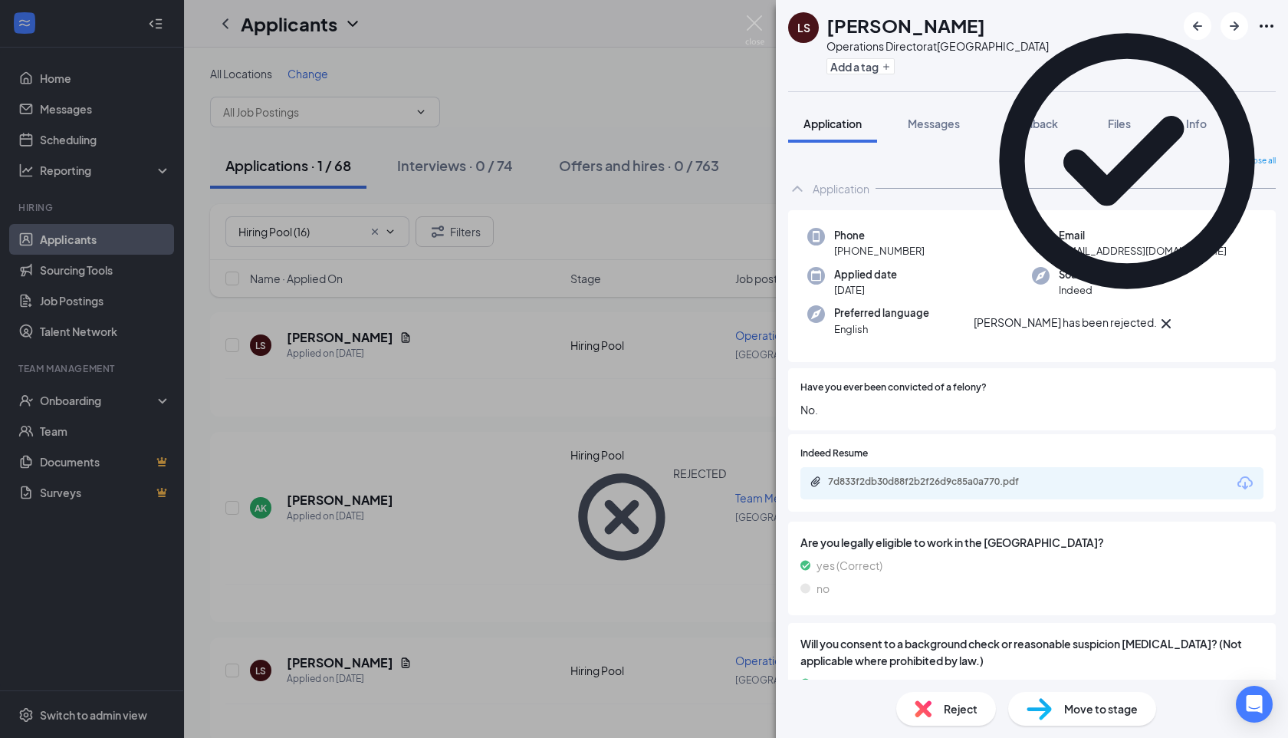
click at [506, 594] on div "LS Lilyana Simmons Operations Director at Summerville Add a tag Application Mes…" at bounding box center [644, 369] width 1288 height 738
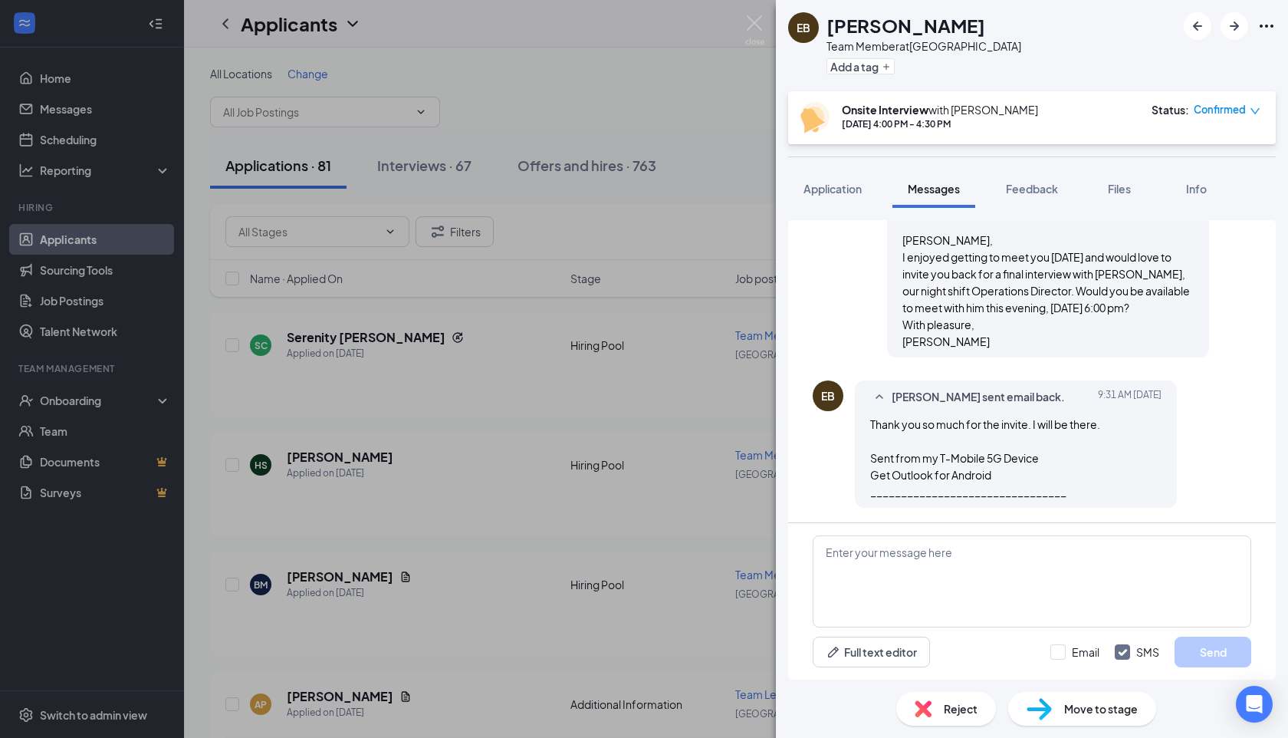
scroll to position [773, 0]
click at [939, 590] on textarea at bounding box center [1032, 581] width 439 height 92
click at [1055, 587] on textarea "Wonderful. Grady is looking forward to meeting you!" at bounding box center [1032, 581] width 439 height 92
type textarea "Wonderful. Grady is looking forward to meeting you!"
click at [1078, 653] on input "Email" at bounding box center [1075, 651] width 49 height 15
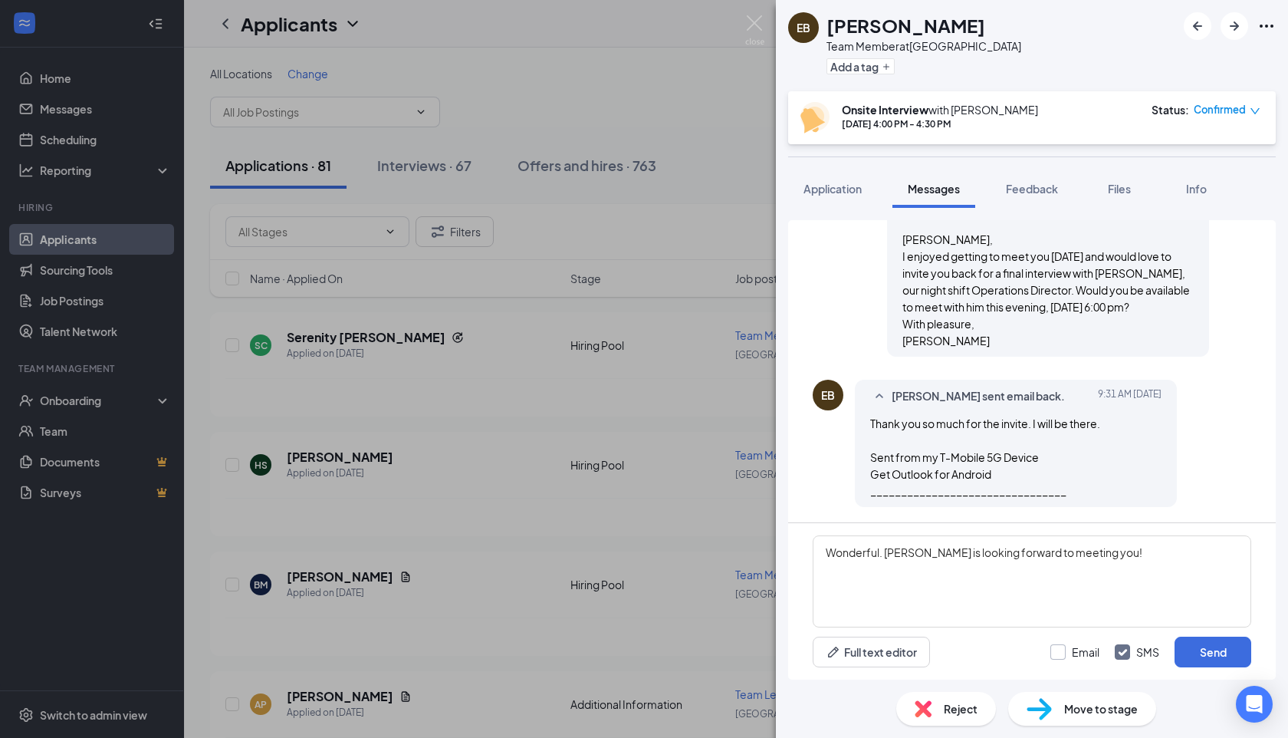
checkbox input "true"
click at [1136, 653] on input "SMS" at bounding box center [1137, 651] width 44 height 15
checkbox input "false"
click at [1186, 656] on button "Send" at bounding box center [1213, 652] width 77 height 31
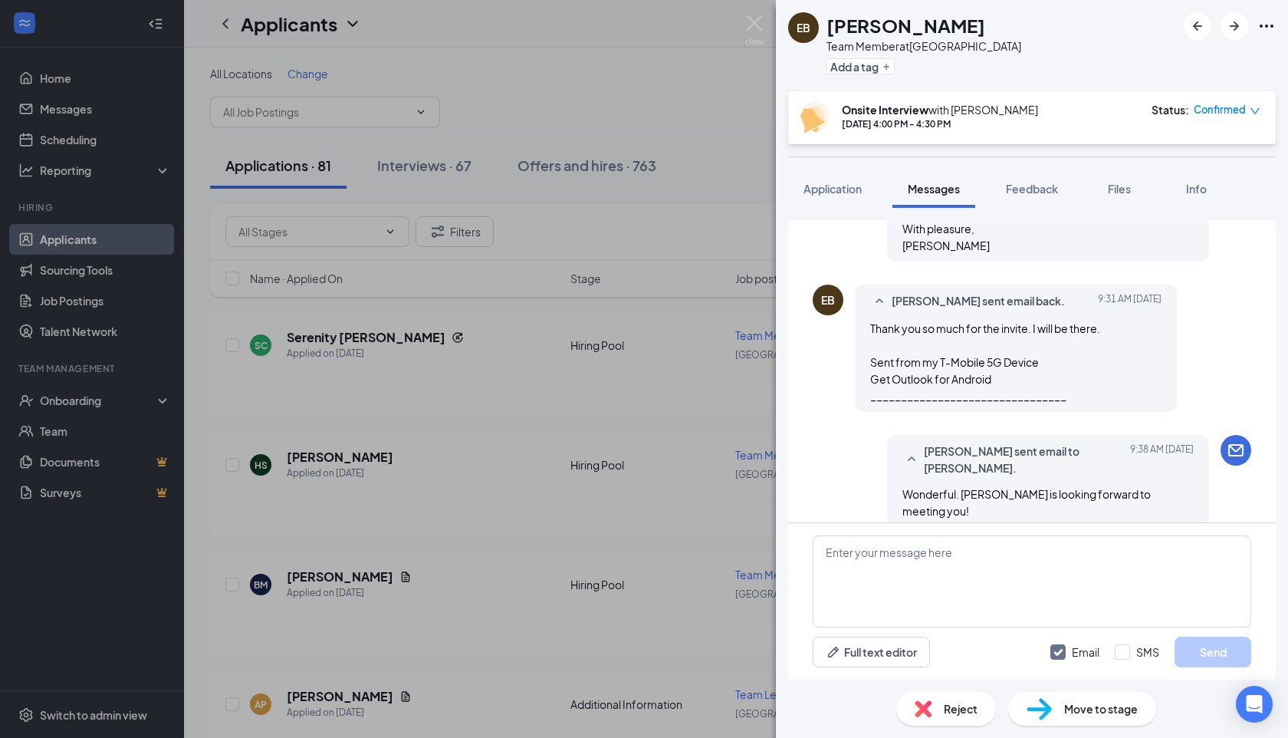
scroll to position [871, 0]
click at [441, 228] on div "EB Ethan Bourhill Team Member at Summerville Add a tag Onsite Interview with Je…" at bounding box center [644, 369] width 1288 height 738
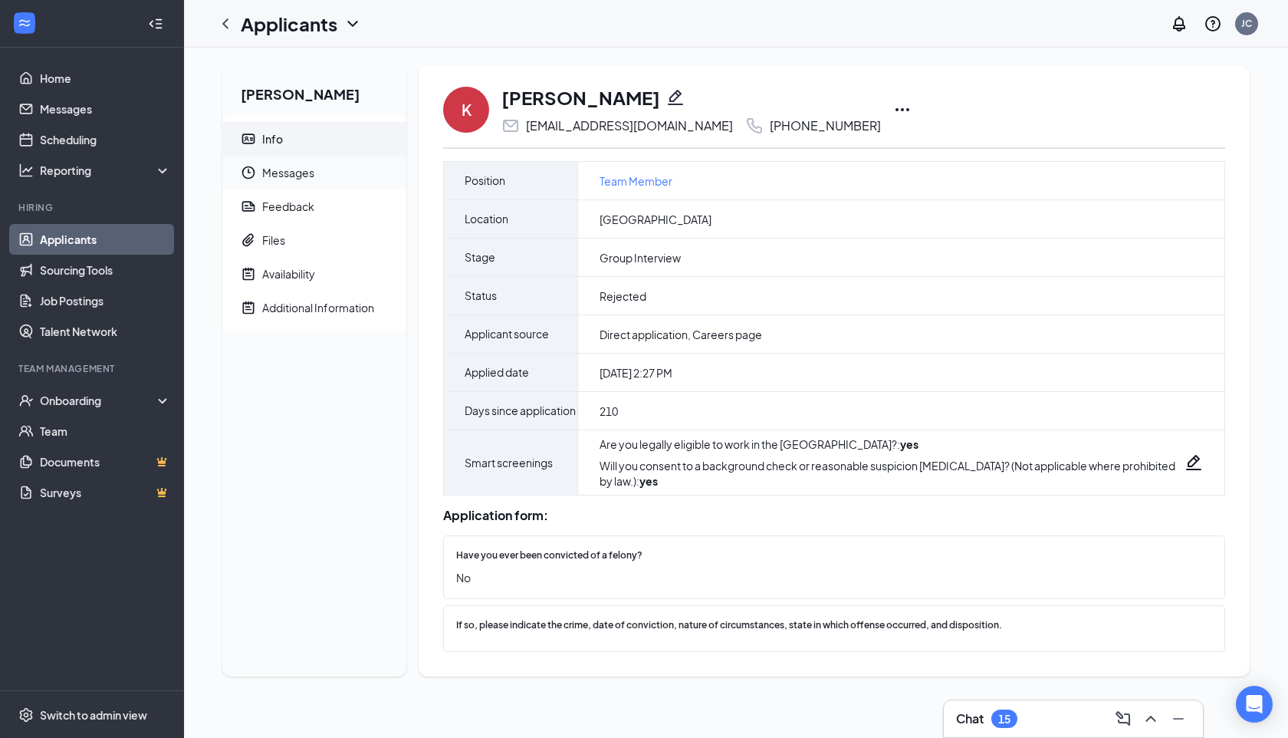
click at [278, 183] on span "Messages" at bounding box center [328, 173] width 132 height 34
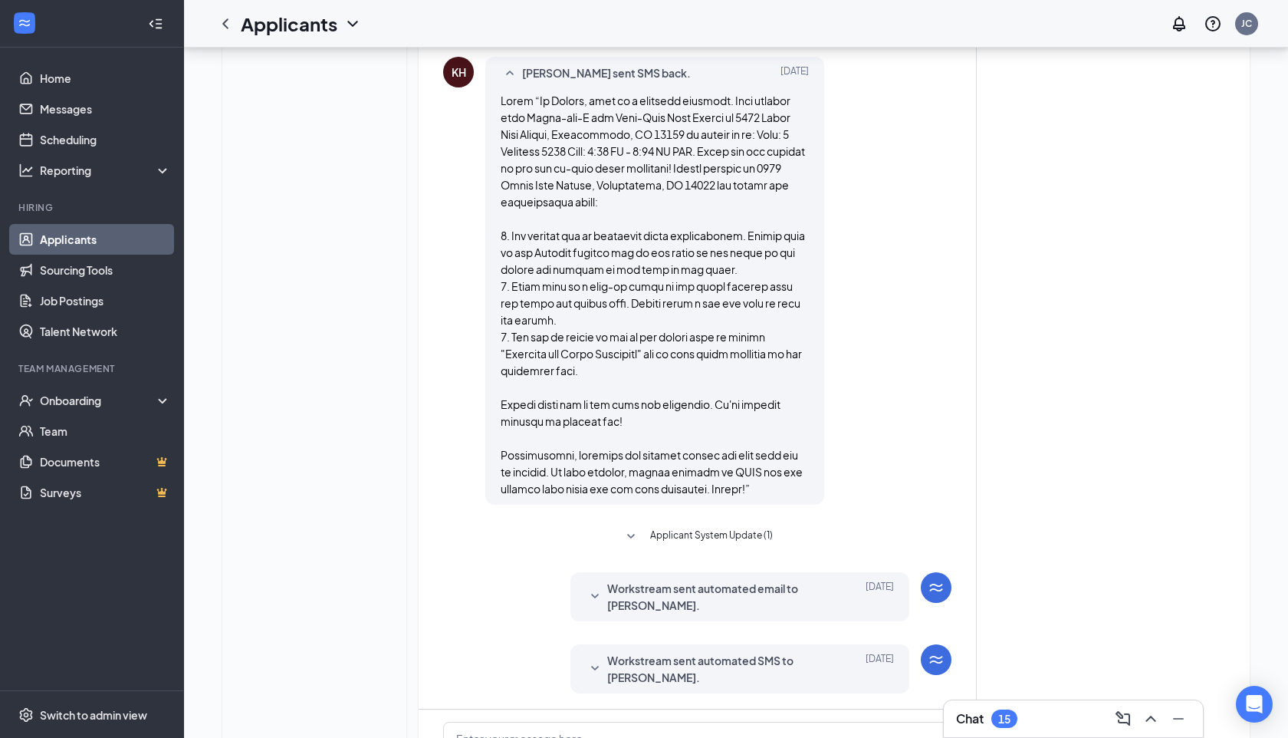
scroll to position [731, 0]
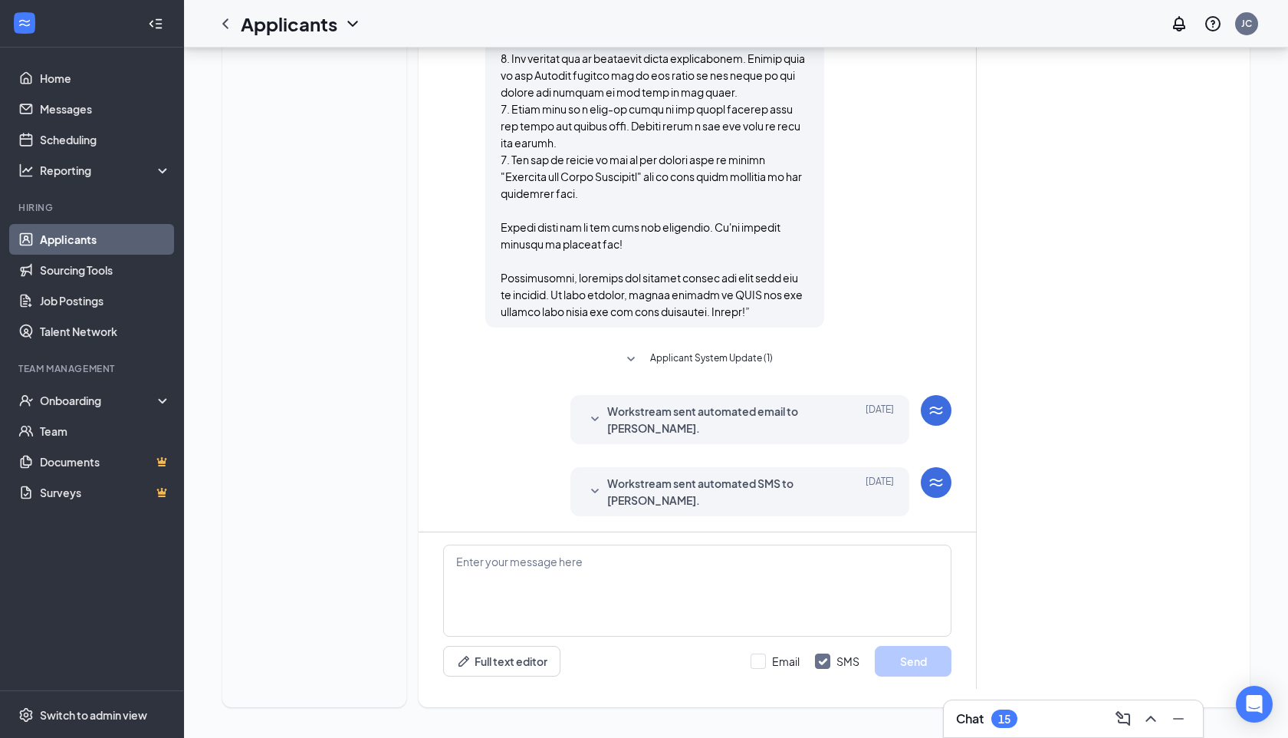
click at [630, 484] on span "Workstream sent automated SMS to [PERSON_NAME]." at bounding box center [716, 492] width 218 height 34
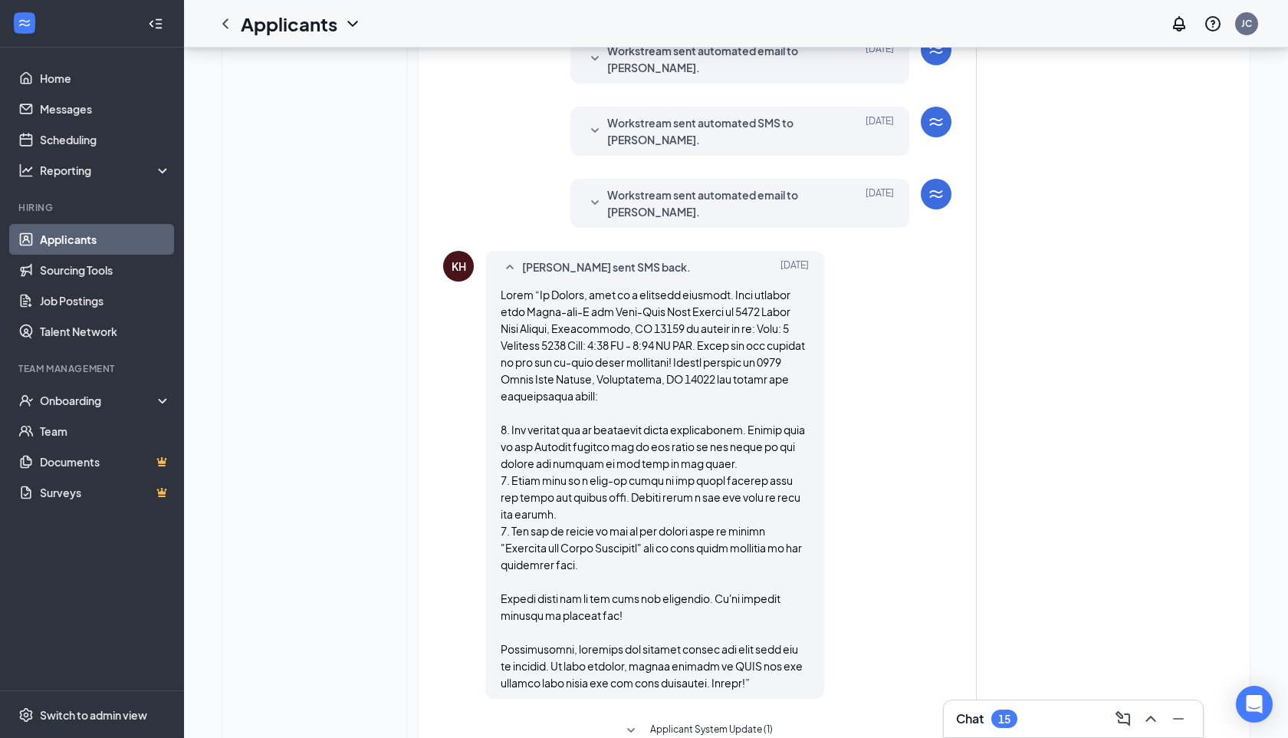
scroll to position [0, 0]
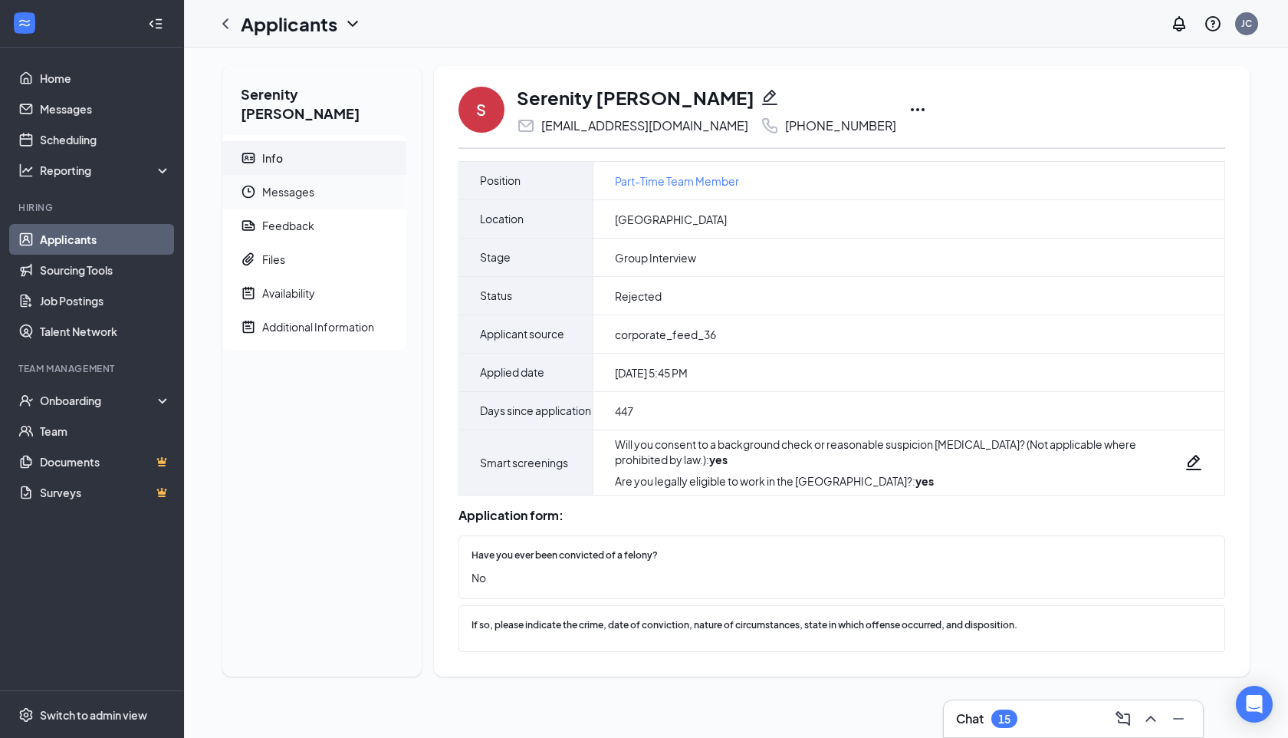
click at [312, 175] on span "Messages" at bounding box center [328, 192] width 132 height 34
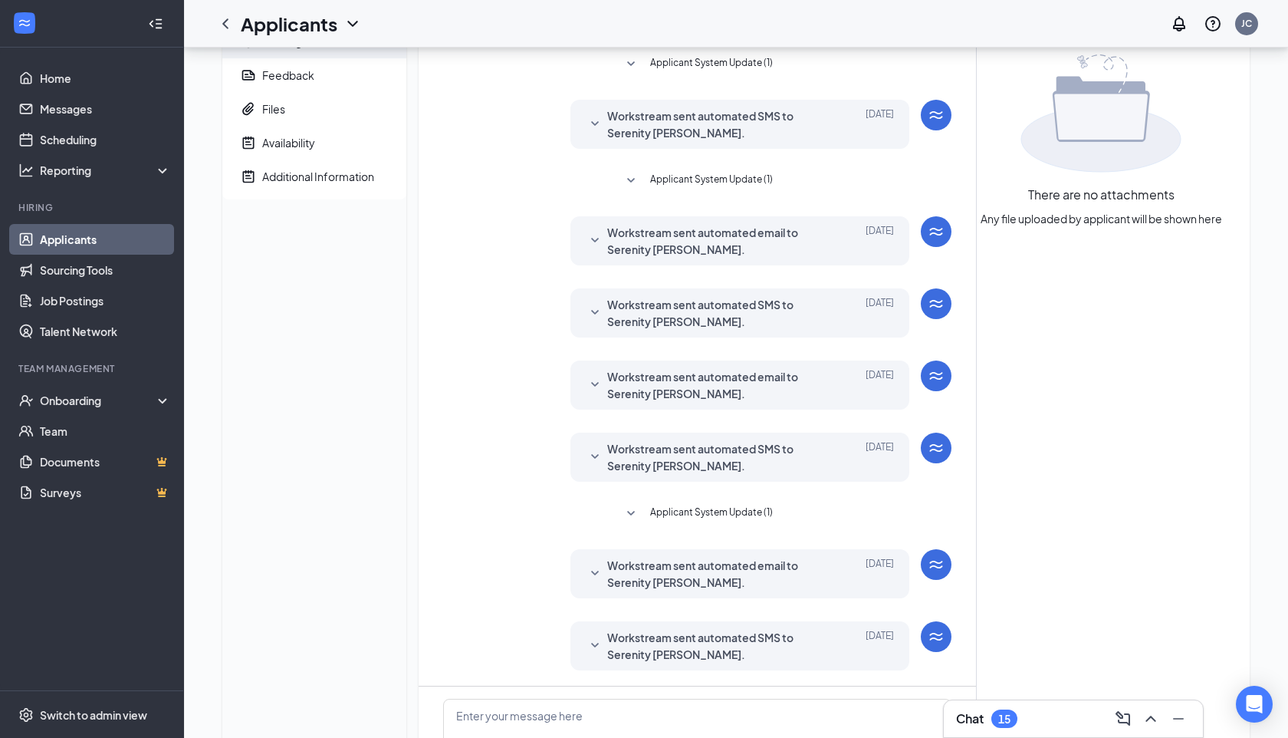
scroll to position [304, 0]
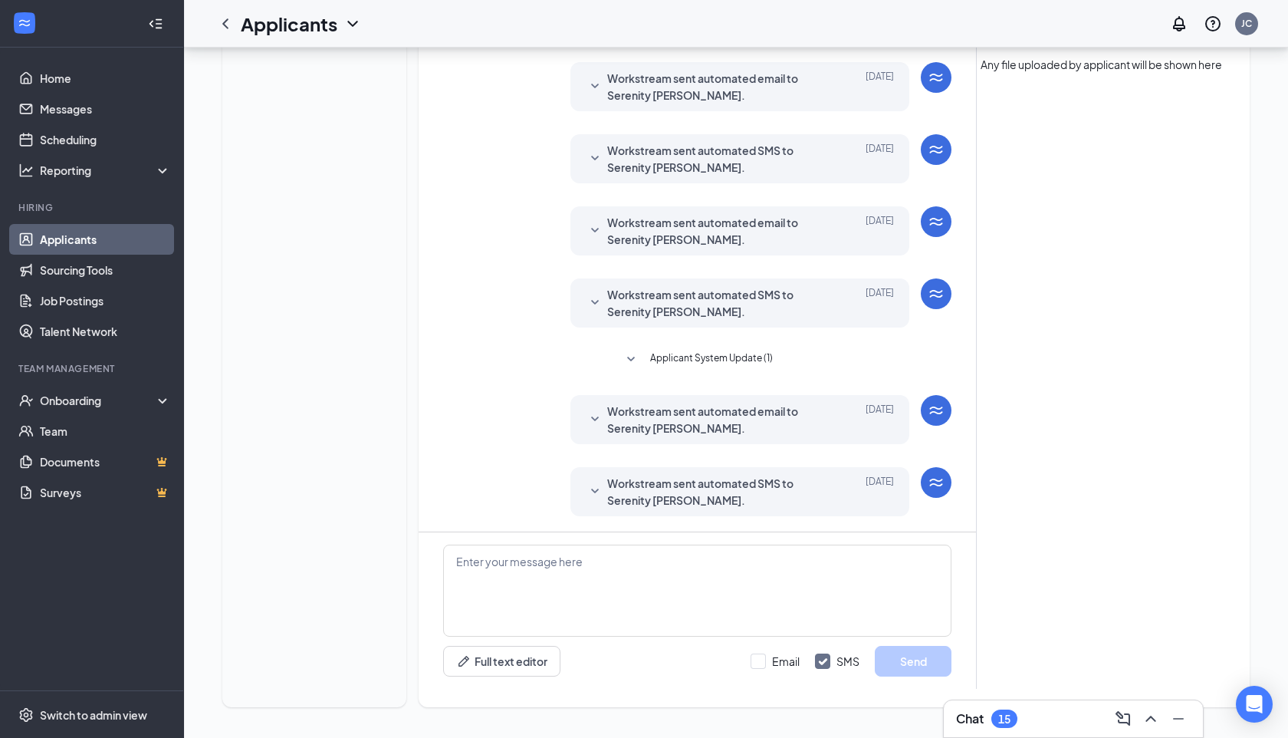
click at [678, 356] on span "Applicant System Update (1)" at bounding box center [711, 359] width 123 height 18
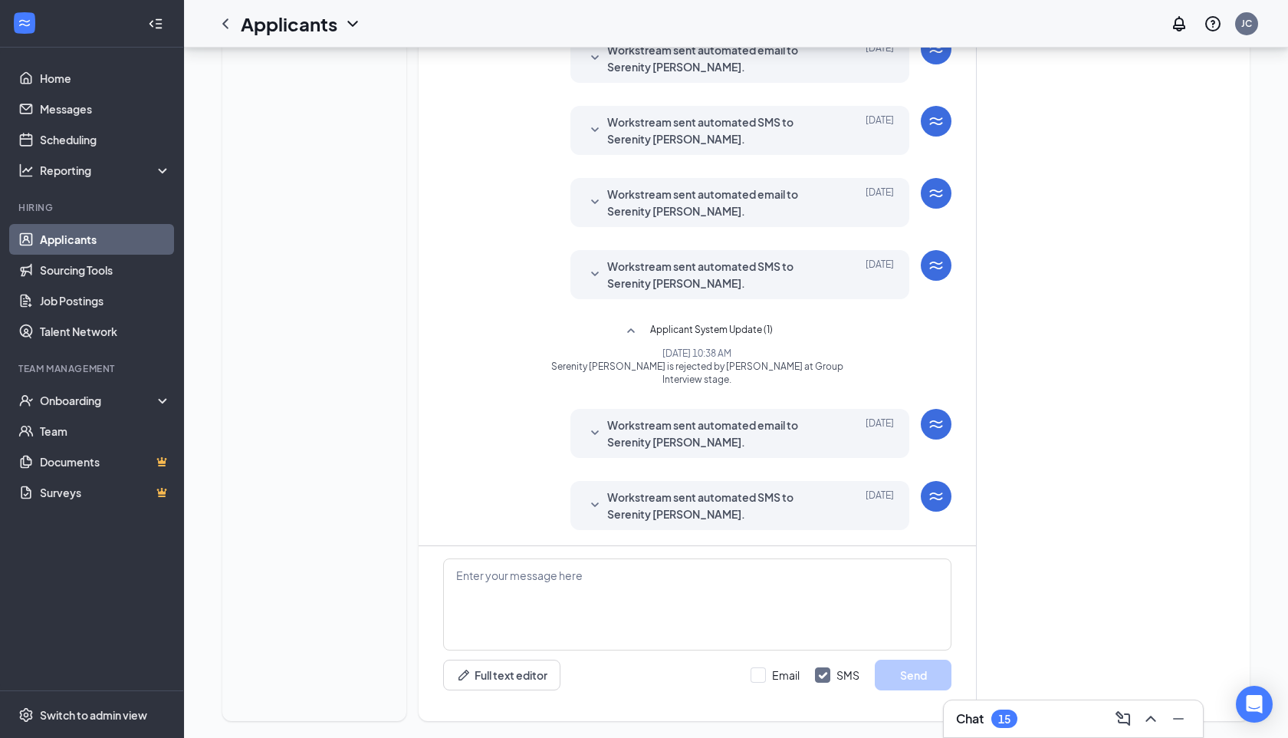
scroll to position [334, 0]
click at [689, 493] on span "Workstream sent automated SMS to Serenity Cusack." at bounding box center [716, 505] width 218 height 34
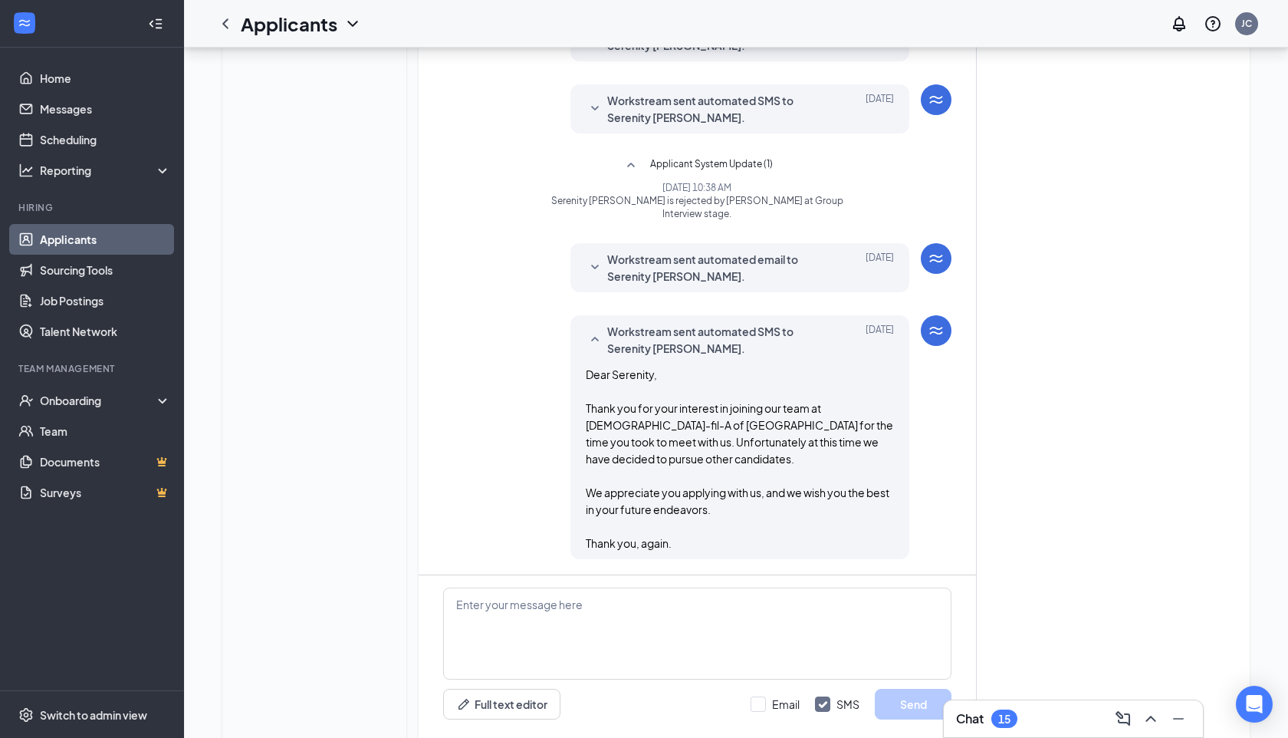
scroll to position [501, 0]
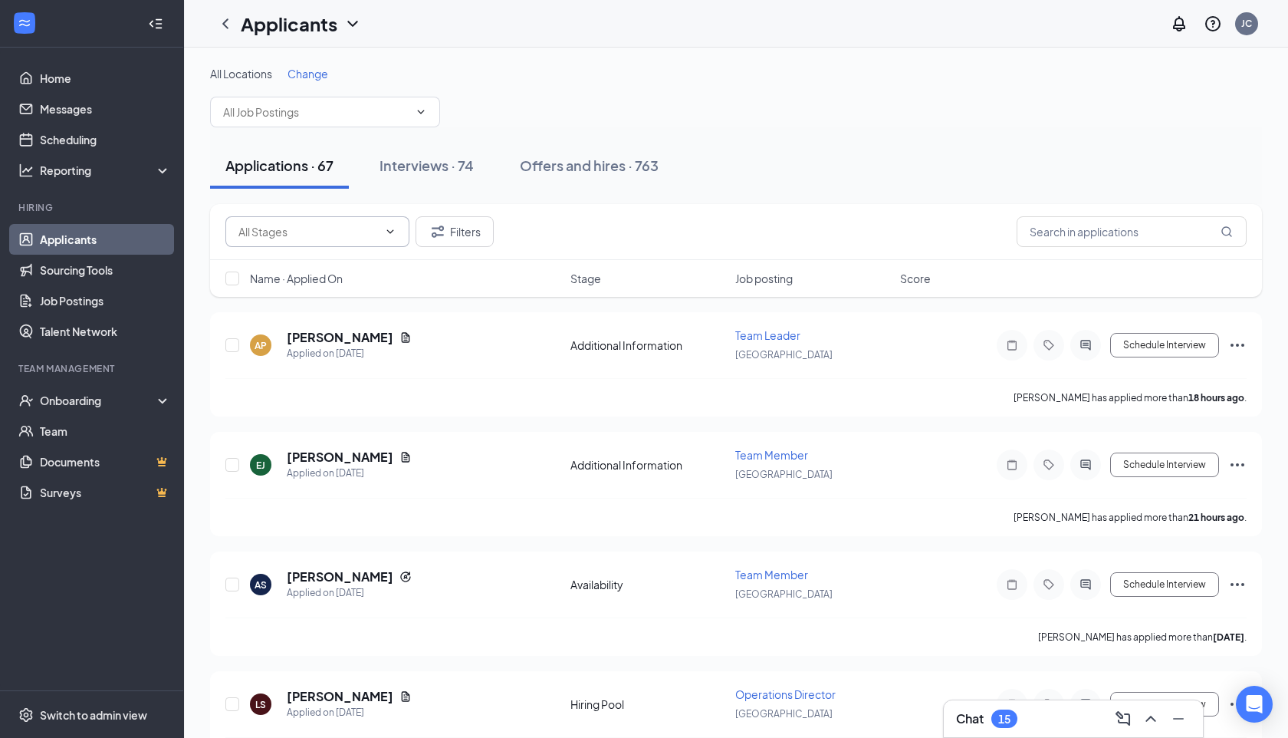
click at [395, 227] on icon "ChevronDown" at bounding box center [390, 231] width 12 height 12
click at [337, 326] on div "Hiring Pool (2)" at bounding box center [317, 338] width 184 height 35
type input "Hiring Pool (2)"
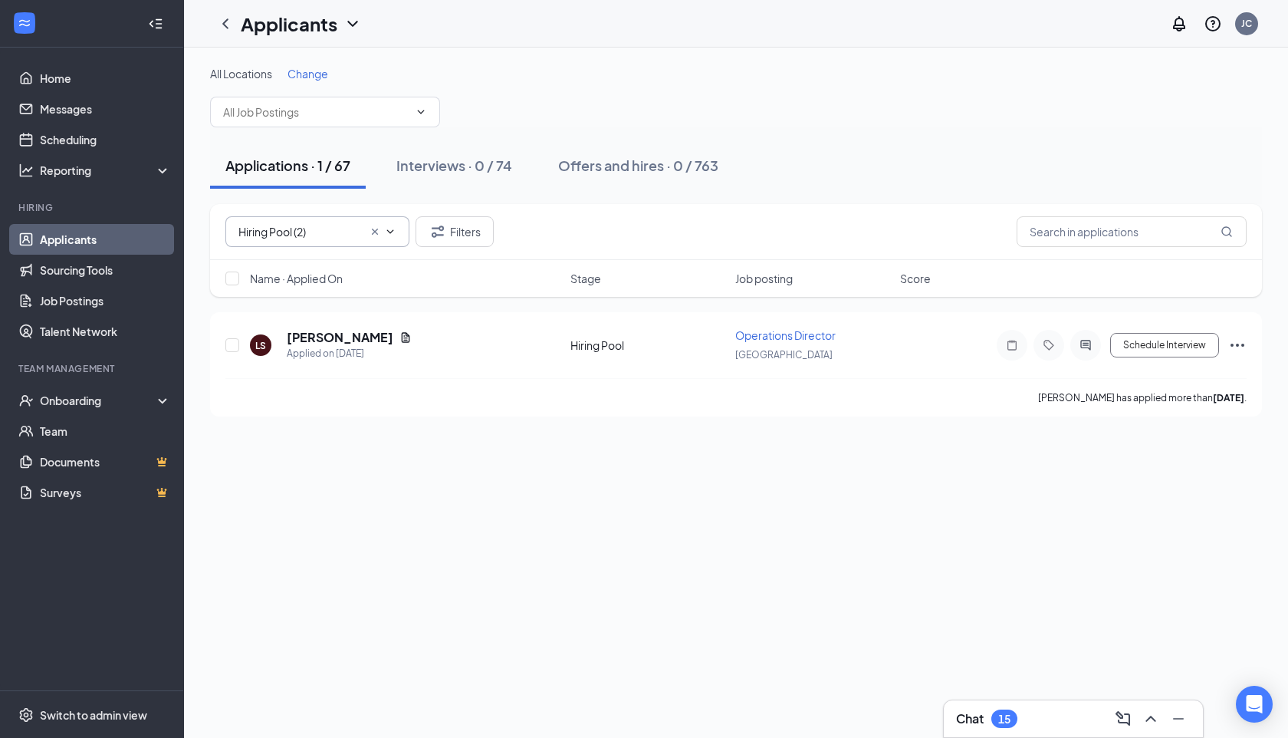
click at [374, 230] on icon "Cross" at bounding box center [375, 231] width 12 height 12
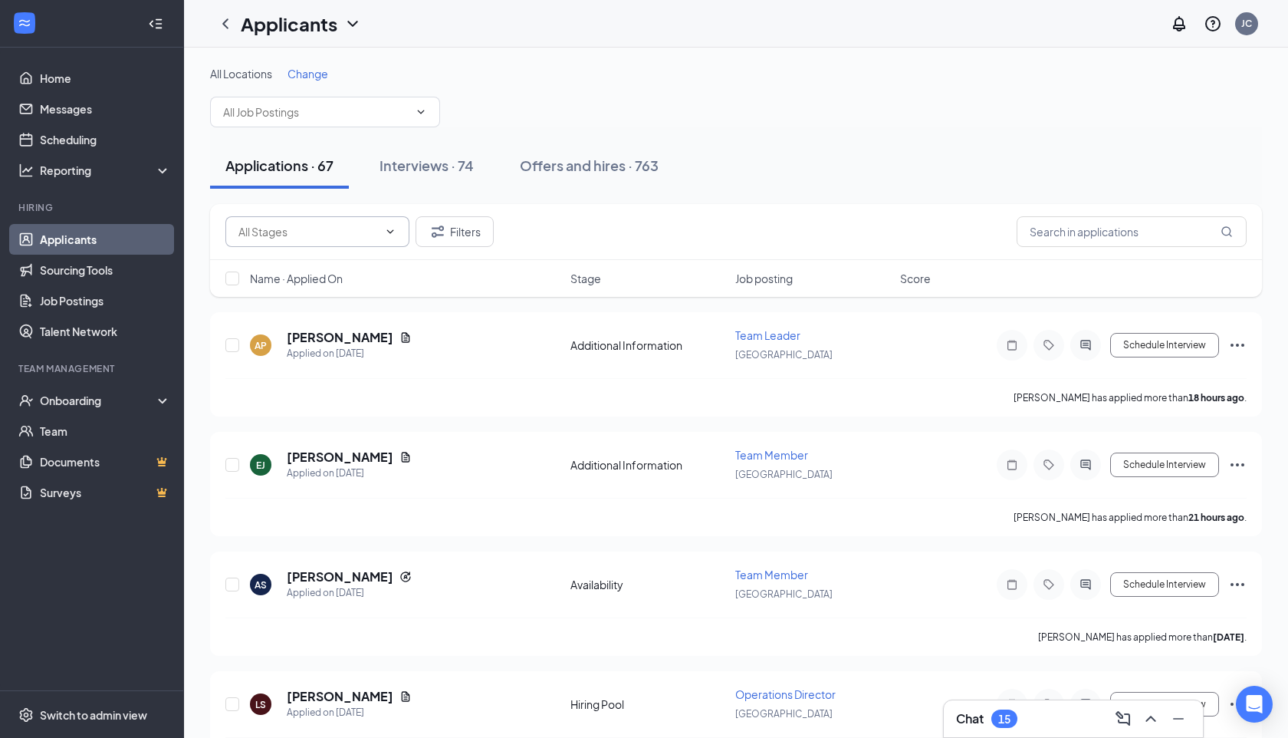
click at [383, 233] on span at bounding box center [388, 231] width 15 height 12
click at [352, 305] on div "Availability (2)" at bounding box center [318, 303] width 160 height 17
type input "Availability (2)"
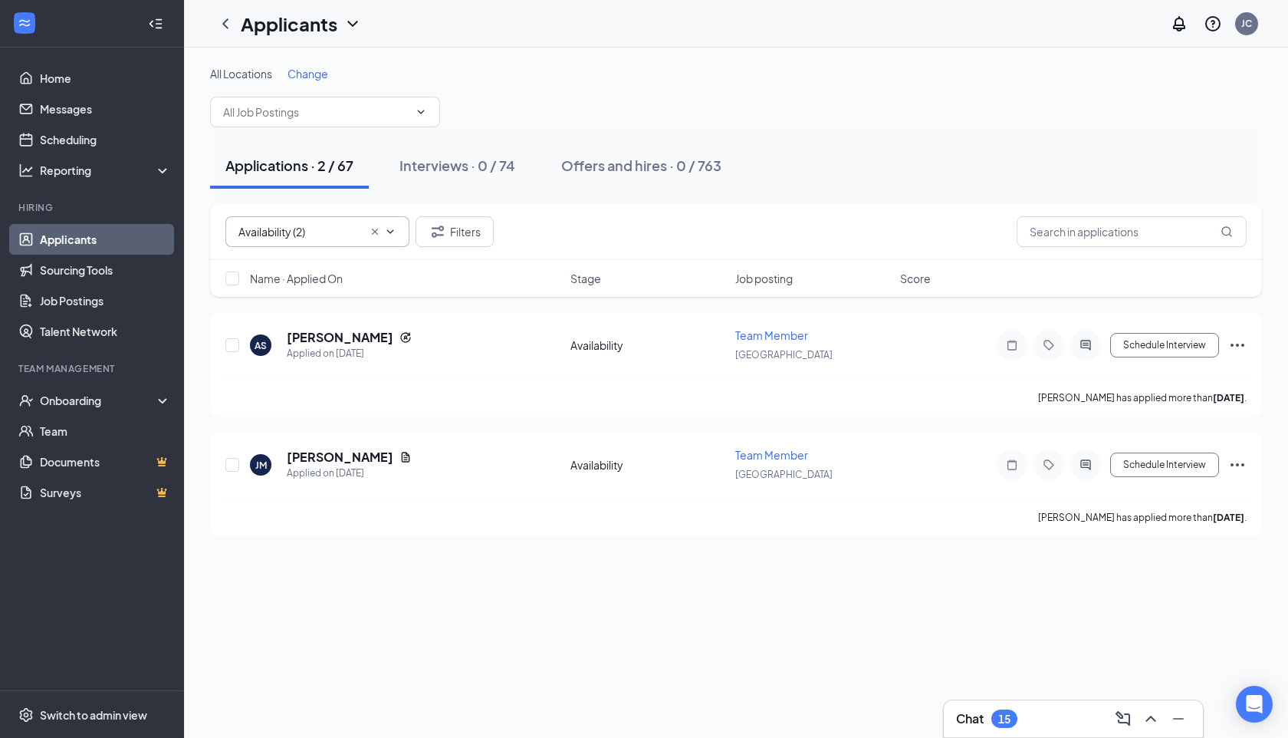
click at [381, 232] on div at bounding box center [383, 231] width 28 height 12
click at [373, 235] on icon "Cross" at bounding box center [375, 231] width 12 height 12
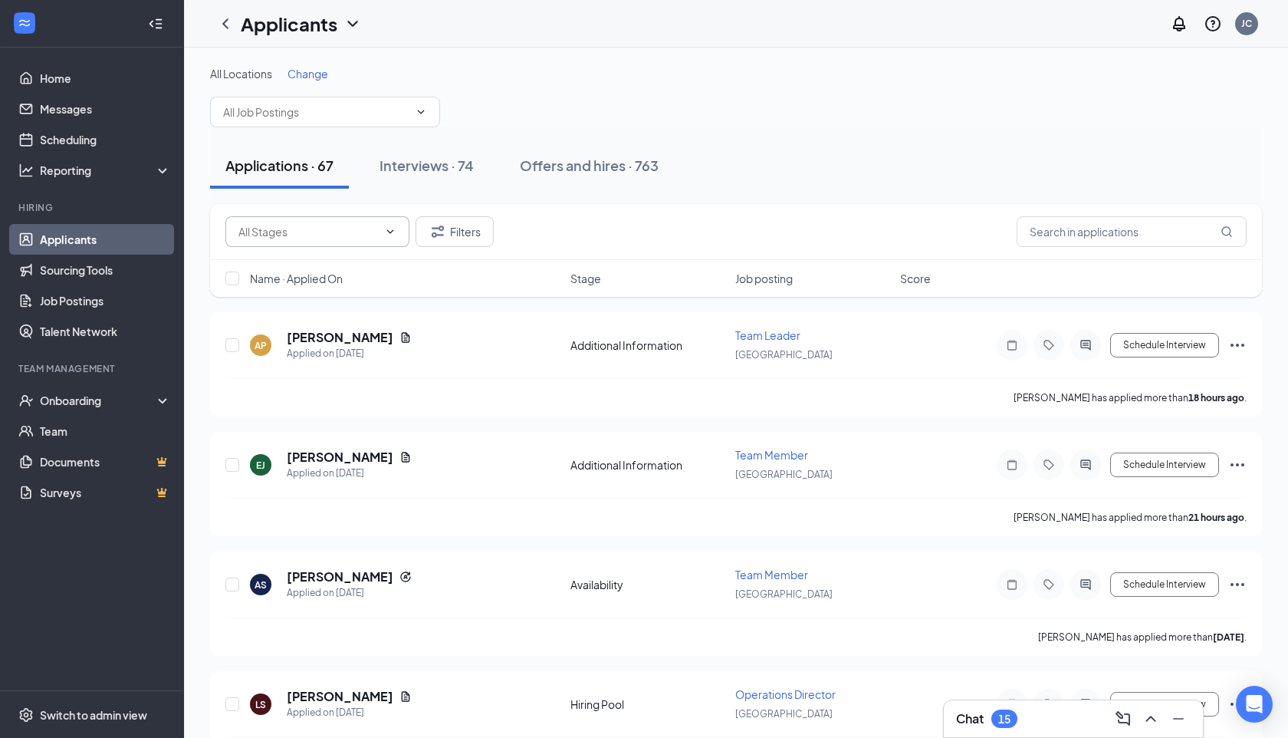
click at [387, 232] on icon "ChevronDown" at bounding box center [390, 231] width 12 height 12
click at [374, 265] on div "Additional Information (61)" at bounding box center [318, 267] width 160 height 17
type input "Additional Information (61)"
click at [377, 232] on icon "Cross" at bounding box center [375, 231] width 12 height 12
click at [386, 232] on icon "ChevronDown" at bounding box center [390, 231] width 12 height 12
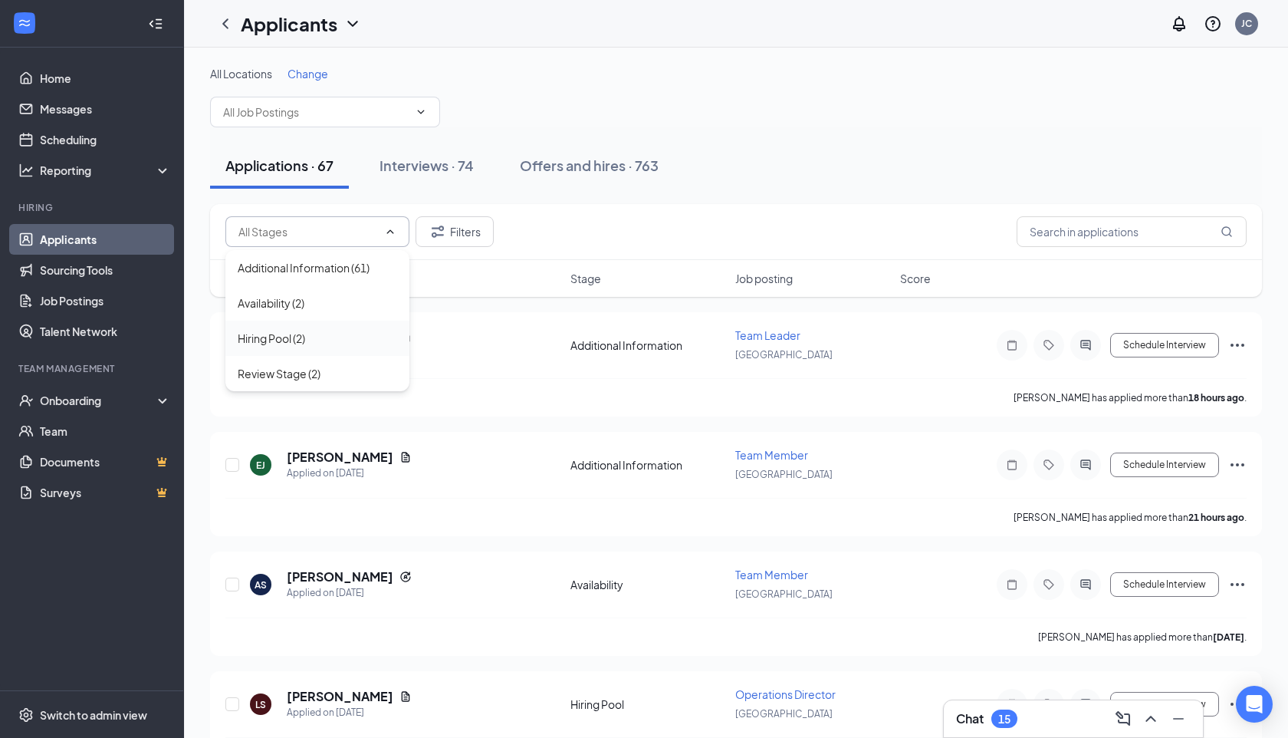
click at [316, 346] on div "Hiring Pool (2)" at bounding box center [318, 338] width 160 height 17
type input "Hiring Pool (2)"
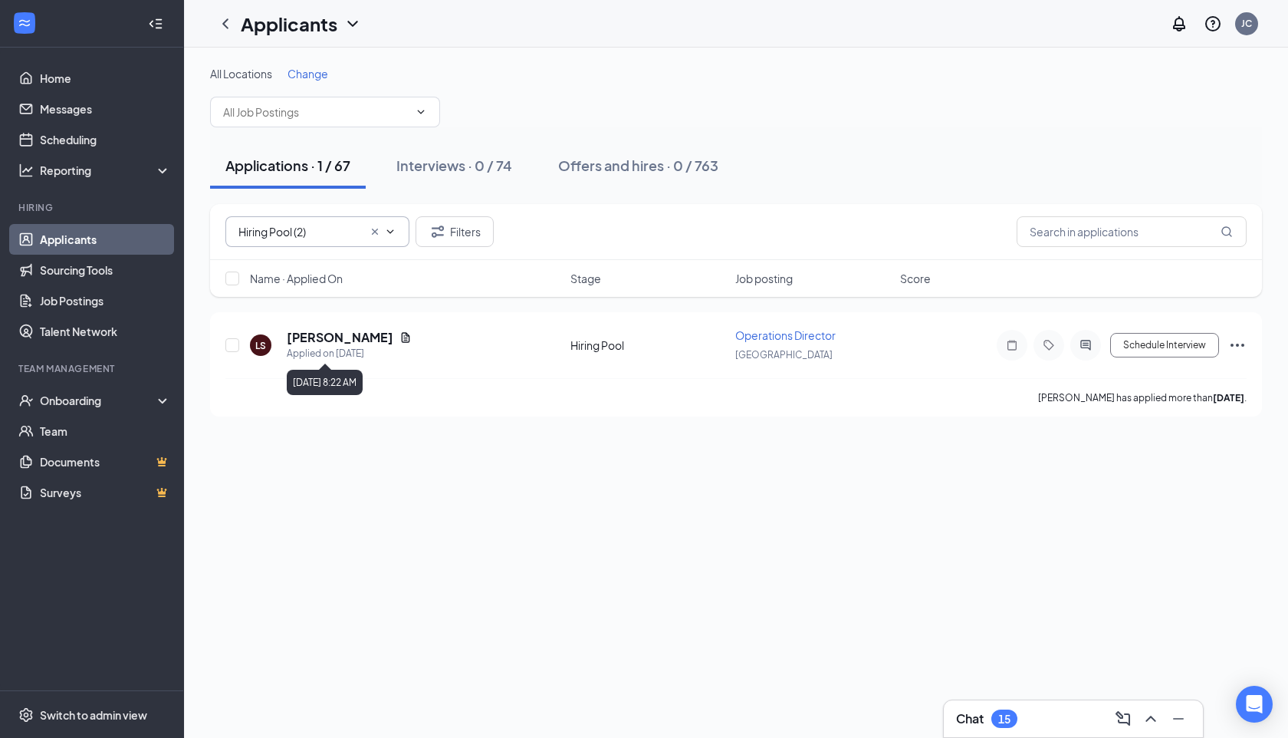
click at [470, 621] on div "All Locations Change Applications · 1 / 67 Interviews · 0 / 74 Offers and hires…" at bounding box center [736, 393] width 1104 height 690
click at [81, 66] on link "Home" at bounding box center [105, 78] width 131 height 31
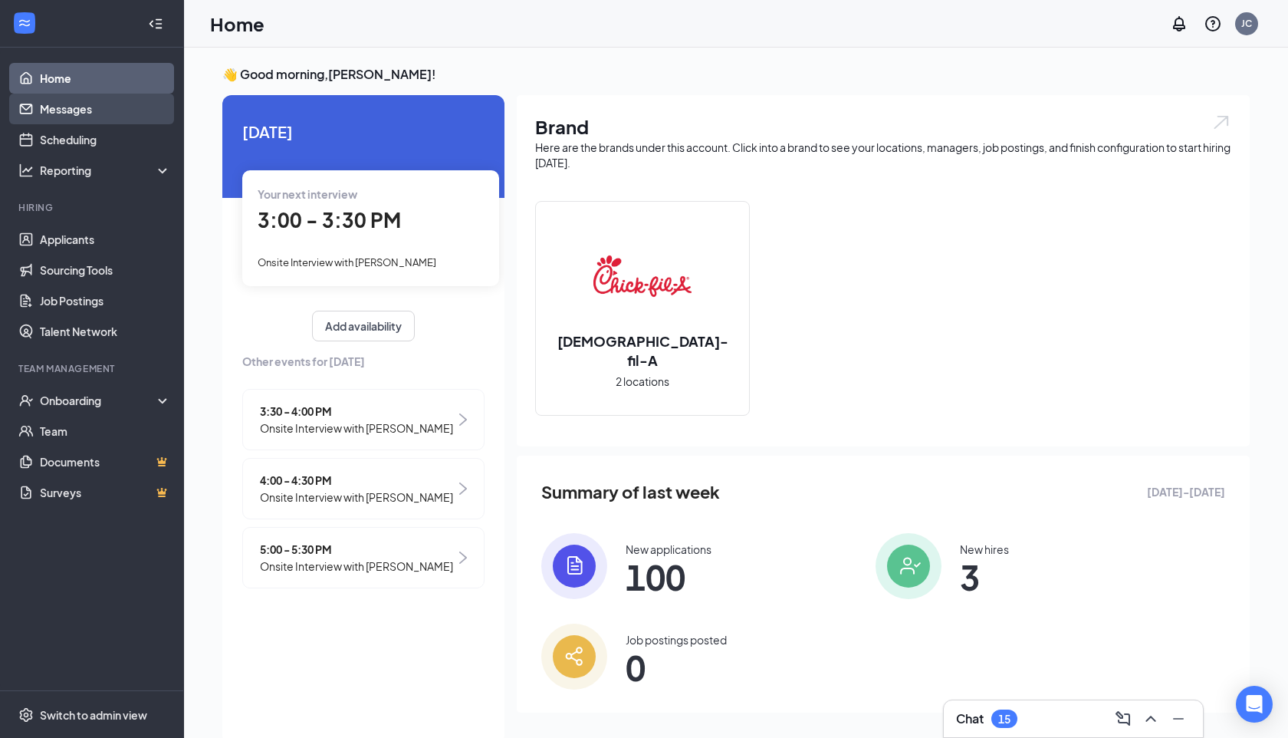
click at [136, 114] on link "Messages" at bounding box center [105, 109] width 131 height 31
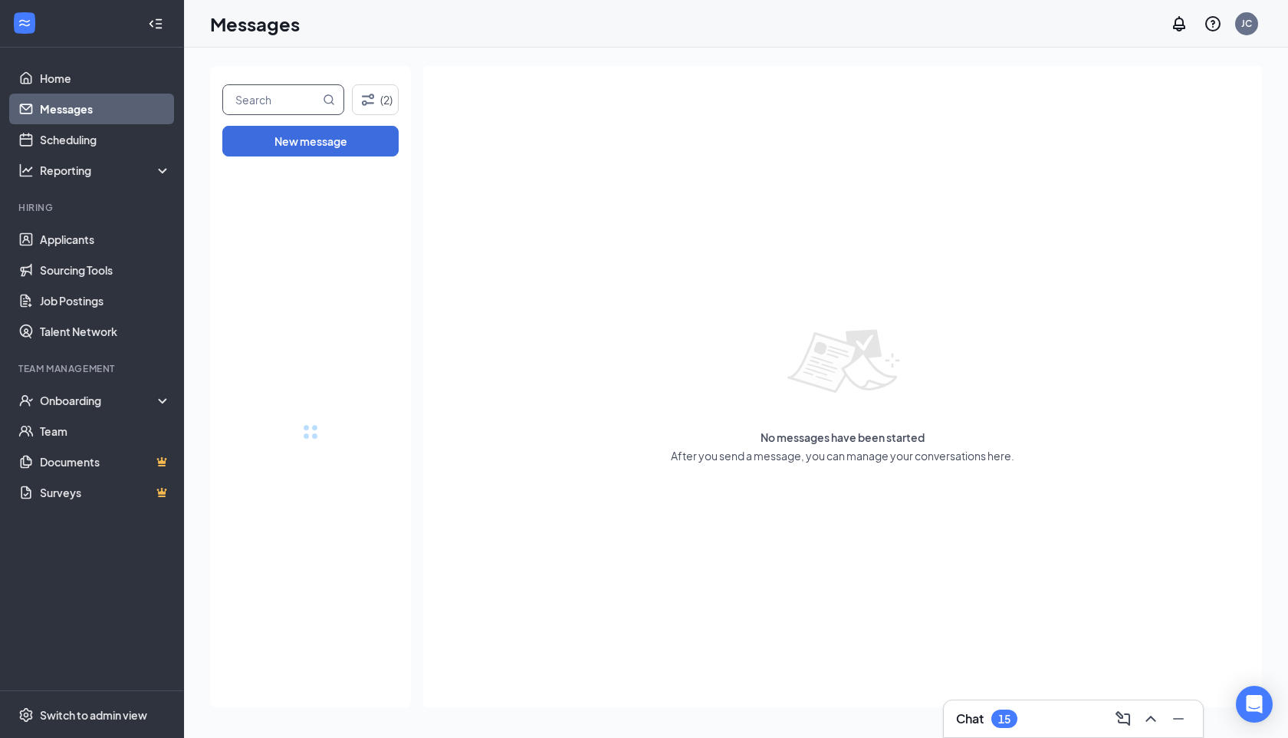
click at [282, 92] on input "text" at bounding box center [271, 99] width 97 height 29
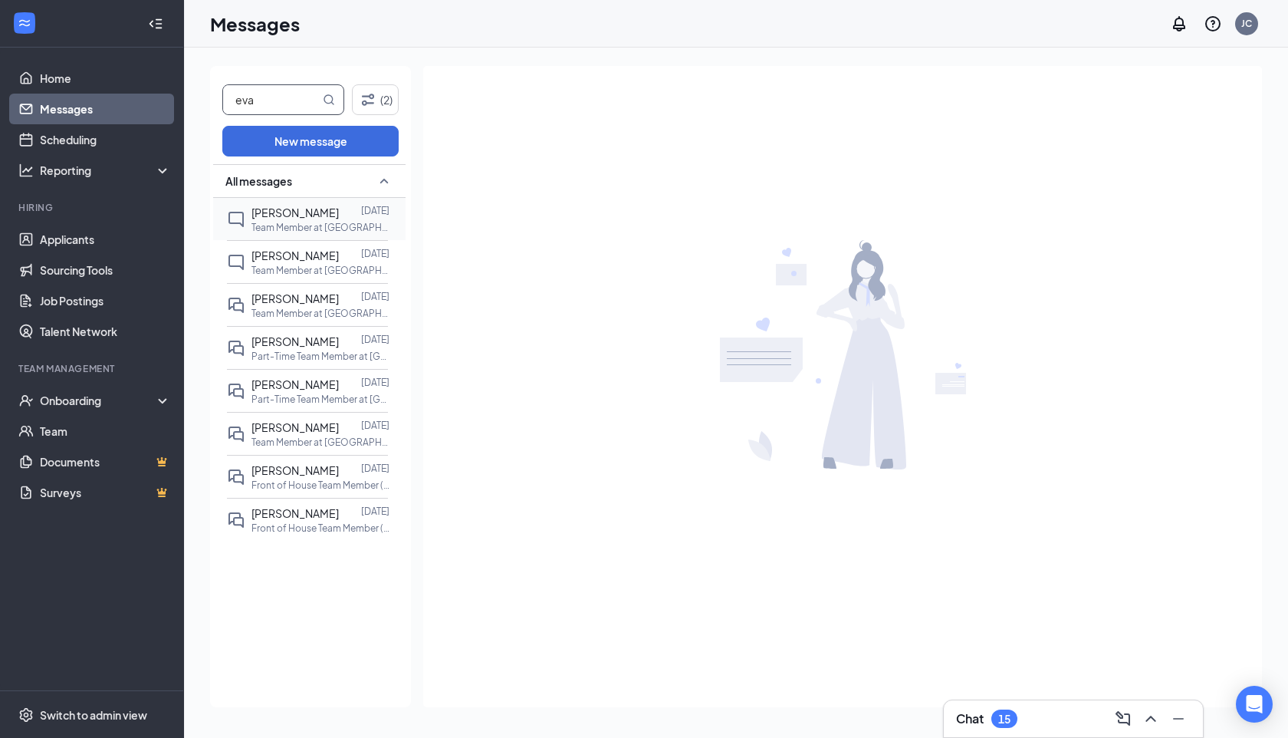
click at [262, 228] on p "Team Member at [GEOGRAPHIC_DATA]" at bounding box center [321, 227] width 138 height 13
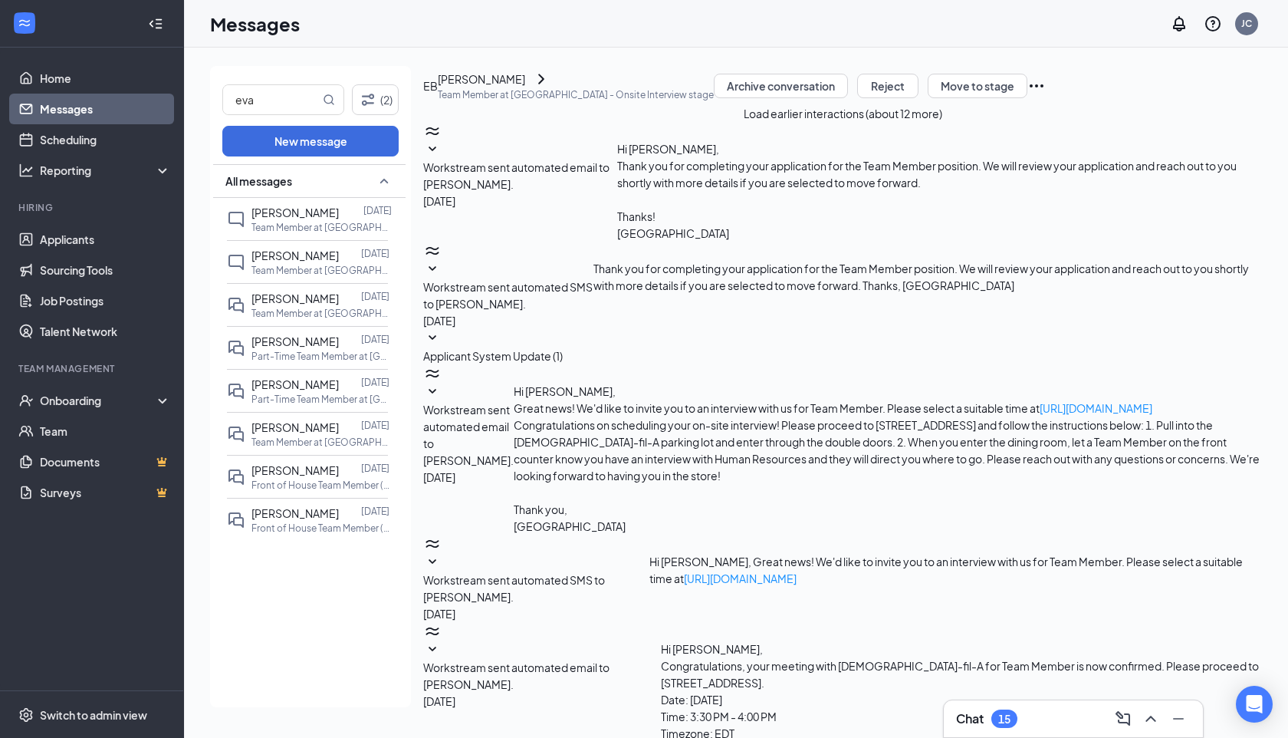
scroll to position [179, 0]
click at [919, 98] on button "Reject" at bounding box center [887, 86] width 61 height 25
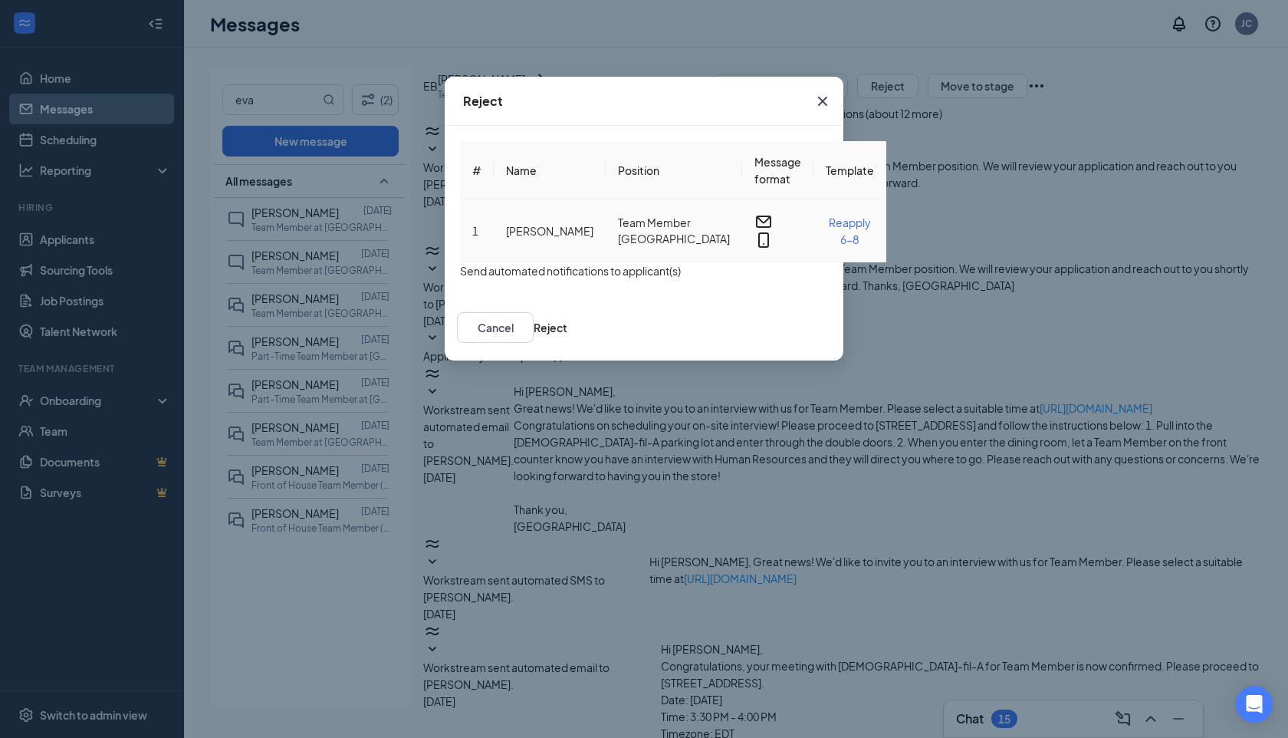
click at [829, 216] on span "Reapply 6-8" at bounding box center [850, 231] width 42 height 31
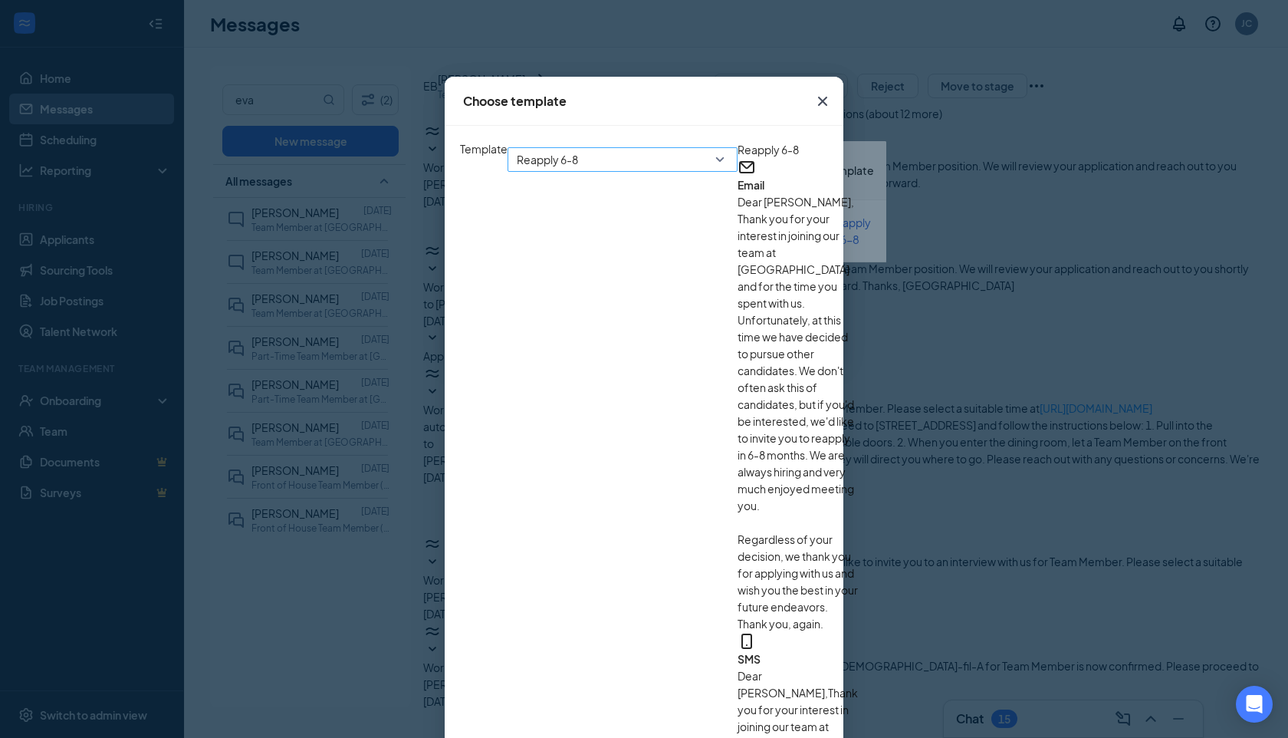
click at [517, 169] on span "Reapply 6-8" at bounding box center [616, 168] width 198 height 41
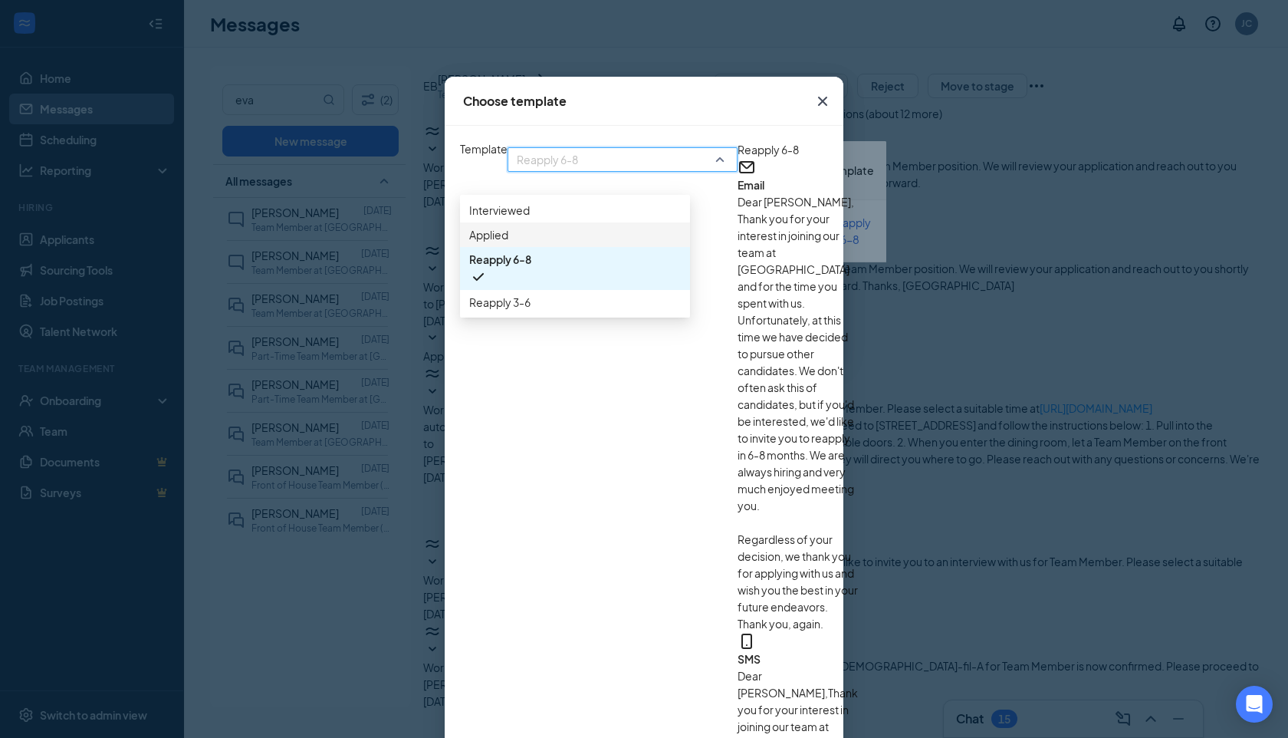
click at [486, 216] on span "Interviewed" at bounding box center [575, 210] width 212 height 17
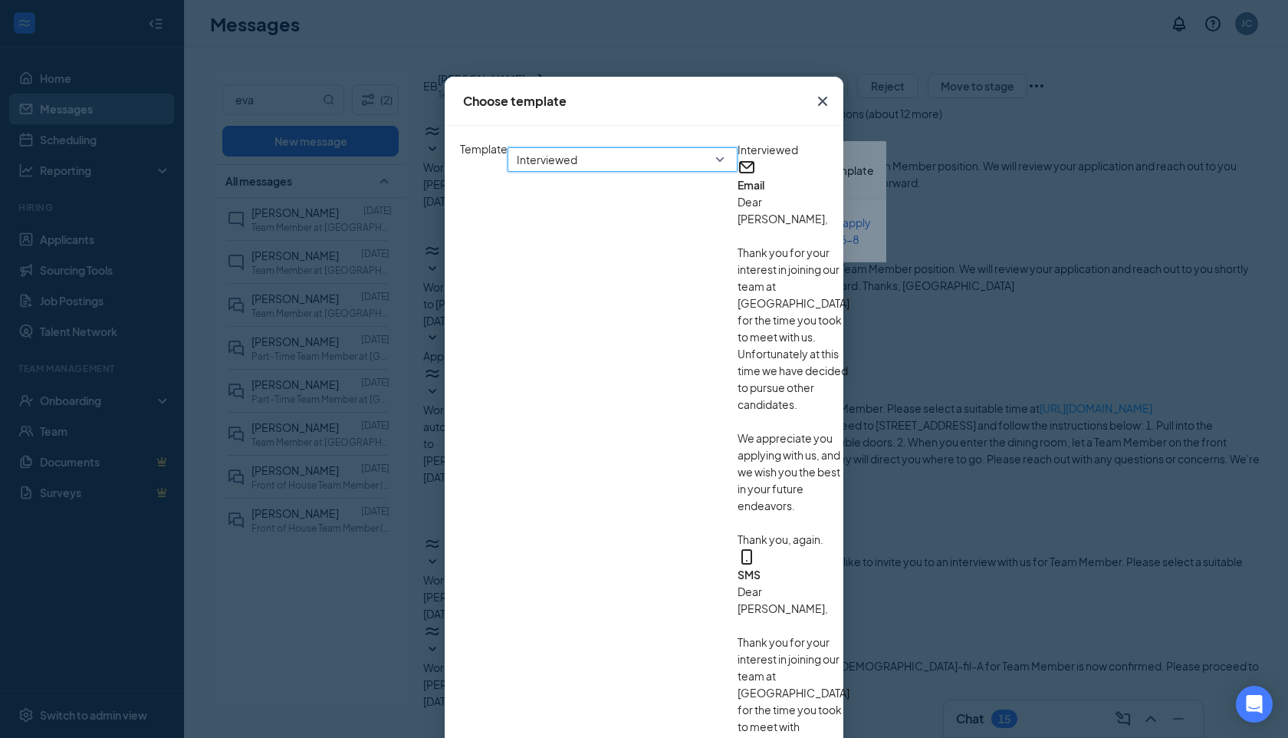
click at [738, 452] on div "Interviewed Email Dear [PERSON_NAME], Thank you for your interest in joining ou…" at bounding box center [794, 547] width 112 height 813
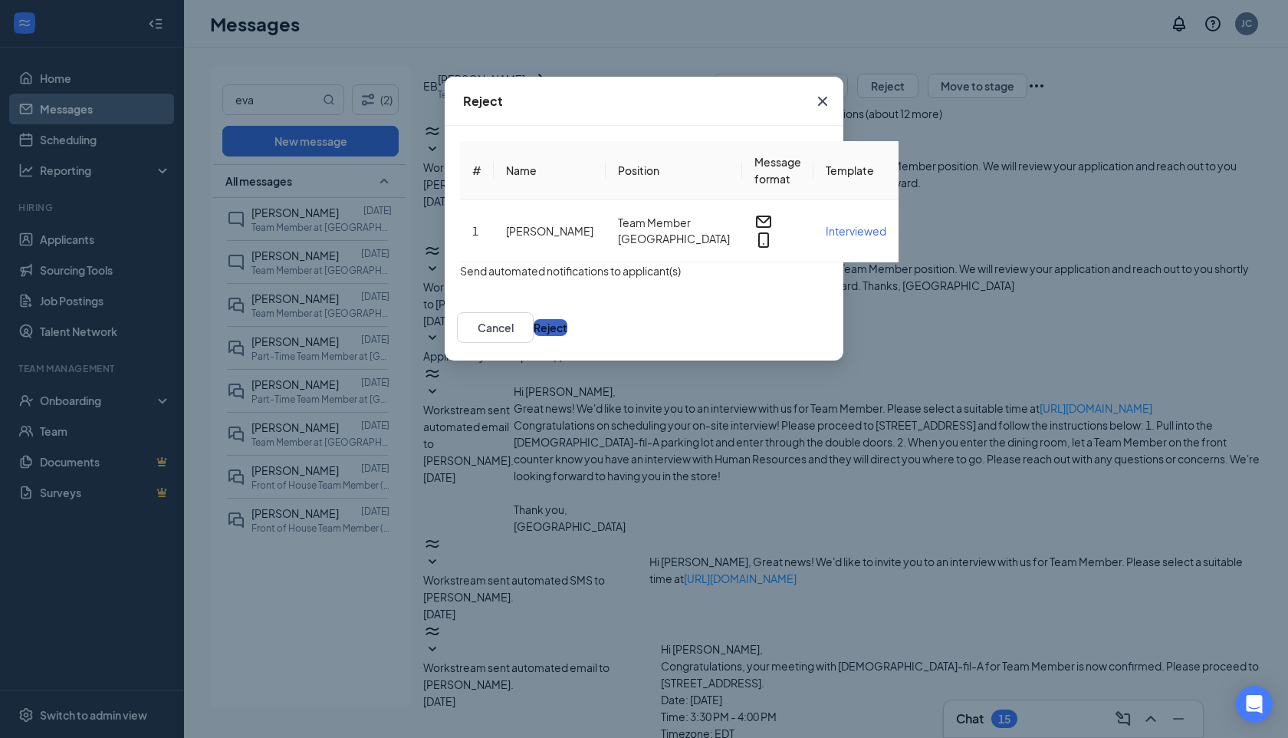
click at [568, 336] on button "Reject" at bounding box center [551, 327] width 34 height 17
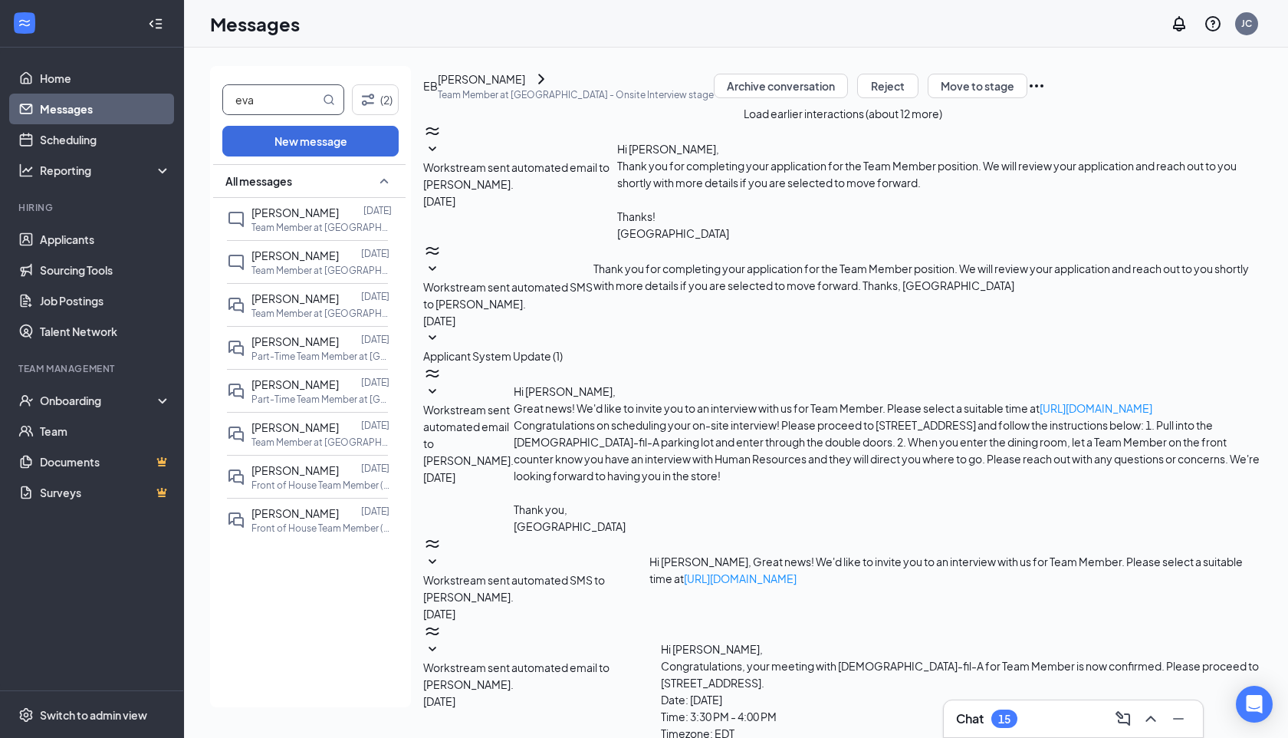
click at [285, 107] on input "eva" at bounding box center [271, 99] width 97 height 29
type input "[PERSON_NAME]"
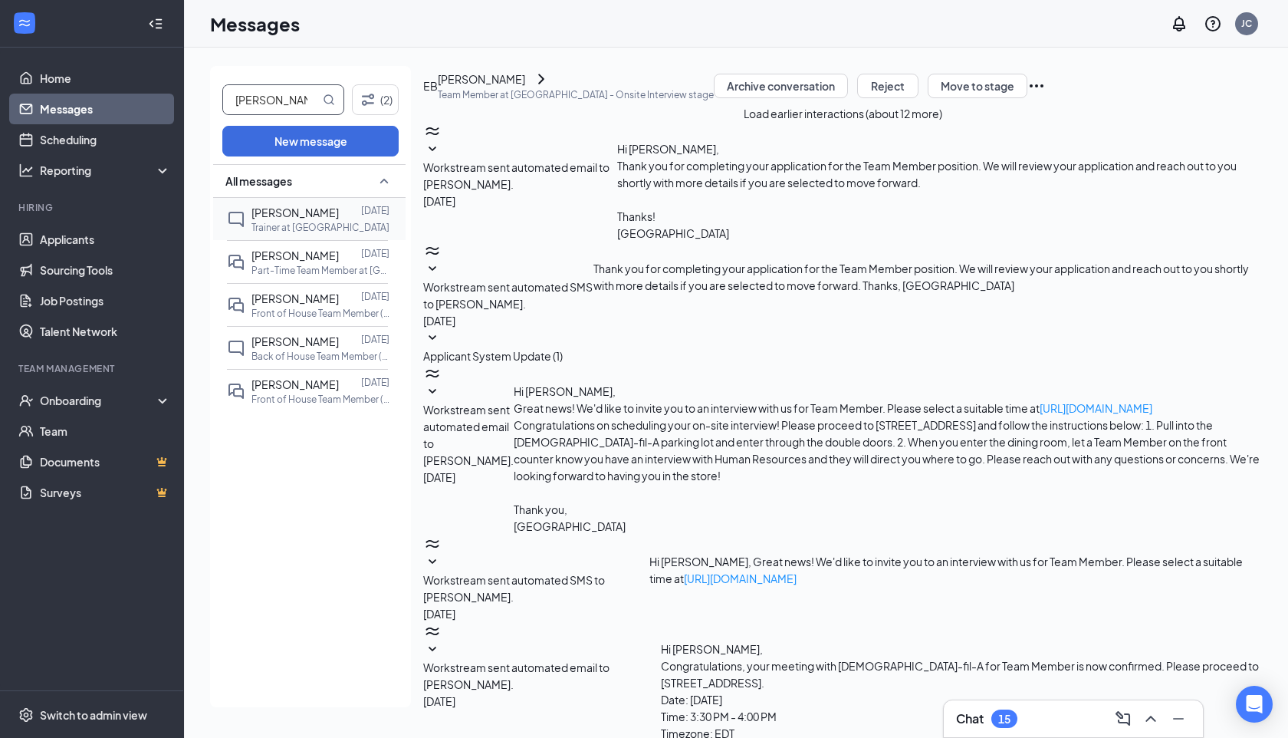
click at [301, 211] on span "[PERSON_NAME]" at bounding box center [295, 213] width 87 height 14
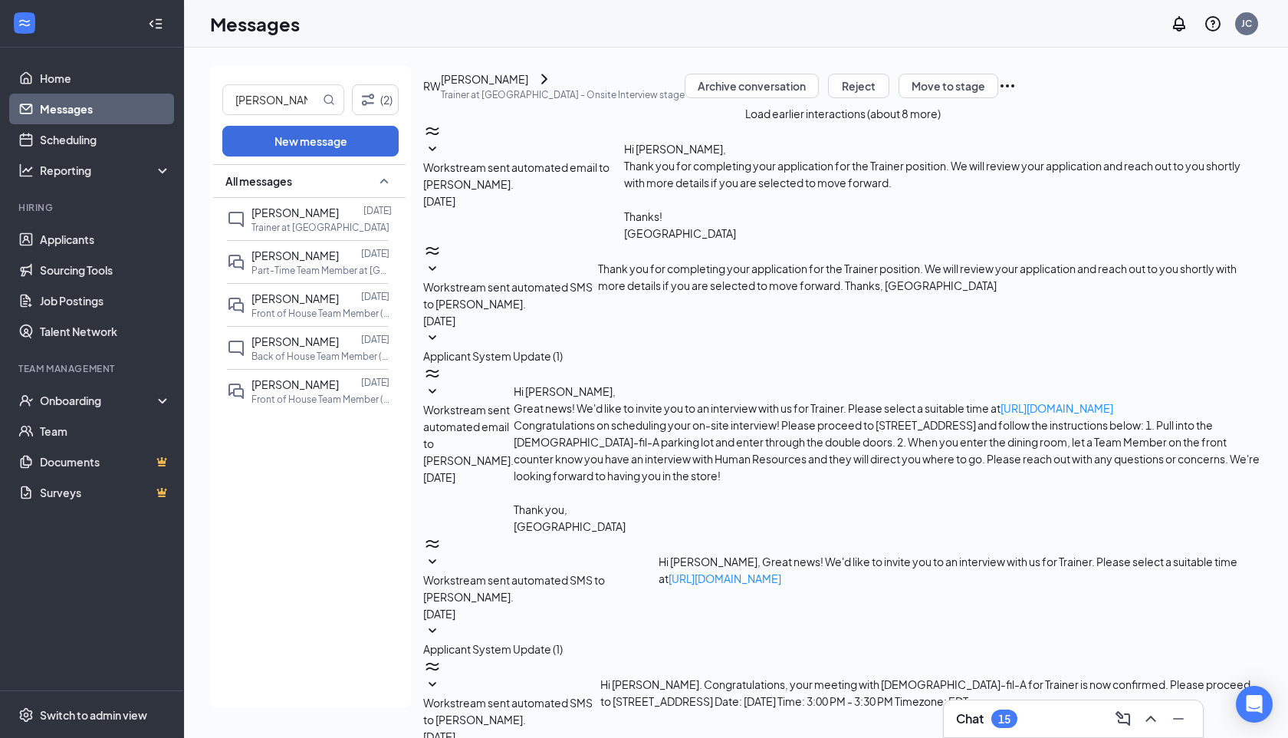
scroll to position [179, 0]
click at [554, 88] on icon "ChevronRight" at bounding box center [544, 79] width 18 height 18
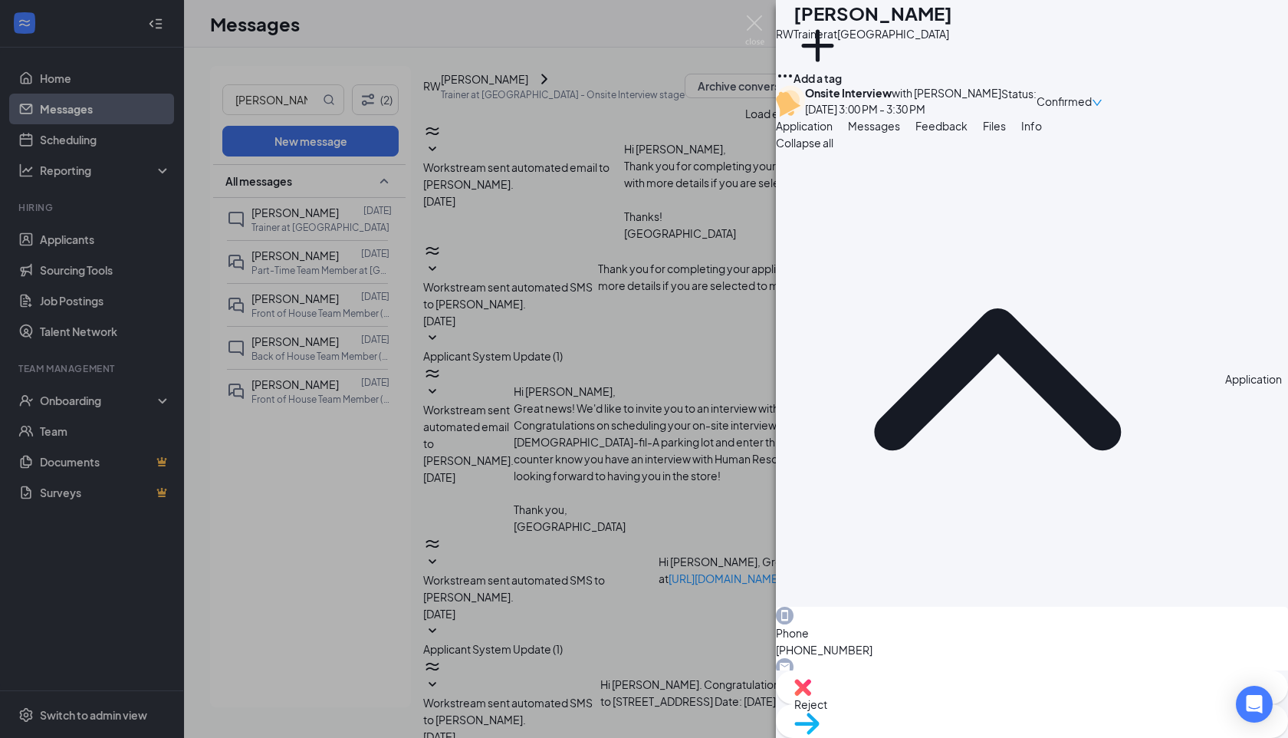
click at [900, 133] on span "Messages" at bounding box center [874, 126] width 52 height 14
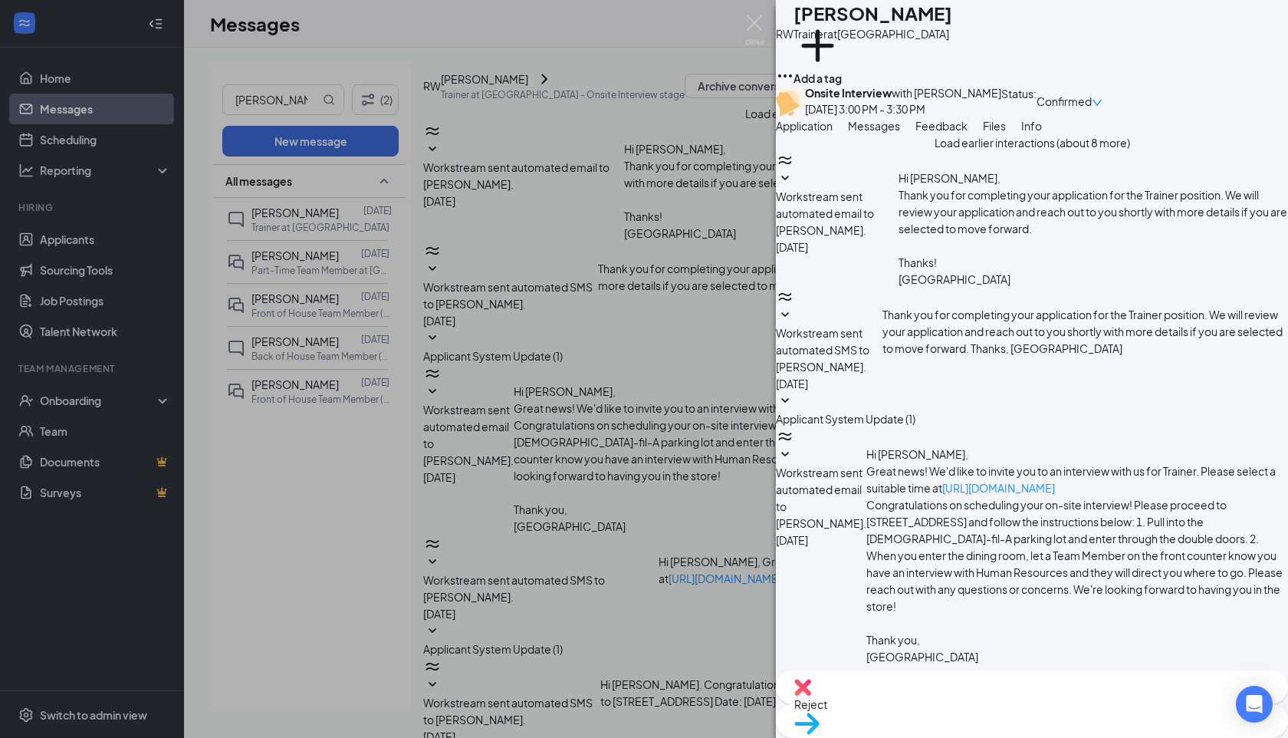
type textarea "Hi [PERSON_NAME], I enjoyed getting to meet with you [DATE] and would love to i…"
checkbox input "true"
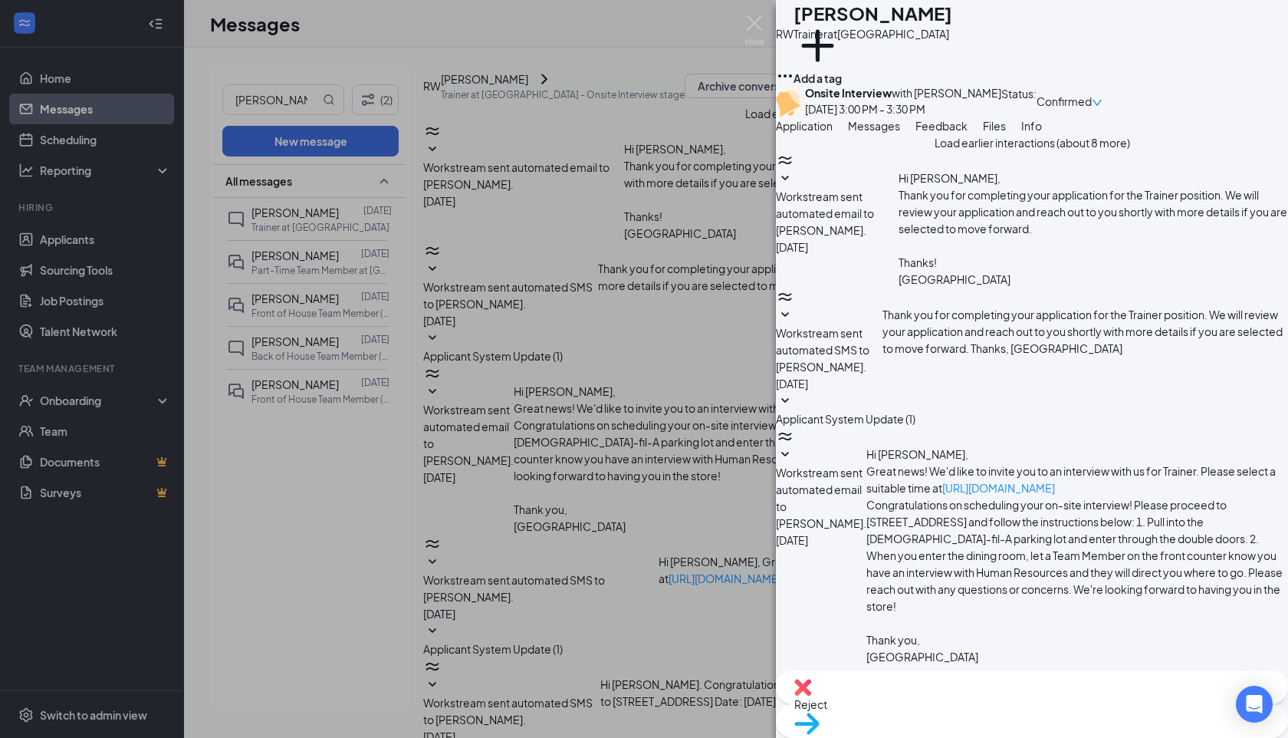
scroll to position [26, 0]
click at [811, 696] on img at bounding box center [803, 687] width 17 height 17
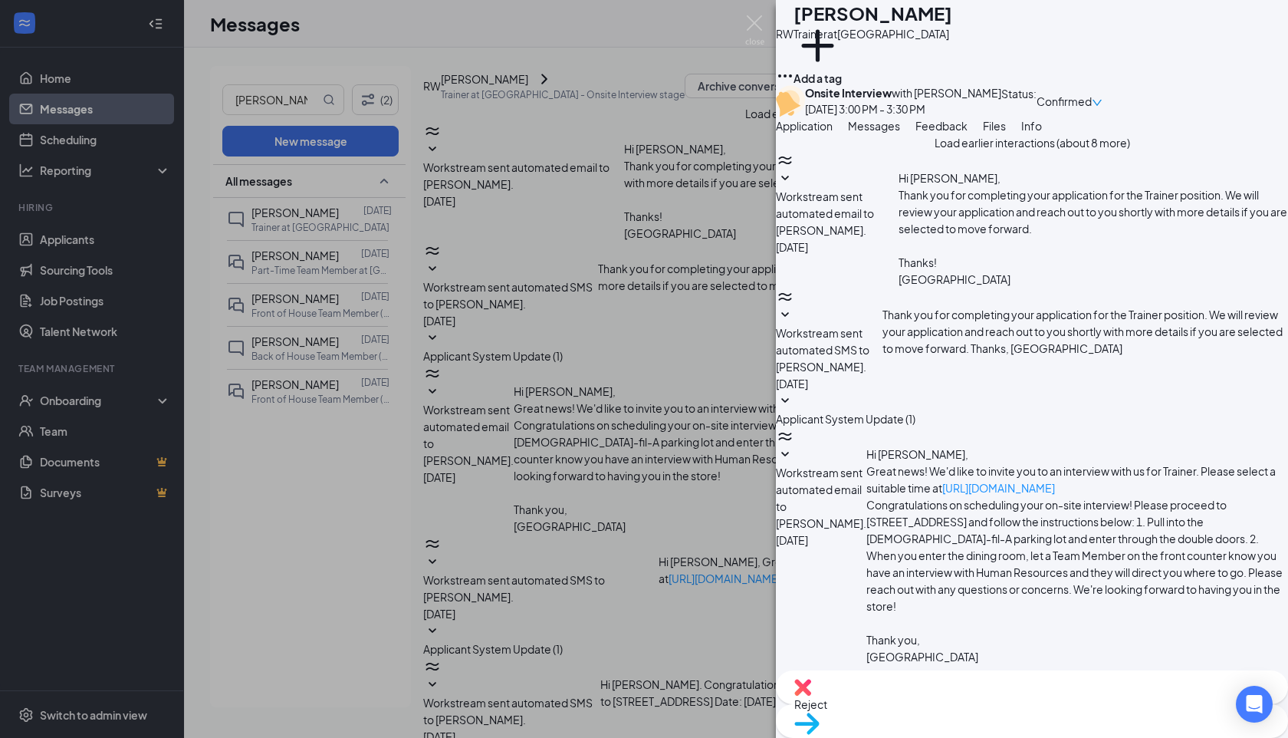
checkbox input "true"
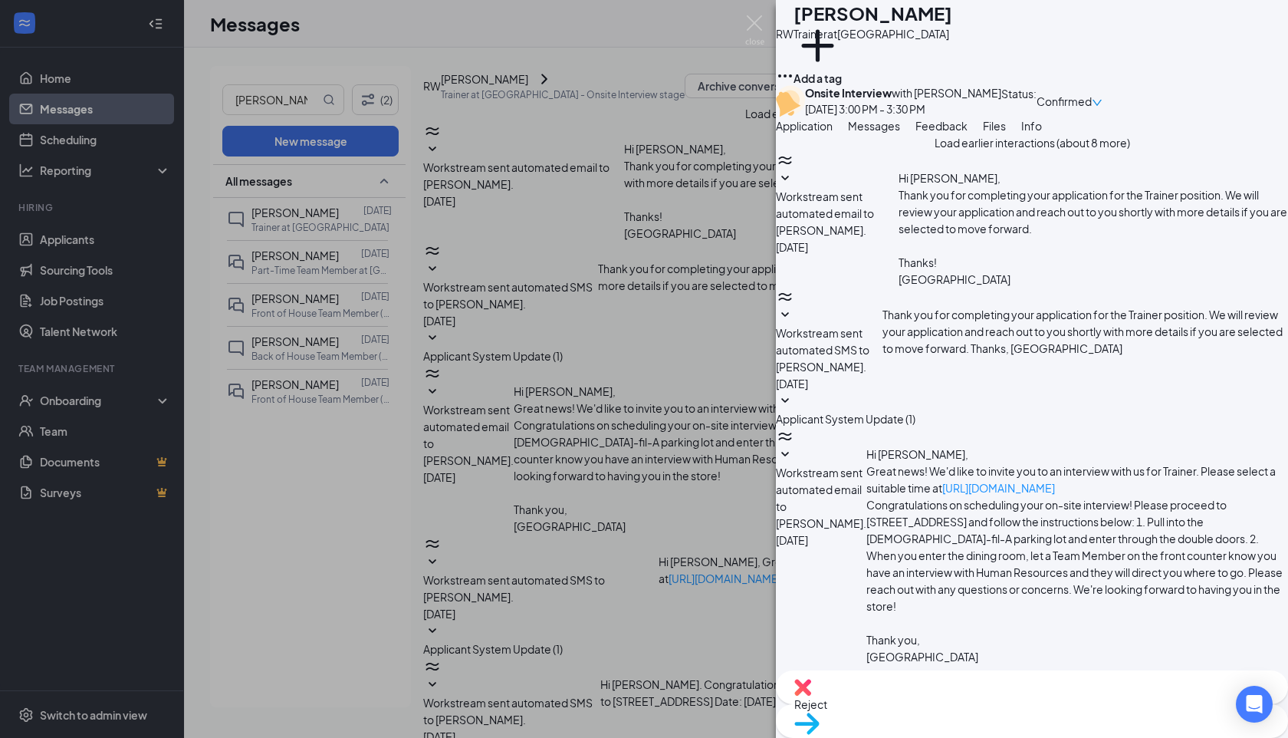
click at [589, 381] on div "RW [PERSON_NAME] Trainer at [GEOGRAPHIC_DATA] Add a tag Onsite Interview with […" at bounding box center [644, 369] width 1288 height 738
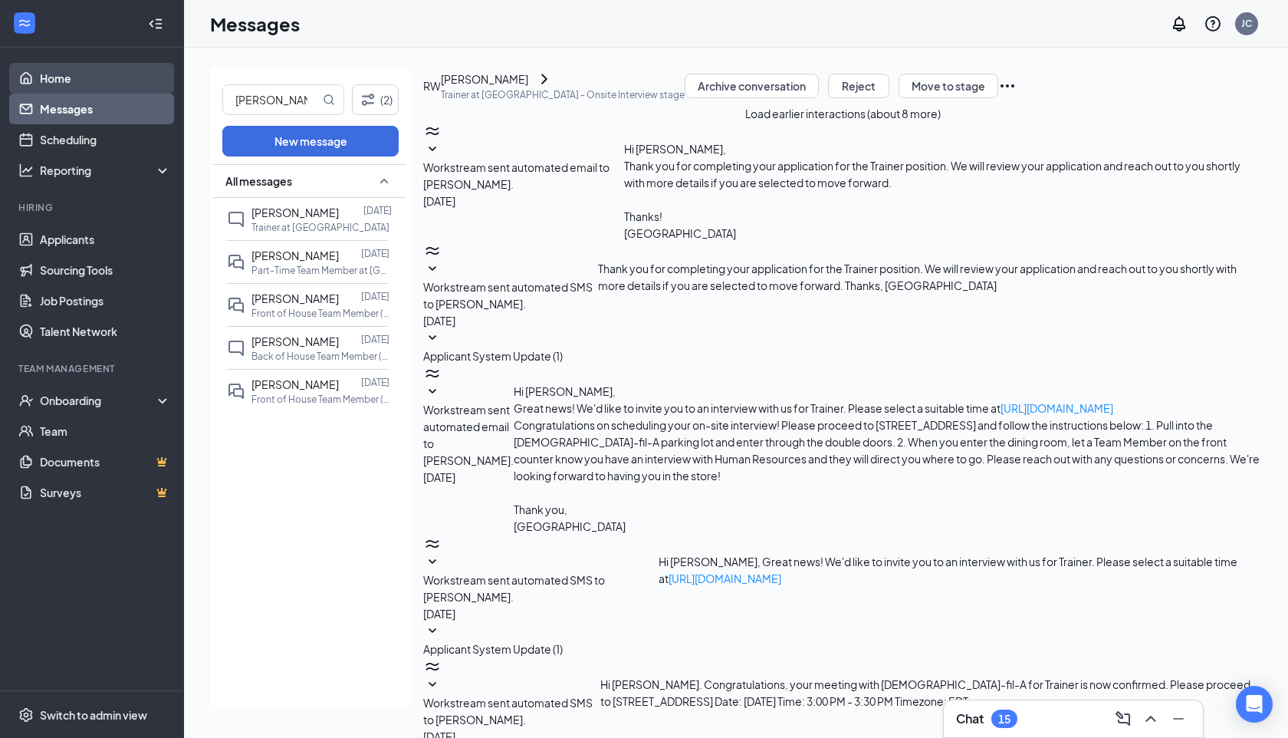
click at [67, 74] on link "Home" at bounding box center [105, 78] width 131 height 31
